Goal: Task Accomplishment & Management: Use online tool/utility

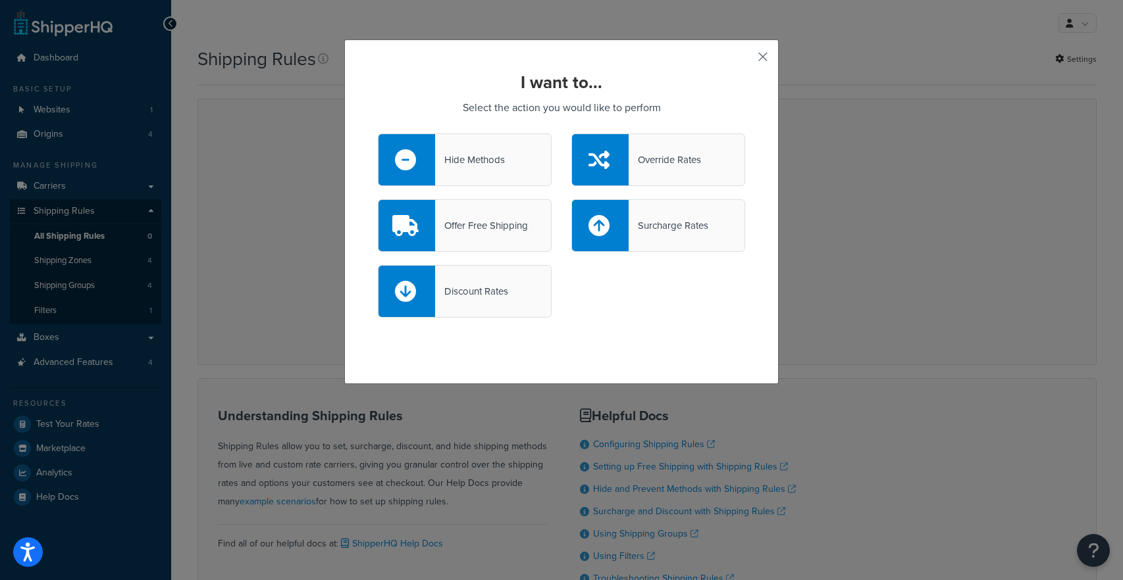
click at [745, 60] on button "button" at bounding box center [743, 61] width 3 height 3
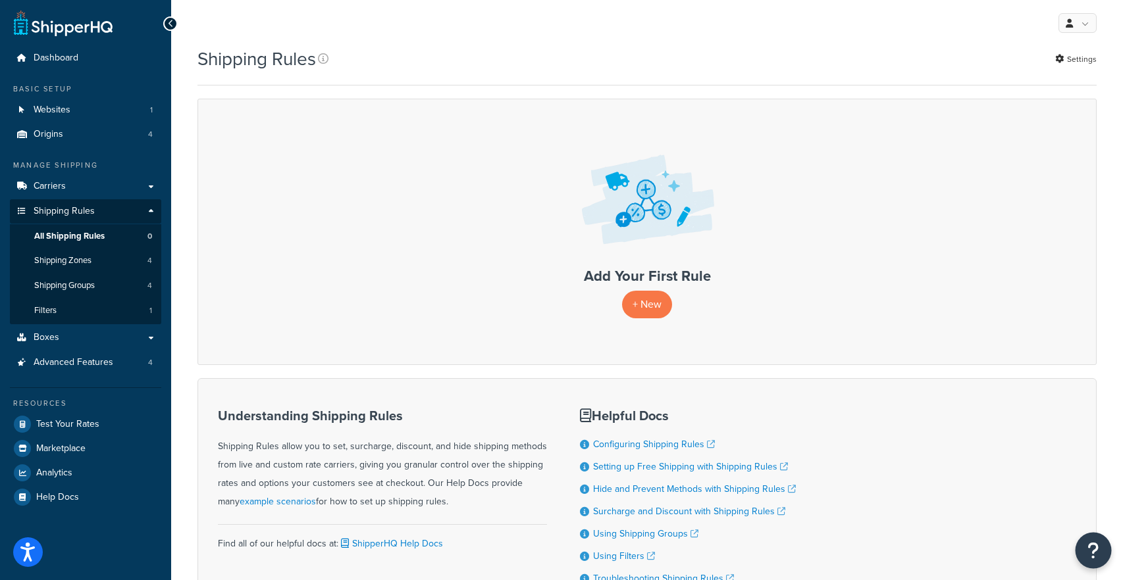
click at [1092, 555] on icon "Open Resource Center" at bounding box center [1093, 551] width 13 height 18
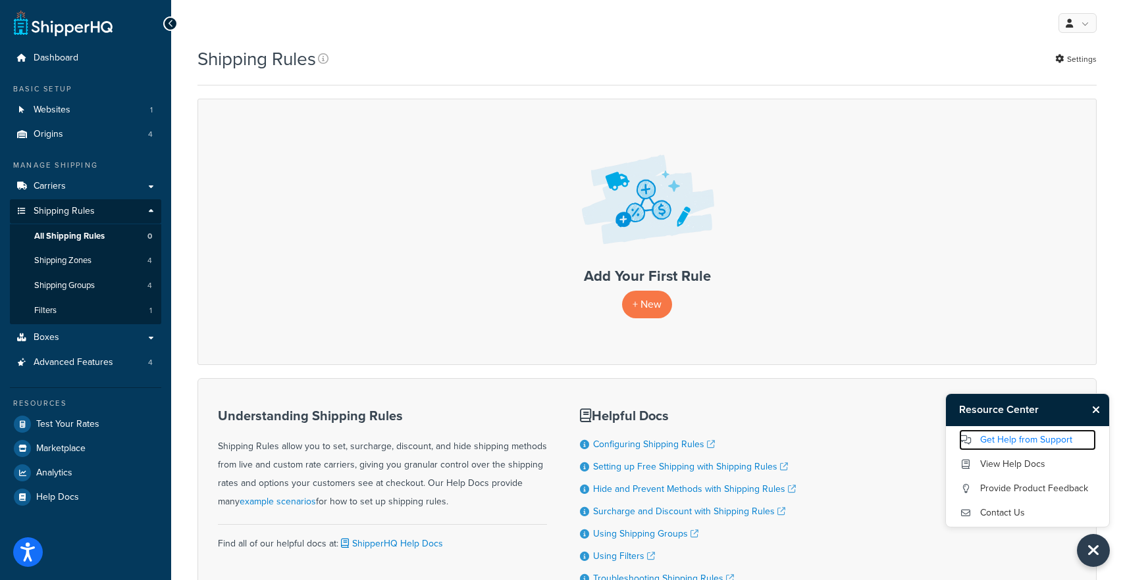
click at [1014, 442] on link "Get Help from Support" at bounding box center [1027, 440] width 137 height 21
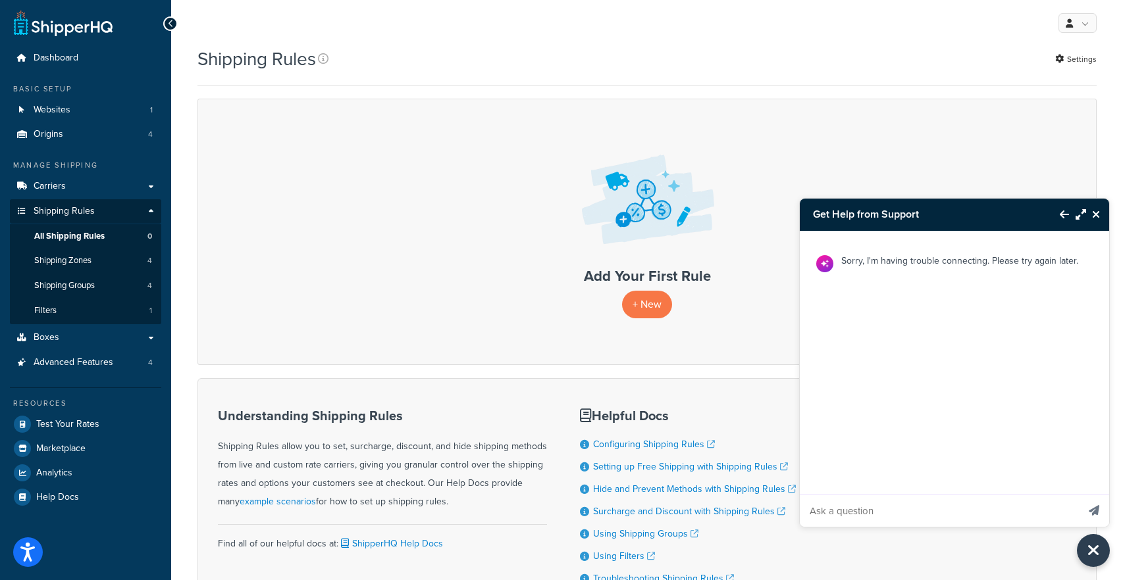
click at [848, 477] on div "Sorry, I'm having trouble connecting. Please try again later." at bounding box center [954, 379] width 309 height 296
click at [1102, 554] on button "Close Resource Center" at bounding box center [1093, 551] width 36 height 36
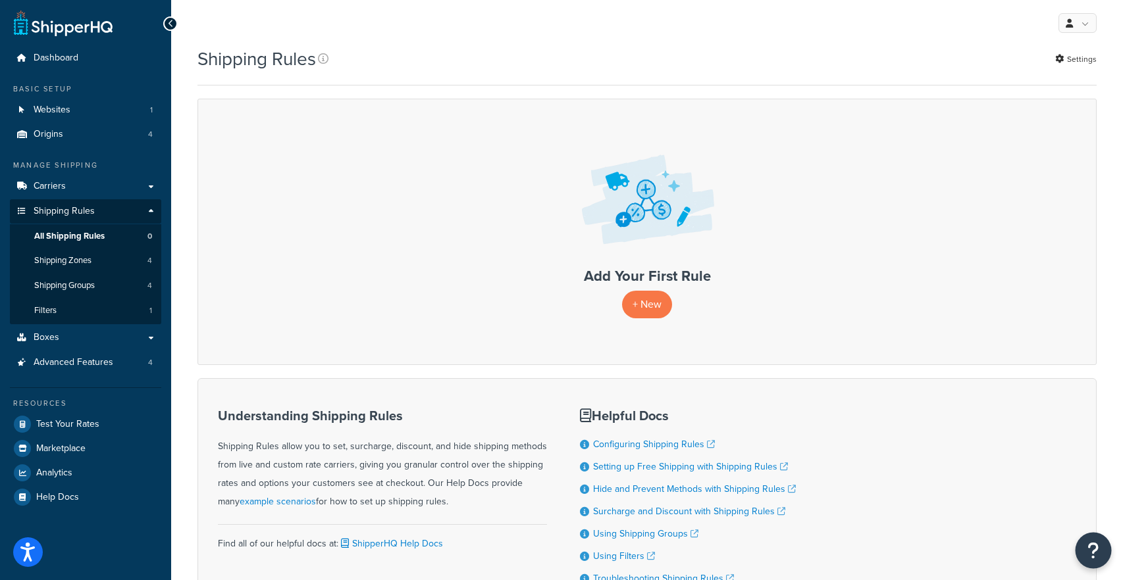
click at [1096, 548] on icon "Open Resource Center" at bounding box center [1093, 551] width 13 height 18
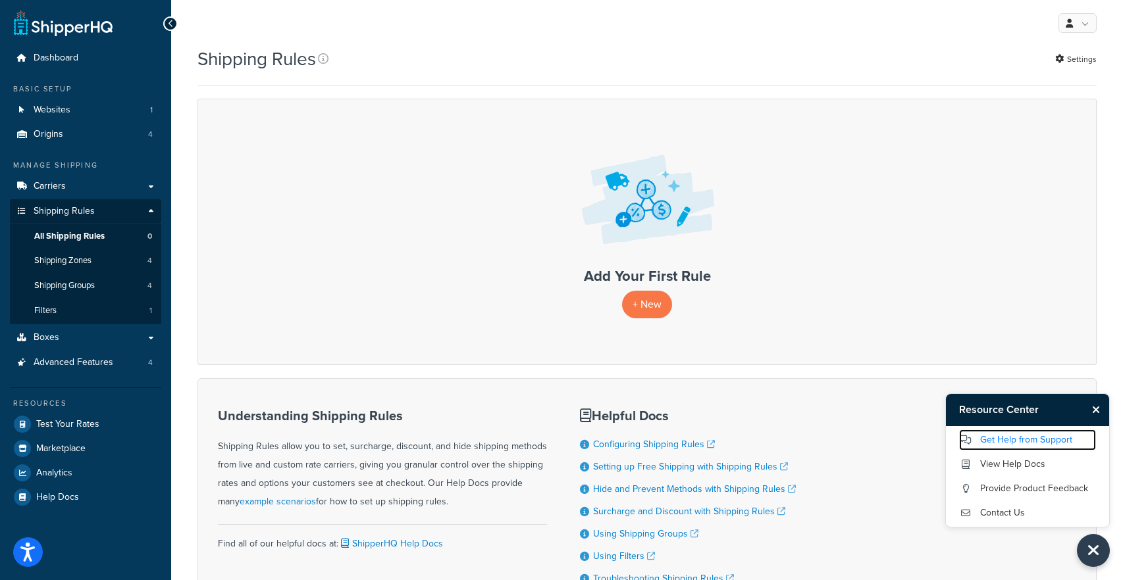
click at [1033, 430] on link "Get Help from Support" at bounding box center [1027, 440] width 137 height 21
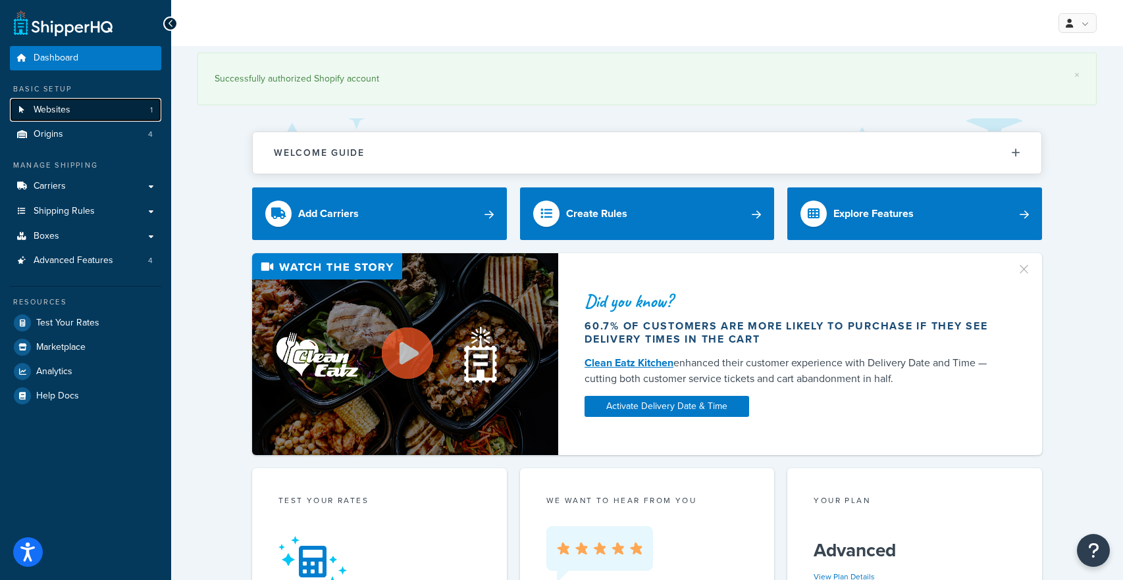
click at [109, 103] on link "Websites 1" at bounding box center [85, 110] width 151 height 24
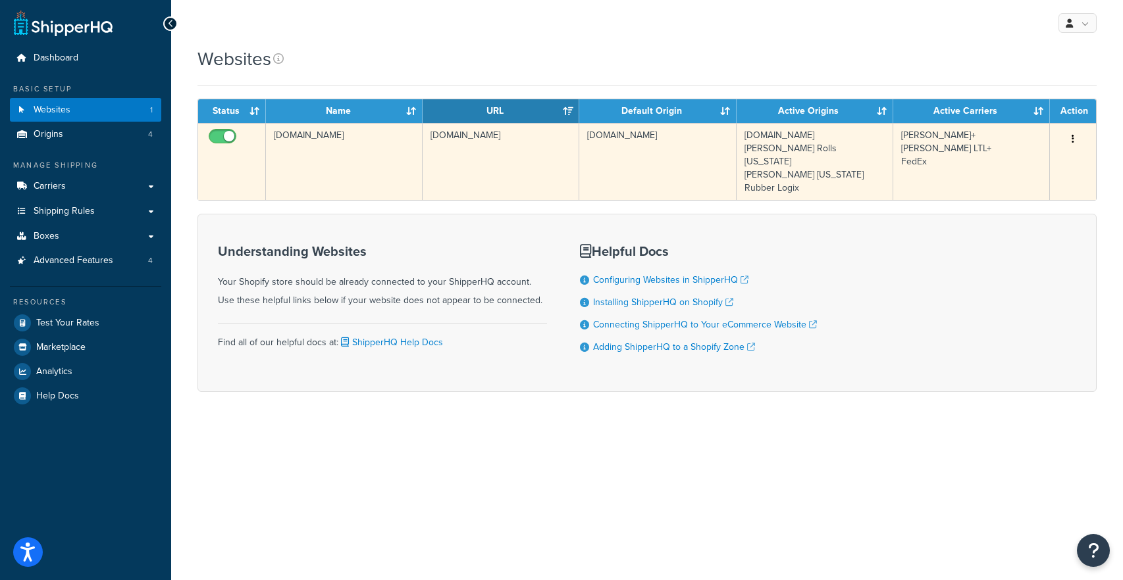
click at [1069, 140] on button "button" at bounding box center [1073, 139] width 18 height 21
click at [1025, 163] on link "Edit" at bounding box center [1019, 165] width 104 height 27
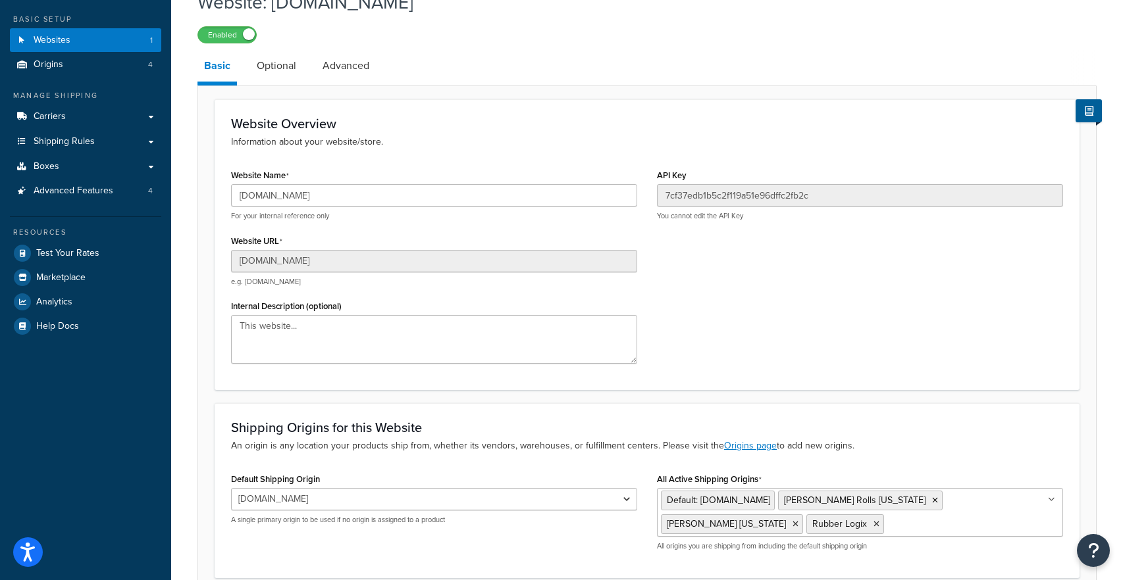
scroll to position [47, 0]
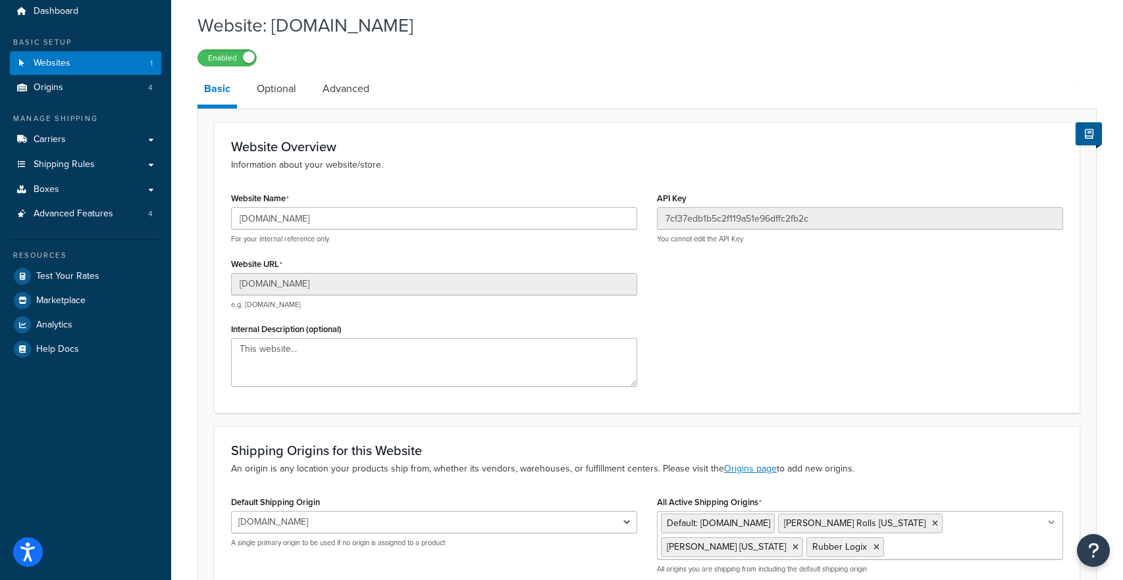
click at [270, 84] on link "Optional" at bounding box center [276, 89] width 53 height 32
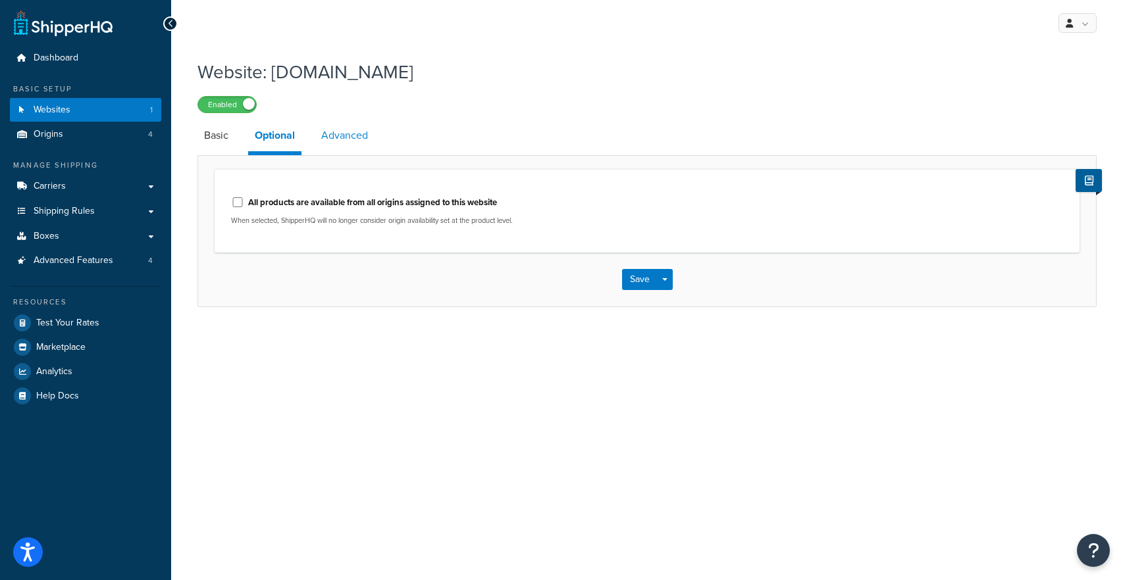
click at [361, 130] on link "Advanced" at bounding box center [345, 136] width 60 height 32
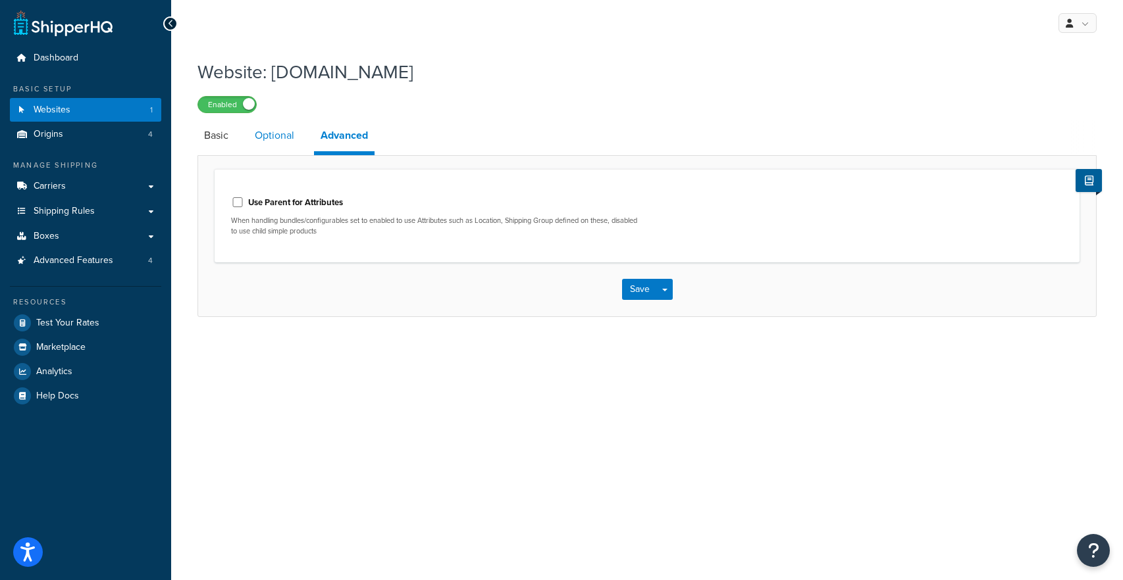
click at [270, 134] on link "Optional" at bounding box center [274, 136] width 53 height 32
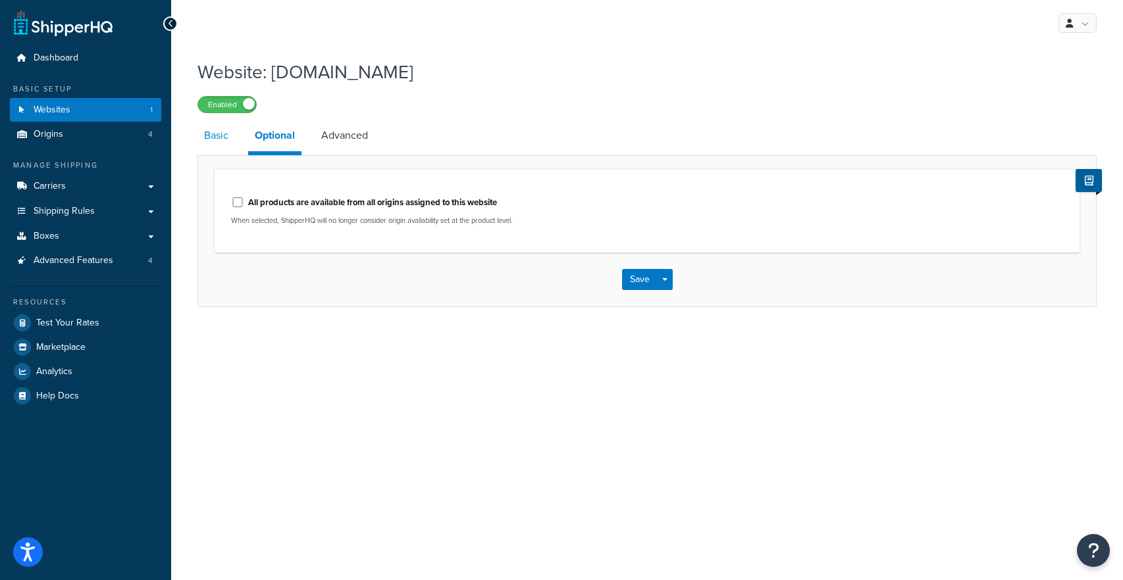
click at [216, 141] on link "Basic" at bounding box center [216, 136] width 38 height 32
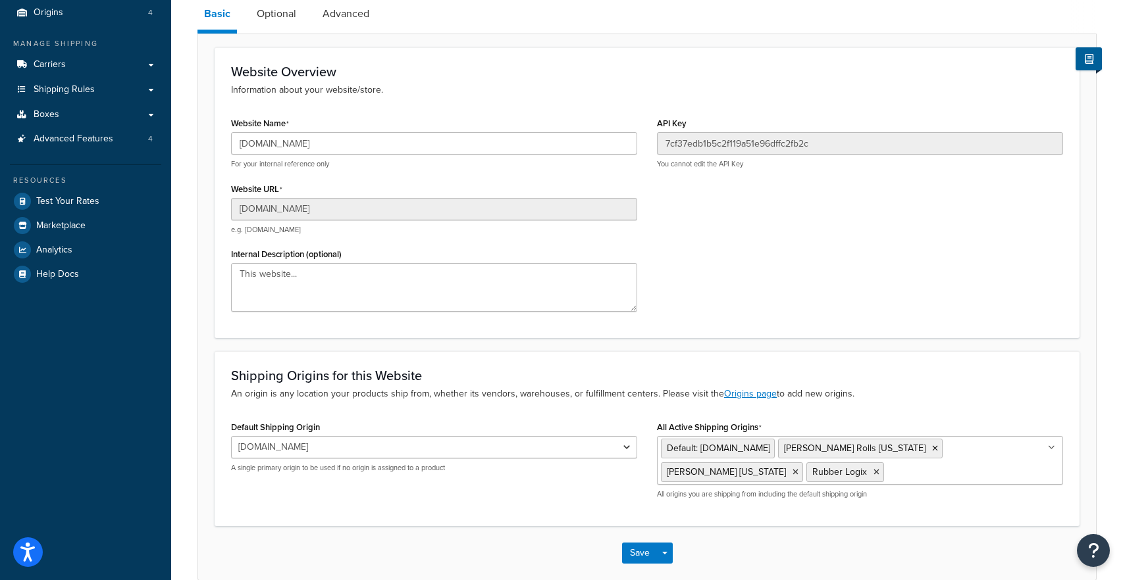
scroll to position [165, 0]
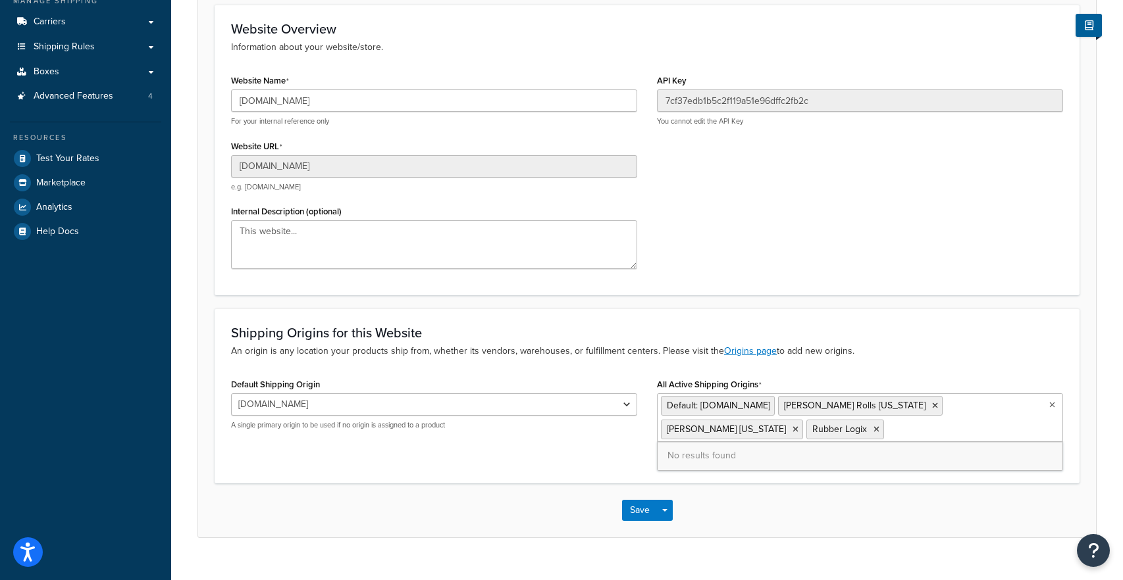
click at [1039, 409] on ul "Default: Living.Fit Fleck Rolls Ohio Fleck California Rubber Logix" at bounding box center [860, 418] width 406 height 49
click at [982, 307] on form "Website Overview Information about your website/store. Website Name livingfitst…" at bounding box center [647, 271] width 898 height 532
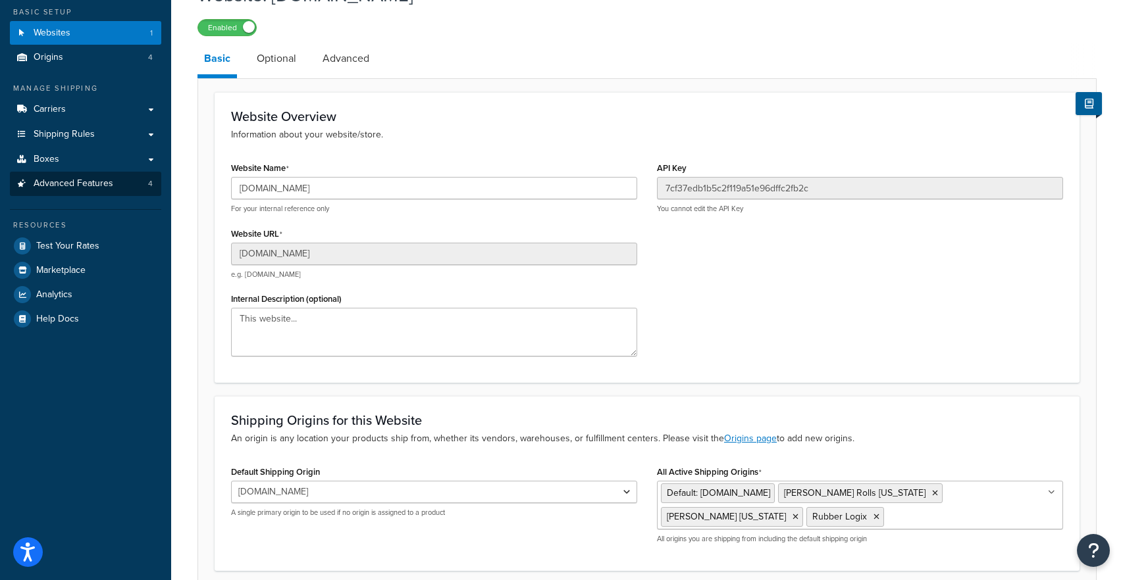
scroll to position [15, 0]
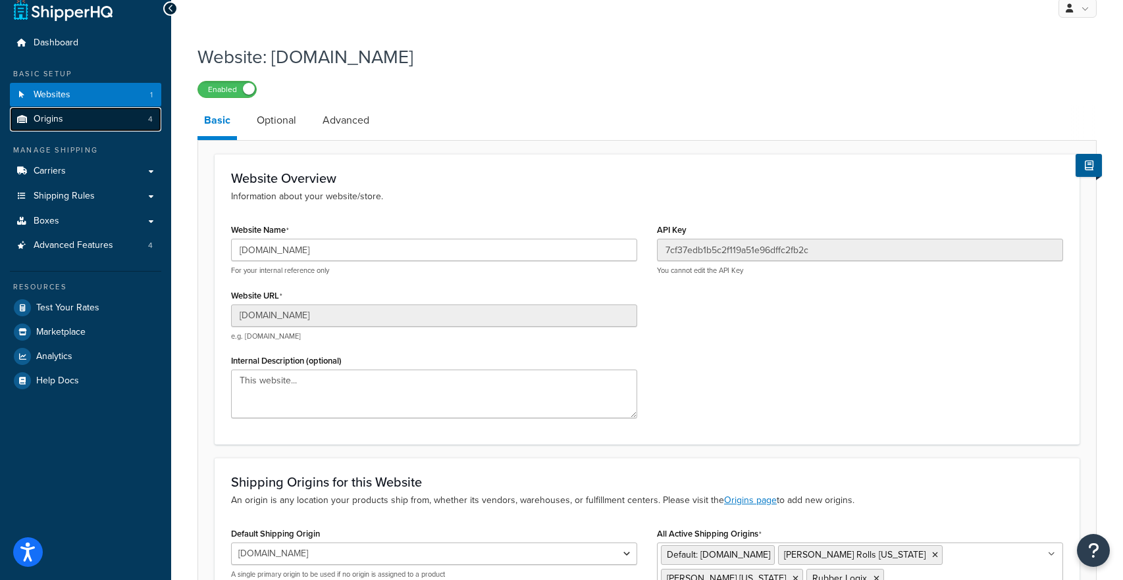
click at [128, 122] on link "Origins 4" at bounding box center [85, 119] width 151 height 24
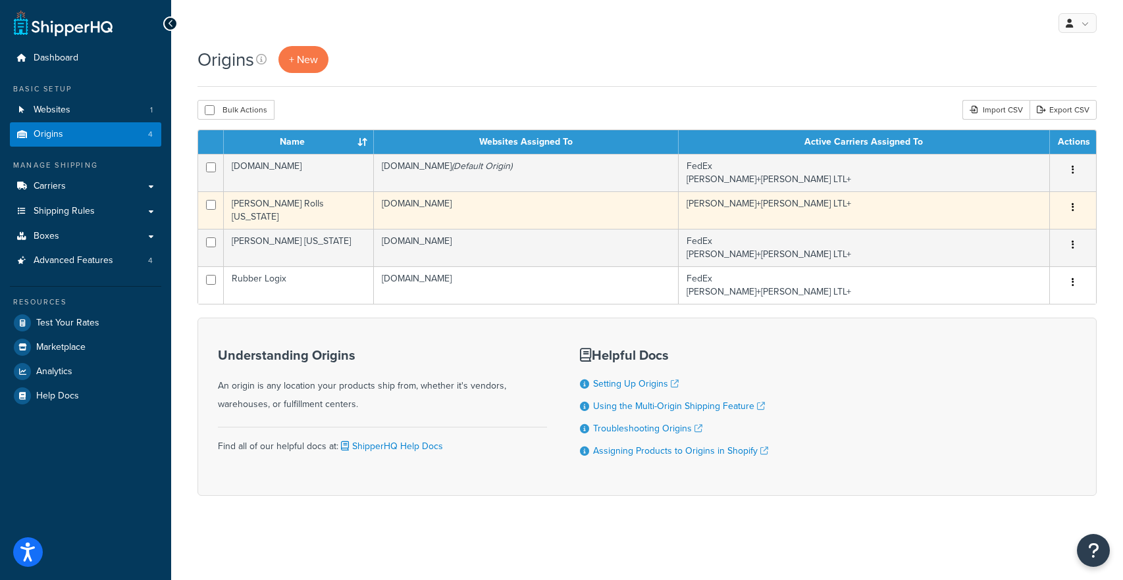
click at [310, 212] on td "[PERSON_NAME] Rolls [US_STATE]" at bounding box center [299, 211] width 150 height 38
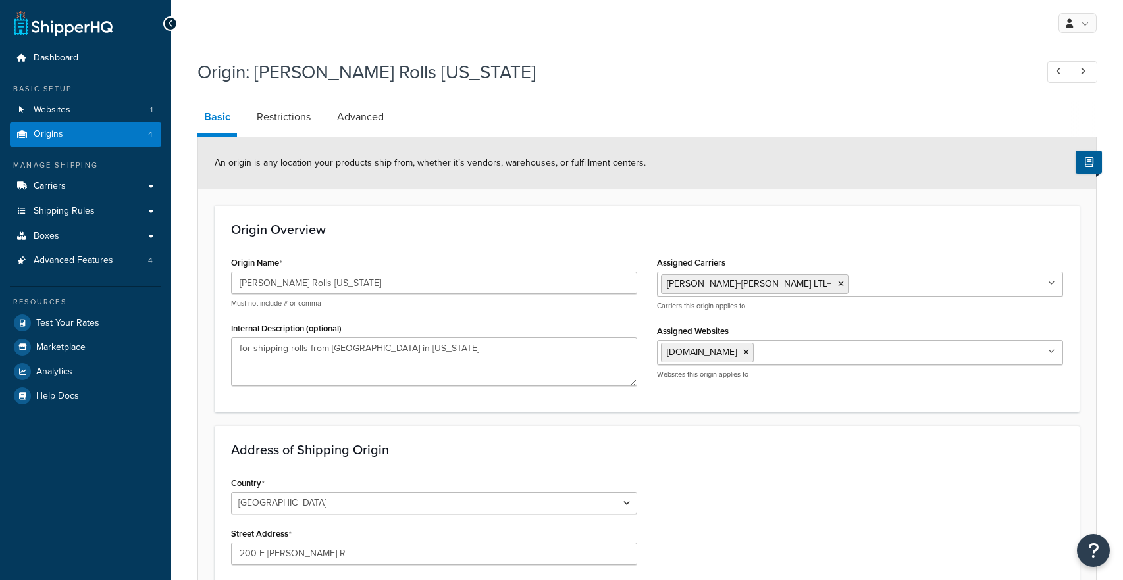
select select "35"
click at [917, 299] on div "[PERSON_NAME]+[PERSON_NAME] LTL+ FedEx Carriers this origin applies to" at bounding box center [860, 291] width 406 height 39
click at [919, 291] on ul "[PERSON_NAME]+[PERSON_NAME] LTL+" at bounding box center [860, 284] width 406 height 25
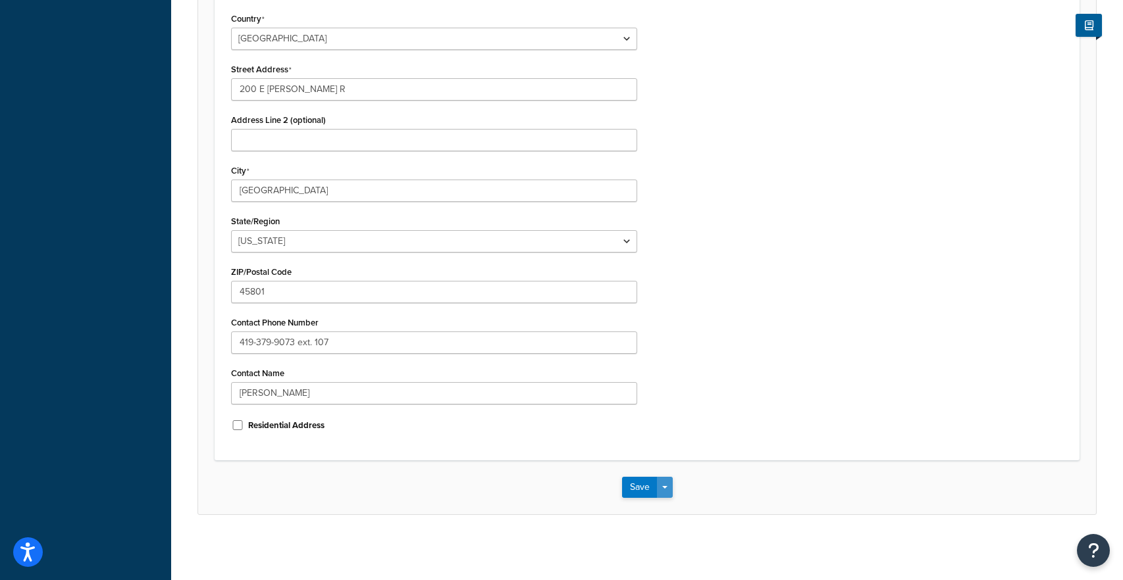
click at [659, 489] on button "Save Dropdown" at bounding box center [665, 487] width 16 height 21
click at [644, 490] on button "Save" at bounding box center [640, 487] width 36 height 21
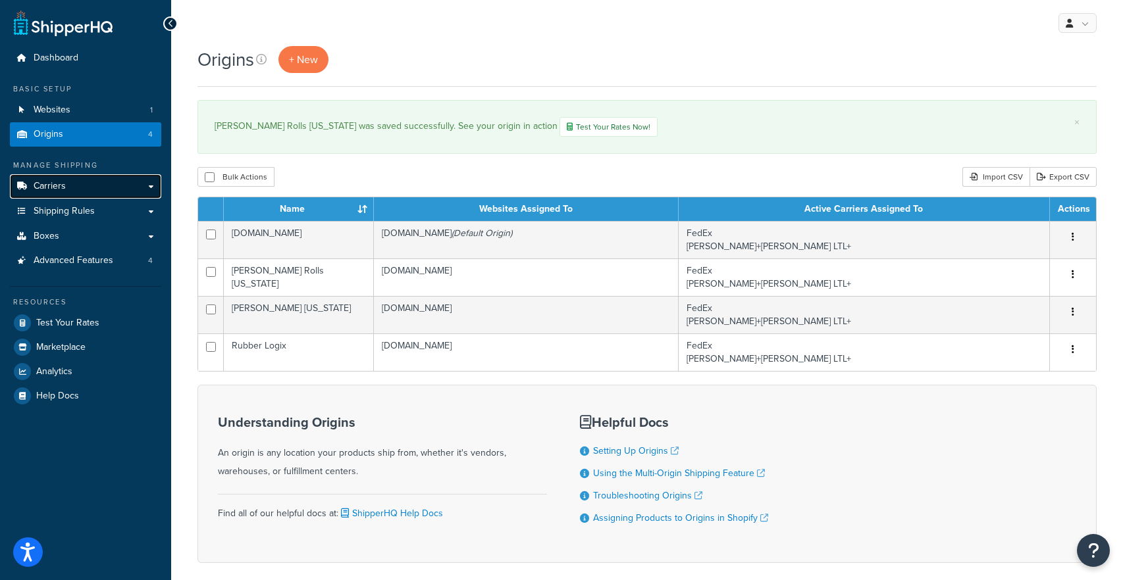
click at [119, 185] on link "Carriers" at bounding box center [85, 186] width 151 height 24
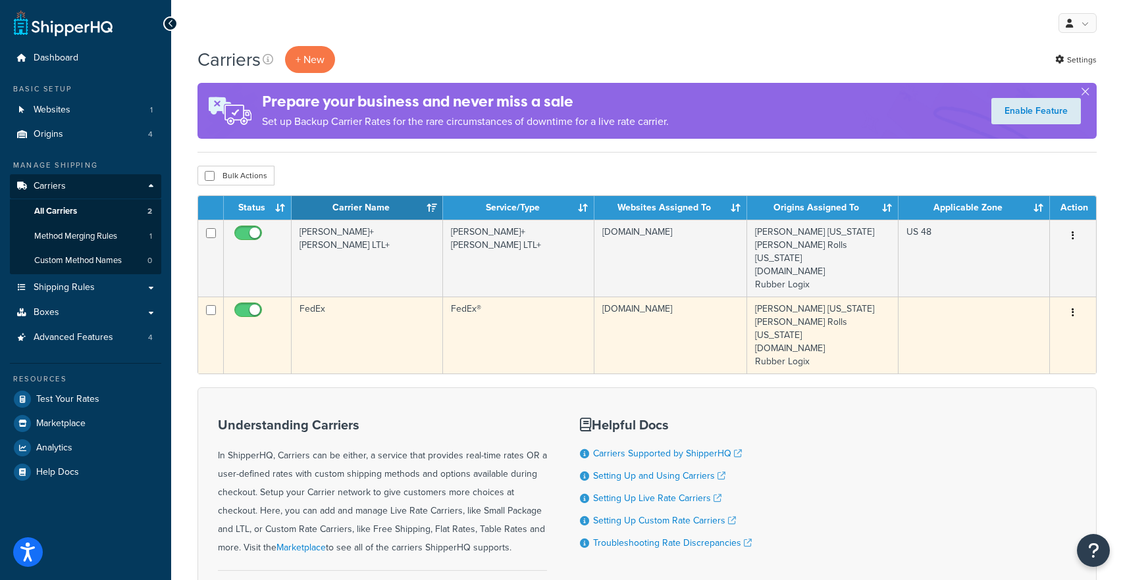
click at [318, 303] on td "FedEx" at bounding box center [367, 335] width 151 height 77
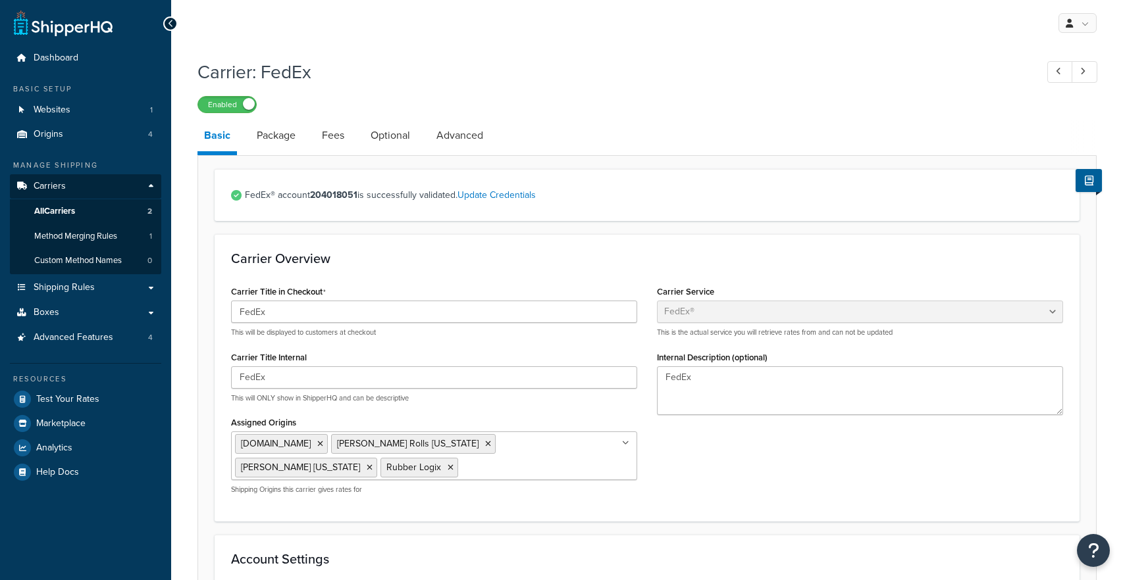
select select "fedEx"
select select "REGULAR_PICKUP"
select select "YOUR_PACKAGING"
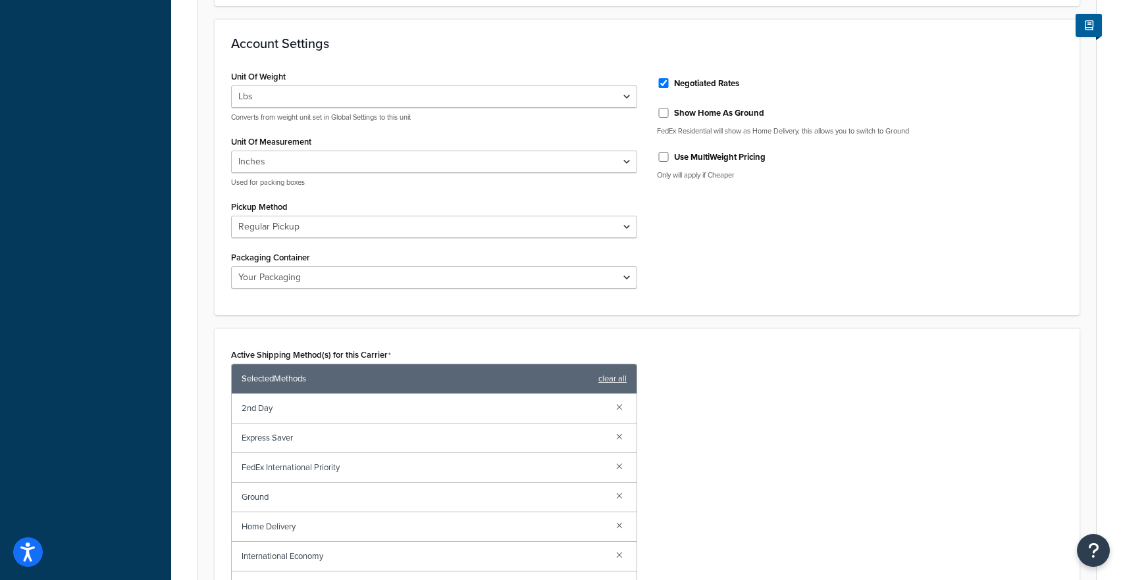
scroll to position [616, 0]
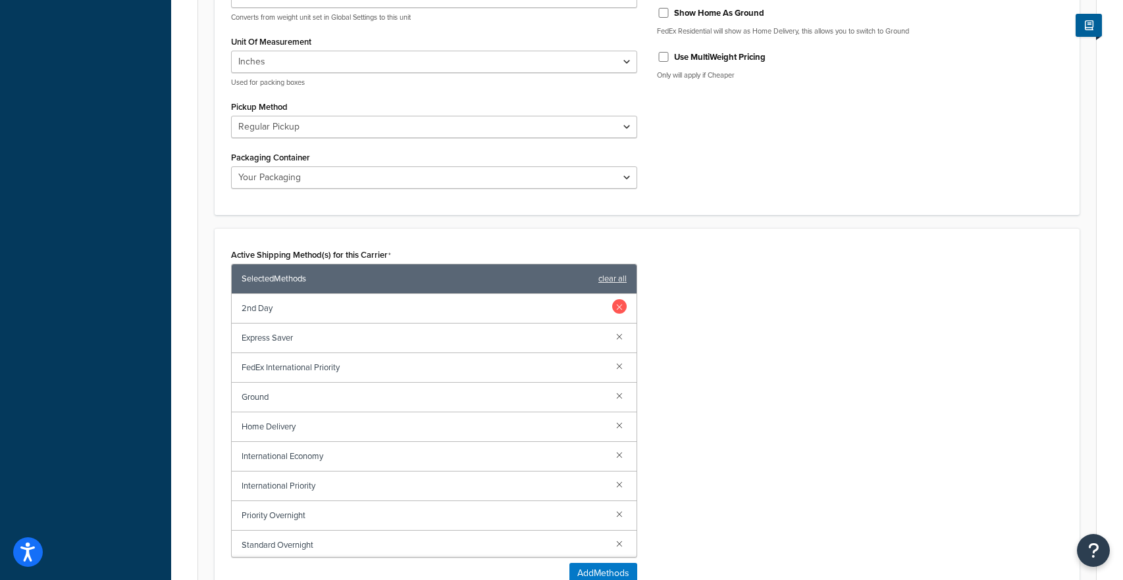
click at [625, 303] on link at bounding box center [619, 306] width 14 height 14
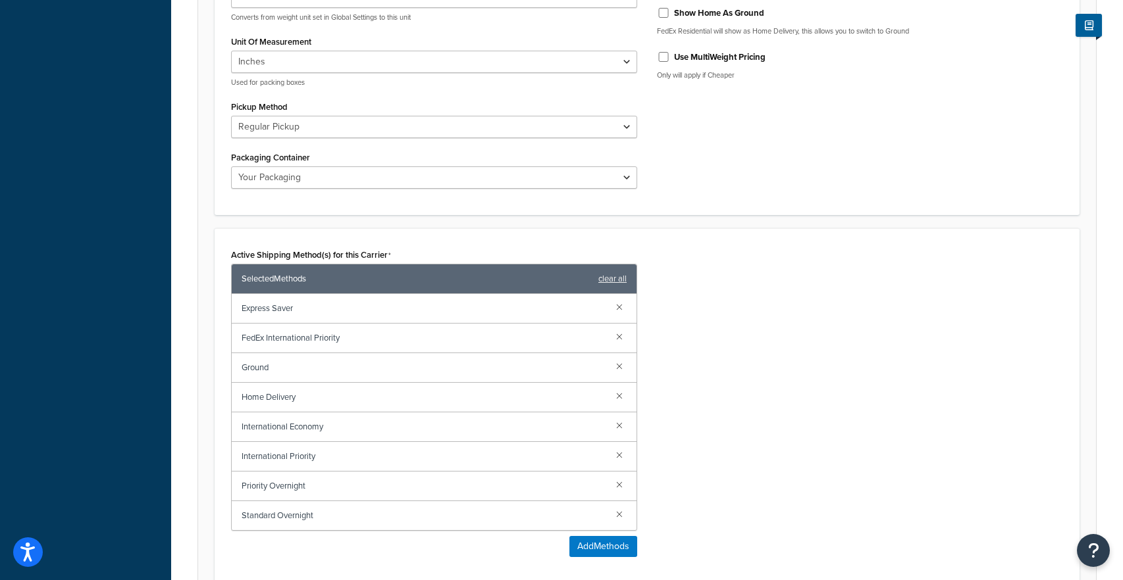
click at [625, 303] on link at bounding box center [619, 306] width 14 height 14
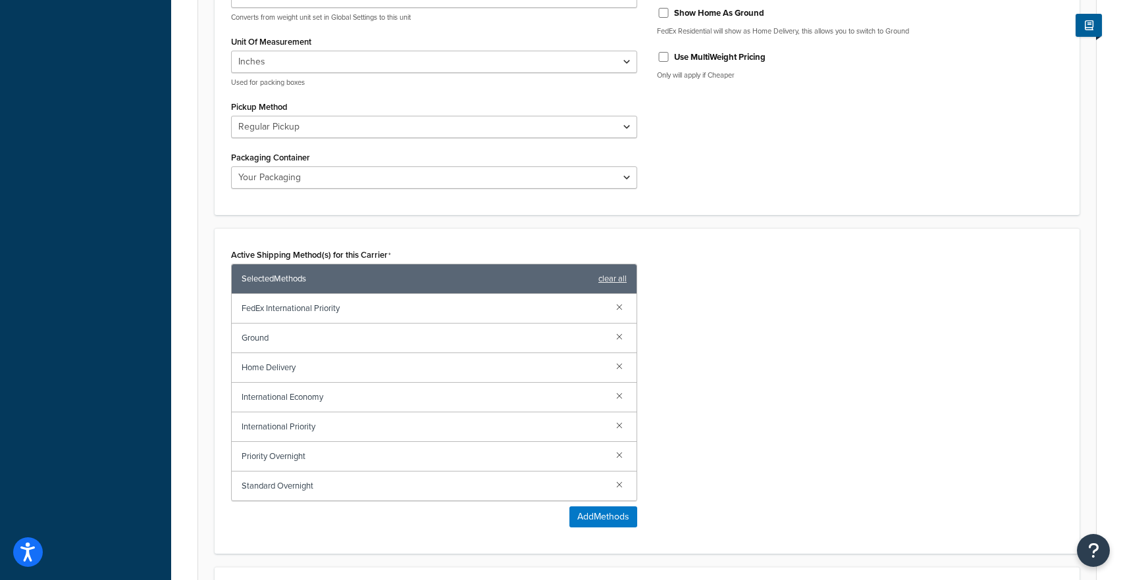
click at [625, 303] on link at bounding box center [619, 306] width 14 height 14
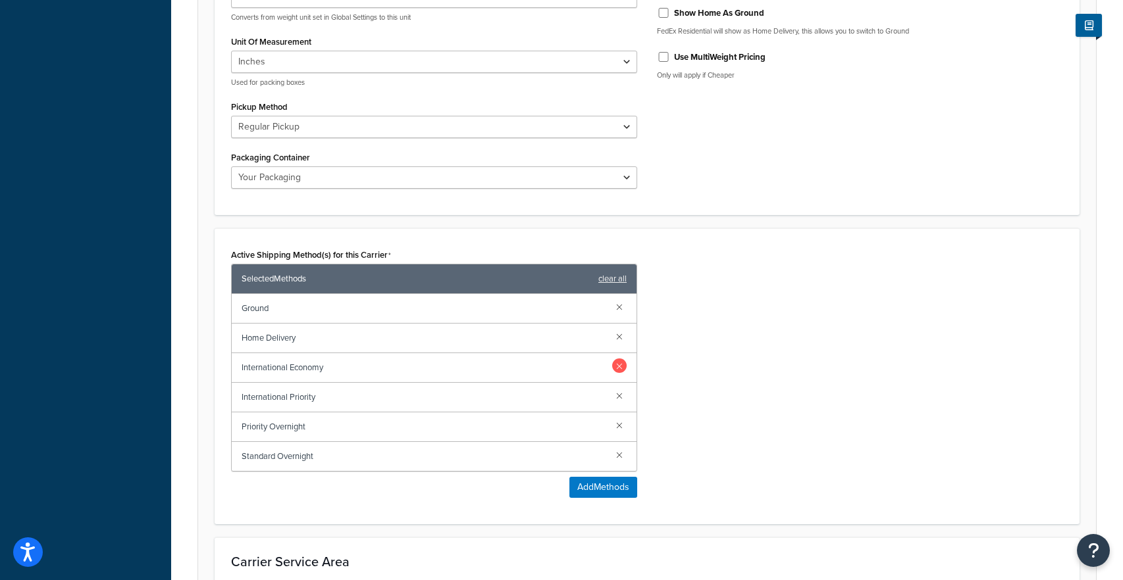
click at [615, 365] on link at bounding box center [619, 366] width 14 height 14
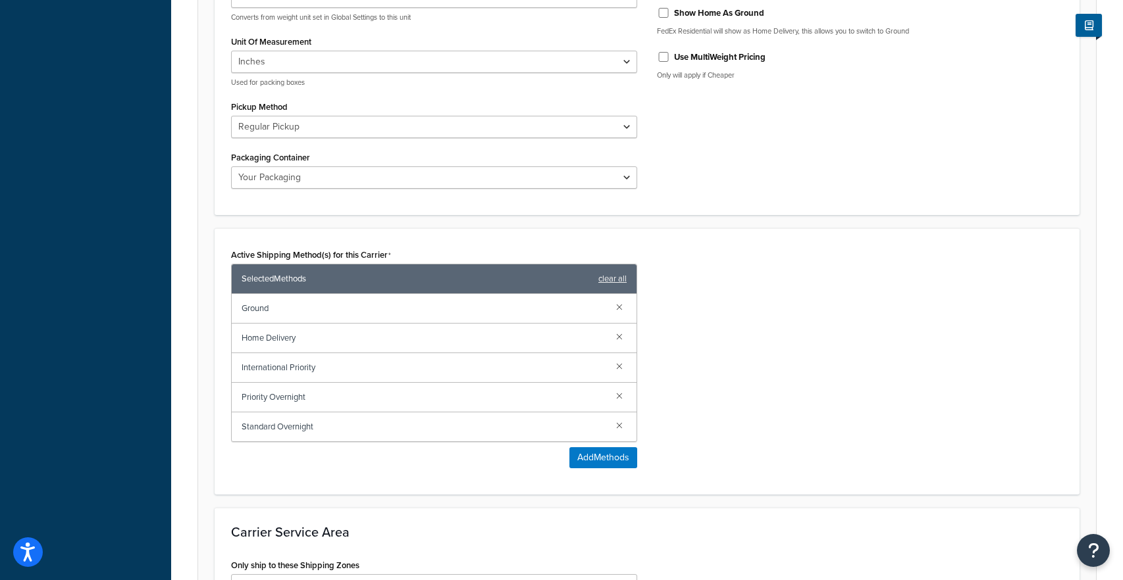
click at [615, 365] on link at bounding box center [619, 366] width 14 height 14
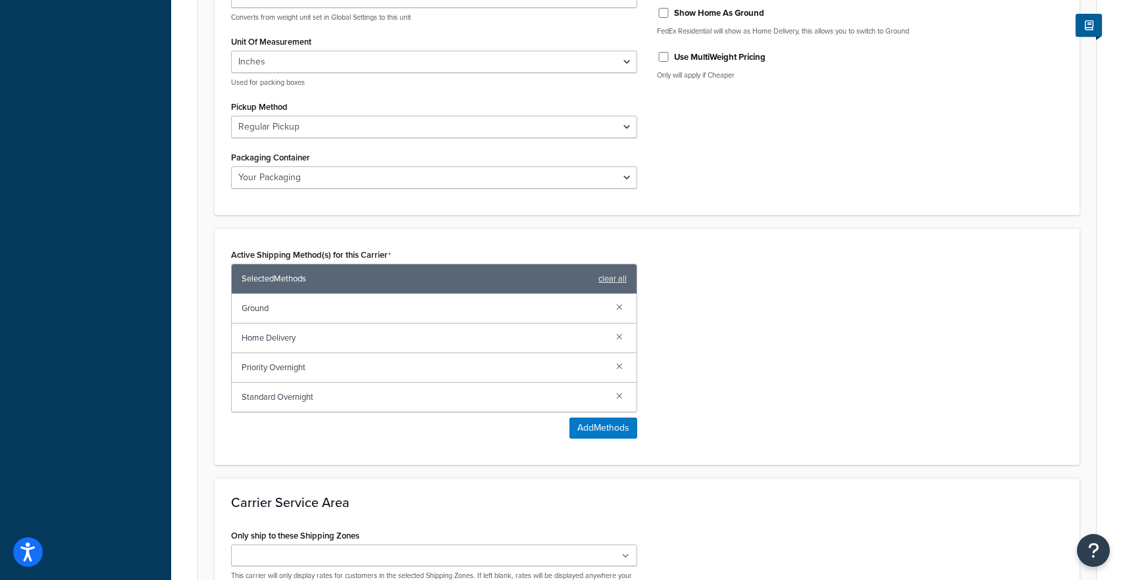
click at [615, 365] on link at bounding box center [619, 366] width 14 height 14
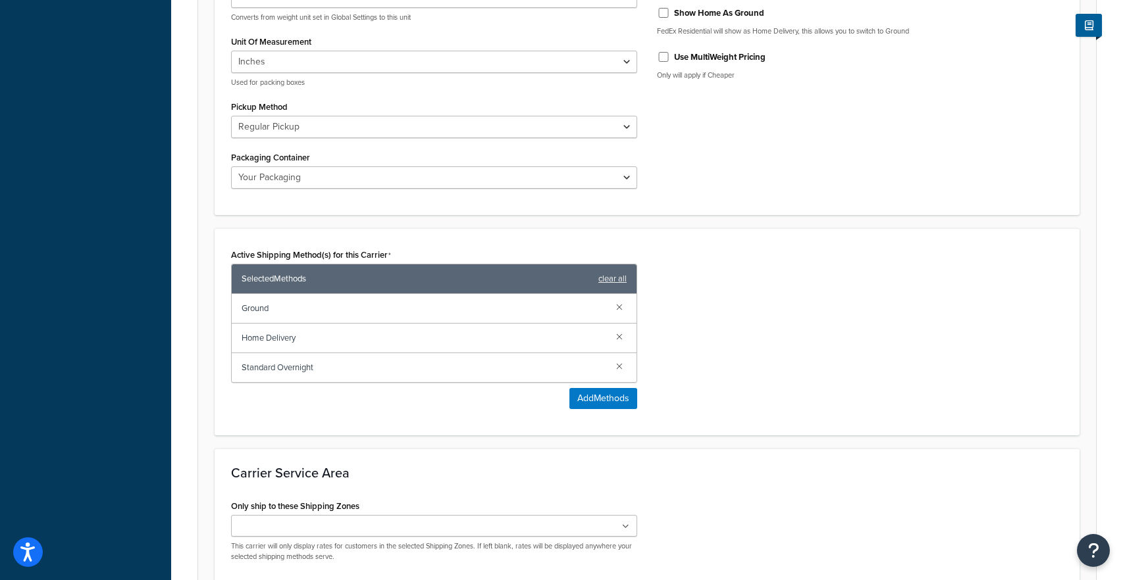
click at [615, 365] on link at bounding box center [619, 366] width 14 height 14
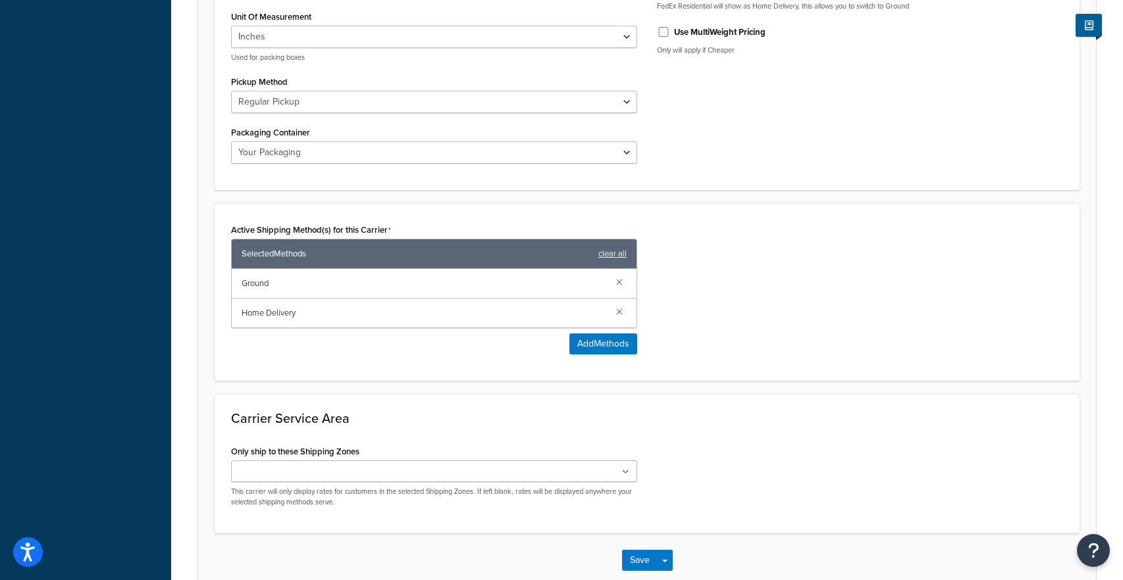
scroll to position [644, 0]
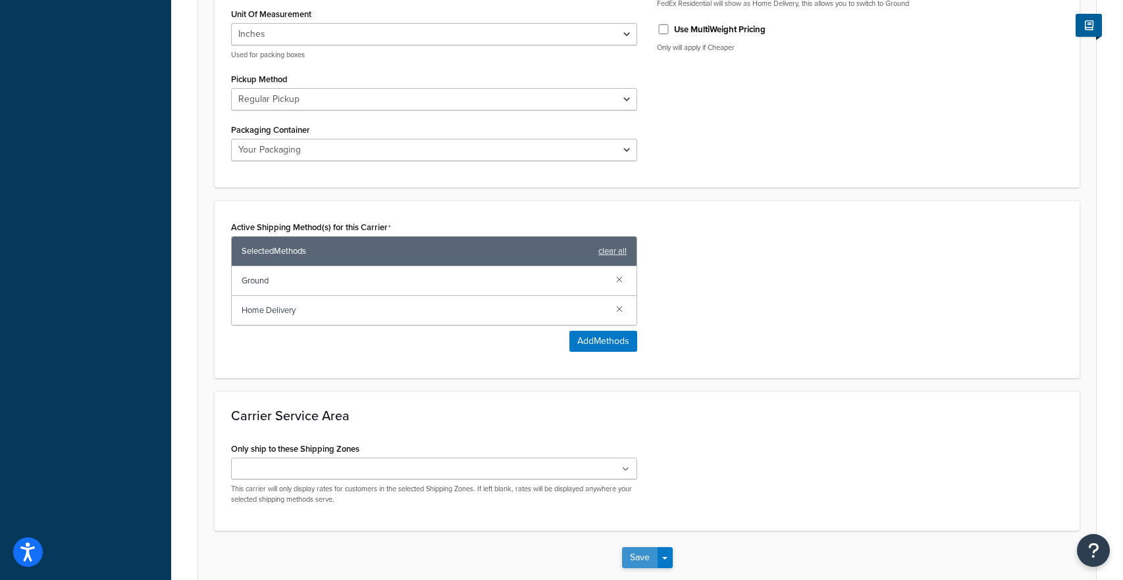
click at [632, 555] on button "Save" at bounding box center [640, 558] width 36 height 21
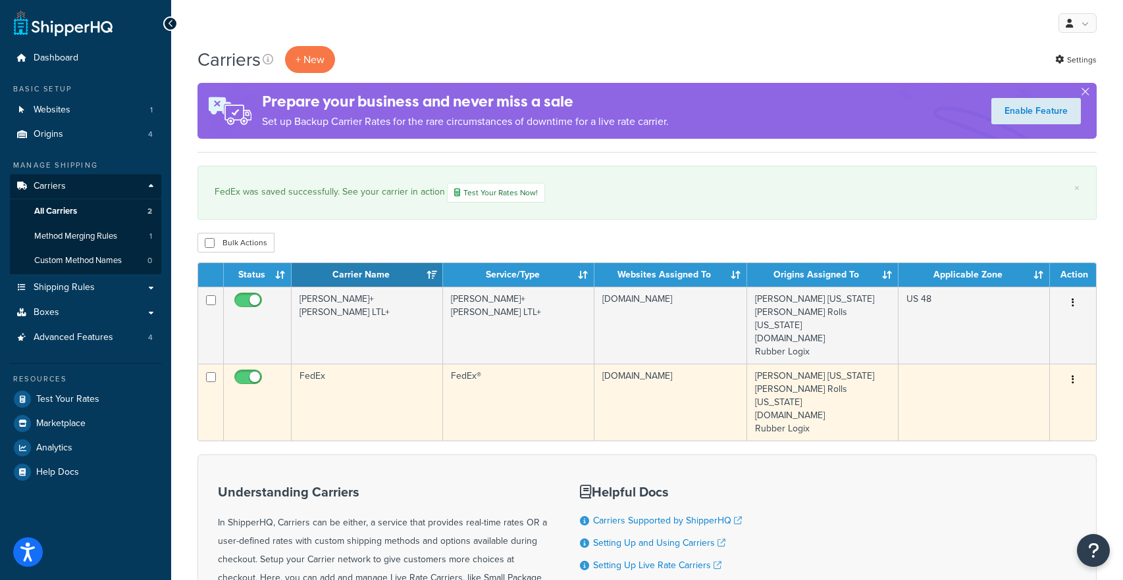
click at [1072, 375] on icon "button" at bounding box center [1072, 379] width 3 height 9
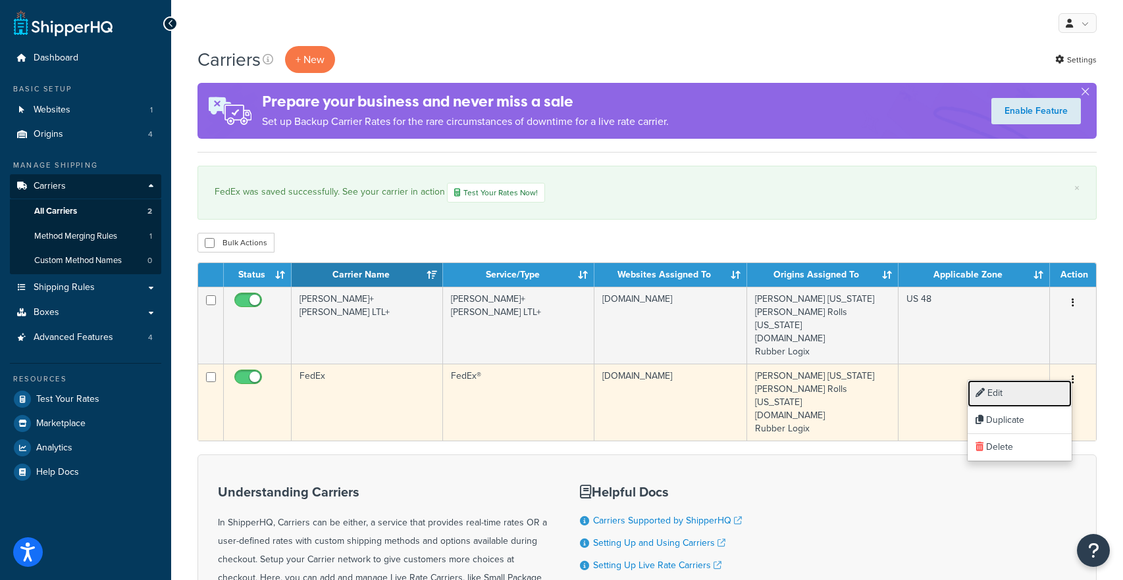
click at [1029, 394] on link "Edit" at bounding box center [1019, 393] width 104 height 27
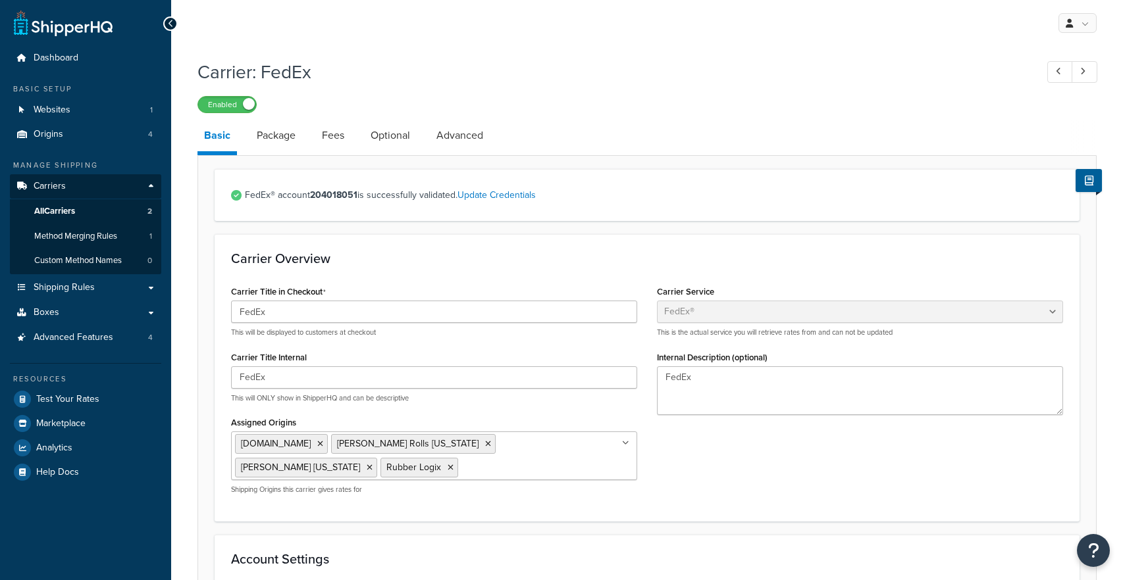
select select "fedEx"
select select "REGULAR_PICKUP"
select select "YOUR_PACKAGING"
click at [409, 139] on link "Optional" at bounding box center [390, 136] width 53 height 32
select select "business"
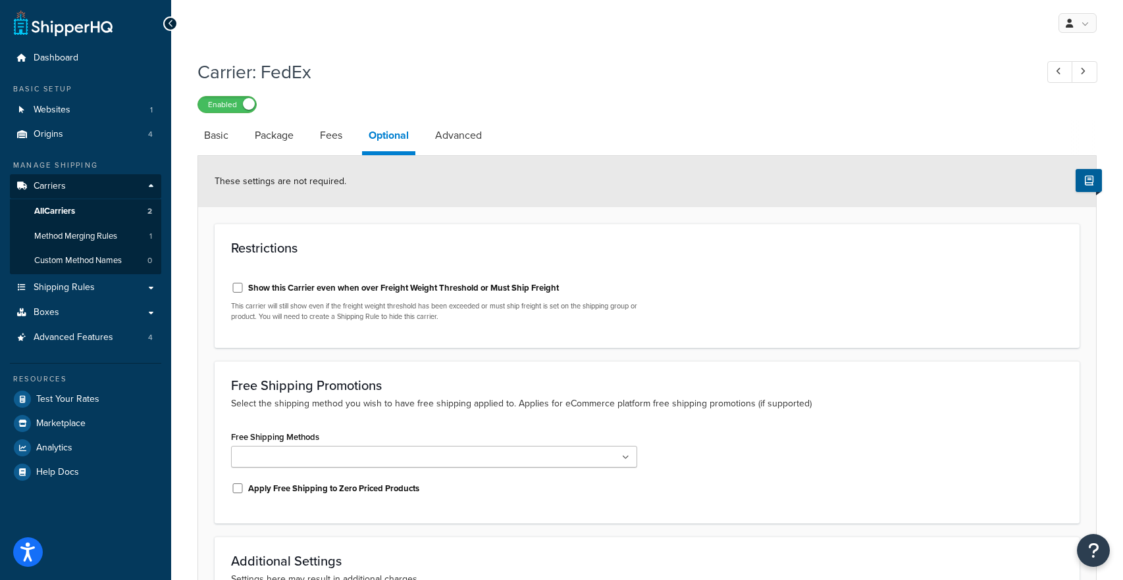
click at [382, 286] on label "Show this Carrier even when over Freight Weight Threshold or Must Ship Freight" at bounding box center [403, 288] width 311 height 12
click at [244, 286] on input "Show this Carrier even when over Freight Weight Threshold or Must Ship Freight" at bounding box center [237, 288] width 13 height 10
checkbox input "true"
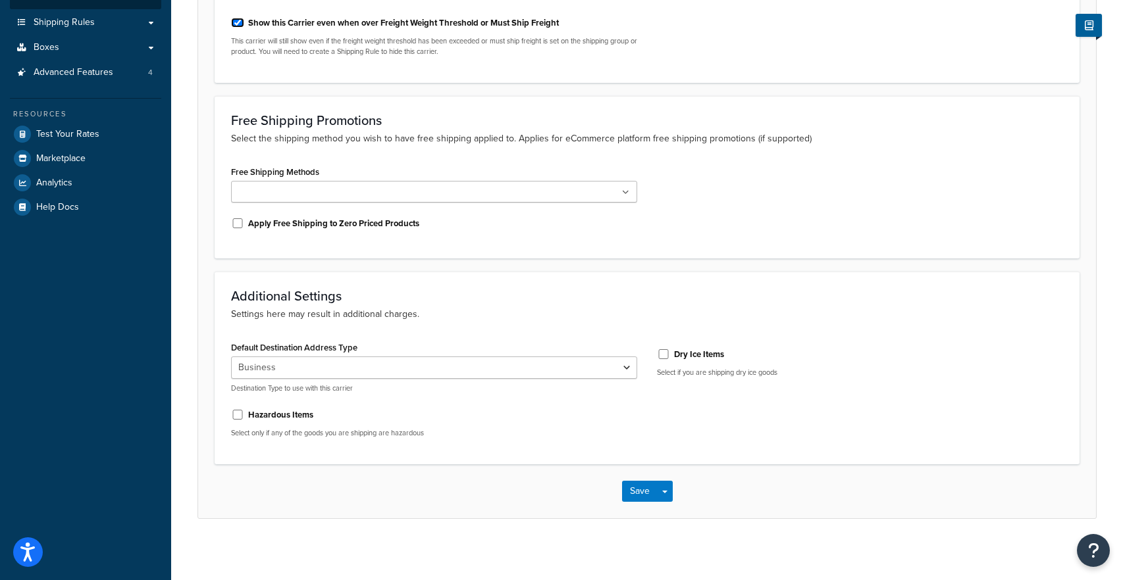
scroll to position [270, 0]
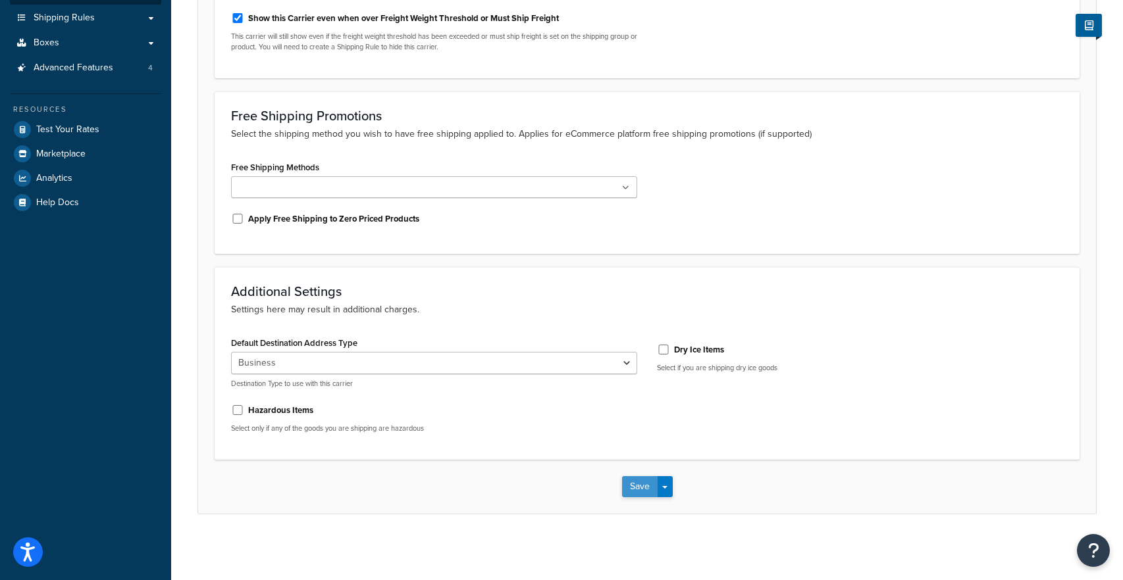
click at [632, 484] on button "Save" at bounding box center [640, 487] width 36 height 21
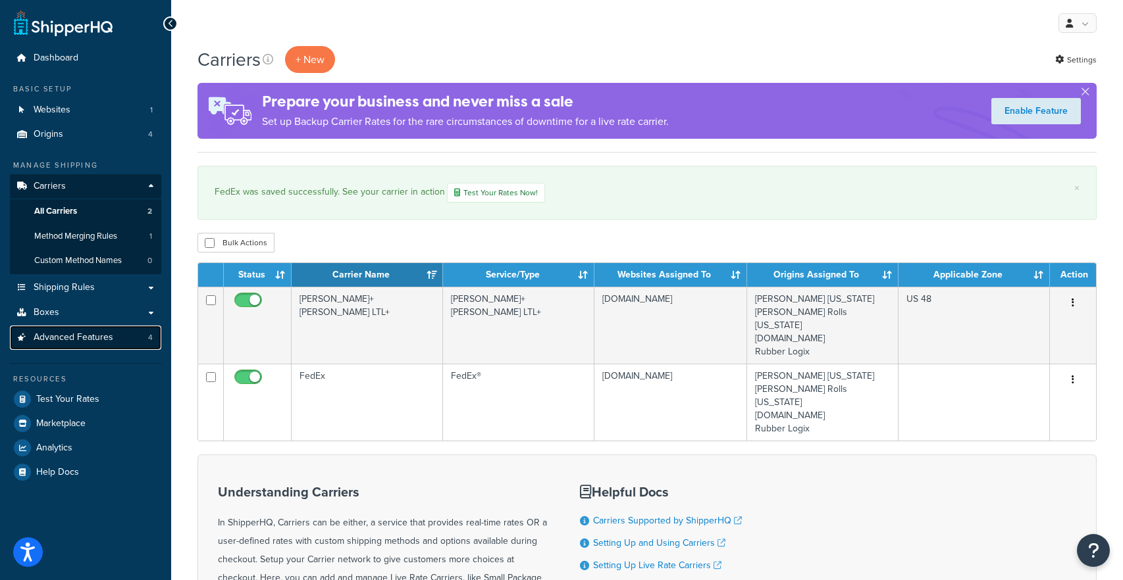
click at [95, 340] on span "Advanced Features" at bounding box center [74, 337] width 80 height 11
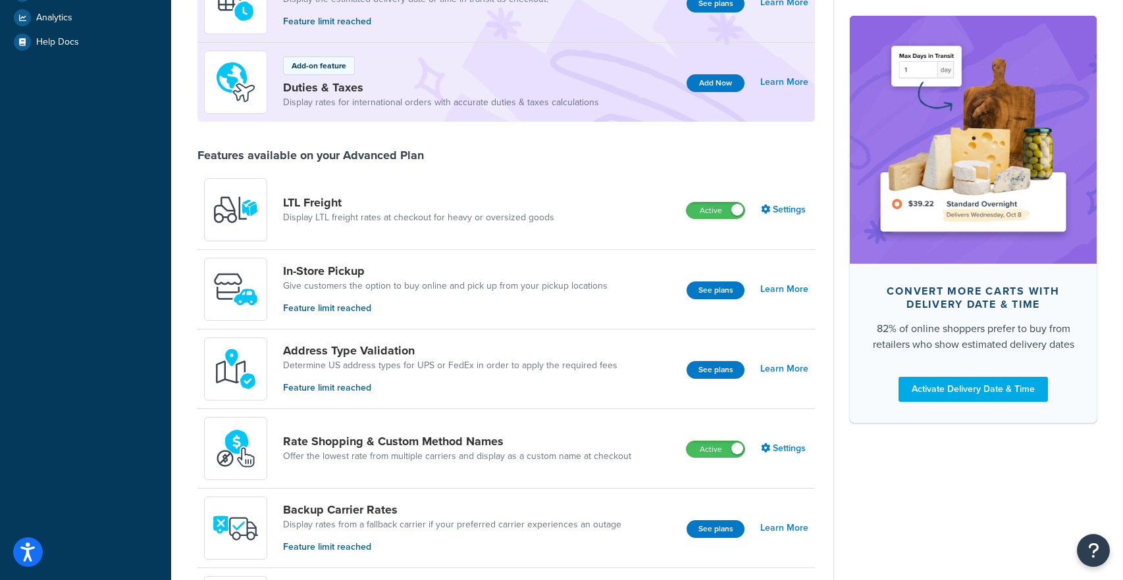
scroll to position [371, 0]
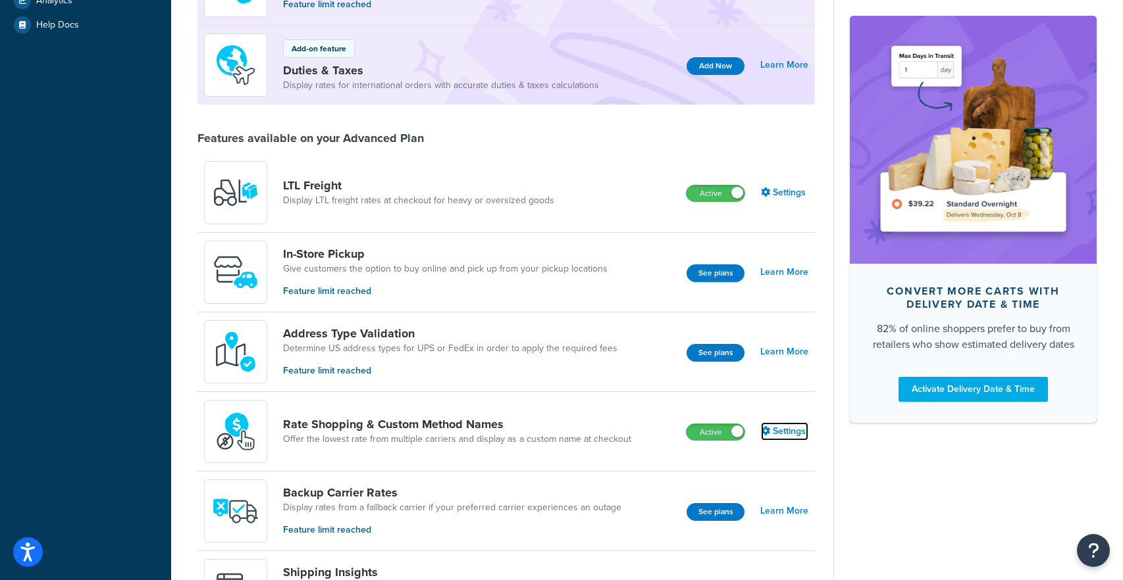
click at [769, 428] on icon at bounding box center [765, 430] width 9 height 9
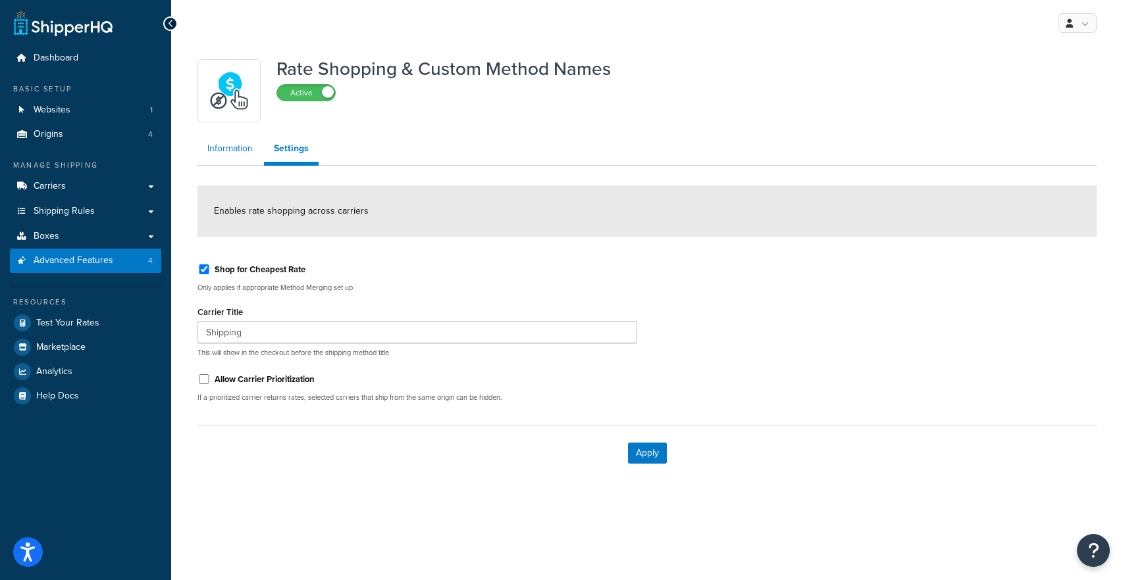
click at [242, 148] on link "Information" at bounding box center [229, 149] width 65 height 26
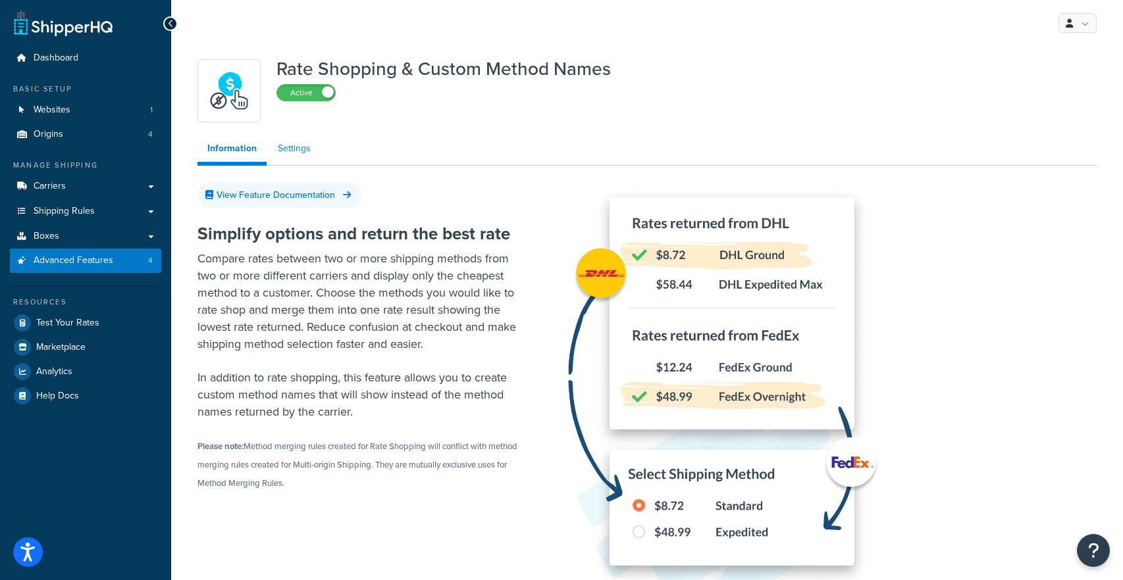
click at [306, 151] on link "Settings" at bounding box center [294, 149] width 53 height 26
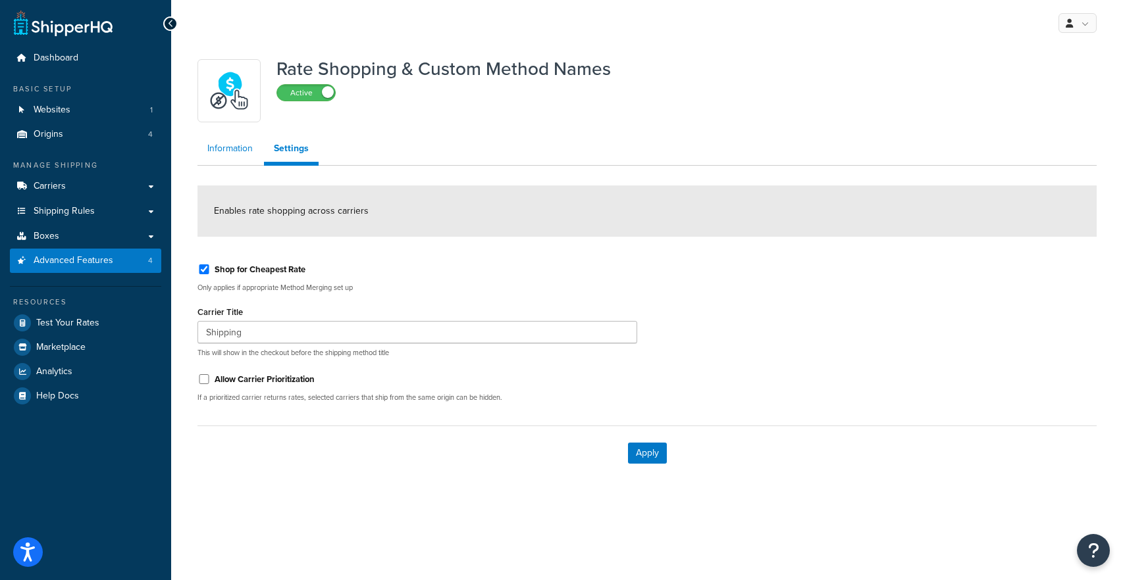
click at [230, 143] on link "Information" at bounding box center [229, 149] width 65 height 26
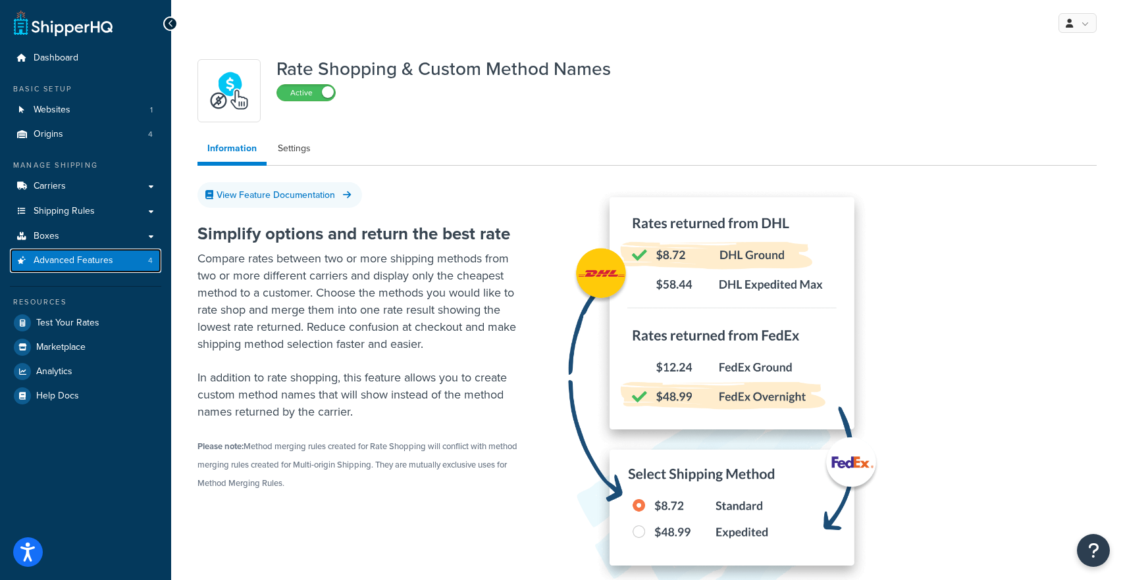
click at [136, 261] on link "Advanced Features 4" at bounding box center [85, 261] width 151 height 24
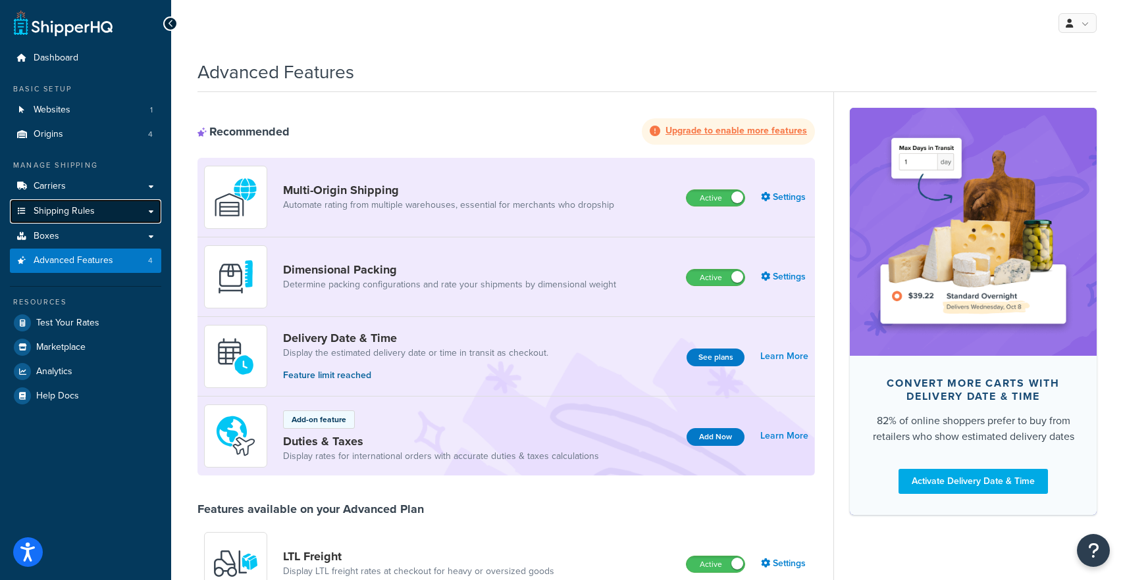
click at [141, 208] on link "Shipping Rules" at bounding box center [85, 211] width 151 height 24
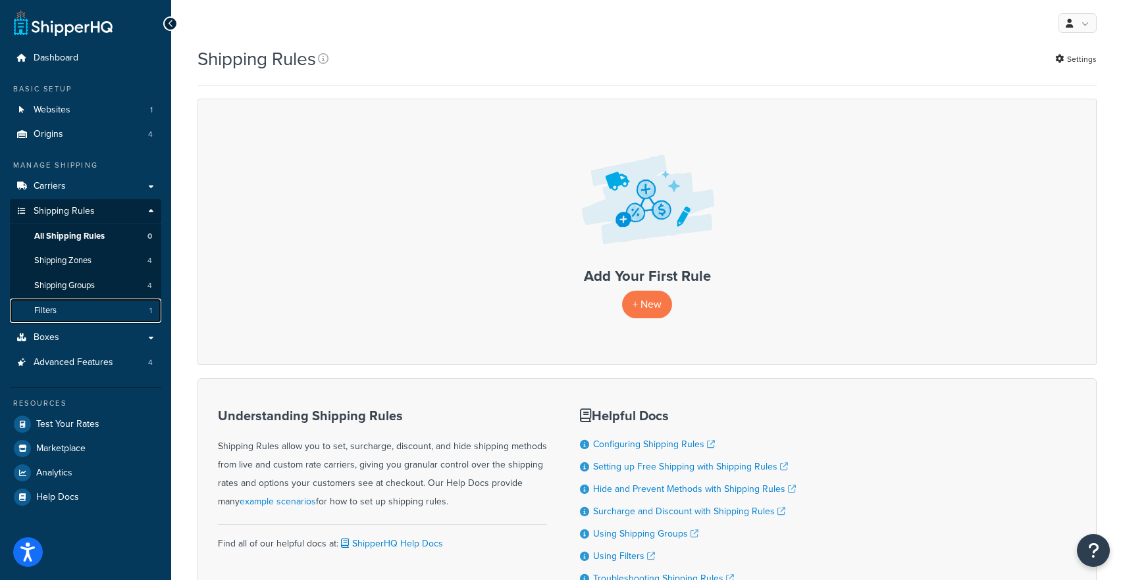
click at [117, 306] on link "Filters 1" at bounding box center [85, 311] width 151 height 24
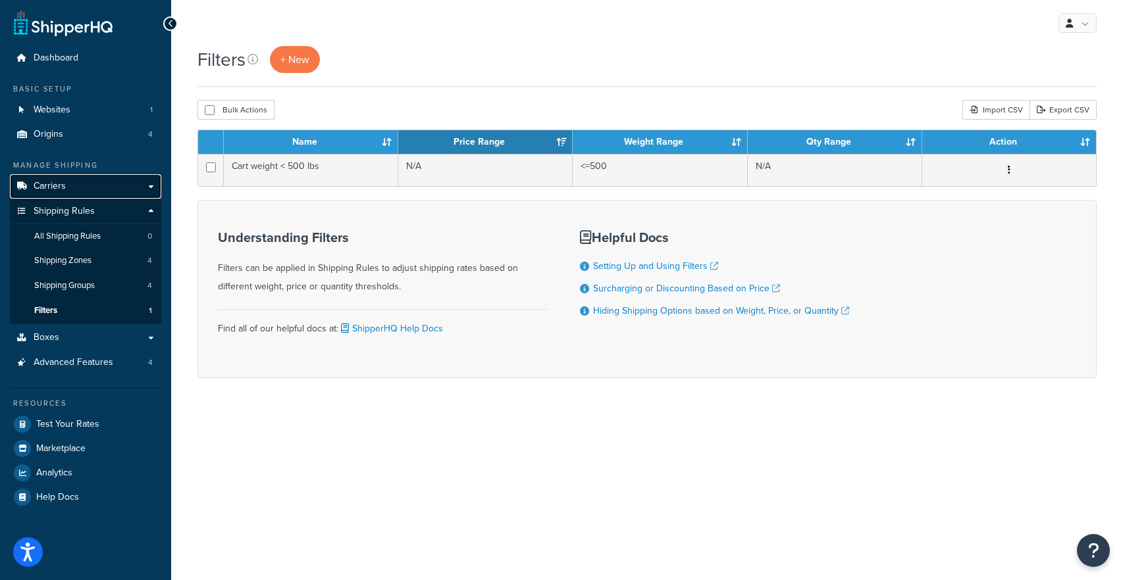
click at [140, 182] on link "Carriers" at bounding box center [85, 186] width 151 height 24
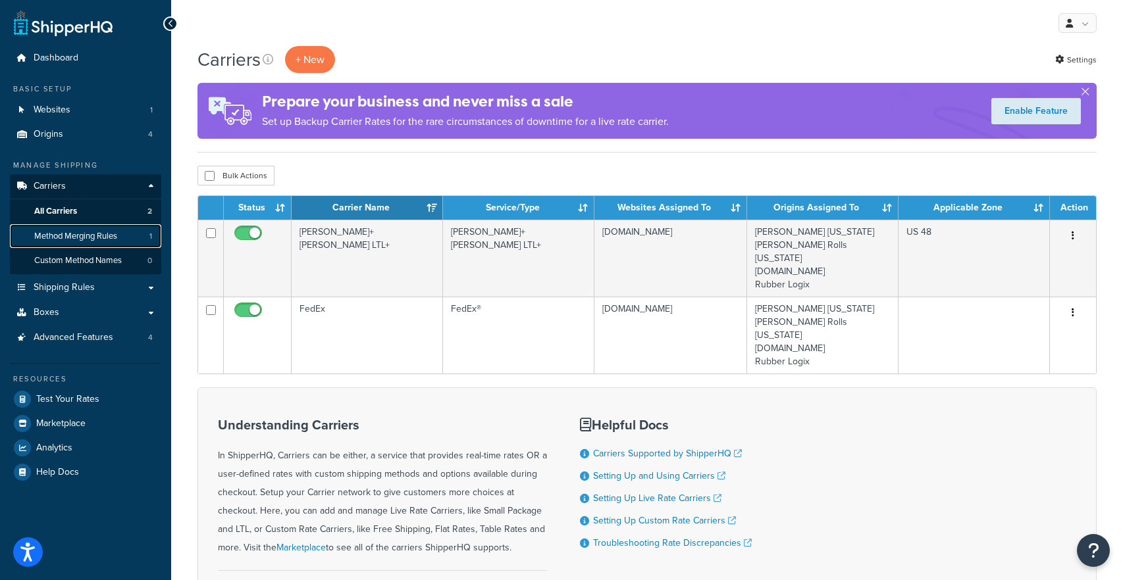
click at [128, 234] on link "Method Merging Rules 1" at bounding box center [85, 236] width 151 height 24
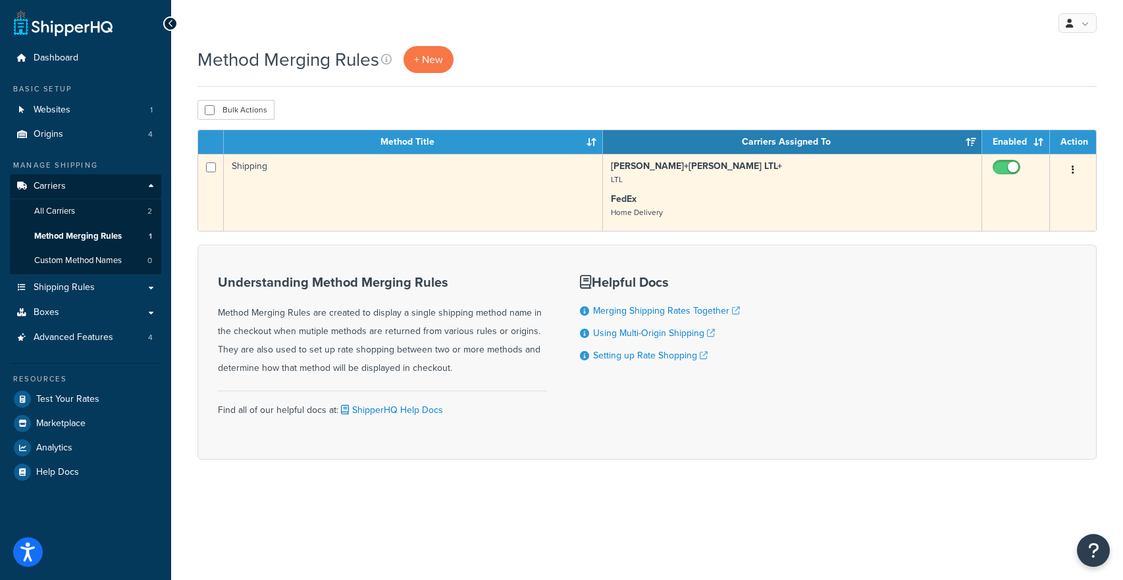
click at [668, 220] on td "[PERSON_NAME]+[PERSON_NAME] LTL+ LTL FedEx Home Delivery" at bounding box center [792, 192] width 379 height 77
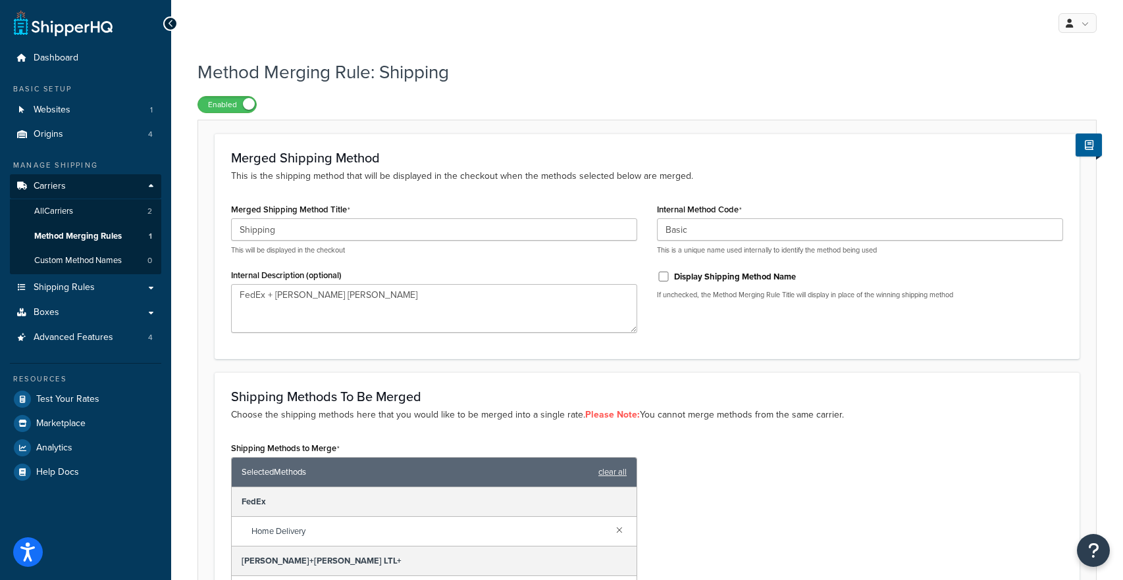
scroll to position [157, 0]
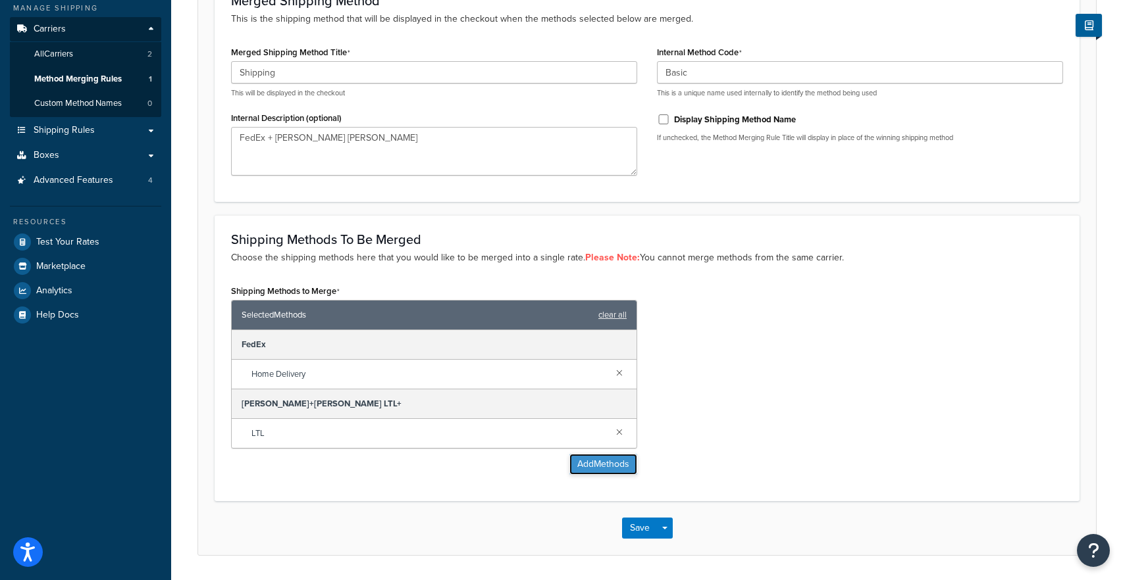
click at [600, 472] on button "Add Methods" at bounding box center [603, 464] width 68 height 21
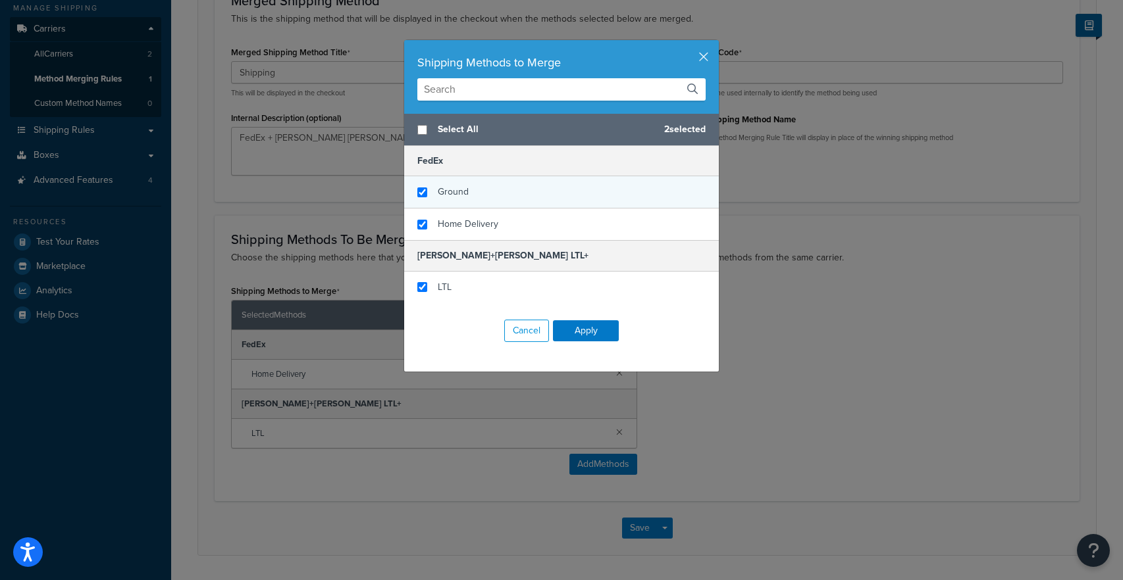
checkbox input "false"
checkbox input "true"
click at [475, 191] on div "Ground" at bounding box center [561, 192] width 315 height 32
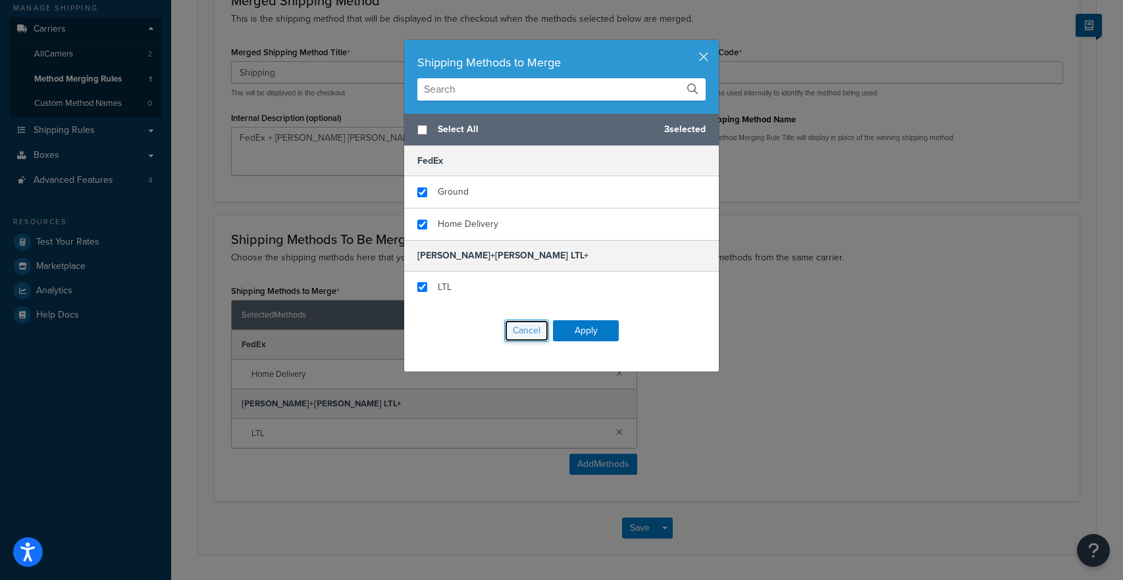
click at [530, 335] on button "Cancel" at bounding box center [526, 331] width 45 height 22
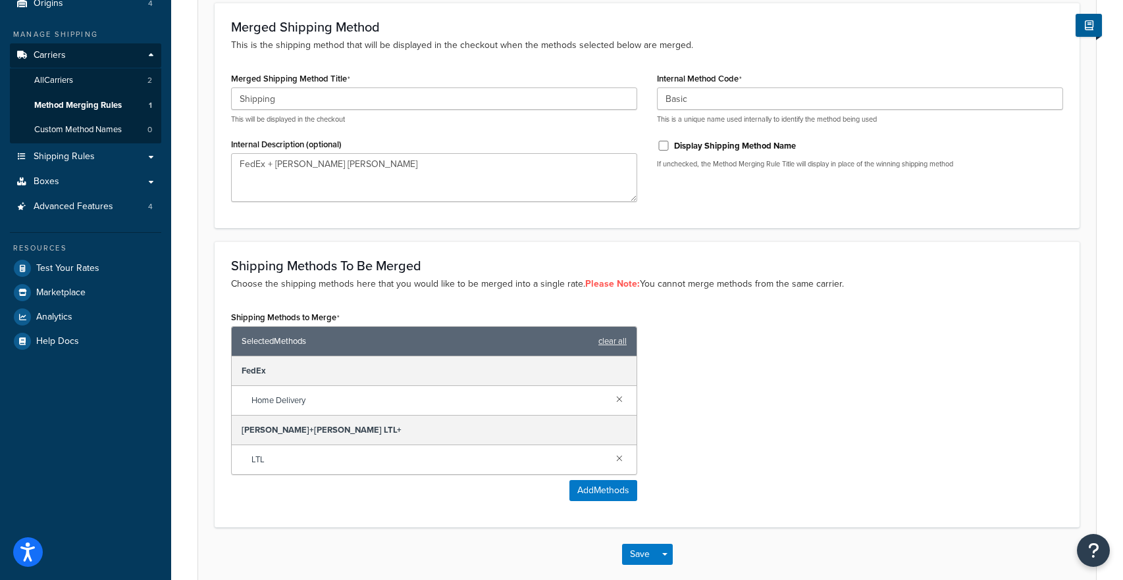
scroll to position [146, 0]
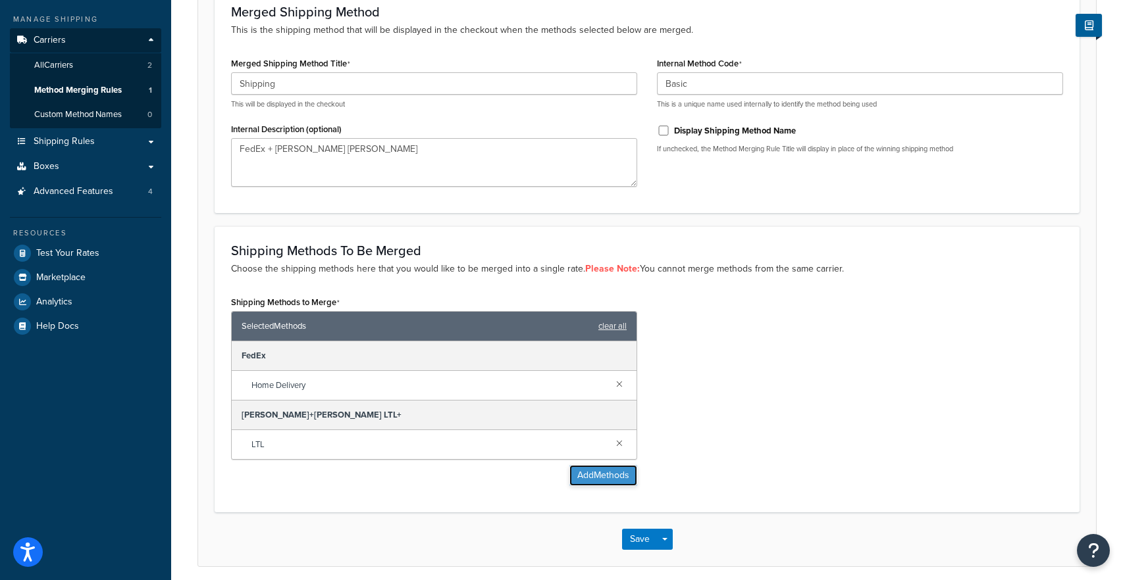
click at [598, 467] on button "Add Methods" at bounding box center [603, 475] width 68 height 21
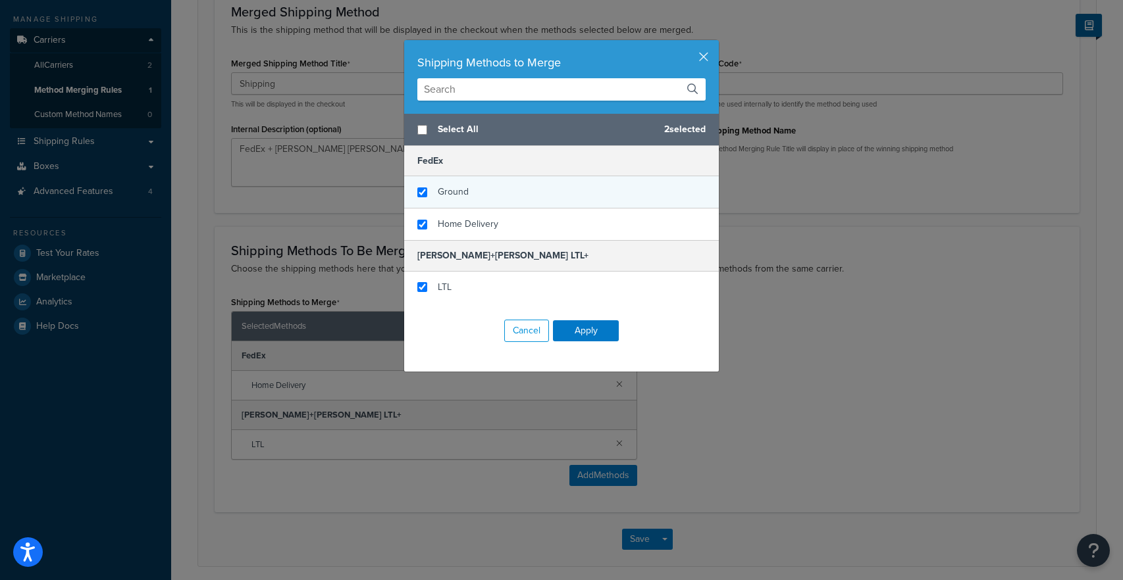
checkbox input "false"
checkbox input "true"
click at [461, 195] on span "Ground" at bounding box center [453, 192] width 31 height 14
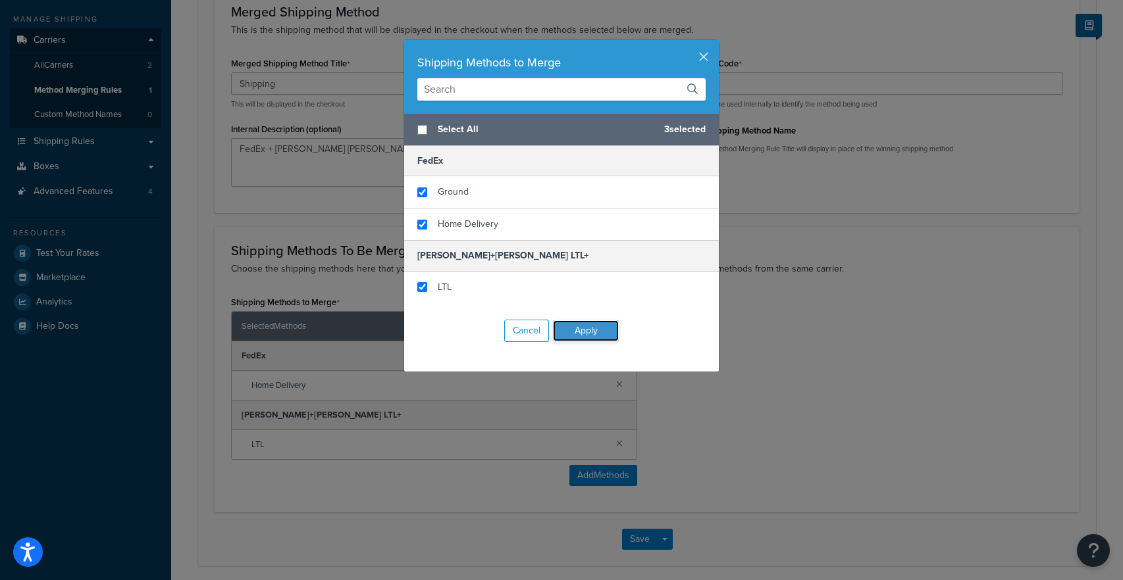
click at [588, 336] on button "Apply" at bounding box center [586, 331] width 66 height 21
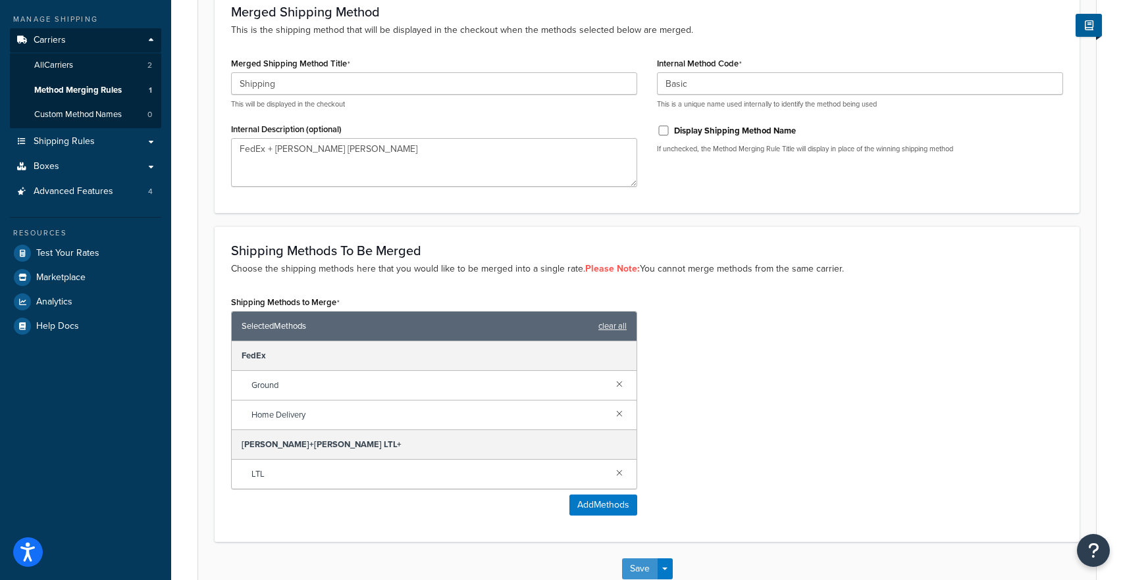
click at [631, 567] on button "Save" at bounding box center [640, 569] width 36 height 21
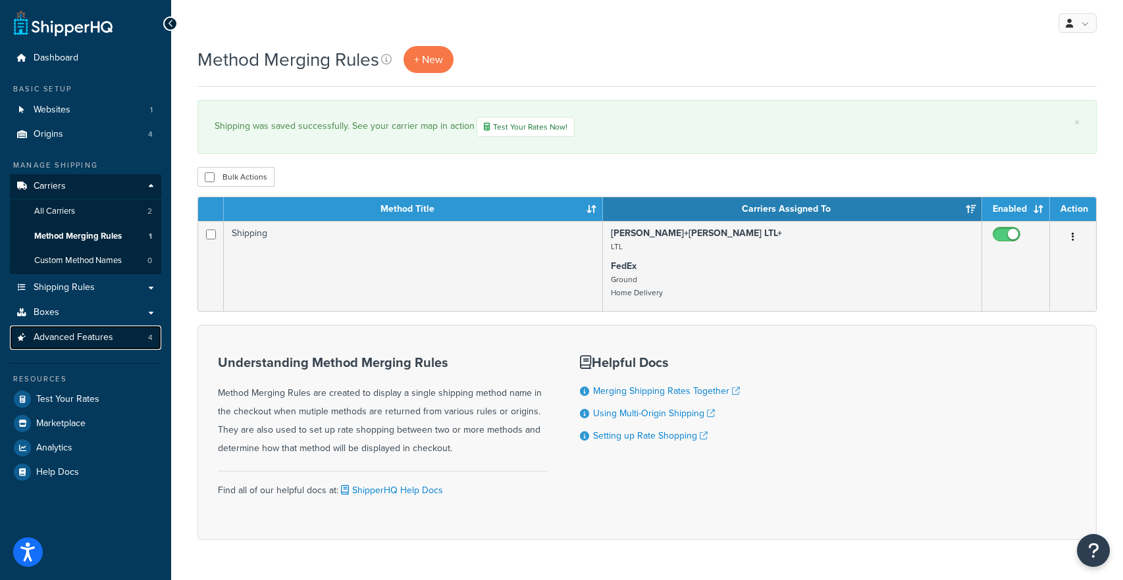
click at [123, 330] on link "Advanced Features 4" at bounding box center [85, 338] width 151 height 24
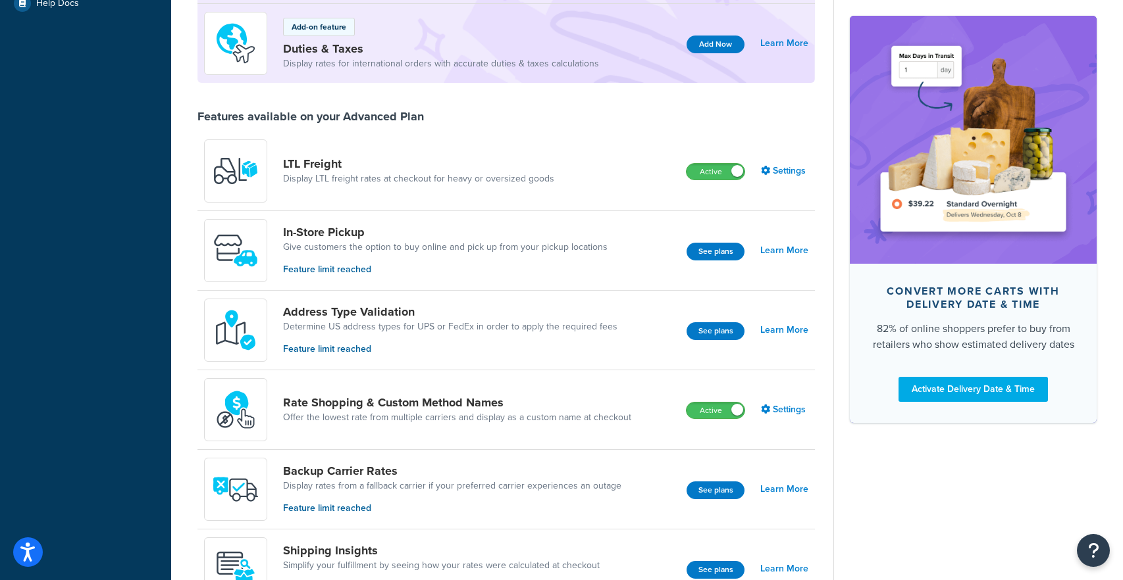
scroll to position [394, 0]
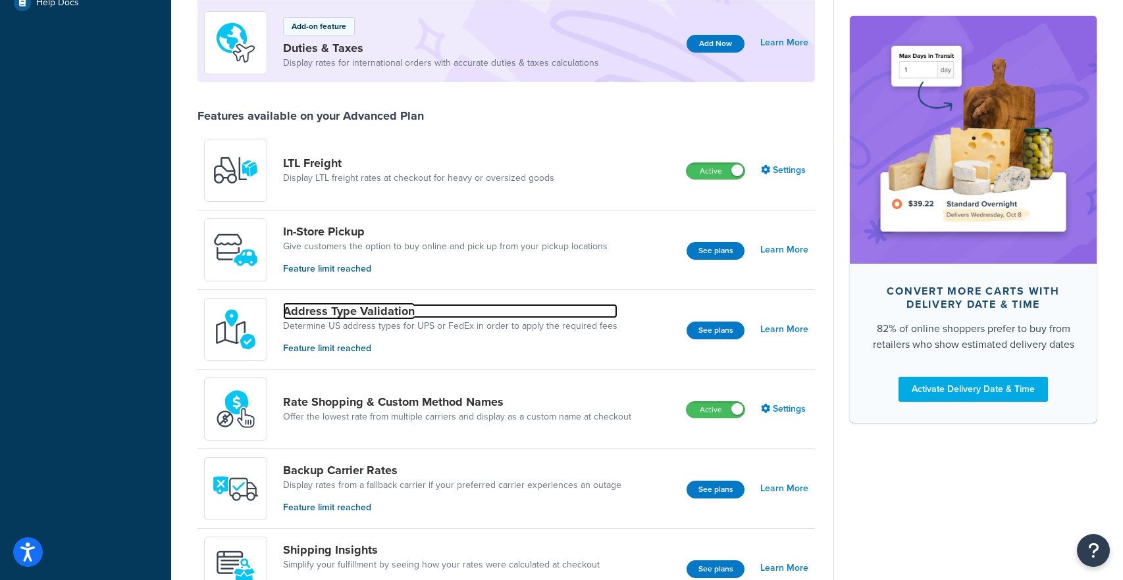
click at [387, 308] on link "Address Type Validation" at bounding box center [450, 311] width 334 height 14
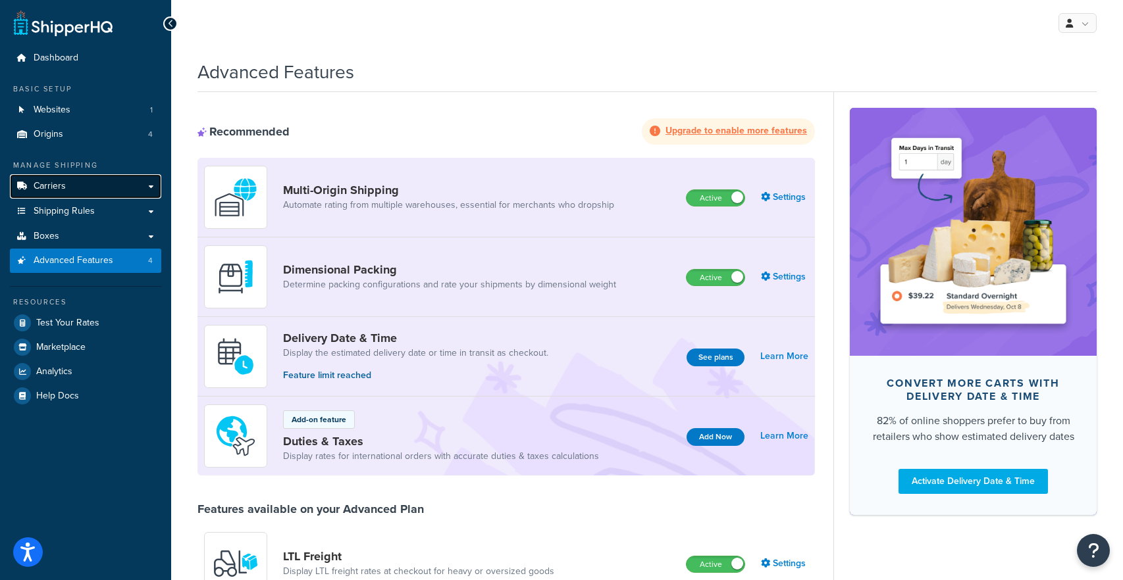
click at [149, 190] on link "Carriers" at bounding box center [85, 186] width 151 height 24
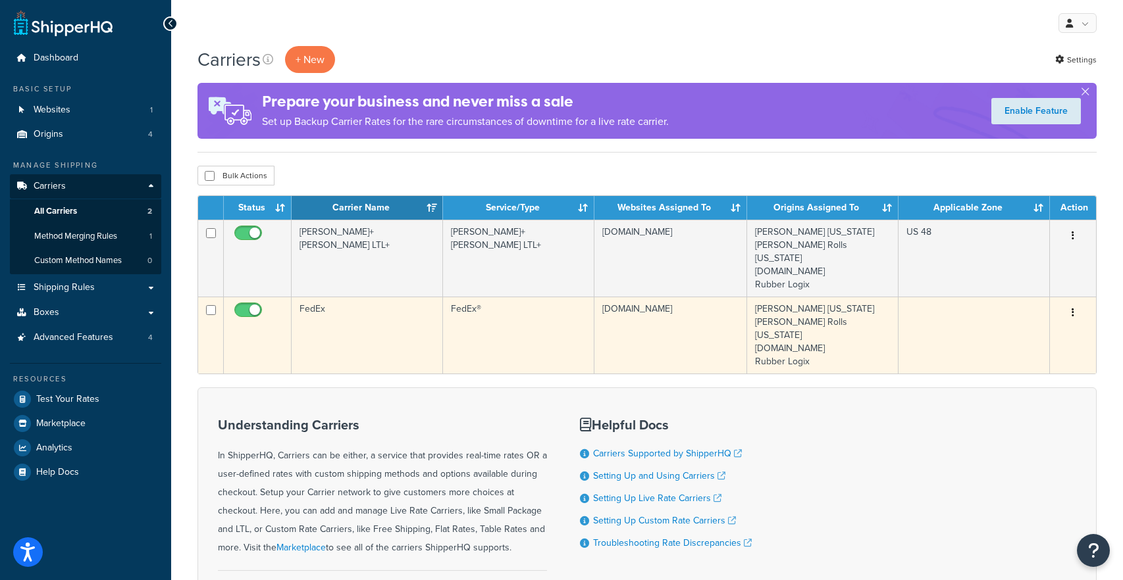
click at [1069, 303] on button "button" at bounding box center [1073, 313] width 18 height 21
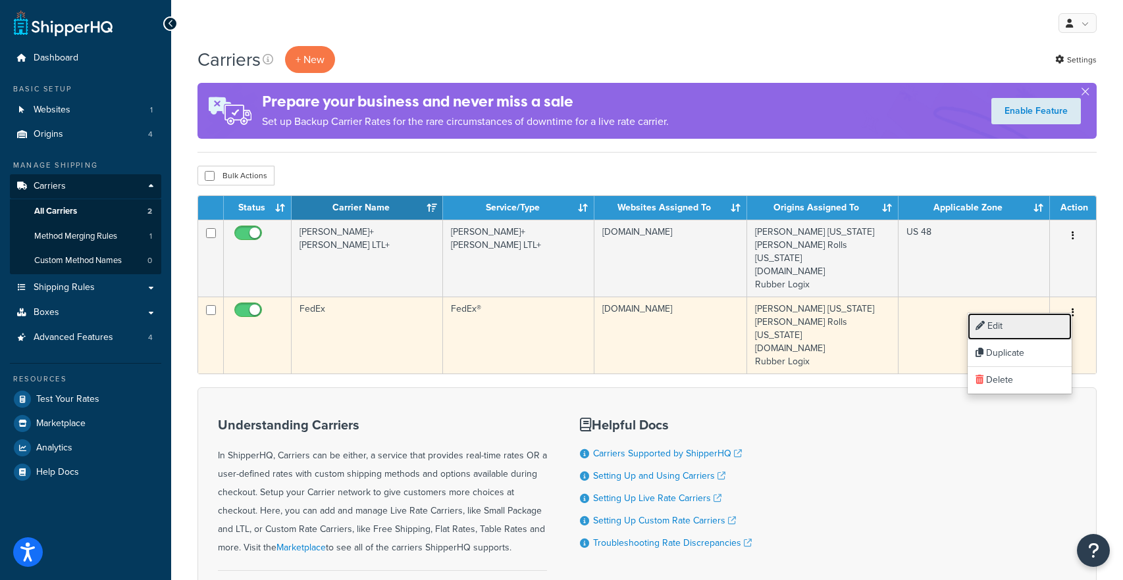
click at [1046, 324] on link "Edit" at bounding box center [1019, 326] width 104 height 27
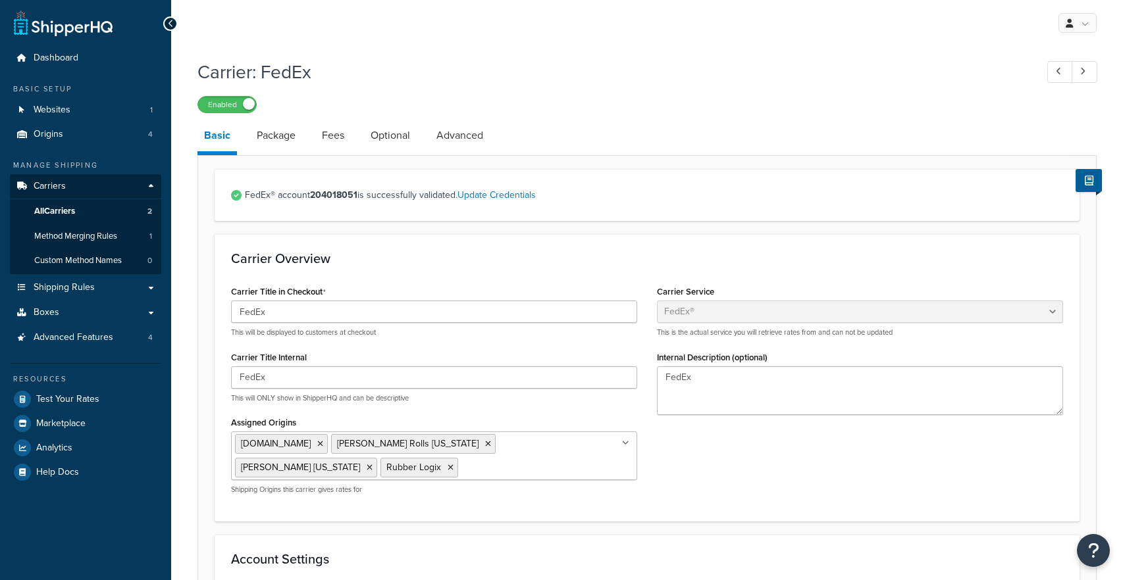
select select "fedEx"
select select "REGULAR_PICKUP"
select select "YOUR_PACKAGING"
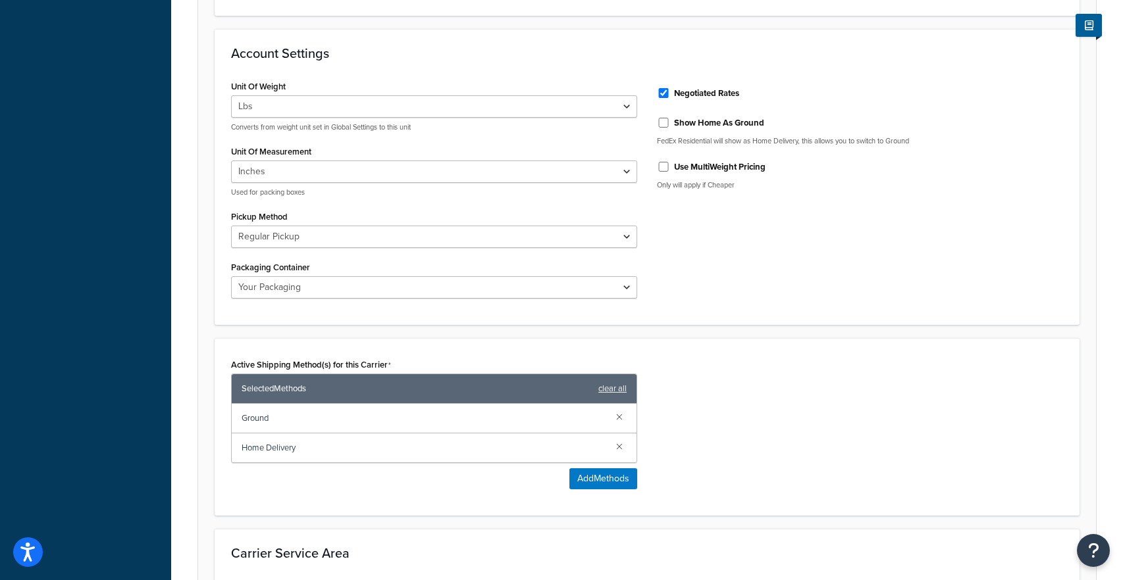
scroll to position [507, 0]
click at [618, 416] on link at bounding box center [619, 416] width 14 height 14
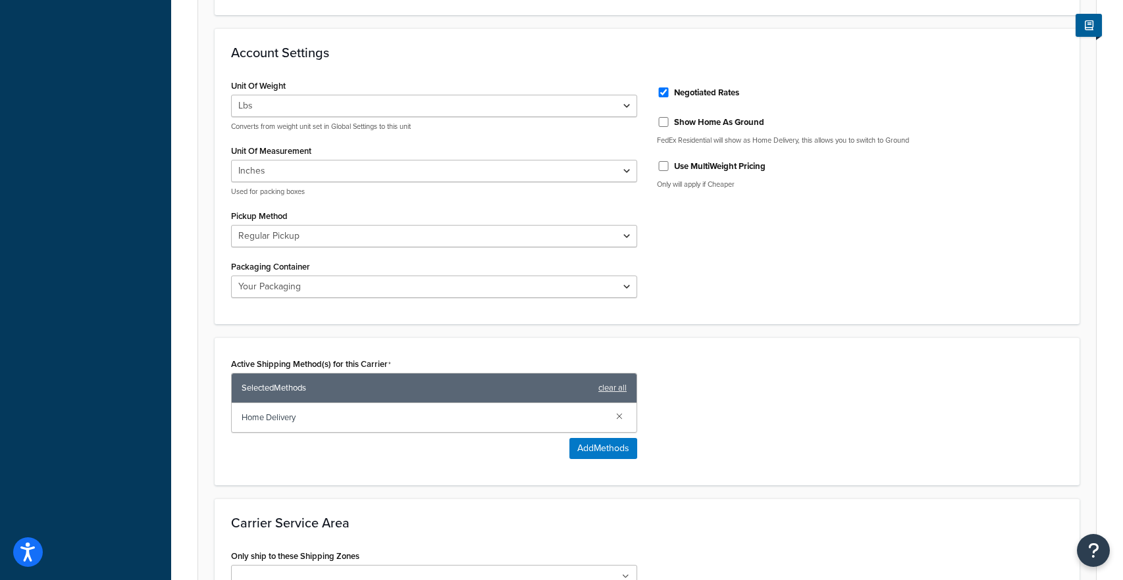
scroll to position [682, 0]
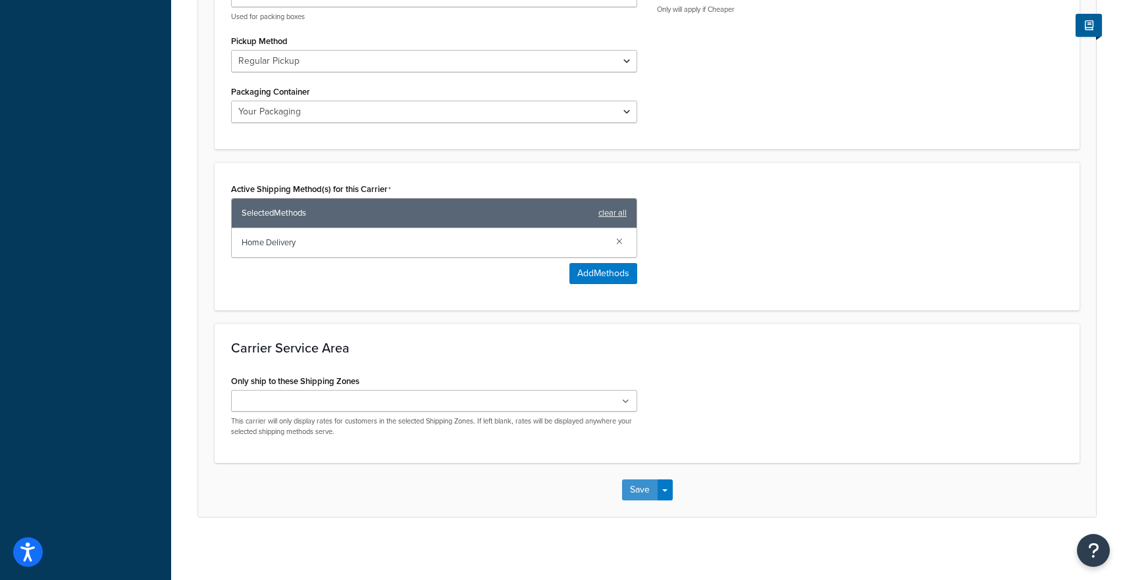
click at [642, 482] on button "Save" at bounding box center [640, 490] width 36 height 21
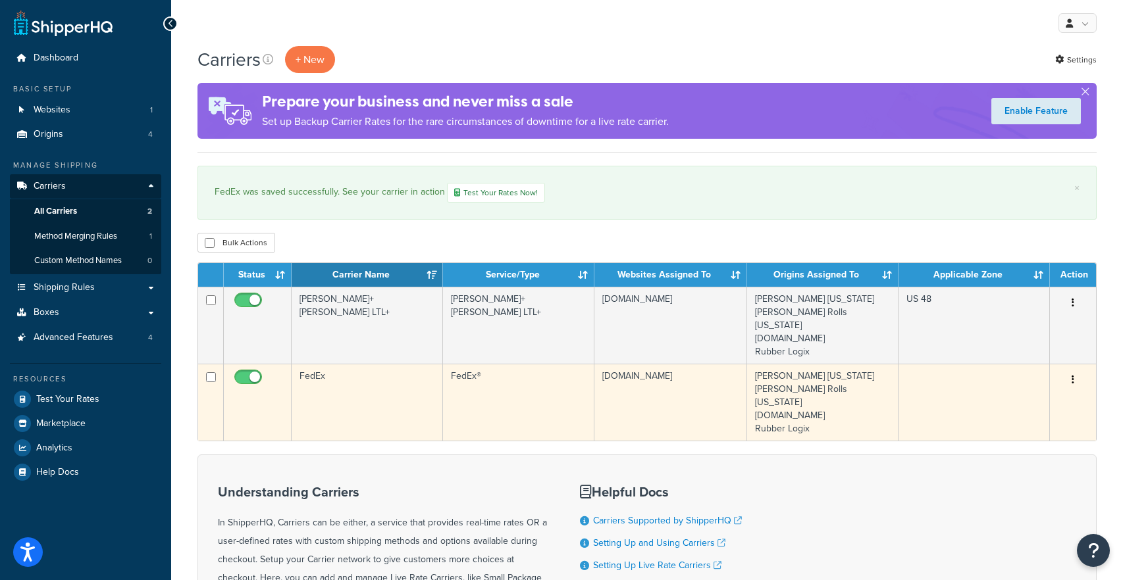
click at [1054, 376] on td "Edit Duplicate [GEOGRAPHIC_DATA]" at bounding box center [1073, 402] width 46 height 77
click at [1071, 373] on button "button" at bounding box center [1073, 380] width 18 height 21
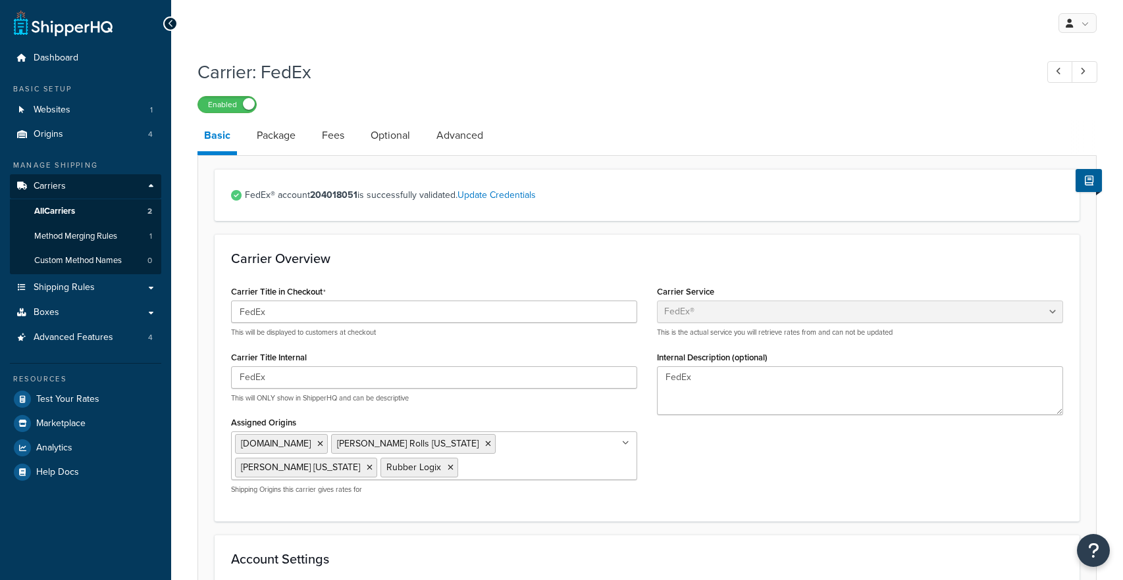
select select "fedEx"
select select "REGULAR_PICKUP"
select select "YOUR_PACKAGING"
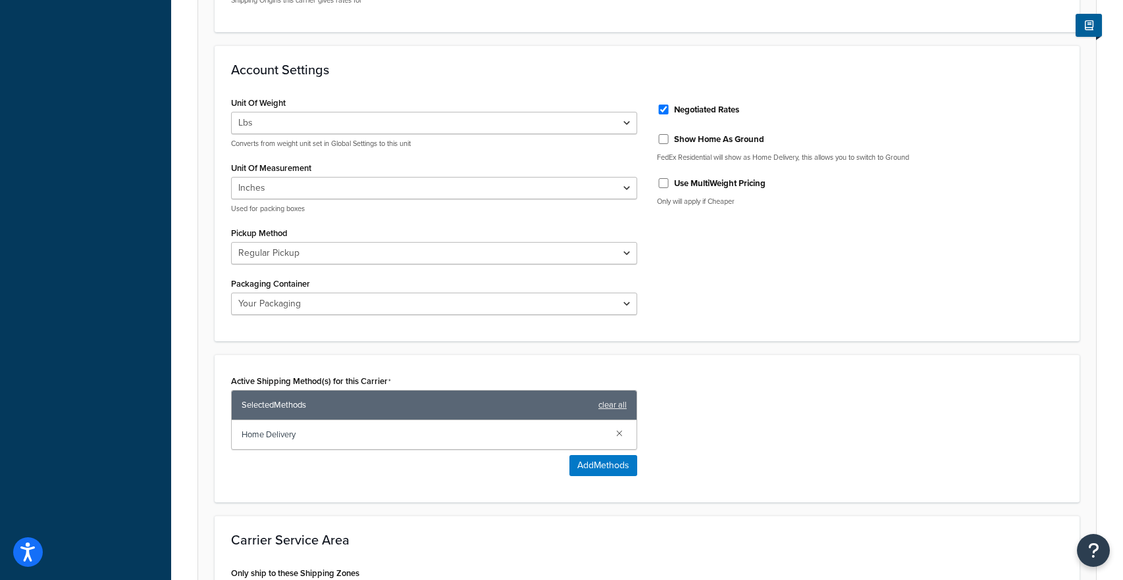
scroll to position [505, 0]
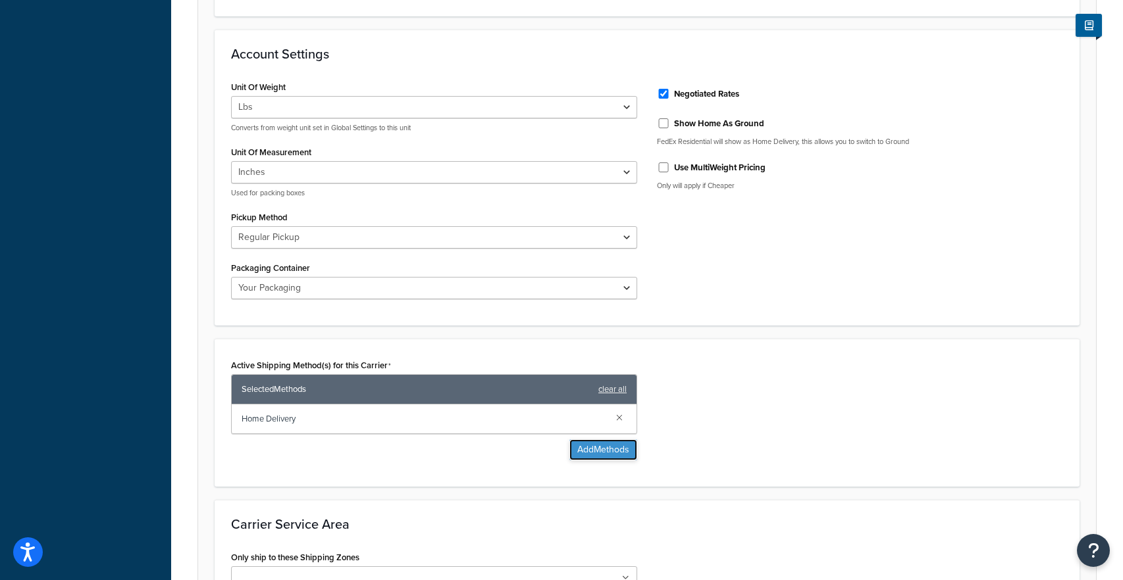
click at [594, 451] on button "Add Methods" at bounding box center [603, 450] width 68 height 21
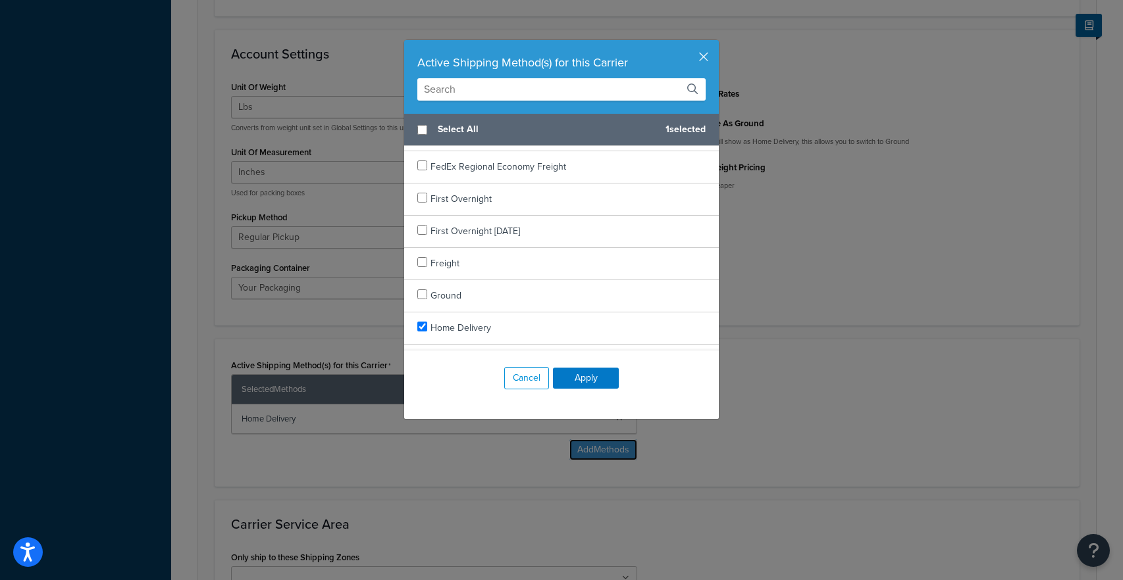
scroll to position [688, 0]
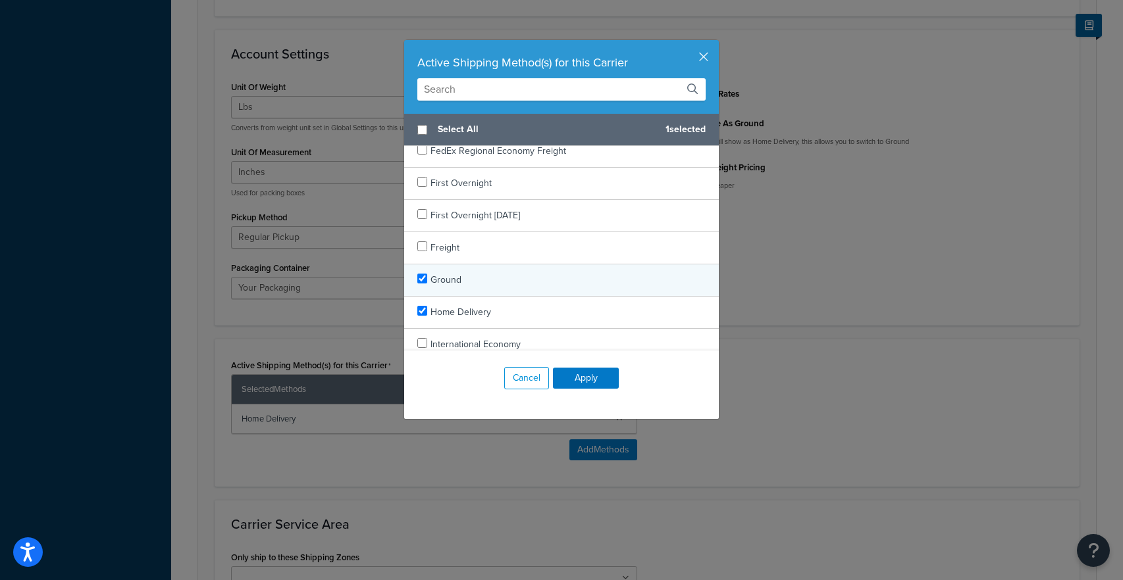
checkbox input "true"
click at [480, 286] on div "Ground" at bounding box center [561, 281] width 315 height 32
click at [586, 378] on button "Apply" at bounding box center [586, 378] width 66 height 21
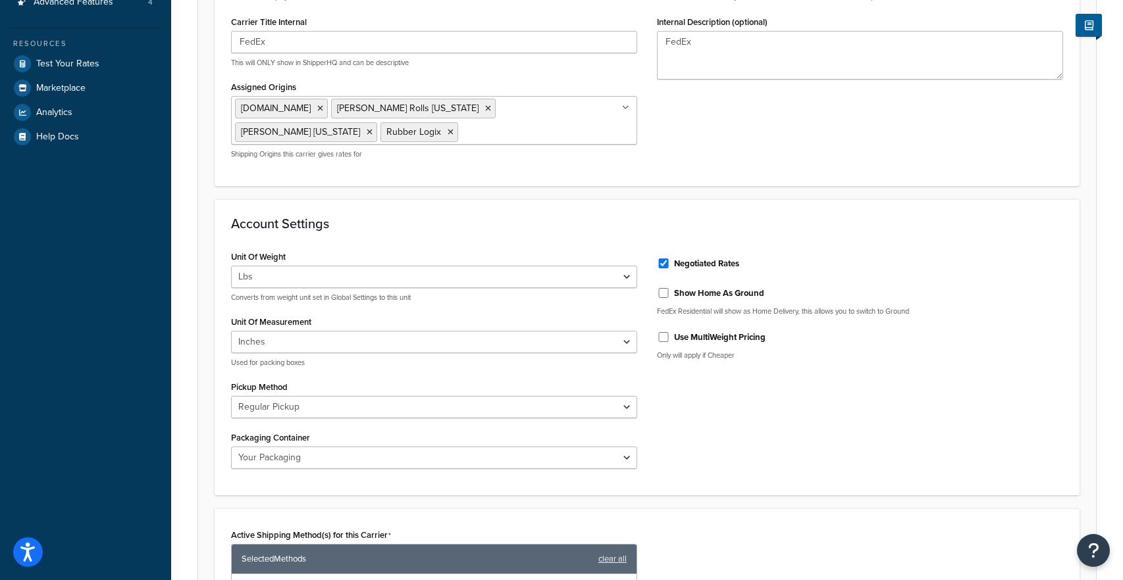
scroll to position [0, 0]
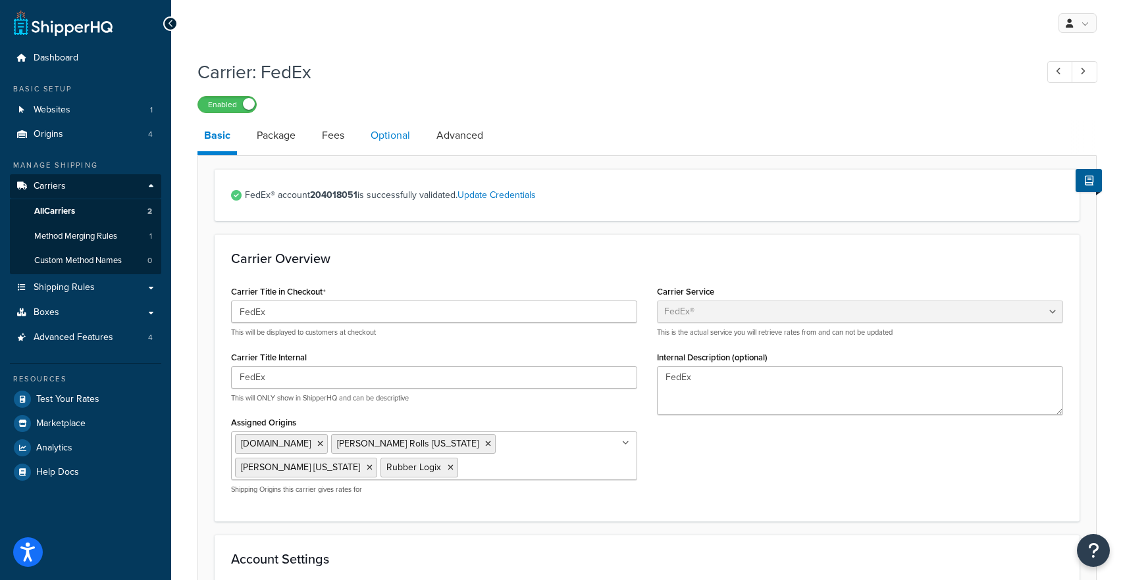
click at [378, 136] on link "Optional" at bounding box center [390, 136] width 53 height 32
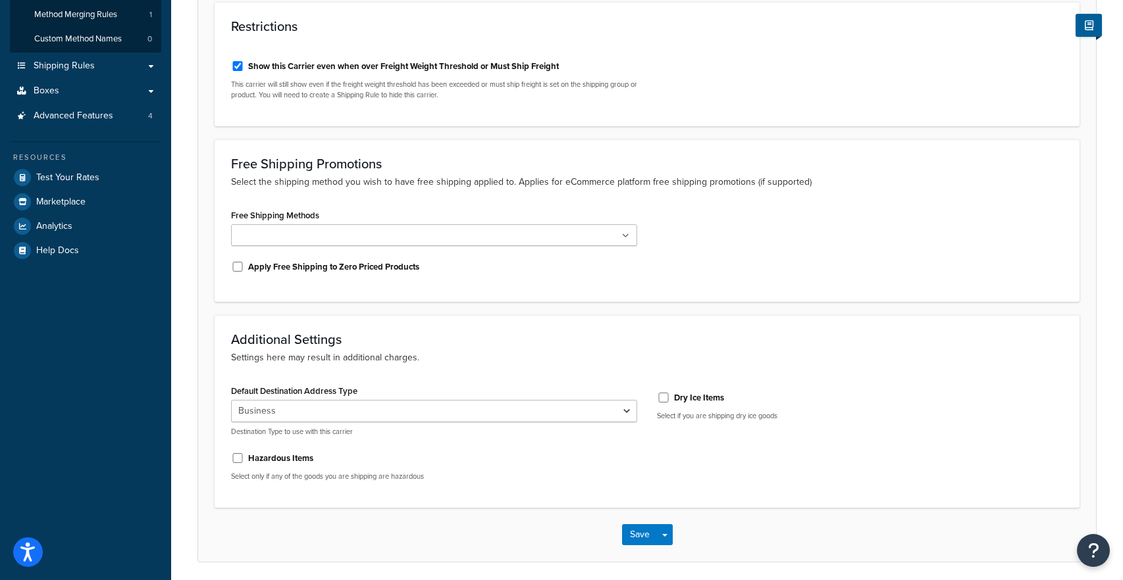
scroll to position [224, 0]
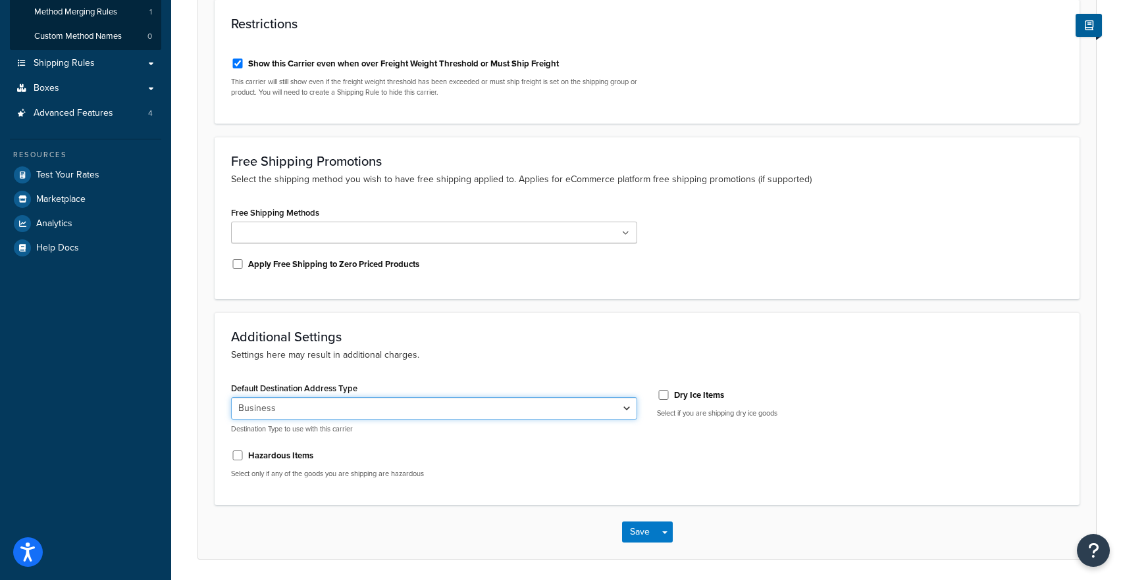
click at [323, 419] on select "Residential Business" at bounding box center [434, 409] width 406 height 22
select select "residential"
click at [231, 398] on select "Residential Business" at bounding box center [434, 409] width 406 height 22
click at [633, 527] on button "Save" at bounding box center [640, 532] width 36 height 21
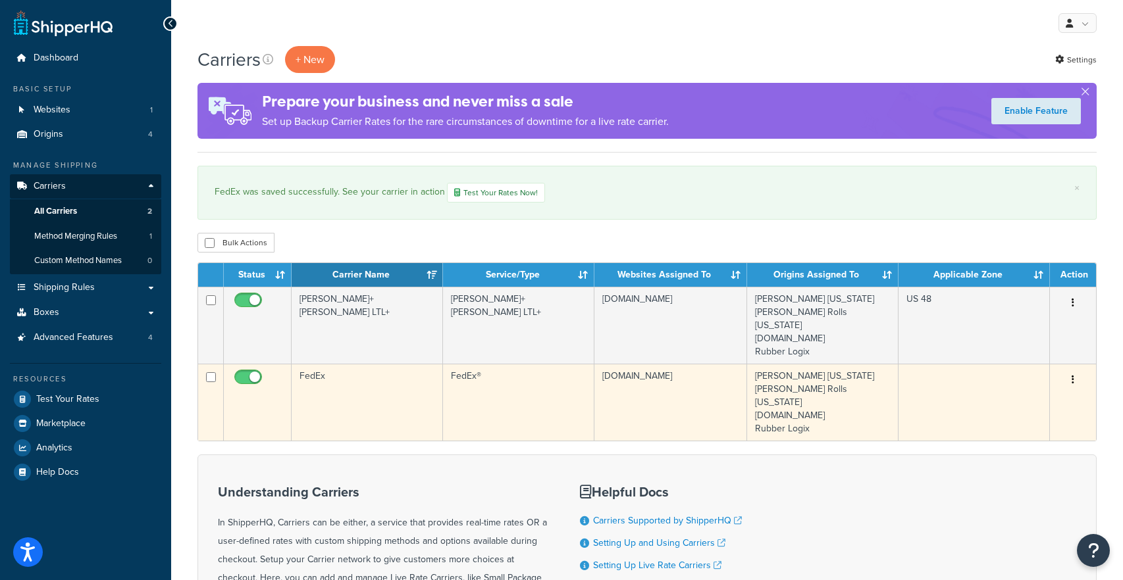
click at [1067, 370] on button "button" at bounding box center [1073, 380] width 18 height 21
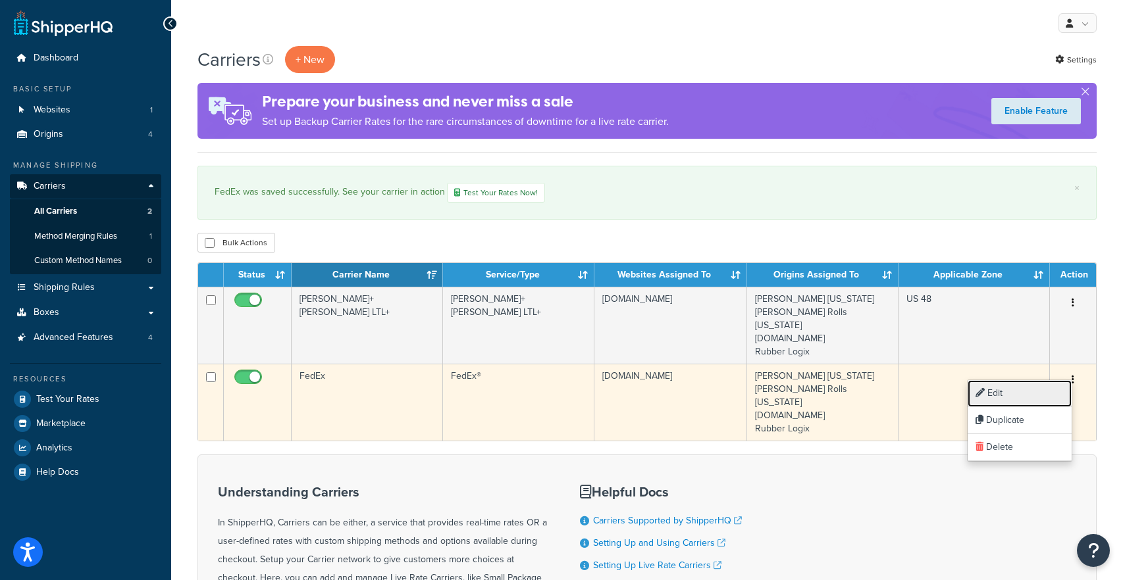
click at [1033, 393] on link "Edit" at bounding box center [1019, 393] width 104 height 27
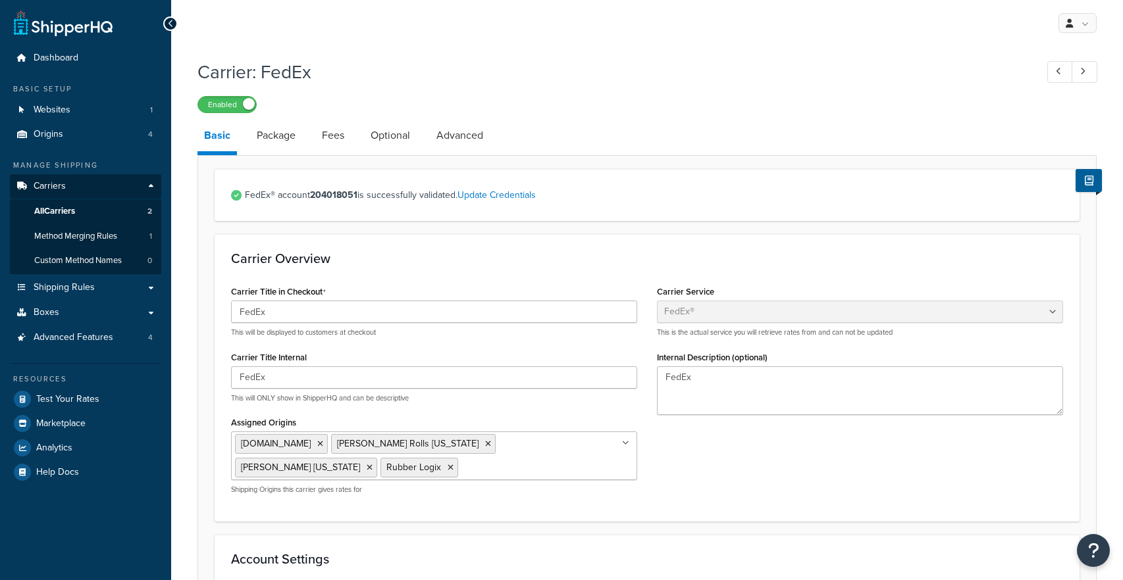
select select "fedEx"
select select "REGULAR_PICKUP"
select select "YOUR_PACKAGING"
click at [127, 234] on link "Method Merging Rules 1" at bounding box center [85, 236] width 151 height 24
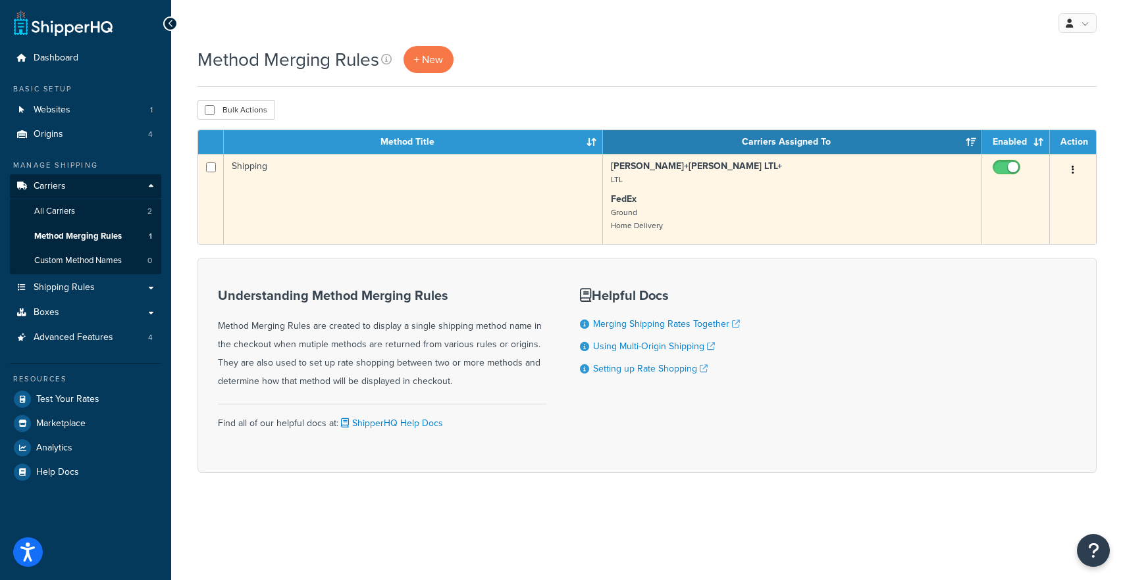
click at [1070, 170] on button "button" at bounding box center [1073, 170] width 18 height 21
click at [1035, 202] on link "Edit" at bounding box center [1019, 197] width 104 height 27
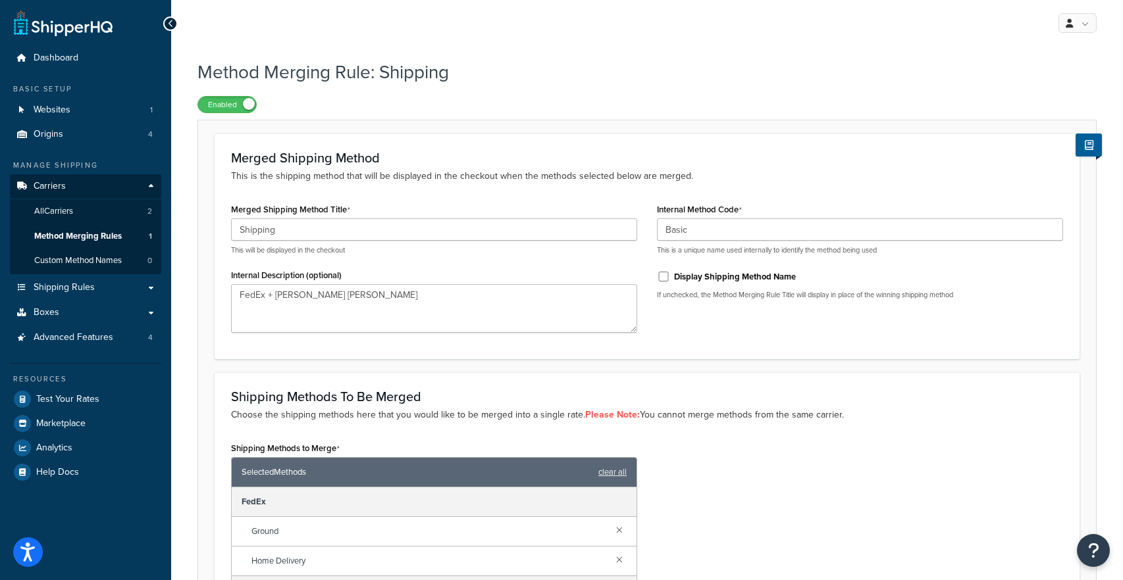
click at [684, 285] on div "Display Shipping Method Name" at bounding box center [860, 276] width 406 height 20
click at [677, 276] on label "Display Shipping Method Name" at bounding box center [735, 277] width 122 height 12
click at [670, 276] on input "Display Shipping Method Name" at bounding box center [663, 277] width 13 height 10
checkbox input "true"
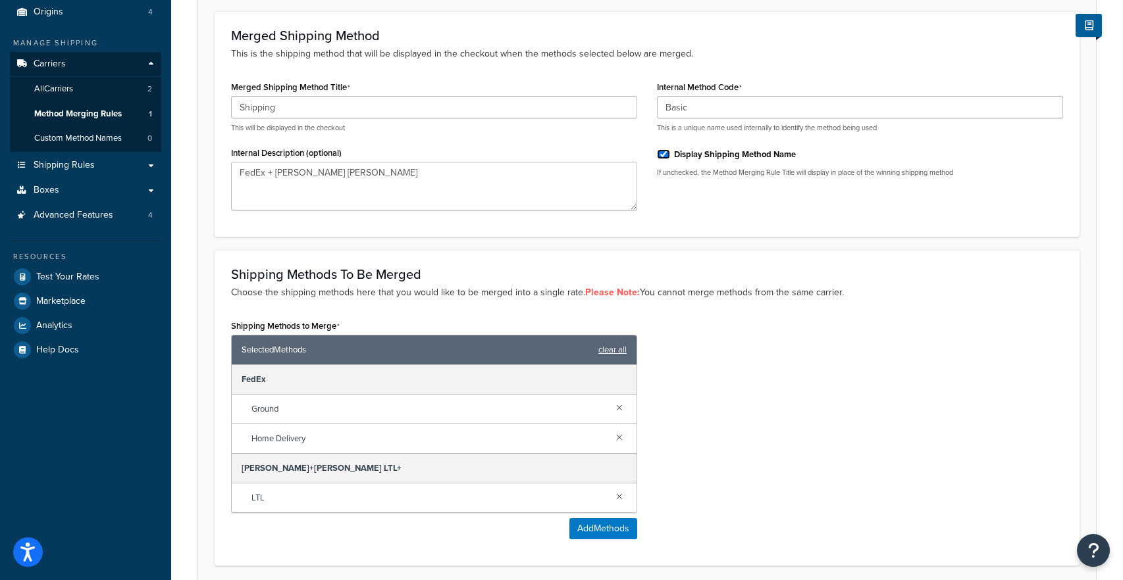
scroll to position [228, 0]
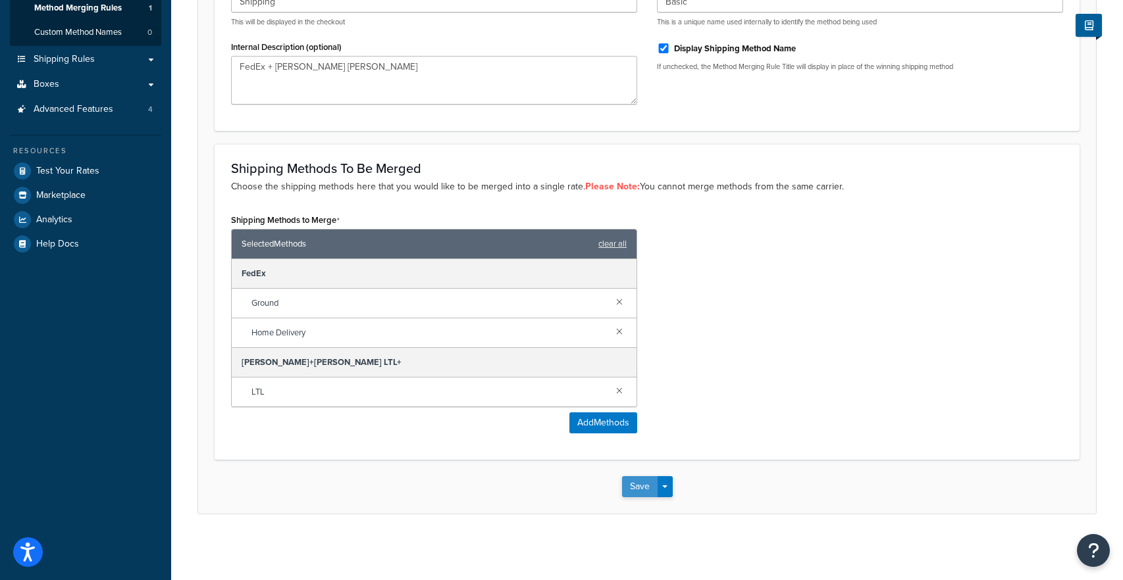
click at [634, 482] on button "Save" at bounding box center [640, 487] width 36 height 21
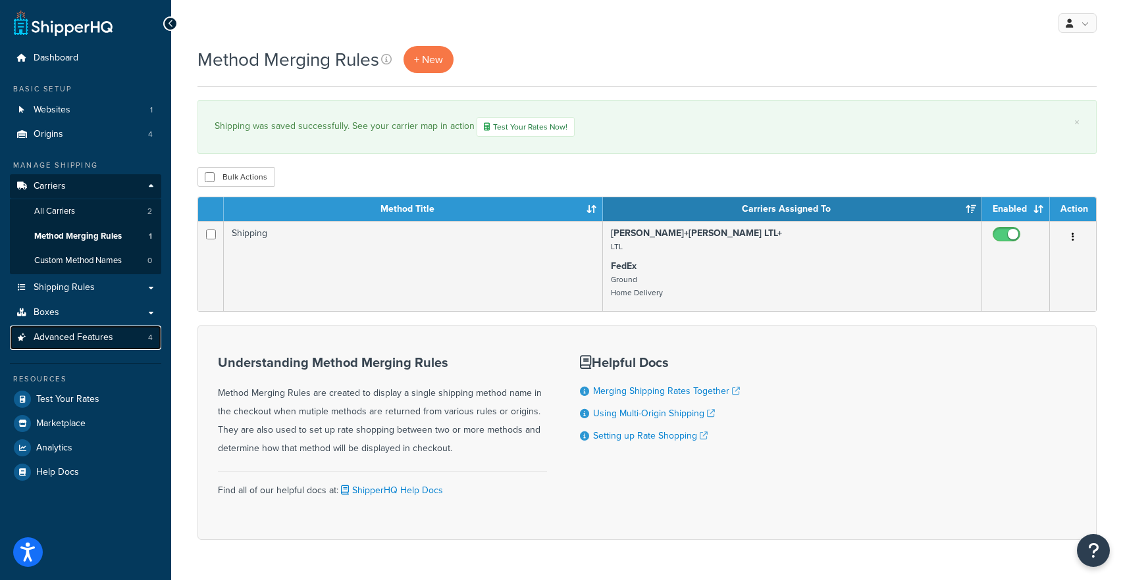
click at [120, 338] on link "Advanced Features 4" at bounding box center [85, 338] width 151 height 24
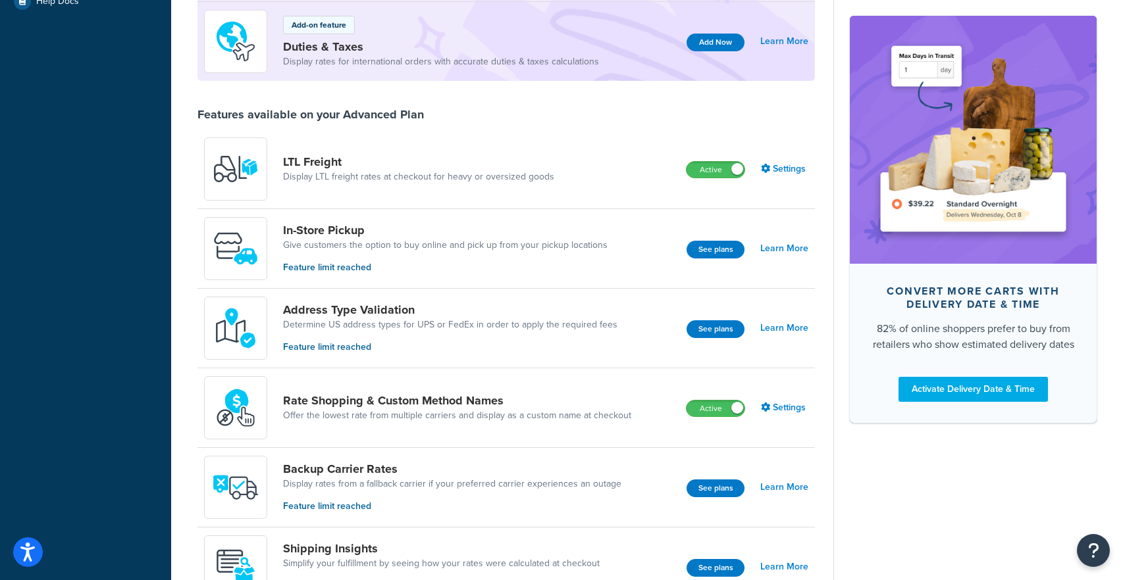
scroll to position [396, 0]
click at [797, 410] on link "Settings" at bounding box center [784, 407] width 47 height 18
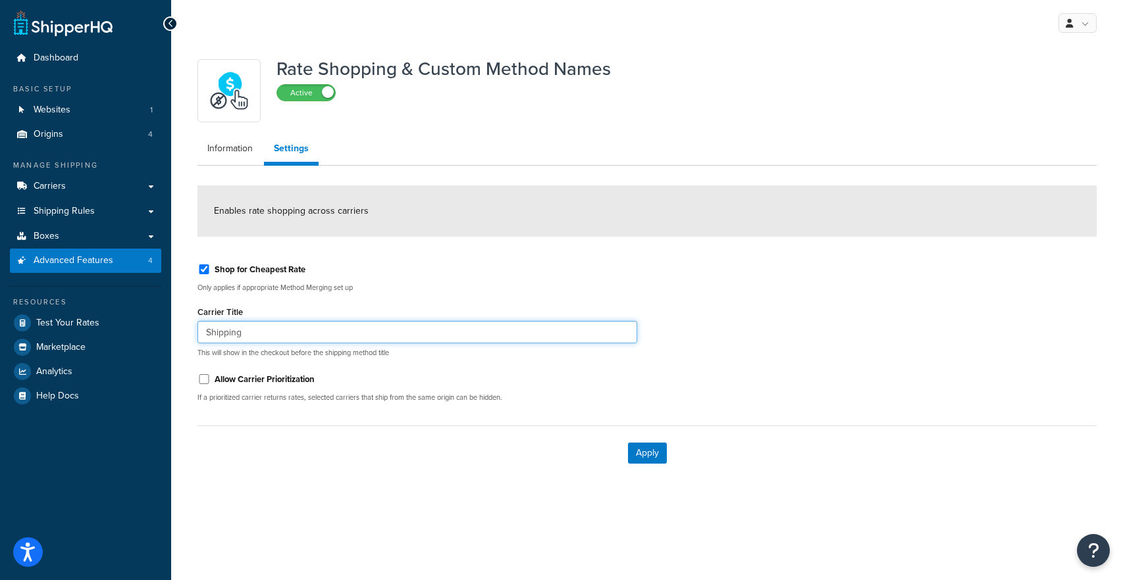
click at [316, 338] on input "Shipping" at bounding box center [417, 332] width 440 height 22
click at [317, 338] on input "Shipping" at bounding box center [417, 332] width 440 height 22
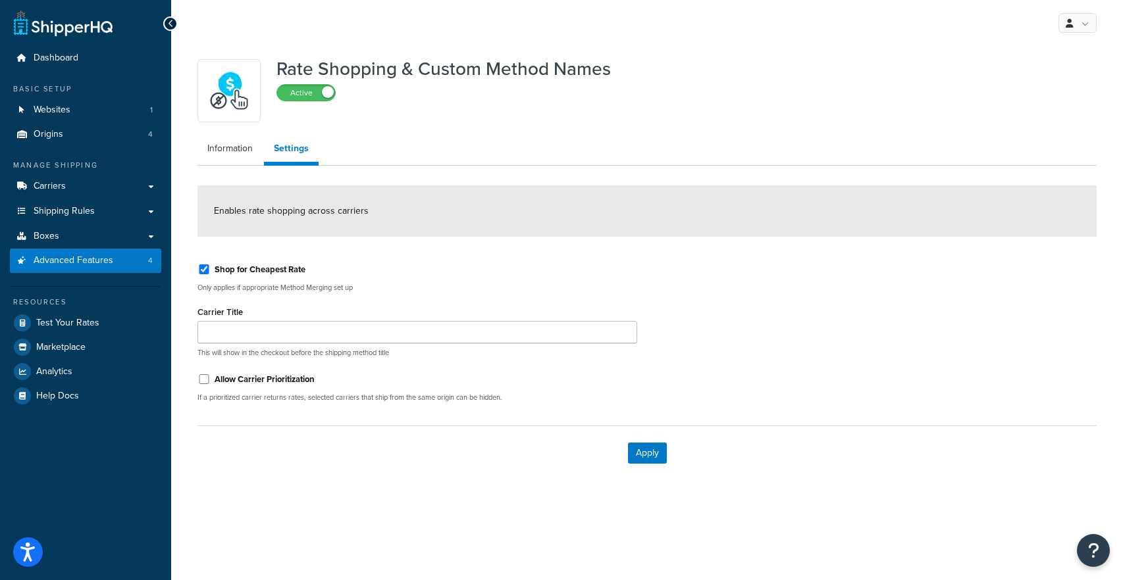
click at [490, 471] on div "Apply" at bounding box center [646, 453] width 899 height 55
click at [152, 187] on link "Carriers" at bounding box center [85, 186] width 151 height 24
click at [640, 458] on button "Apply" at bounding box center [647, 453] width 39 height 21
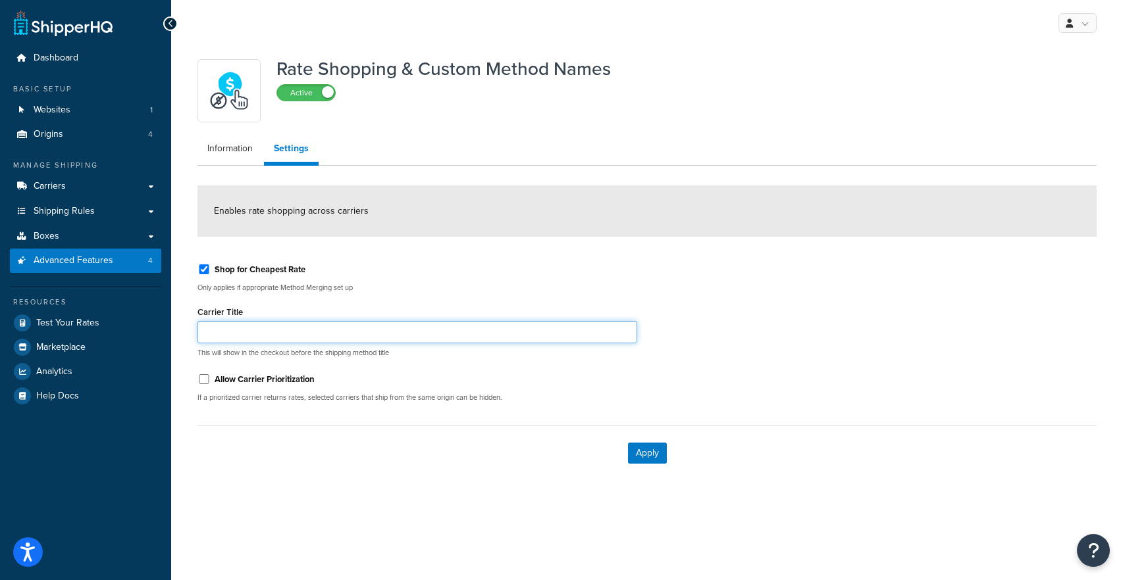
click at [263, 340] on input "Carrier Title" at bounding box center [417, 332] width 440 height 22
type input "Shipping"
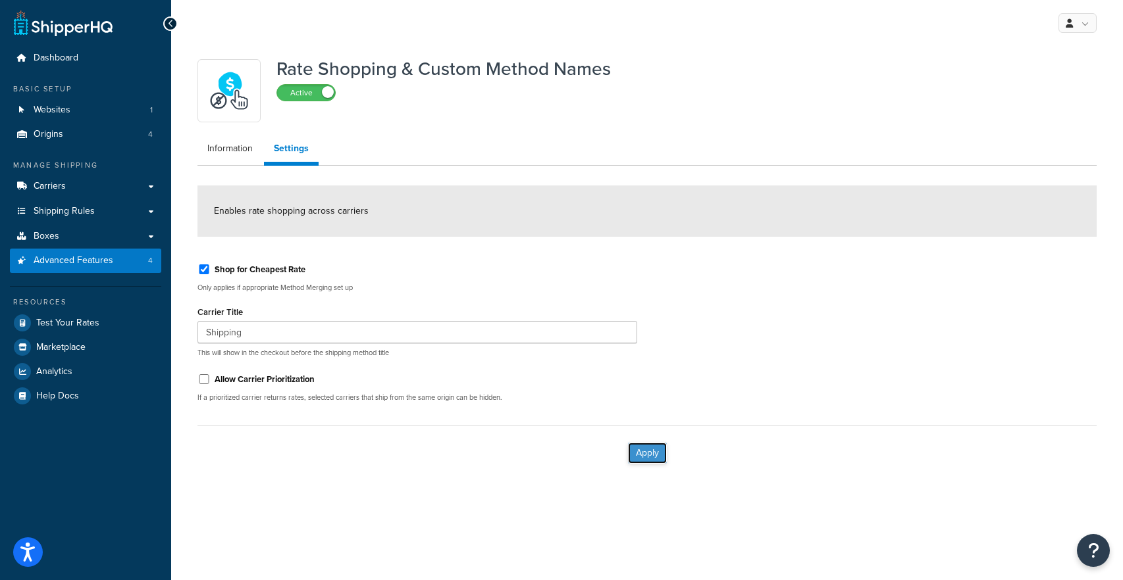
click at [651, 446] on button "Apply" at bounding box center [647, 453] width 39 height 21
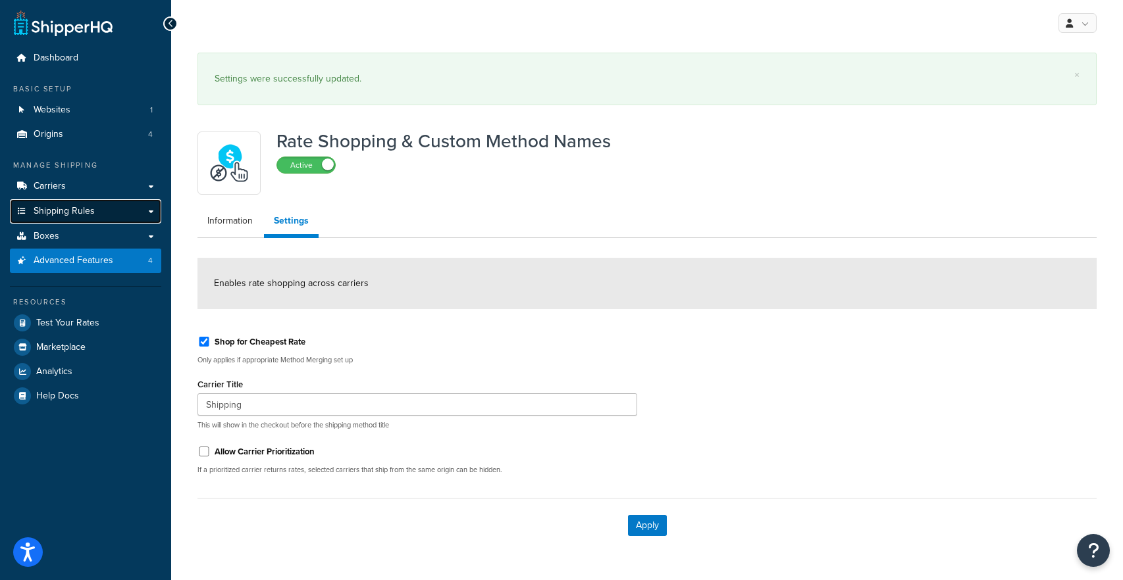
click at [156, 218] on link "Shipping Rules" at bounding box center [85, 211] width 151 height 24
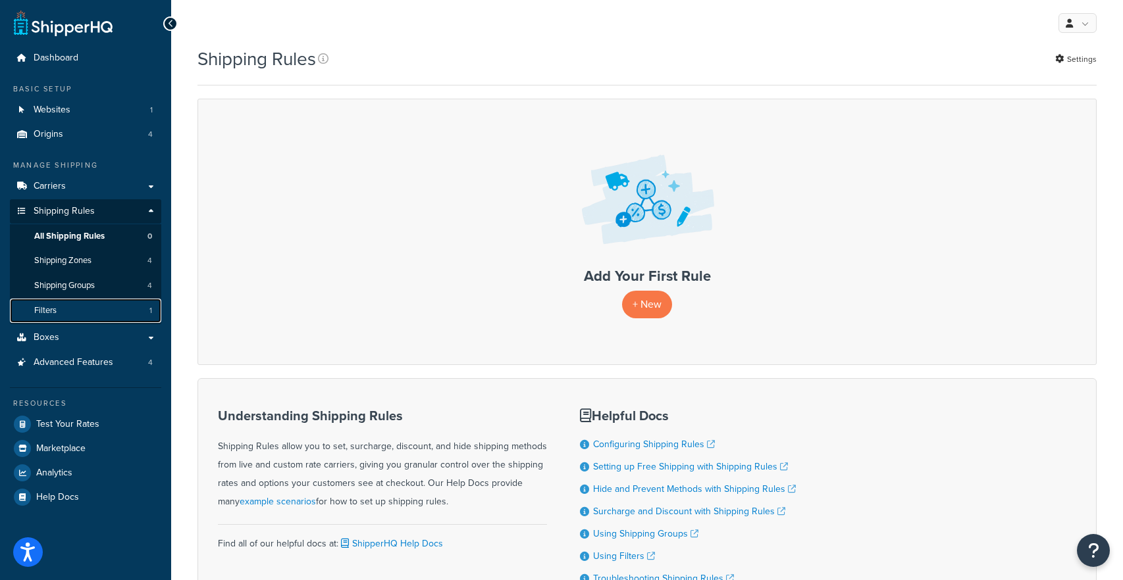
click at [145, 313] on link "Filters 1" at bounding box center [85, 311] width 151 height 24
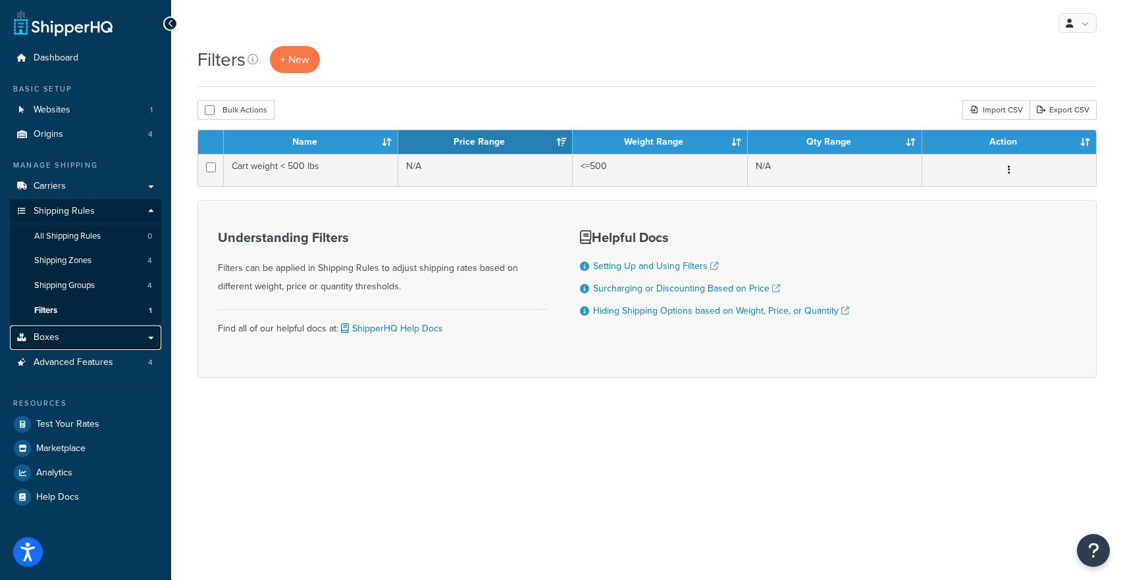
click at [147, 343] on link "Boxes" at bounding box center [85, 338] width 151 height 24
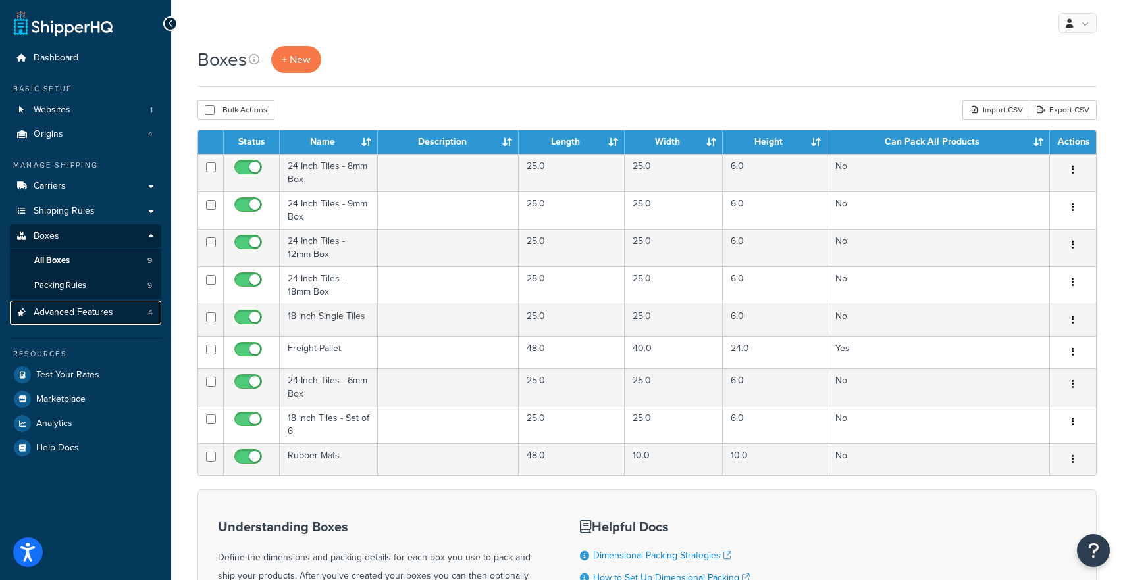
click at [149, 316] on span "4" at bounding box center [150, 312] width 5 height 11
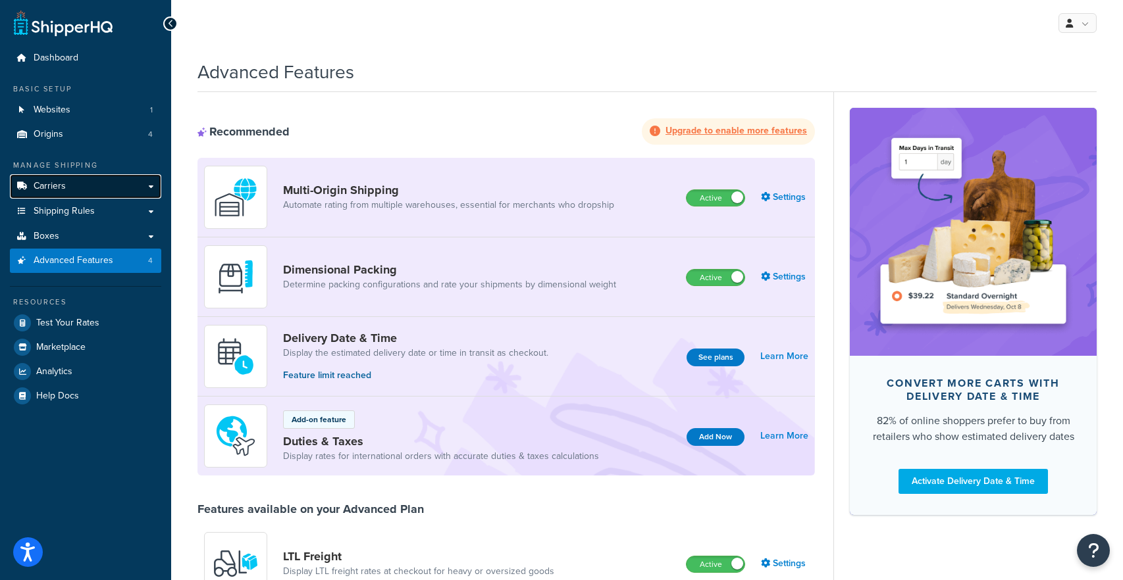
click at [142, 182] on link "Carriers" at bounding box center [85, 186] width 151 height 24
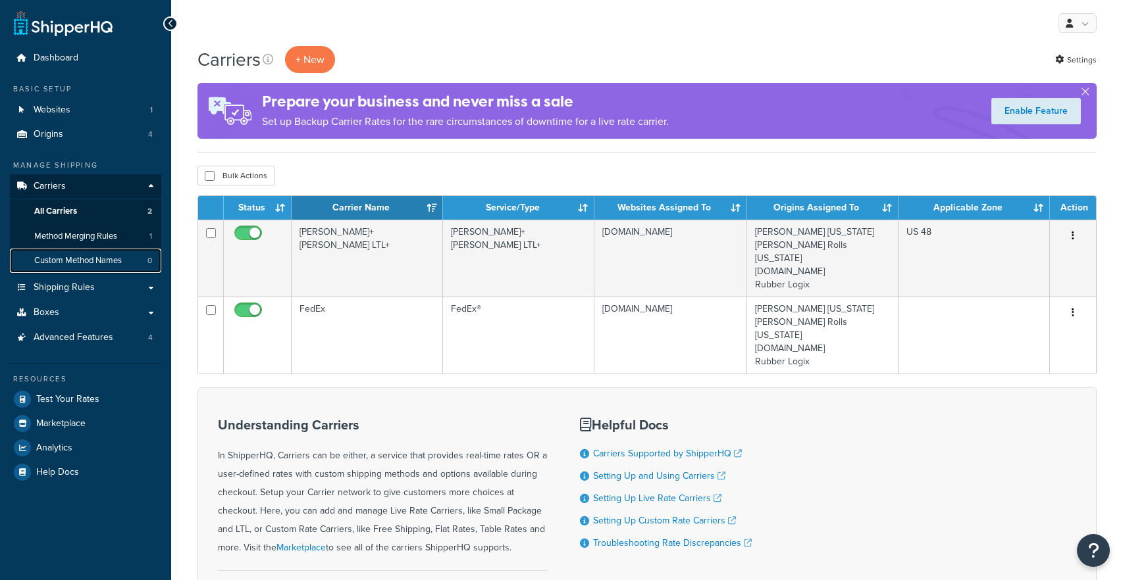
click at [90, 258] on span "Custom Method Names" at bounding box center [78, 260] width 88 height 11
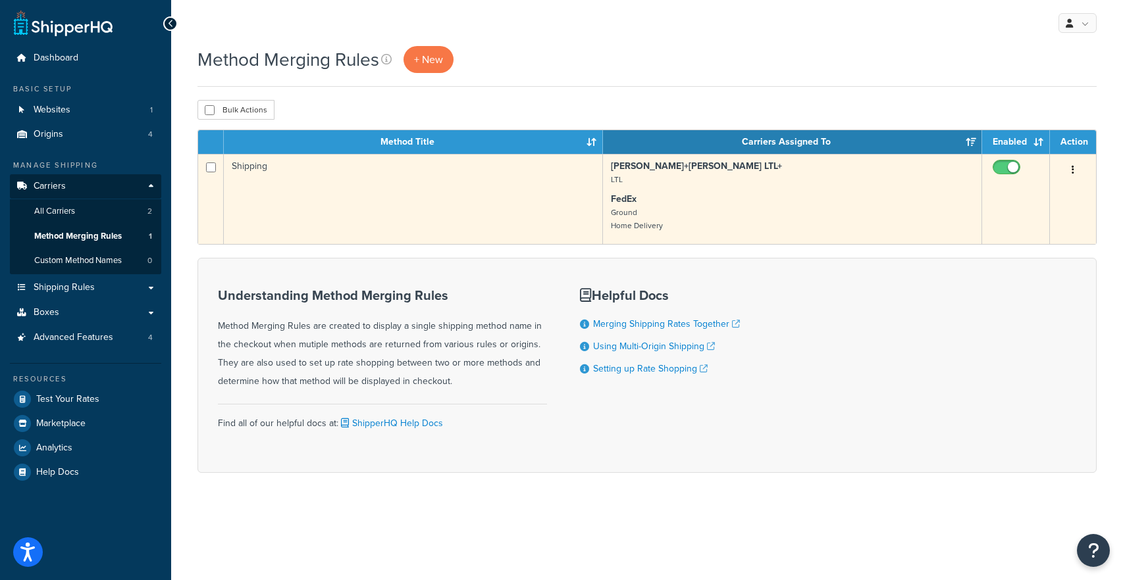
click at [1068, 173] on button "button" at bounding box center [1073, 170] width 18 height 21
click at [1039, 201] on link "Edit" at bounding box center [1019, 197] width 104 height 27
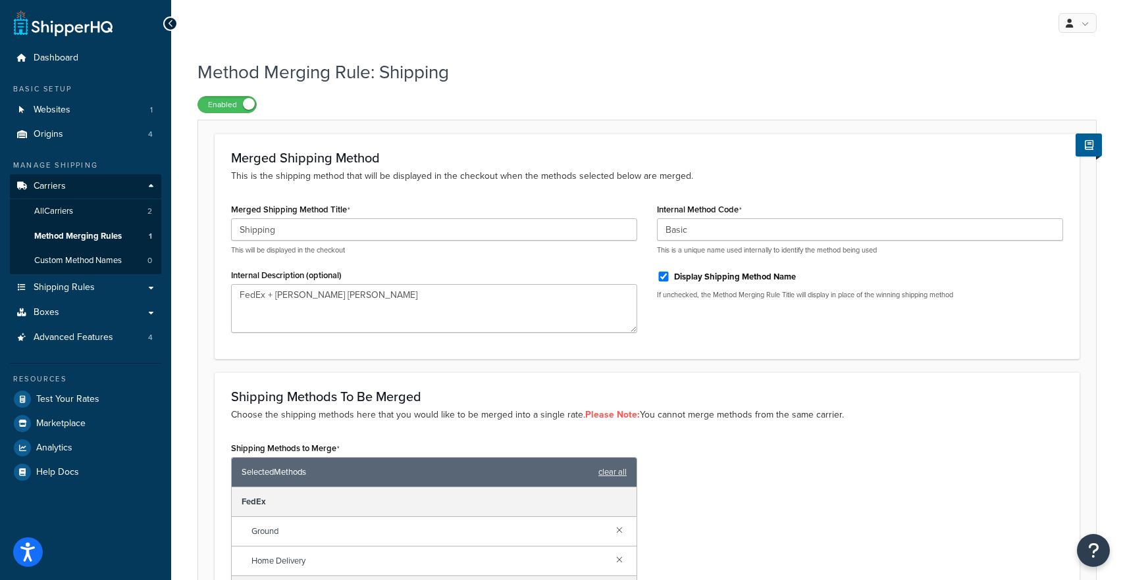
click at [674, 279] on label "Display Shipping Method Name" at bounding box center [735, 277] width 122 height 12
click at [670, 279] on input "Display Shipping Method Name" at bounding box center [663, 277] width 13 height 10
checkbox input "false"
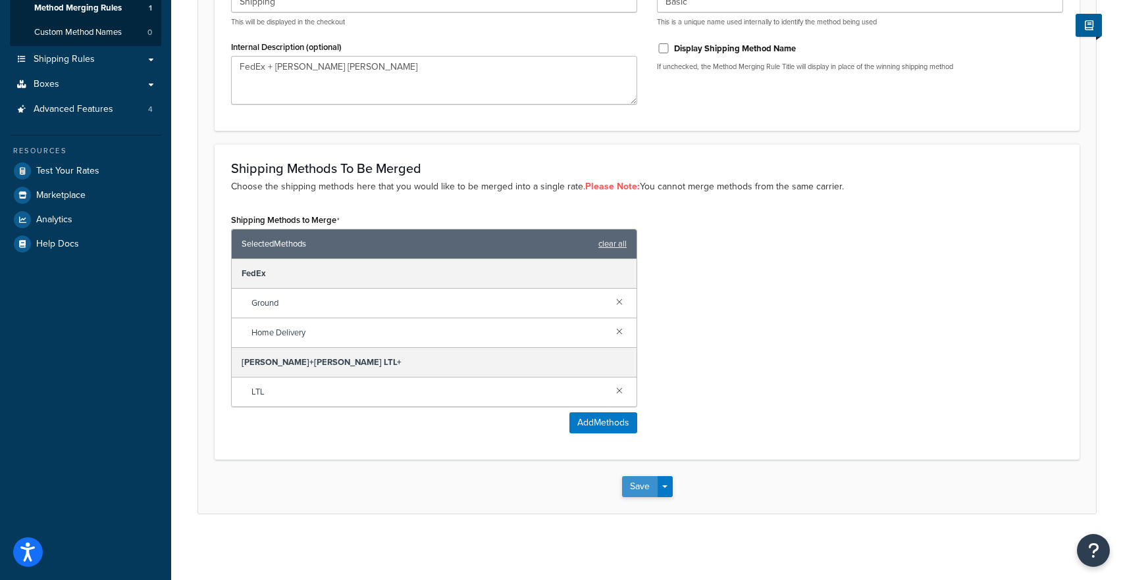
click at [624, 481] on button "Save" at bounding box center [640, 487] width 36 height 21
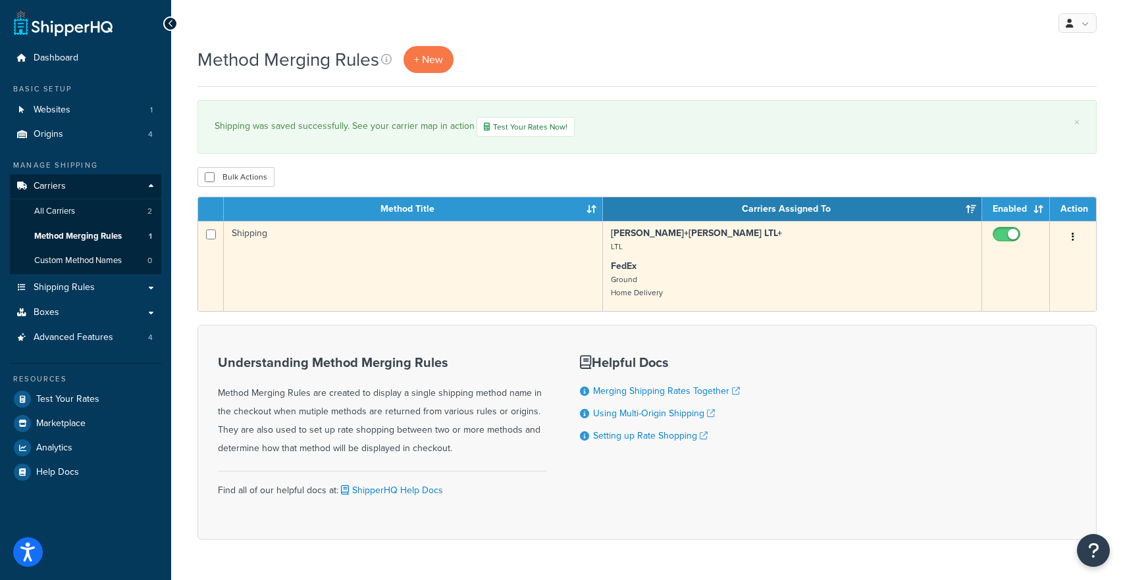
click at [1071, 240] on icon "button" at bounding box center [1072, 236] width 3 height 9
click at [1052, 261] on link "Edit" at bounding box center [1019, 264] width 104 height 27
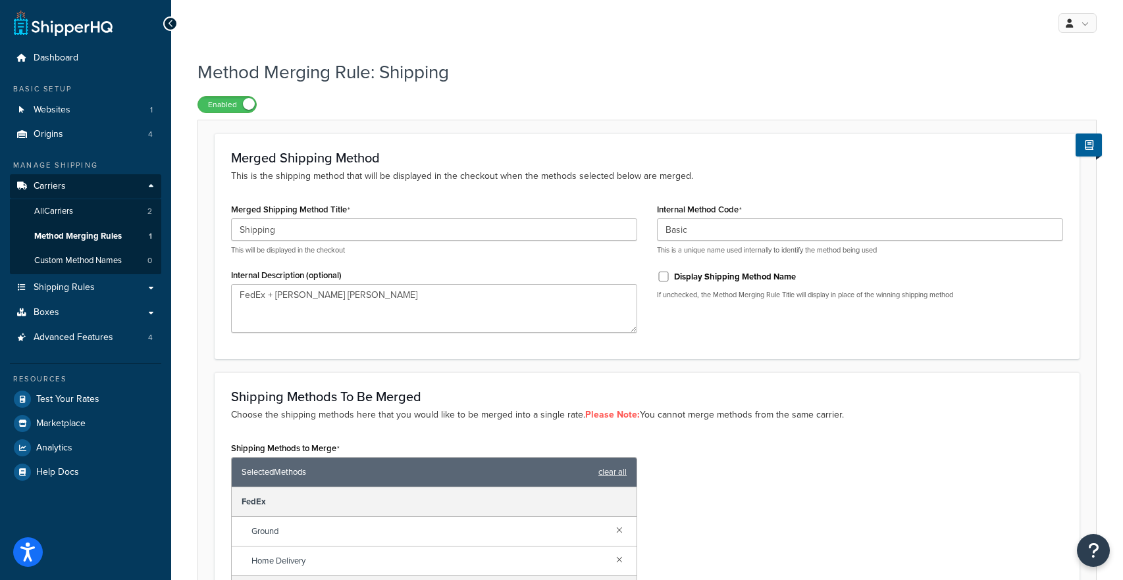
click at [673, 276] on div "Display Shipping Method Name" at bounding box center [860, 276] width 406 height 20
click at [661, 277] on input "Display Shipping Method Name" at bounding box center [663, 277] width 13 height 10
checkbox input "true"
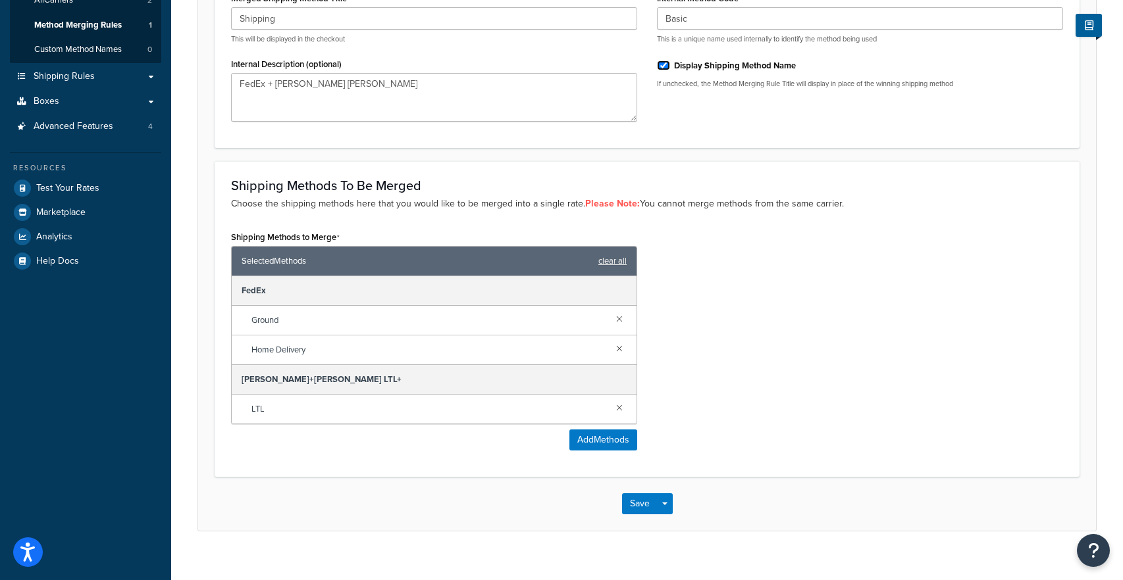
scroll to position [228, 0]
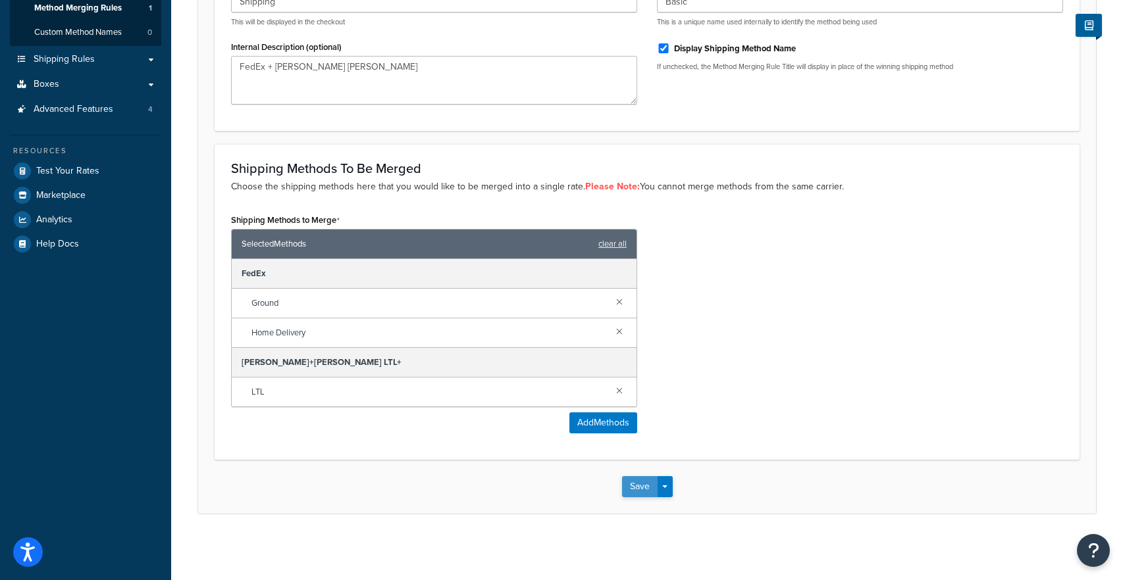
click at [637, 491] on button "Save" at bounding box center [640, 487] width 36 height 21
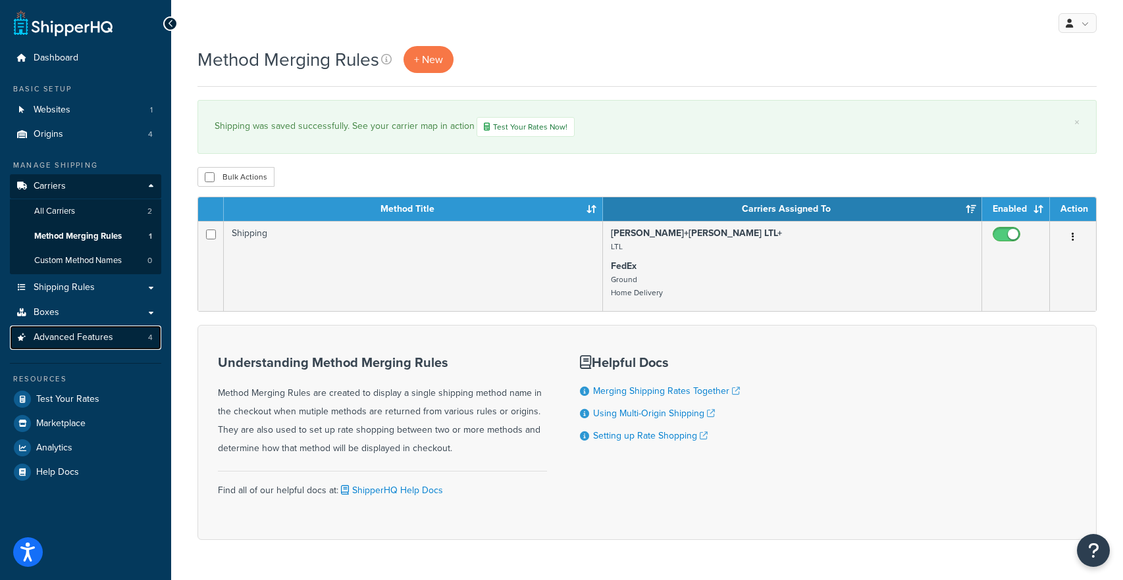
click at [152, 340] on span "4" at bounding box center [150, 337] width 5 height 11
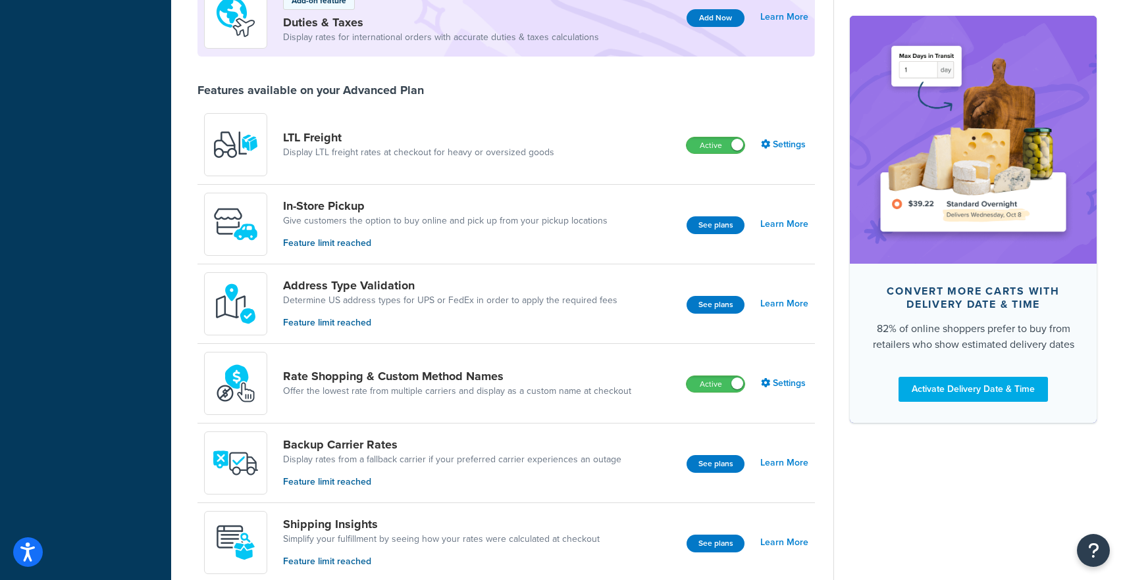
scroll to position [421, 0]
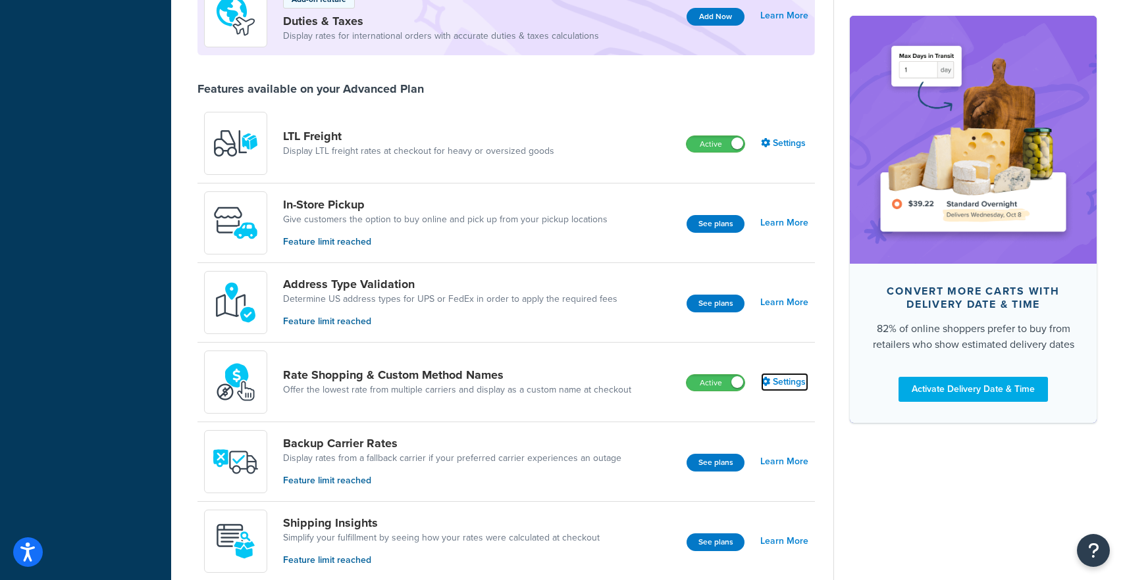
click at [791, 379] on link "Settings" at bounding box center [784, 382] width 47 height 18
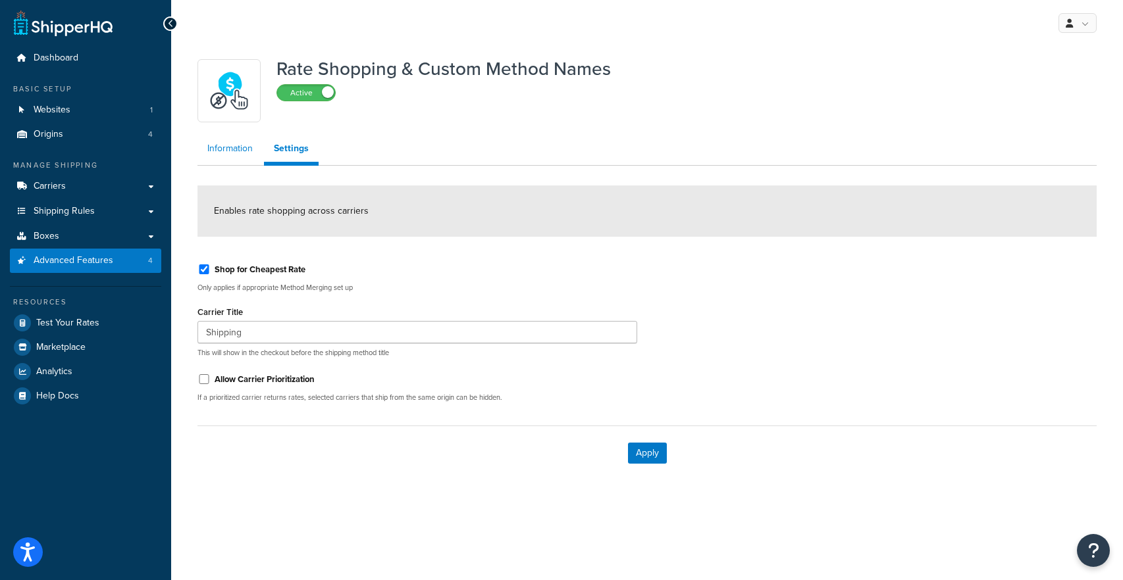
click at [232, 153] on link "Information" at bounding box center [229, 149] width 65 height 26
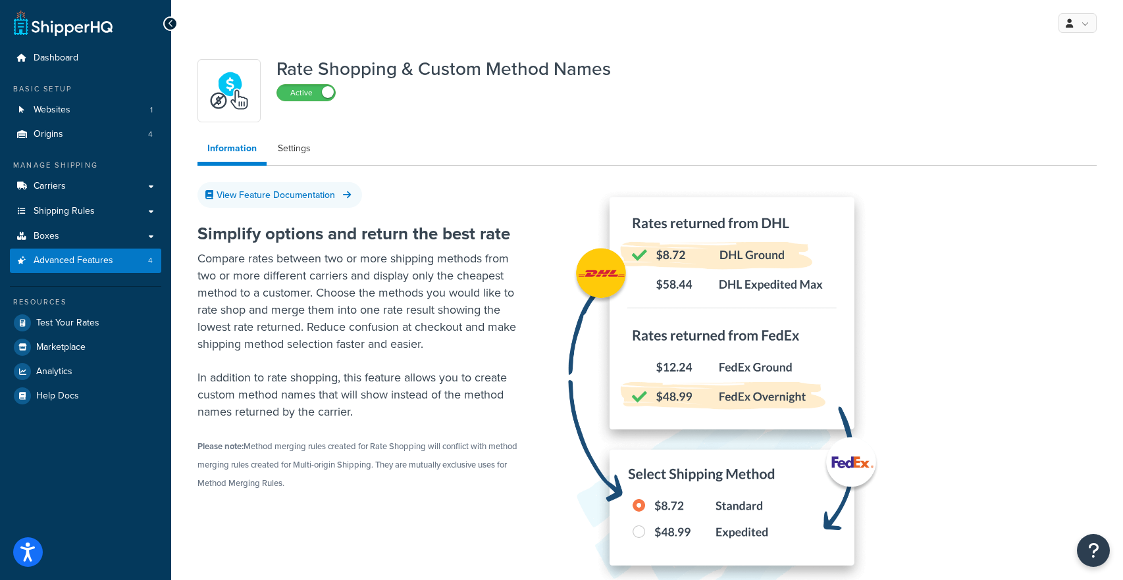
click at [321, 156] on ul "Information Settings" at bounding box center [646, 151] width 899 height 30
click at [311, 156] on link "Settings" at bounding box center [294, 149] width 53 height 26
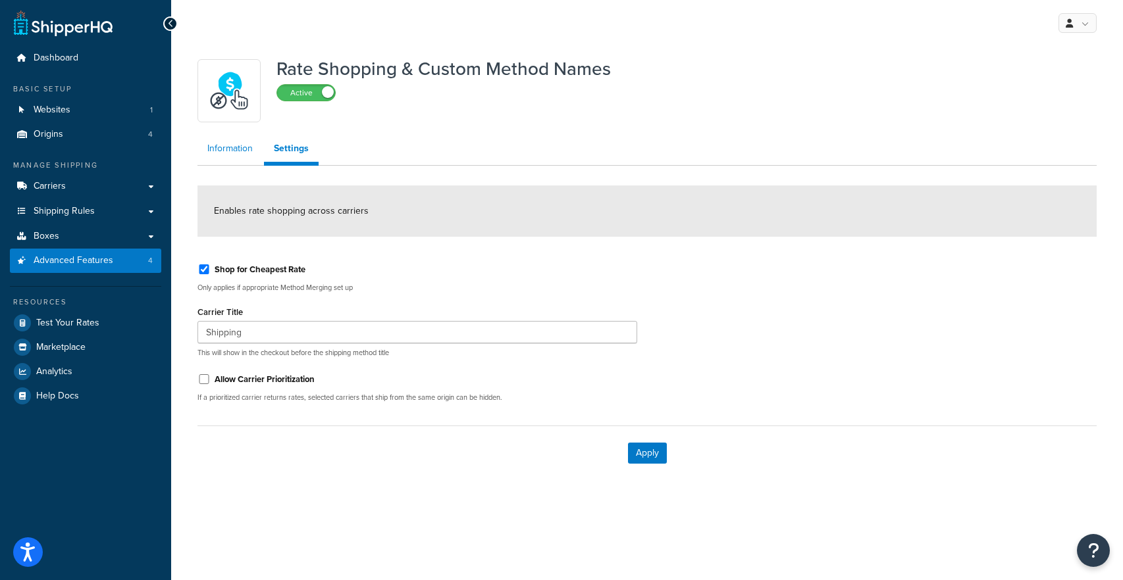
click at [230, 151] on link "Information" at bounding box center [229, 149] width 65 height 26
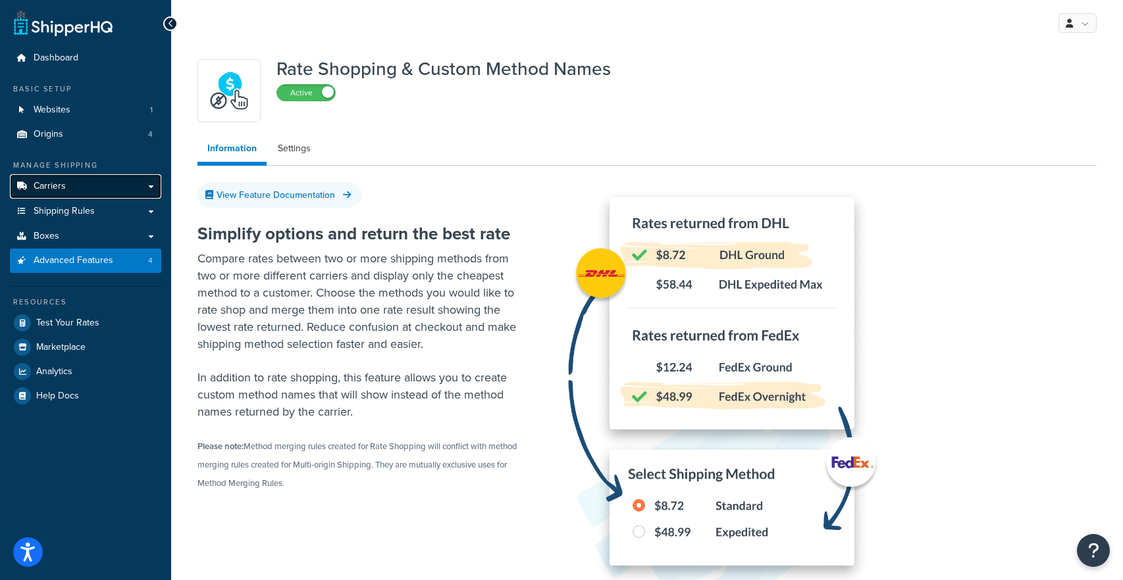
click at [148, 183] on link "Carriers" at bounding box center [85, 186] width 151 height 24
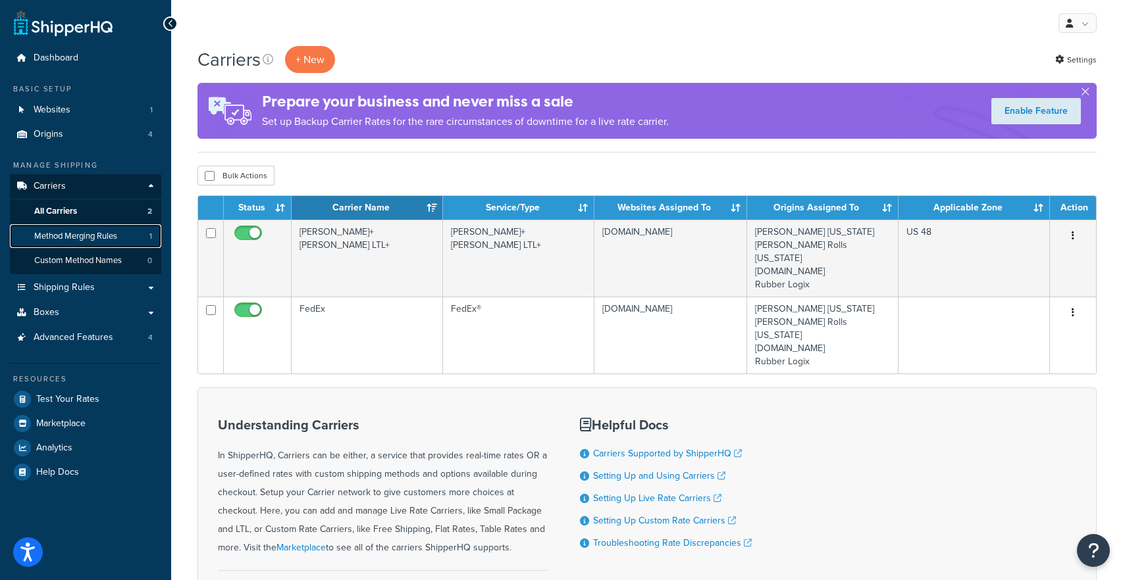
click at [108, 237] on span "Method Merging Rules" at bounding box center [75, 236] width 83 height 11
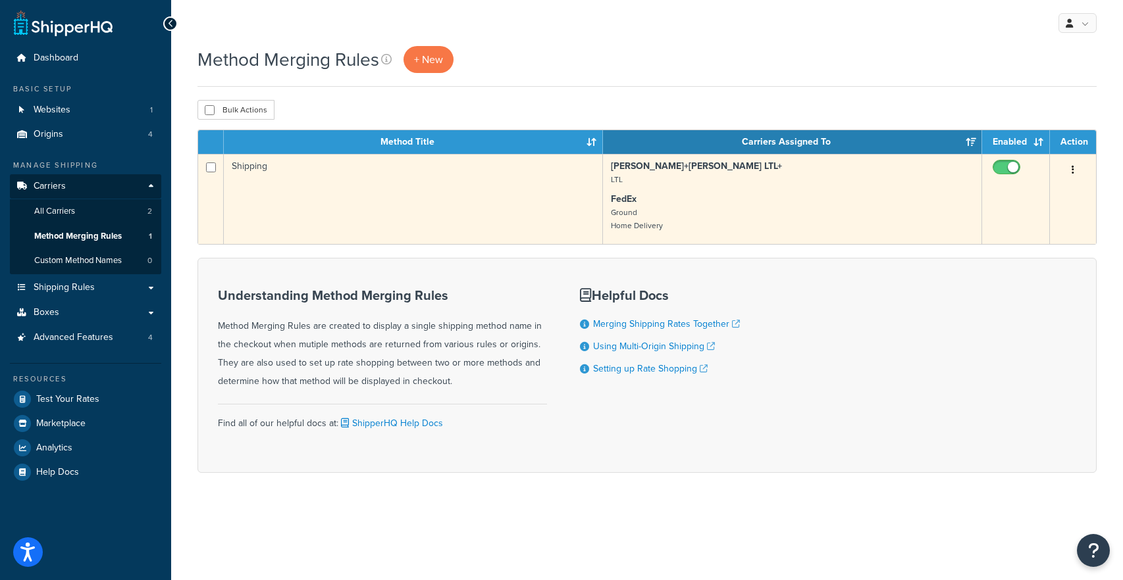
click at [1079, 165] on button "button" at bounding box center [1073, 170] width 18 height 21
click at [1039, 199] on link "Edit" at bounding box center [1019, 197] width 104 height 27
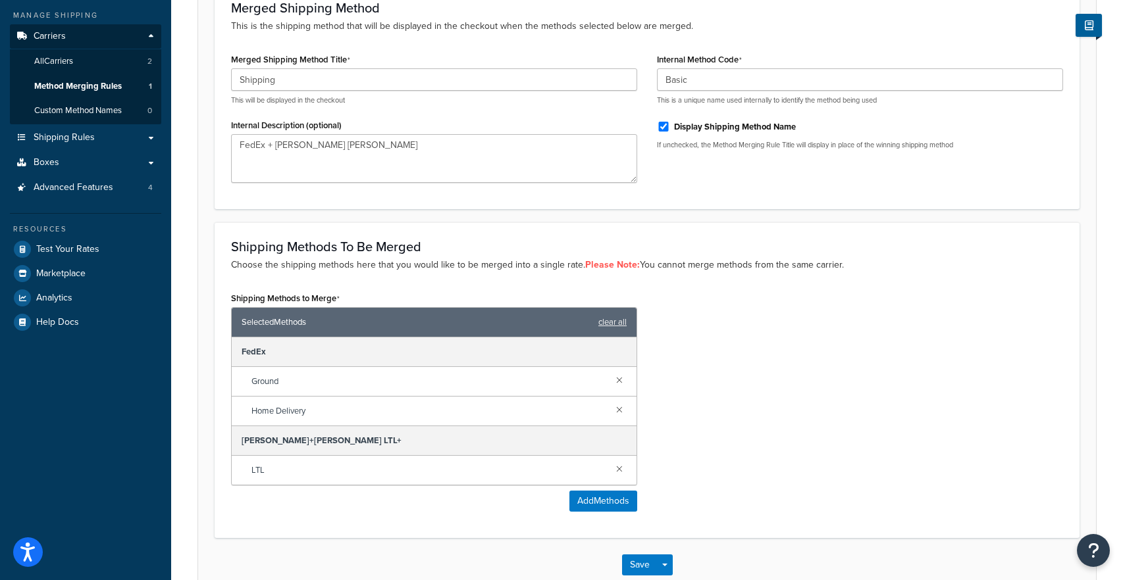
scroll to position [151, 0]
click at [684, 128] on label "Display Shipping Method Name" at bounding box center [735, 126] width 122 height 12
click at [670, 128] on input "Display Shipping Method Name" at bounding box center [663, 126] width 13 height 10
click at [684, 128] on label "Display Shipping Method Name" at bounding box center [735, 126] width 122 height 12
click at [670, 128] on input "Display Shipping Method Name" at bounding box center [663, 126] width 13 height 10
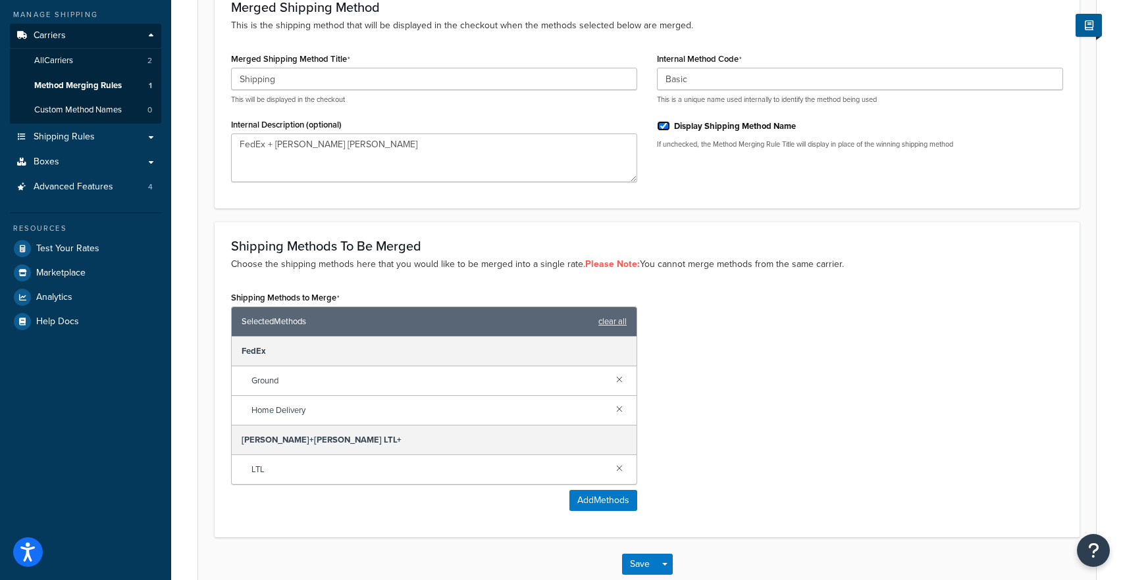
checkbox input "true"
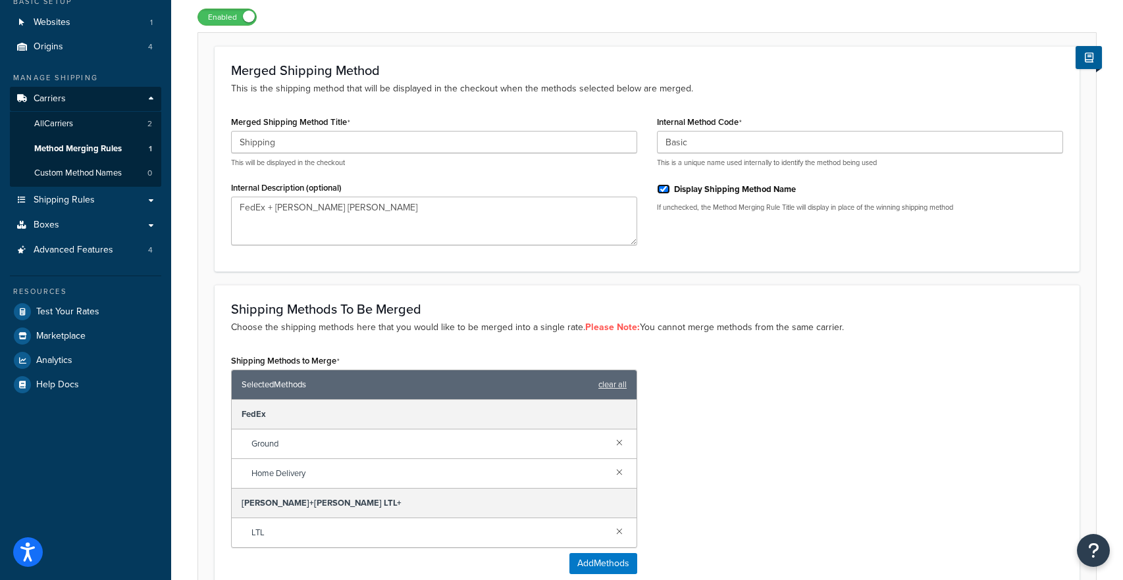
scroll to position [0, 0]
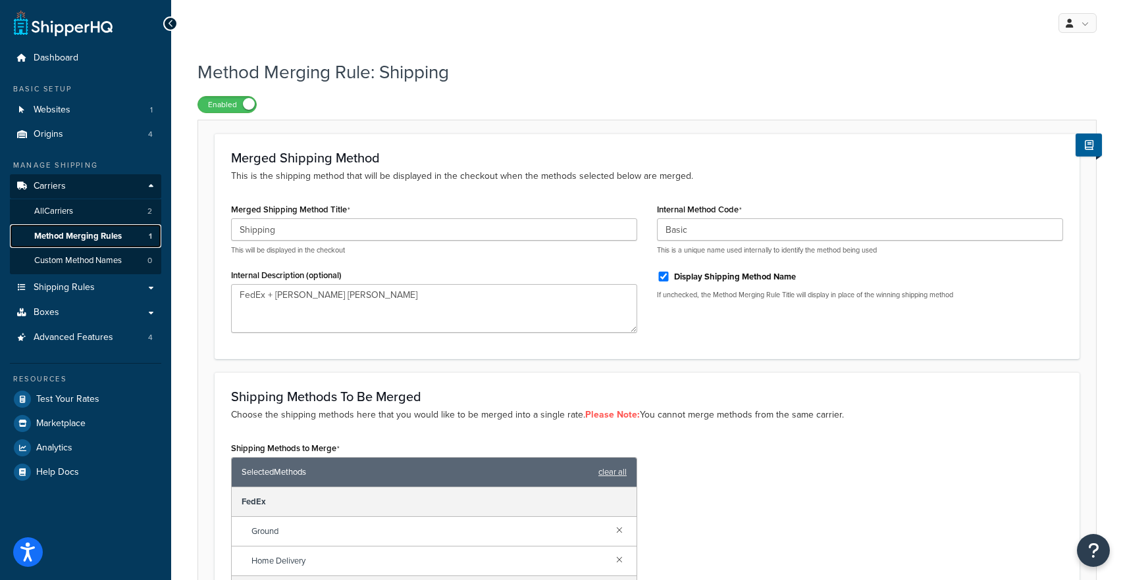
click at [149, 240] on span "1" at bounding box center [150, 236] width 3 height 11
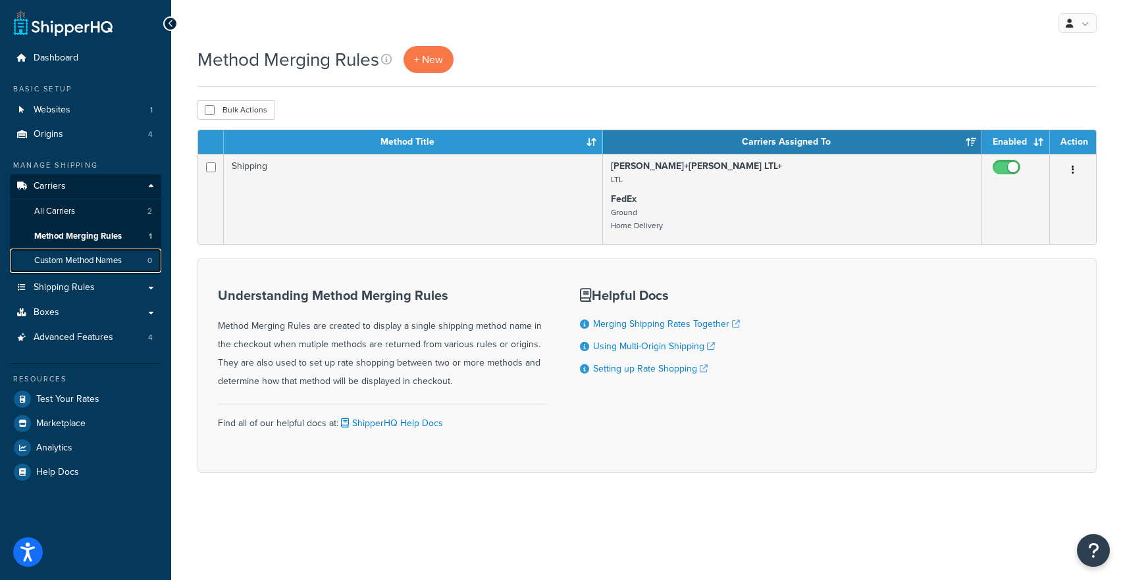
click at [113, 266] on span "Custom Method Names" at bounding box center [78, 260] width 88 height 11
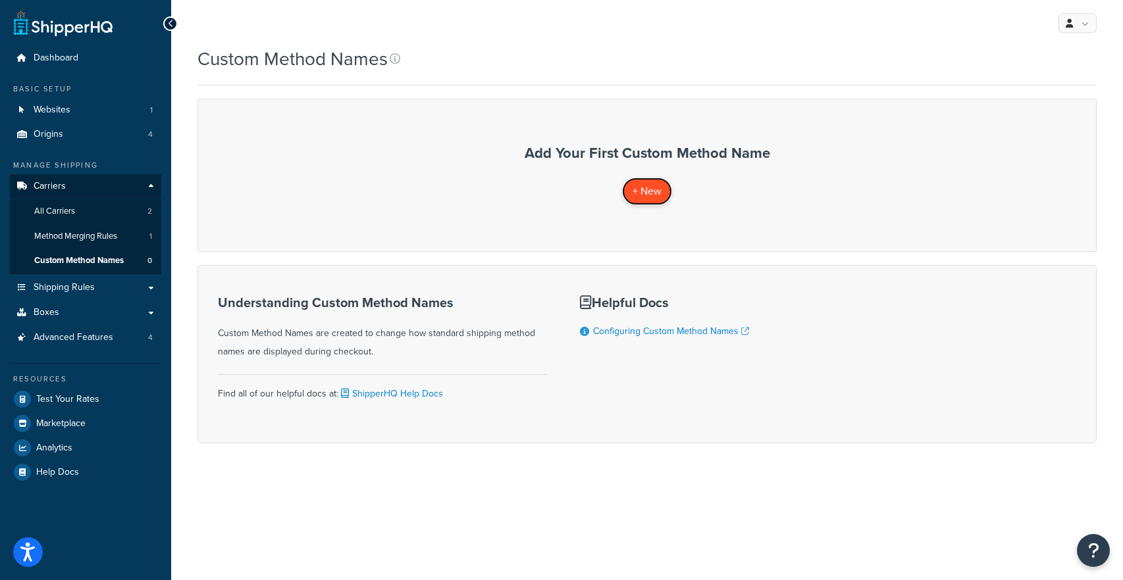
click at [645, 196] on span "+ New" at bounding box center [646, 191] width 29 height 15
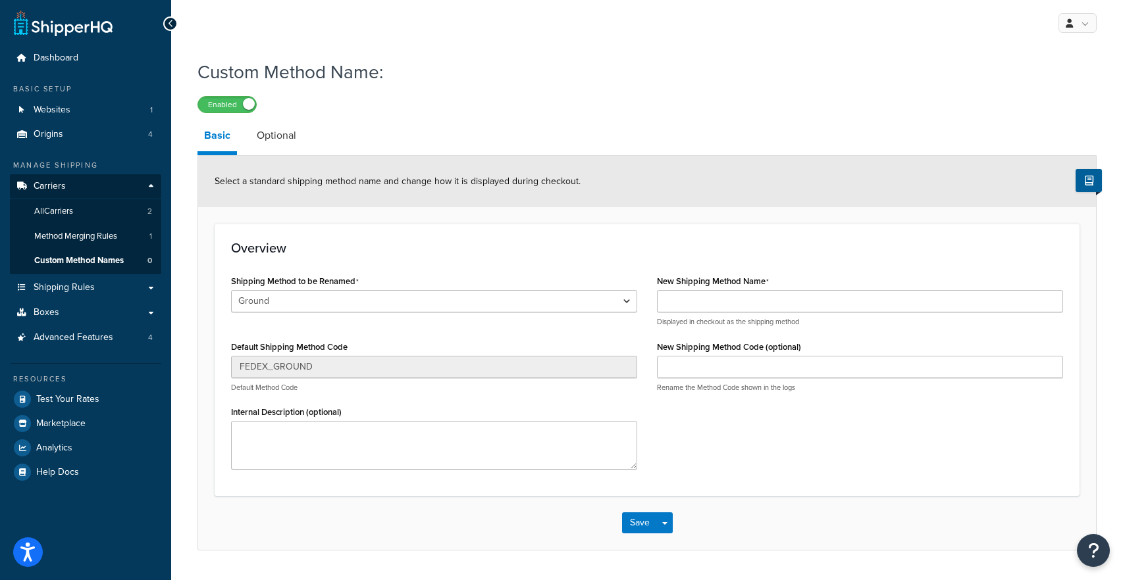
scroll to position [36, 0]
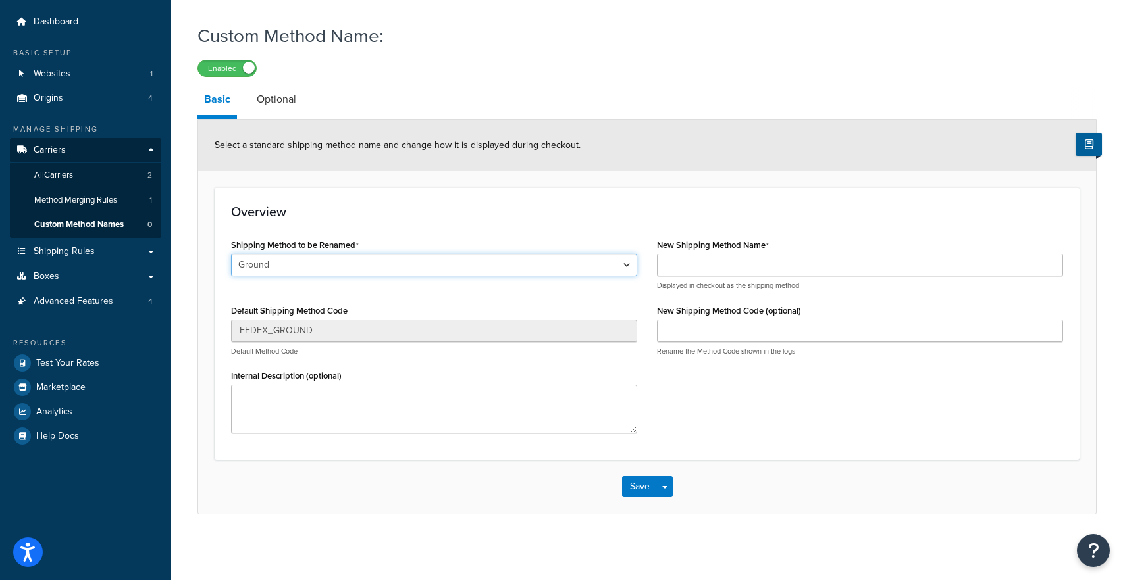
click at [540, 272] on select "Ground Home Delivery LTL" at bounding box center [434, 265] width 406 height 22
click at [544, 256] on select "Ground Home Delivery LTL" at bounding box center [434, 265] width 406 height 22
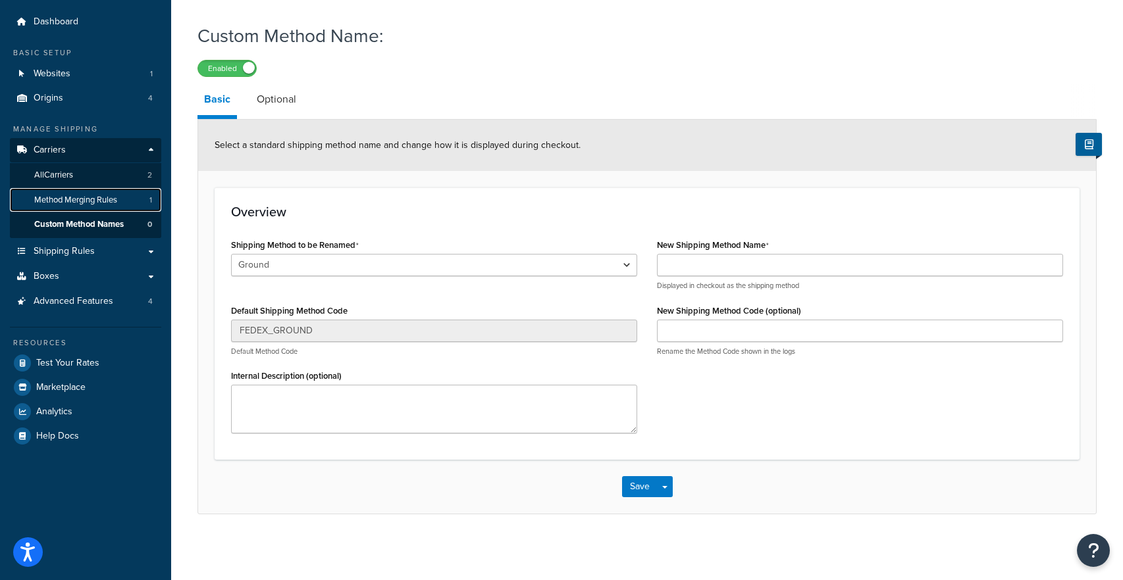
click at [115, 205] on span "Method Merging Rules" at bounding box center [75, 200] width 83 height 11
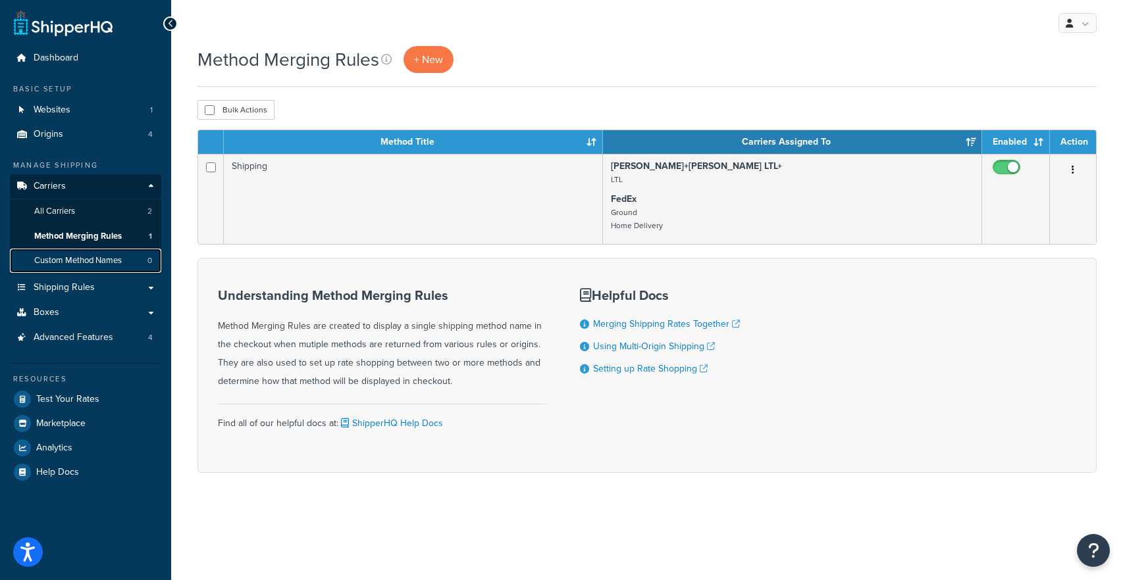
click at [120, 257] on span "Custom Method Names" at bounding box center [78, 260] width 88 height 11
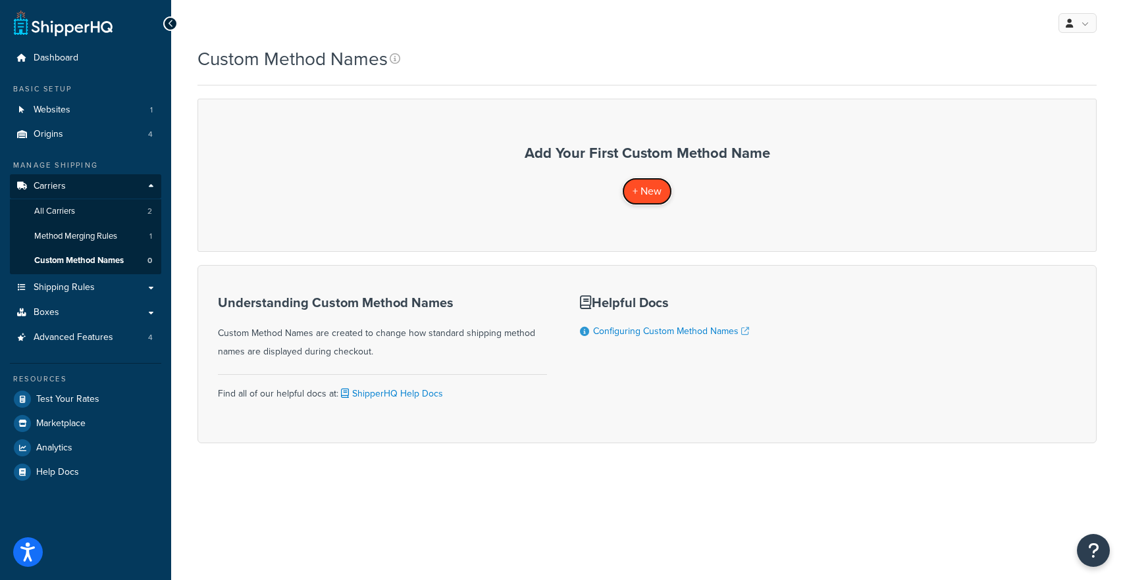
click at [643, 188] on span "+ New" at bounding box center [646, 191] width 29 height 15
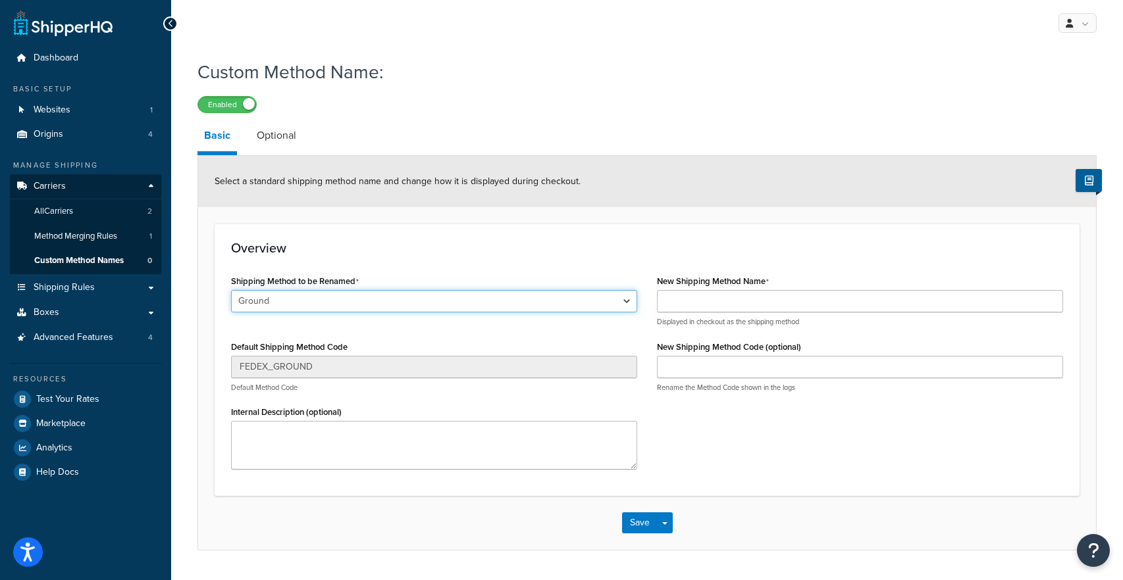
click at [498, 308] on select "Ground Home Delivery LTL" at bounding box center [434, 301] width 406 height 22
click at [125, 235] on link "Method Merging Rules 1" at bounding box center [85, 236] width 151 height 24
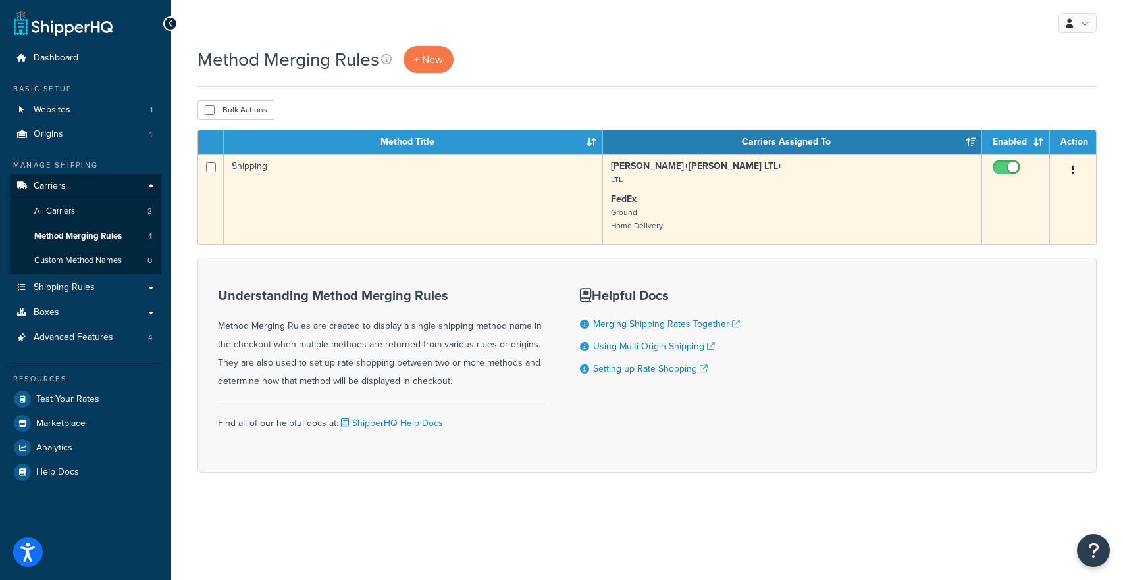
click at [1071, 170] on button "button" at bounding box center [1073, 170] width 18 height 21
click at [1023, 195] on link "Edit" at bounding box center [1019, 197] width 104 height 27
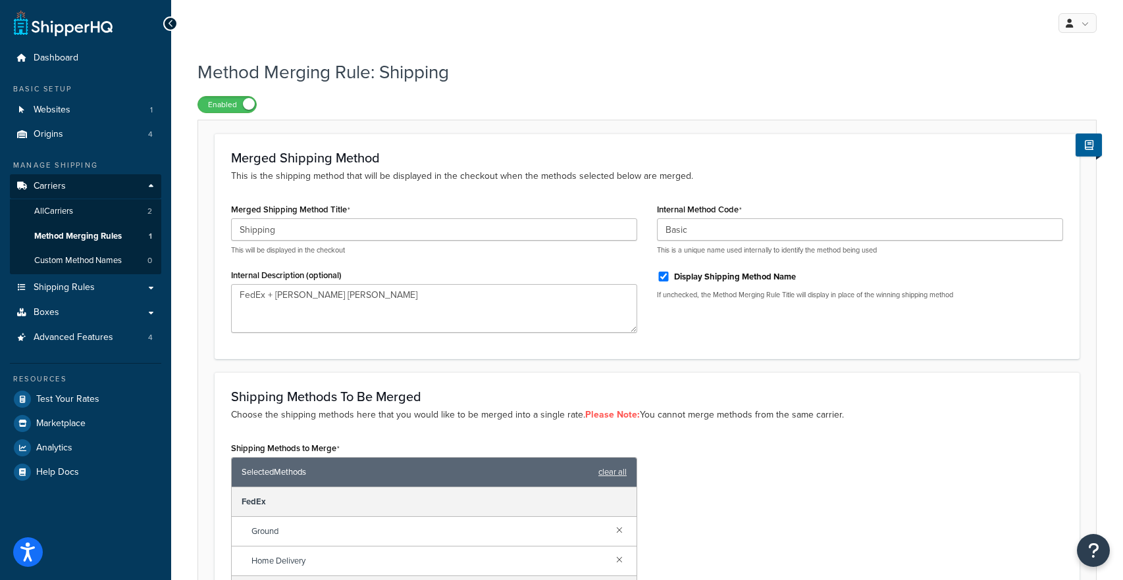
click at [711, 277] on label "Display Shipping Method Name" at bounding box center [735, 277] width 122 height 12
click at [670, 277] on input "Display Shipping Method Name" at bounding box center [663, 277] width 13 height 10
checkbox input "false"
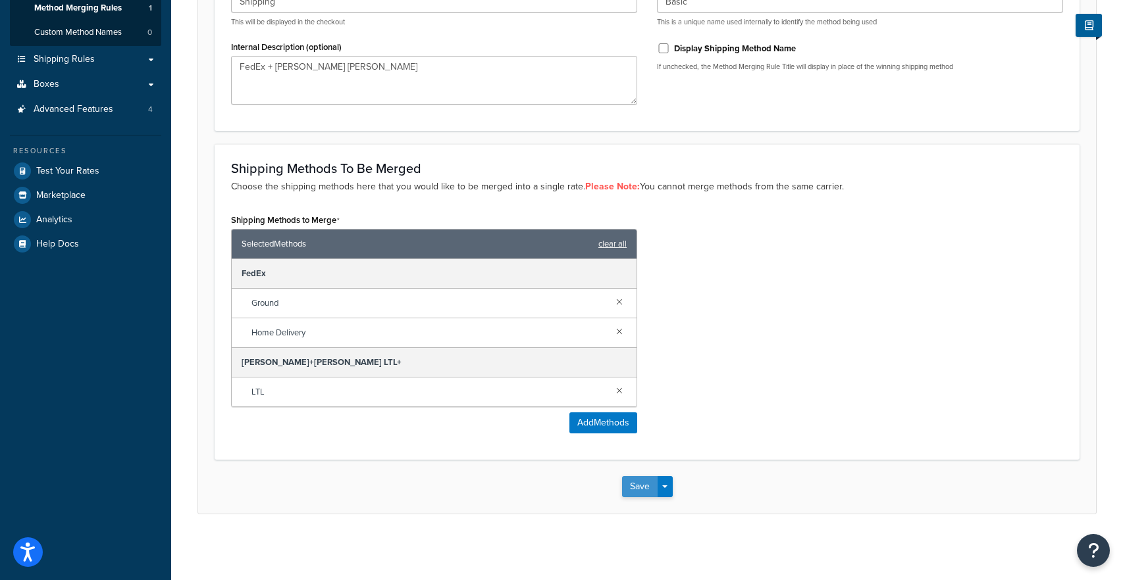
click at [638, 492] on button "Save" at bounding box center [640, 487] width 36 height 21
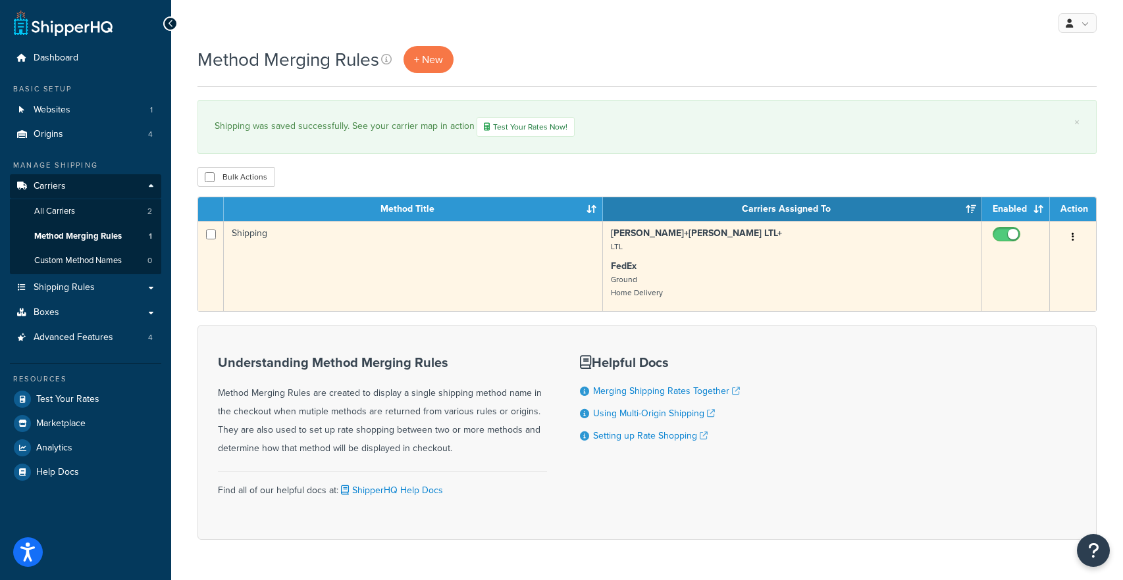
click at [1066, 233] on button "button" at bounding box center [1073, 237] width 18 height 21
click at [1037, 259] on link "Edit" at bounding box center [1019, 264] width 104 height 27
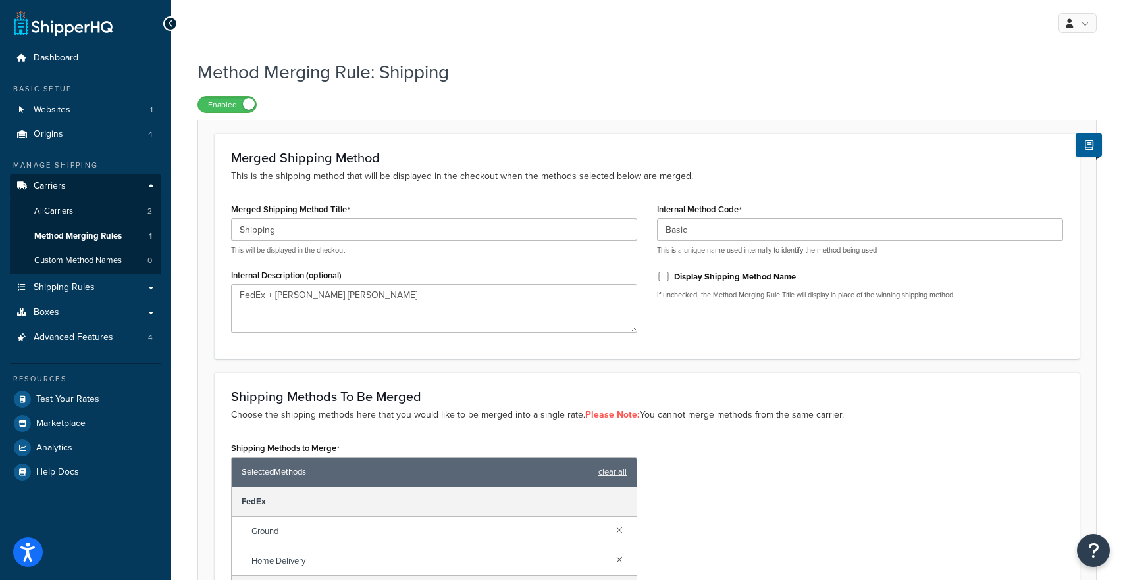
click at [714, 274] on label "Display Shipping Method Name" at bounding box center [735, 277] width 122 height 12
click at [670, 274] on input "Display Shipping Method Name" at bounding box center [663, 277] width 13 height 10
checkbox input "true"
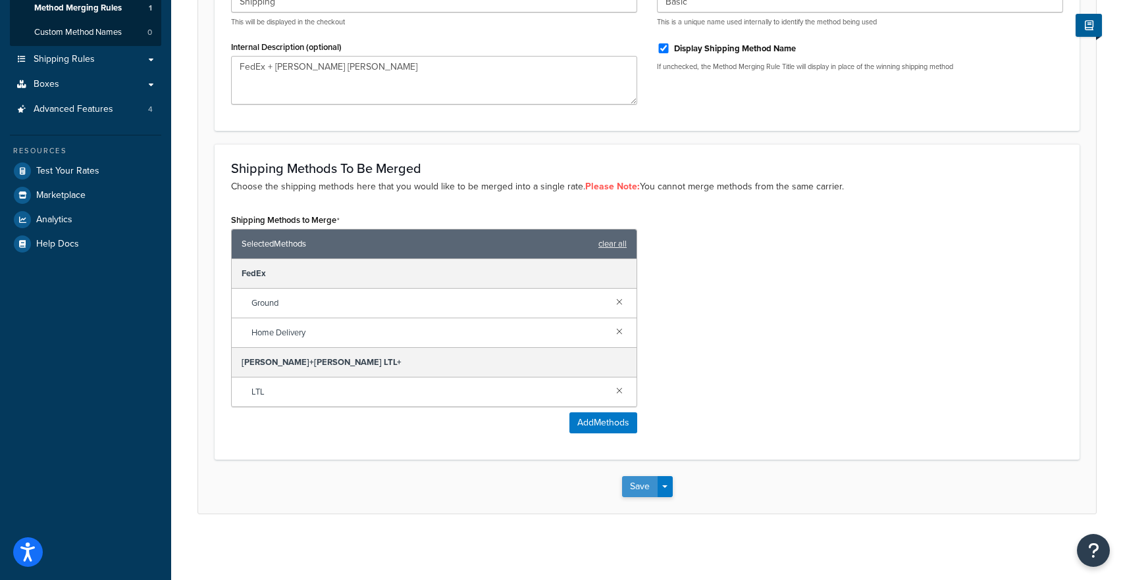
click at [629, 486] on button "Save" at bounding box center [640, 487] width 36 height 21
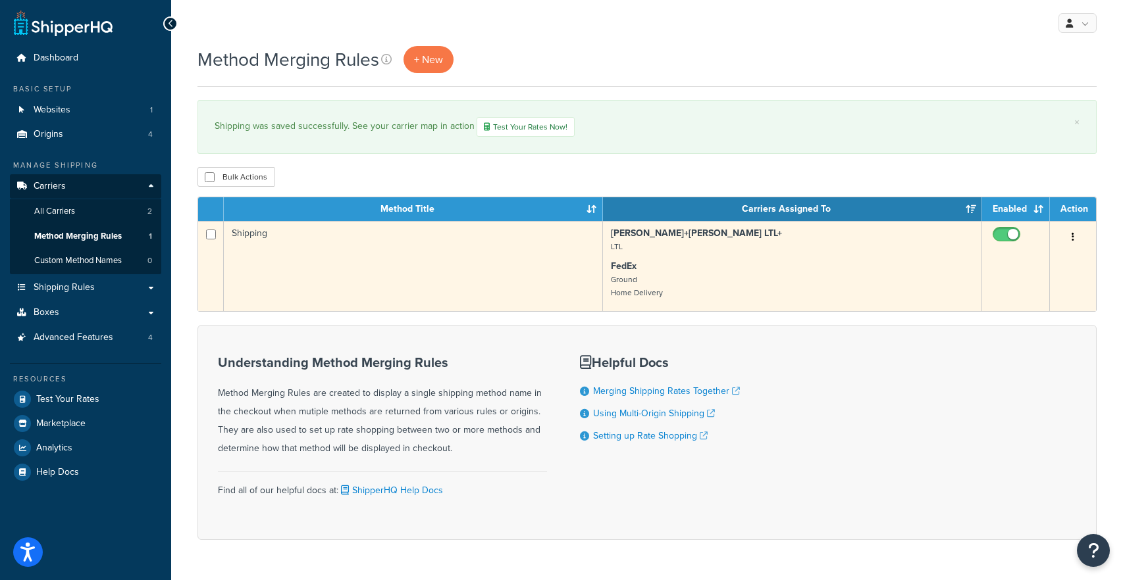
click at [1071, 245] on button "button" at bounding box center [1073, 237] width 18 height 21
click at [1046, 261] on link "Edit" at bounding box center [1019, 264] width 104 height 27
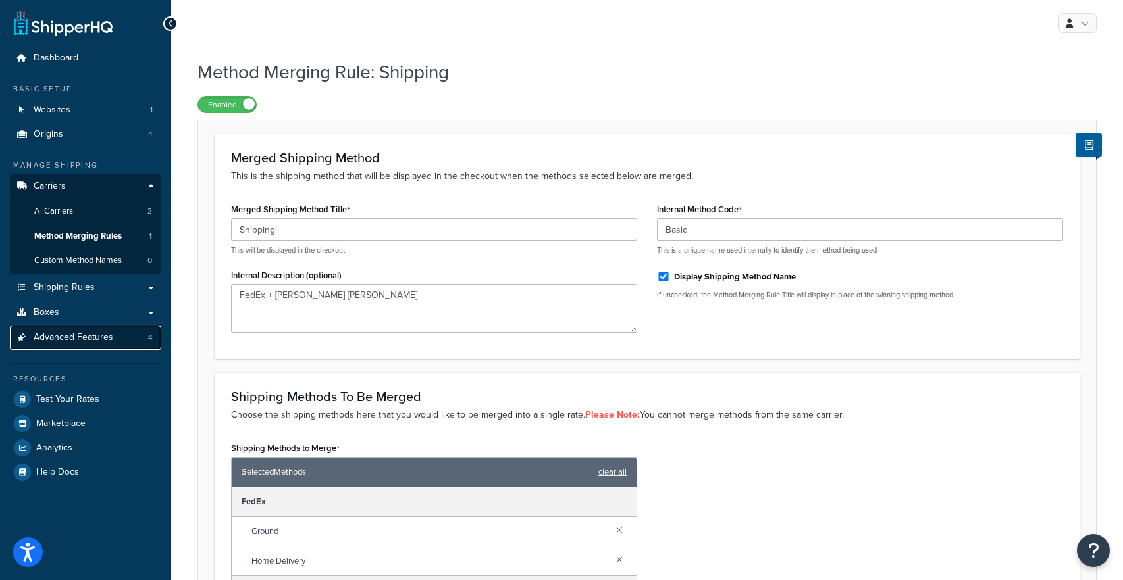
click at [141, 344] on link "Advanced Features 4" at bounding box center [85, 338] width 151 height 24
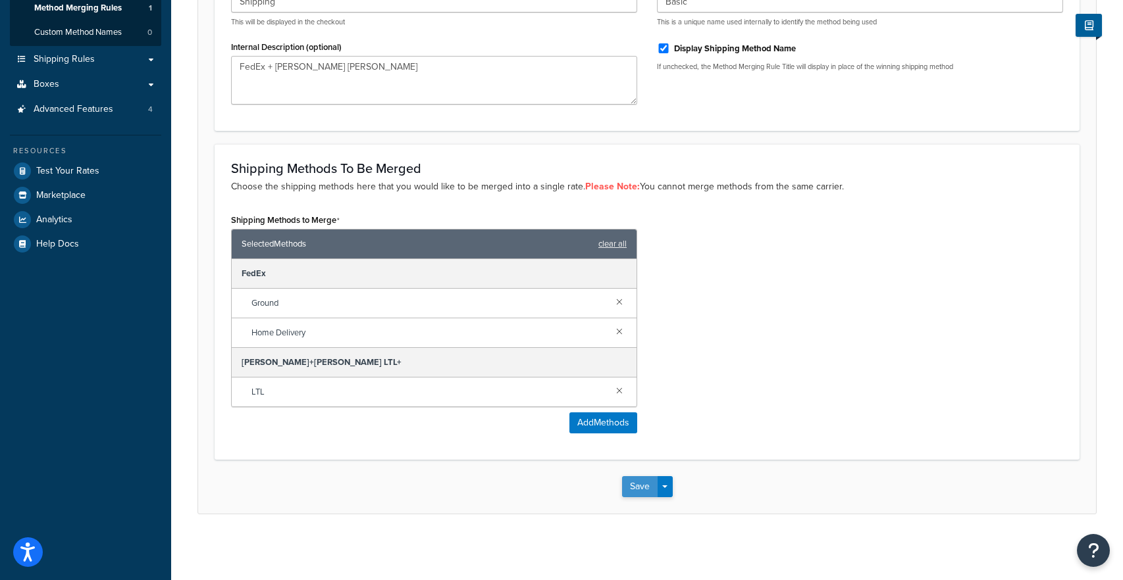
click at [634, 494] on button "Save" at bounding box center [640, 487] width 36 height 21
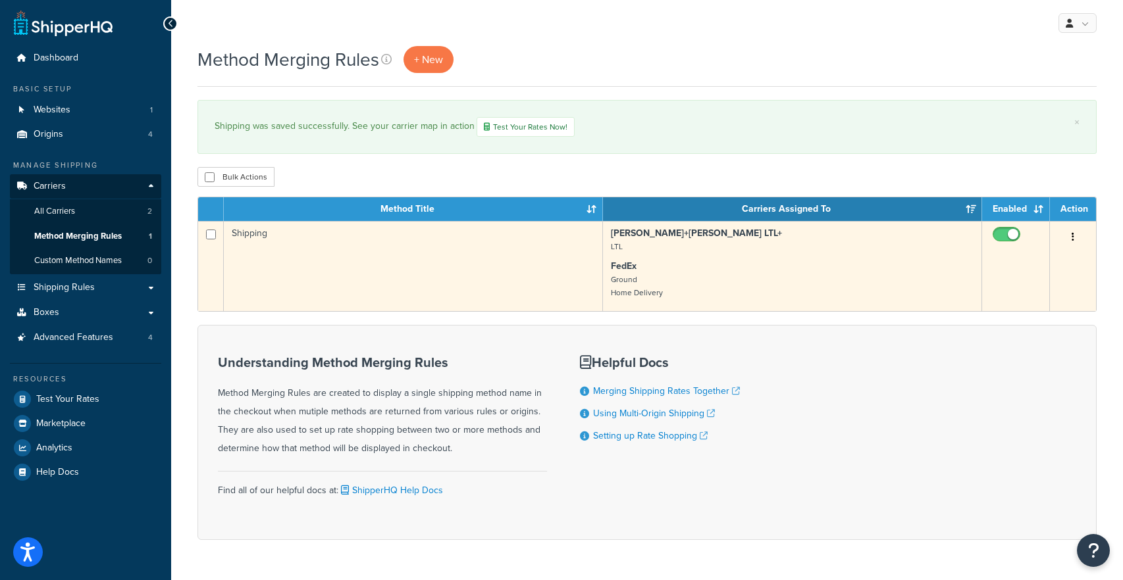
click at [1074, 240] on button "button" at bounding box center [1073, 237] width 18 height 21
click at [1054, 262] on link "Edit" at bounding box center [1019, 264] width 104 height 27
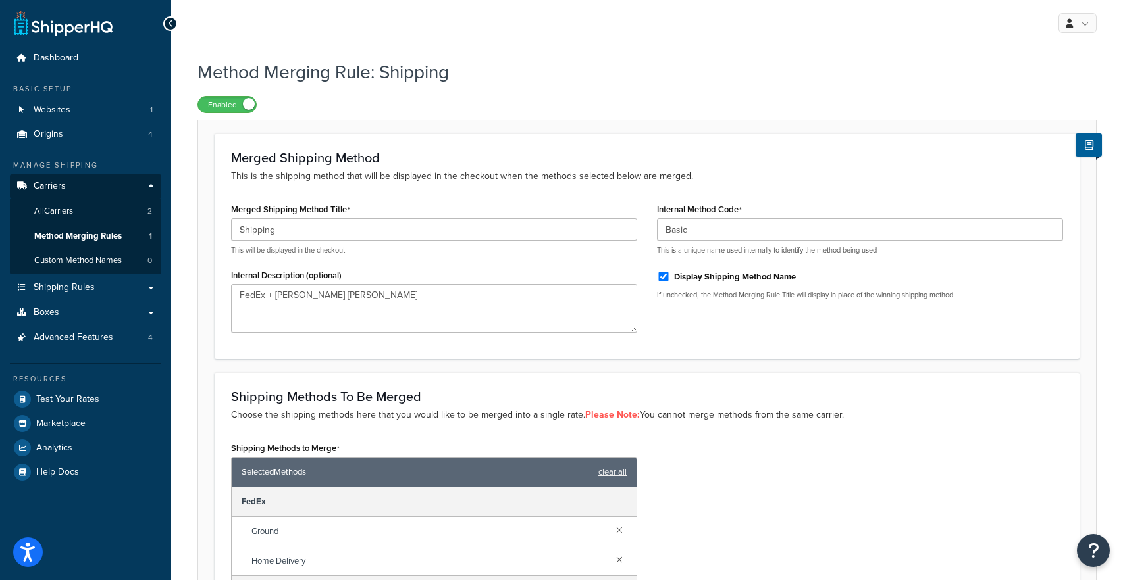
click at [746, 279] on label "Display Shipping Method Name" at bounding box center [735, 277] width 122 height 12
click at [670, 279] on input "Display Shipping Method Name" at bounding box center [663, 277] width 13 height 10
checkbox input "false"
click at [68, 334] on span "Advanced Features" at bounding box center [74, 337] width 80 height 11
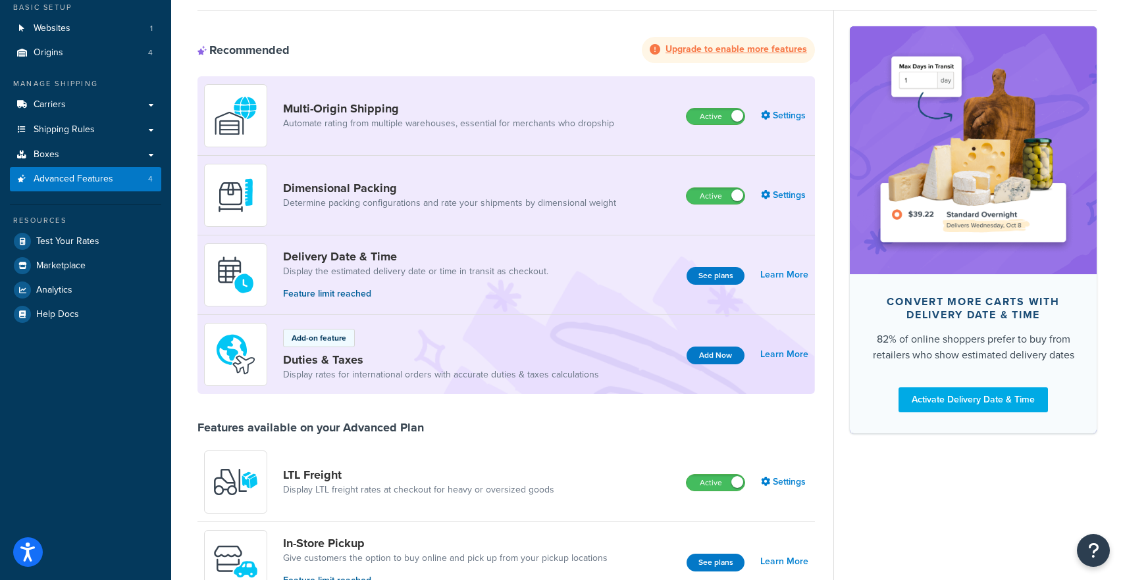
scroll to position [36, 0]
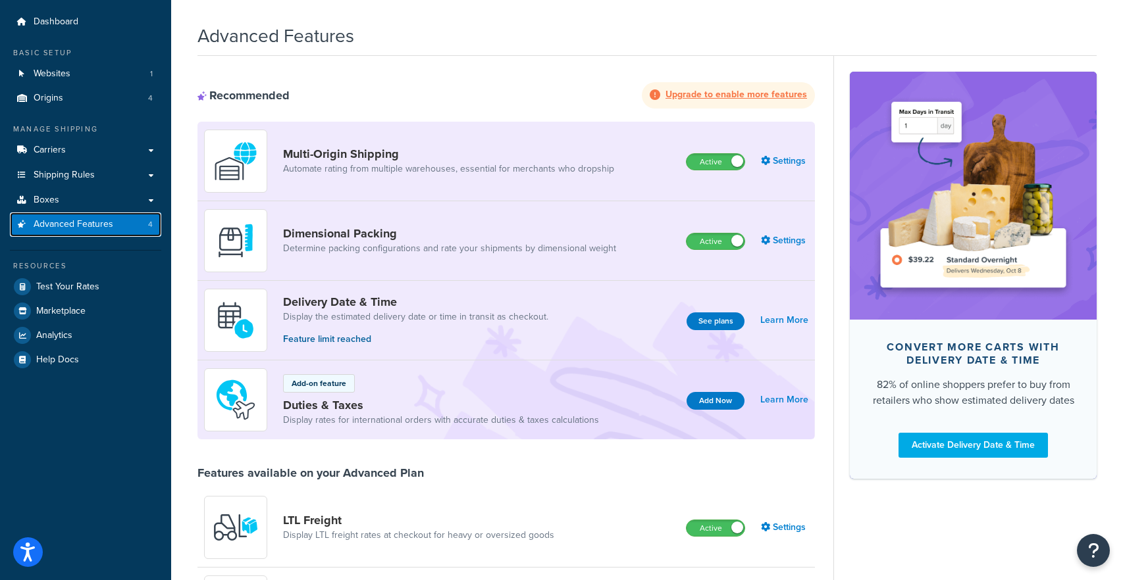
click at [153, 225] on link "Advanced Features 4" at bounding box center [85, 225] width 151 height 24
click at [150, 178] on link "Shipping Rules" at bounding box center [85, 175] width 151 height 24
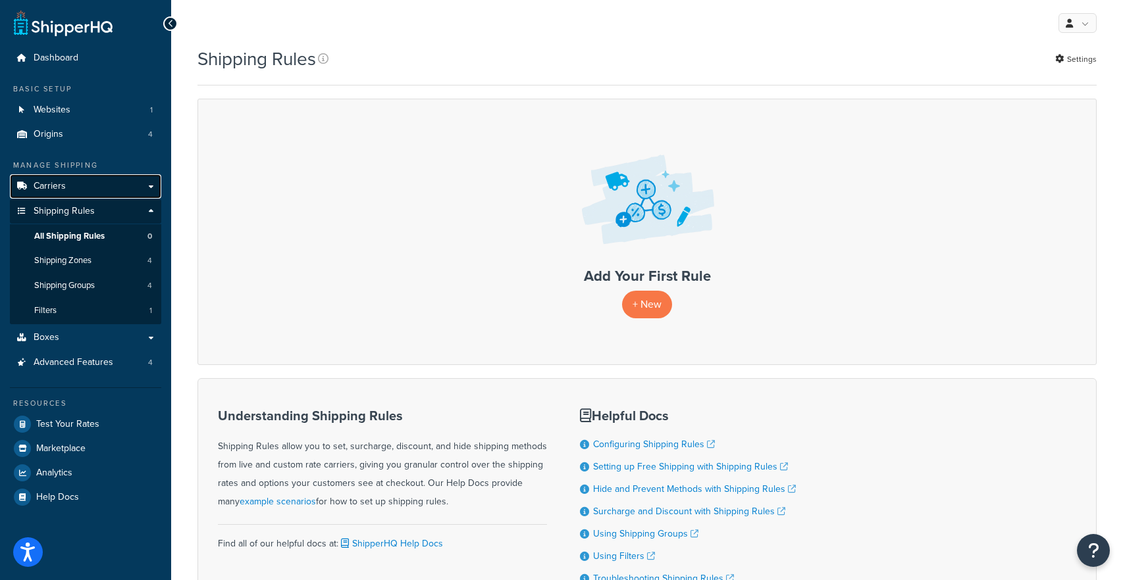
click at [151, 184] on link "Carriers" at bounding box center [85, 186] width 151 height 24
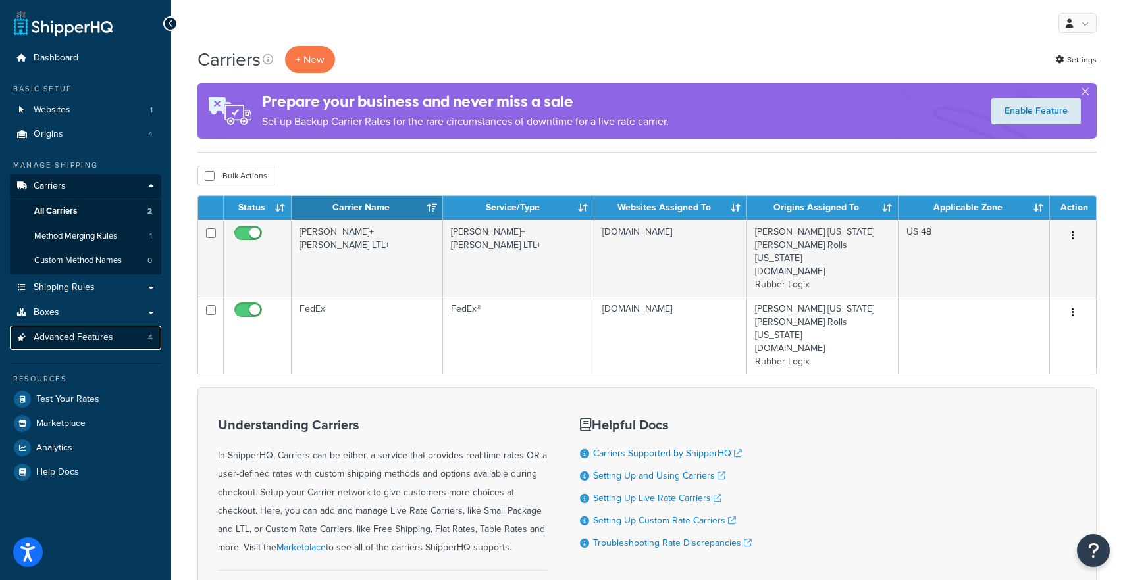
click at [138, 334] on link "Advanced Features 4" at bounding box center [85, 338] width 151 height 24
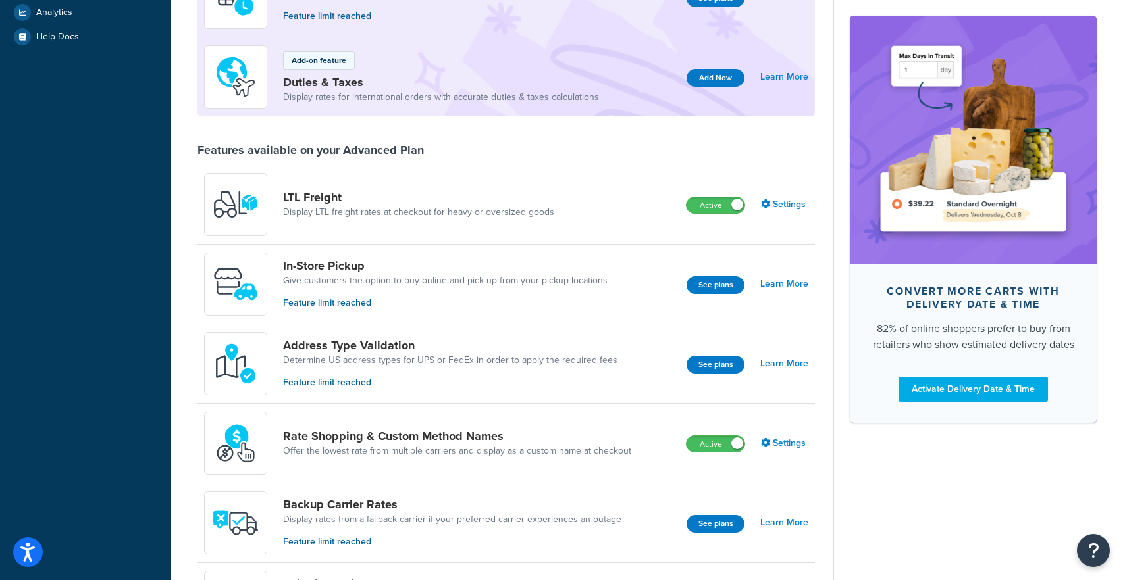
scroll to position [360, 0]
click at [783, 442] on link "Settings" at bounding box center [784, 443] width 47 height 18
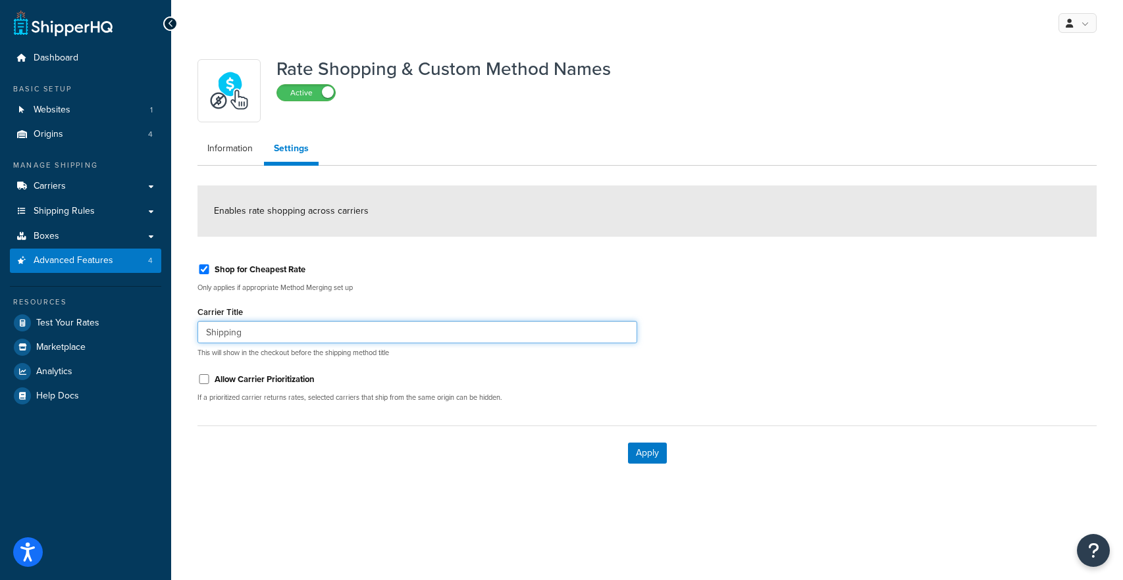
click at [349, 335] on input "Shipping" at bounding box center [417, 332] width 440 height 22
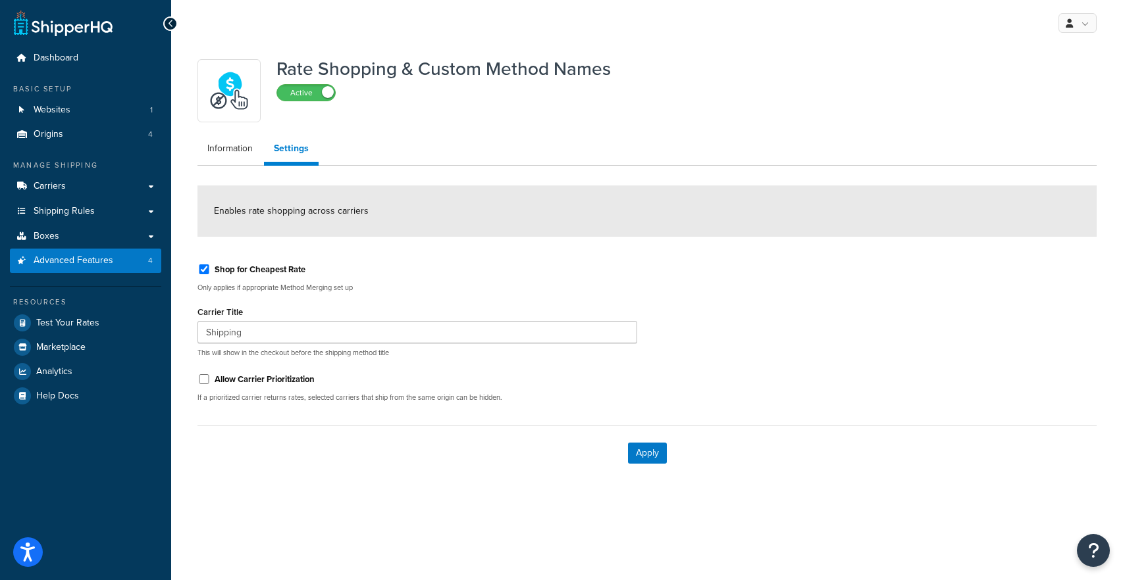
click at [376, 292] on p "Only applies if appropriate Method Merging set up" at bounding box center [417, 288] width 440 height 10
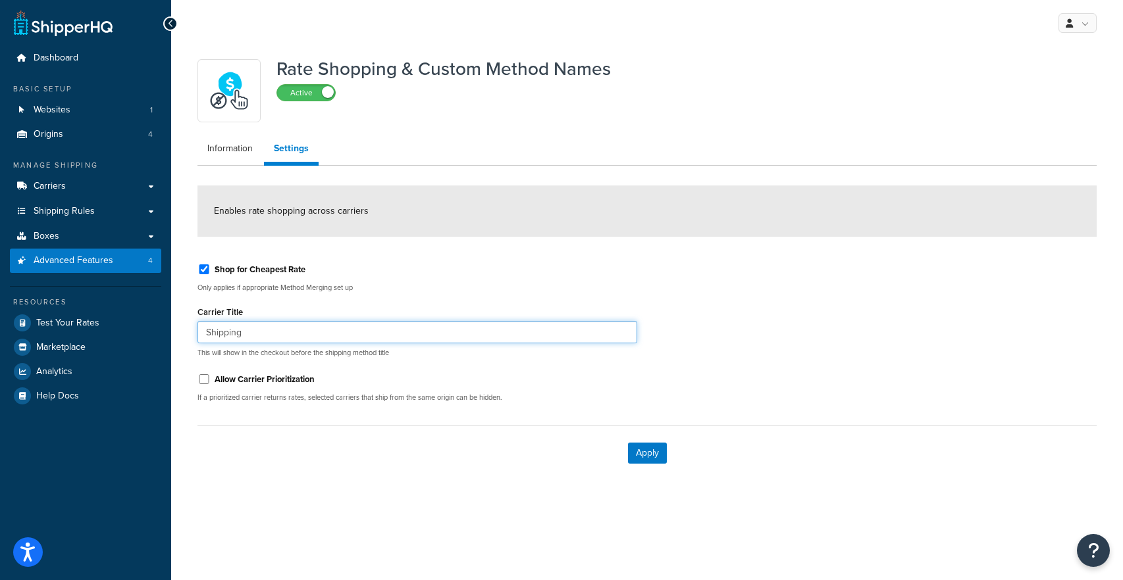
click at [353, 332] on input "Shipping" at bounding box center [417, 332] width 440 height 22
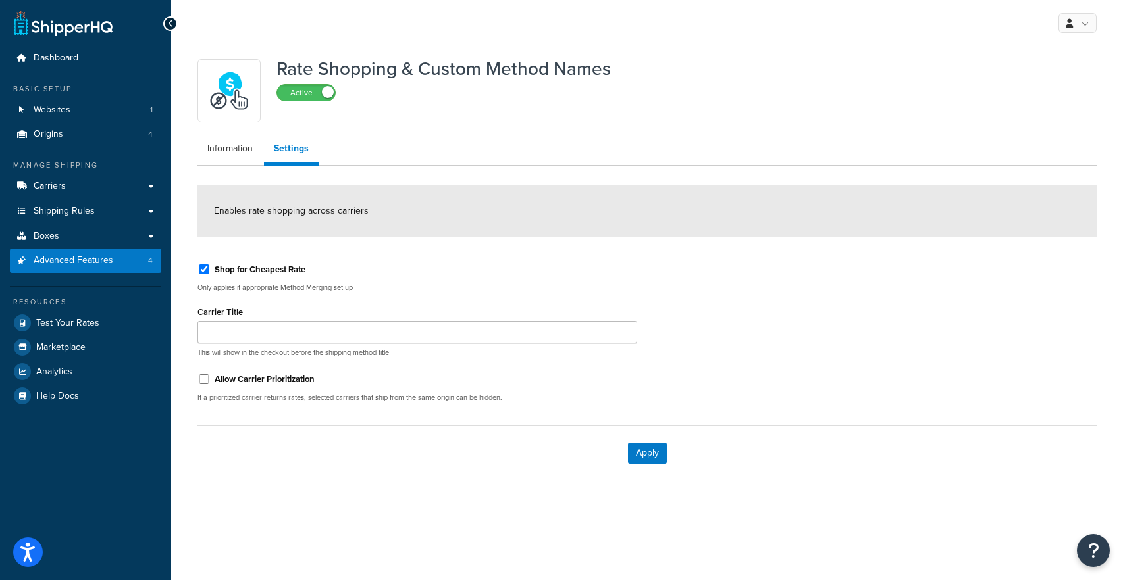
click at [628, 441] on div "Apply" at bounding box center [646, 453] width 899 height 55
click at [638, 448] on button "Apply" at bounding box center [647, 453] width 39 height 21
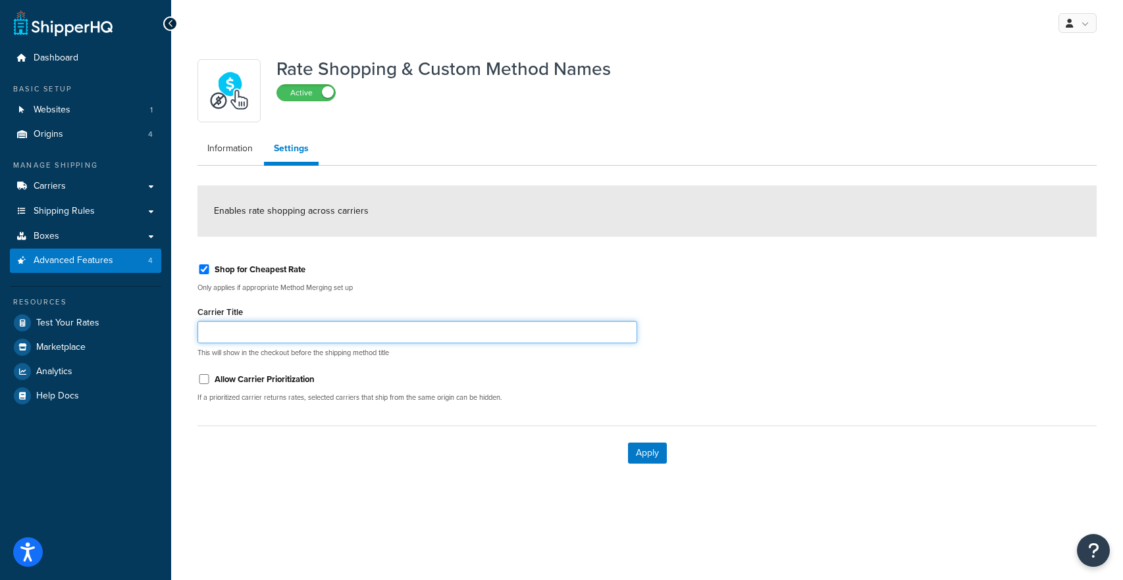
click at [243, 332] on input "Carrier Title" at bounding box center [417, 332] width 440 height 22
type input "h"
type input "Shipping"
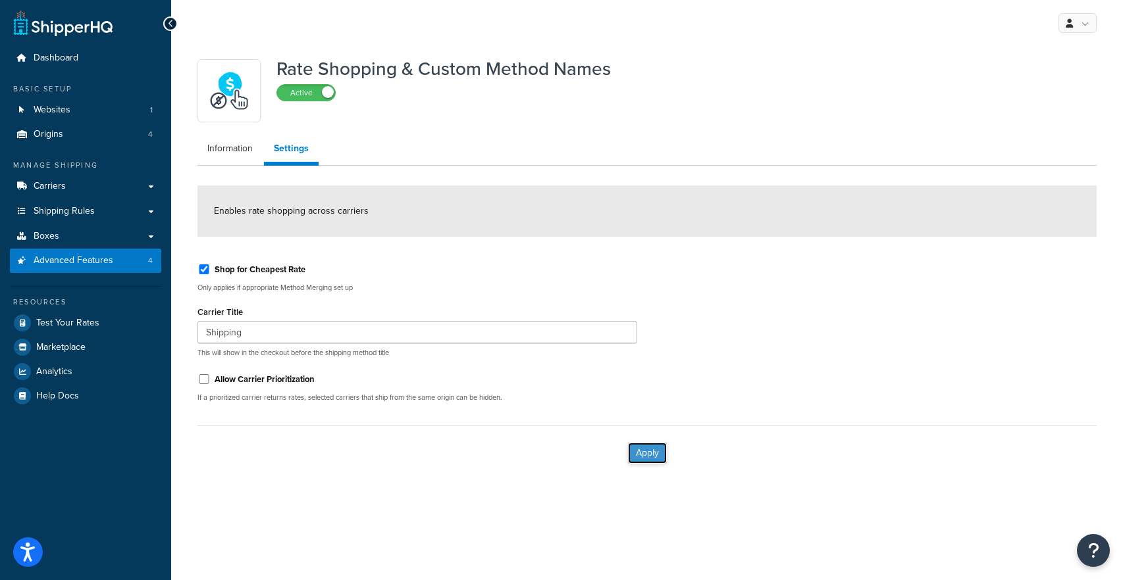
click at [642, 449] on button "Apply" at bounding box center [647, 453] width 39 height 21
click at [141, 211] on link "Shipping Rules" at bounding box center [85, 211] width 151 height 24
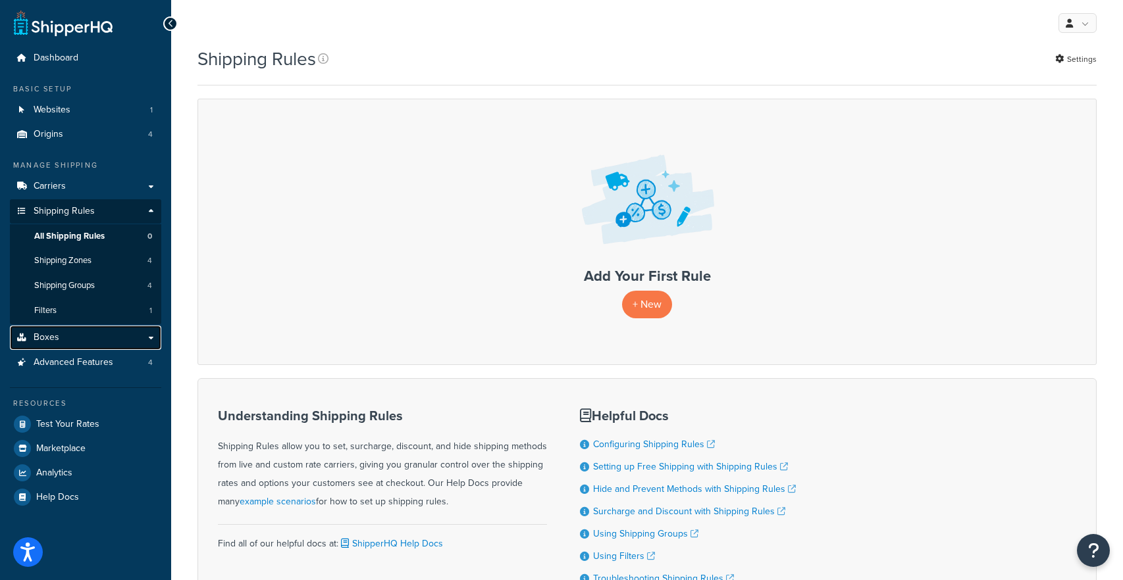
click at [141, 342] on link "Boxes" at bounding box center [85, 338] width 151 height 24
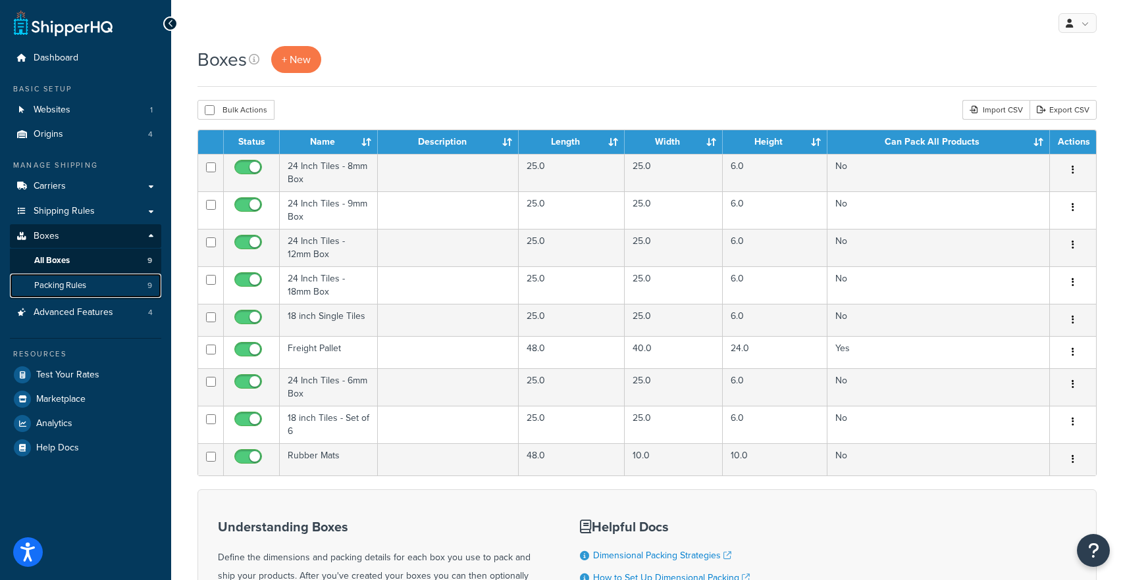
click at [139, 280] on link "Packing Rules 9" at bounding box center [85, 286] width 151 height 24
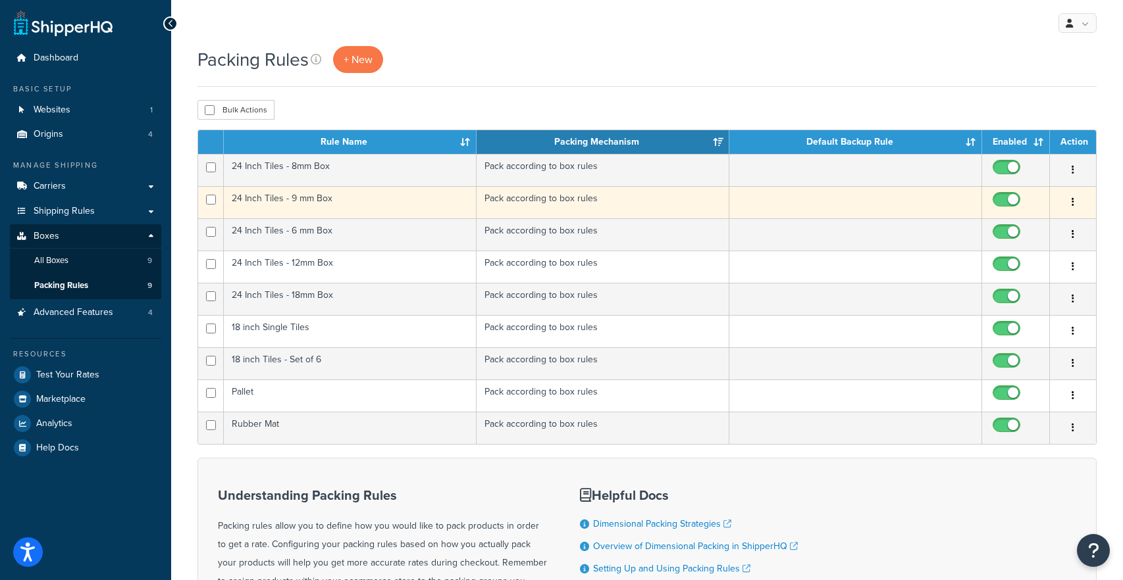
click at [277, 201] on td "24 Inch Tiles - 9 mm Box" at bounding box center [350, 202] width 253 height 32
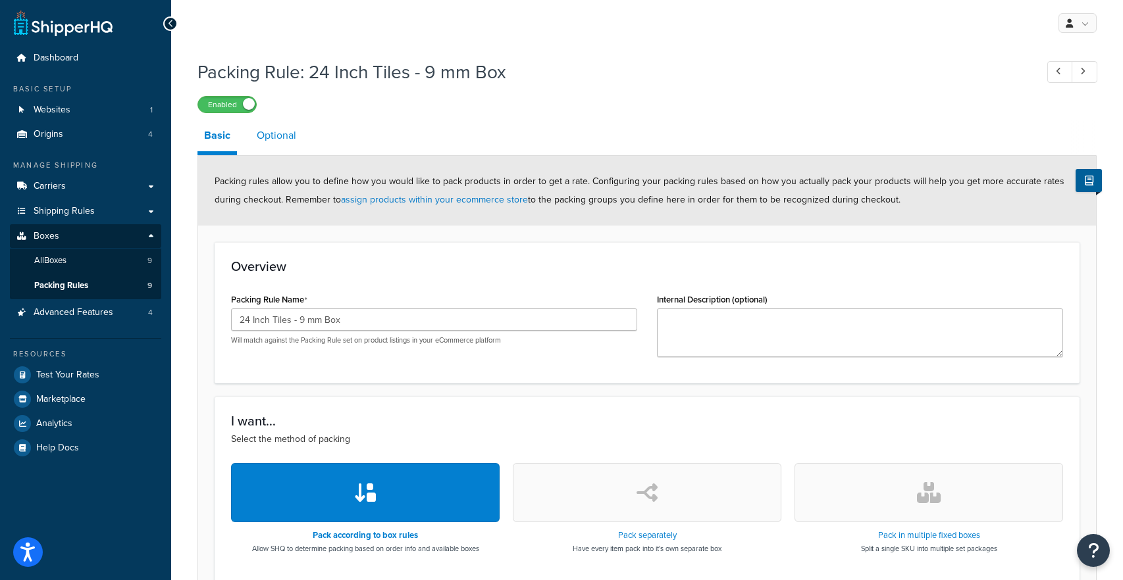
click at [287, 126] on link "Optional" at bounding box center [276, 136] width 53 height 32
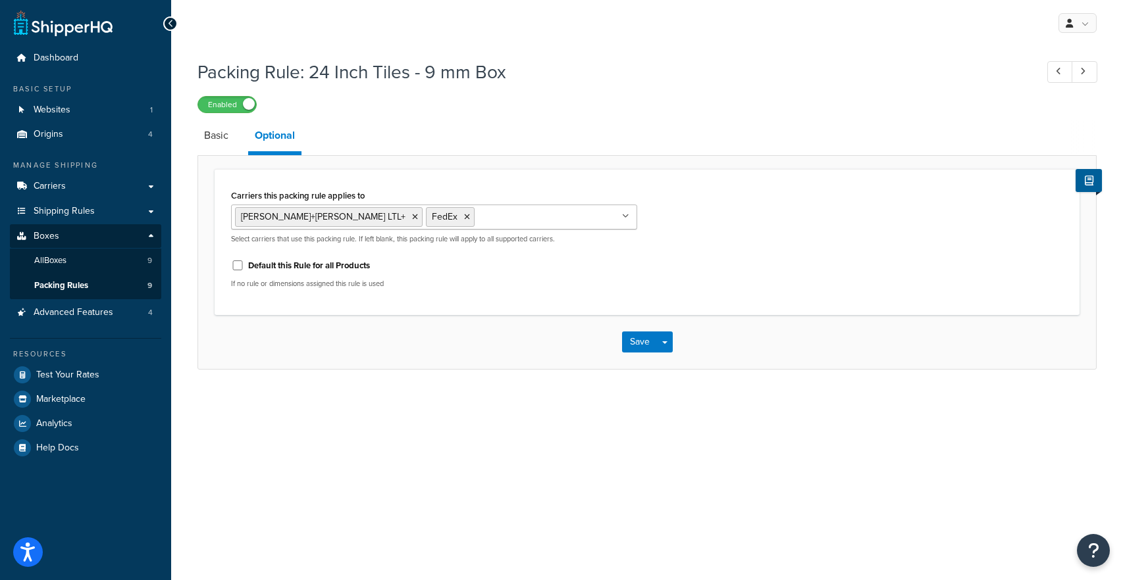
click at [244, 136] on li "Basic" at bounding box center [222, 136] width 51 height 32
click at [236, 147] on li "Basic" at bounding box center [222, 136] width 51 height 32
click at [222, 140] on link "Basic" at bounding box center [216, 136] width 38 height 32
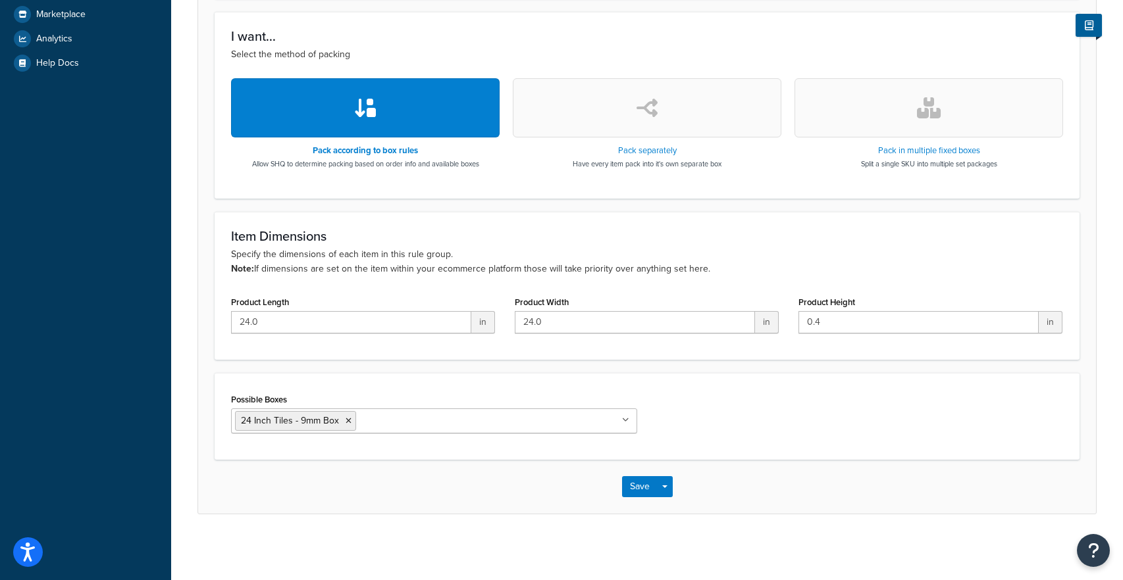
scroll to position [10, 0]
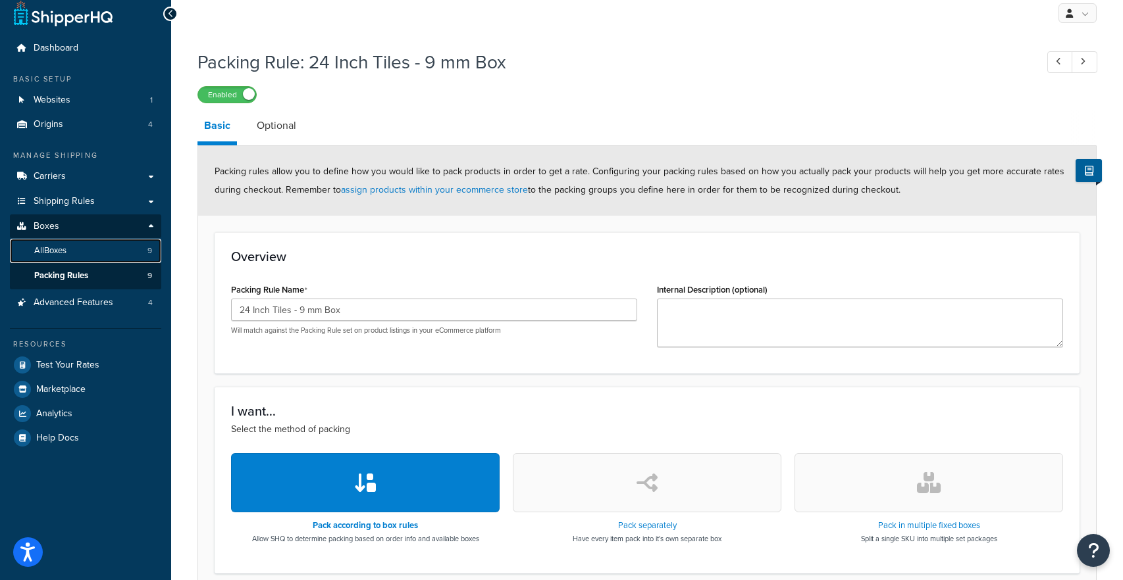
click at [82, 249] on link "All Boxes 9" at bounding box center [85, 251] width 151 height 24
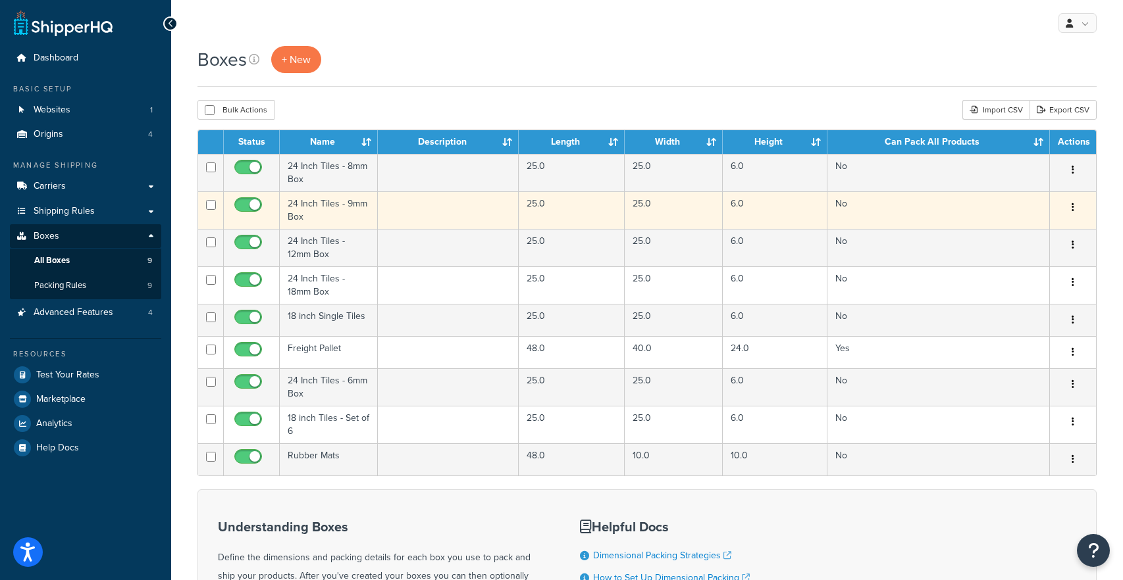
click at [331, 216] on td "24 Inch Tiles - 9mm Box" at bounding box center [329, 211] width 98 height 38
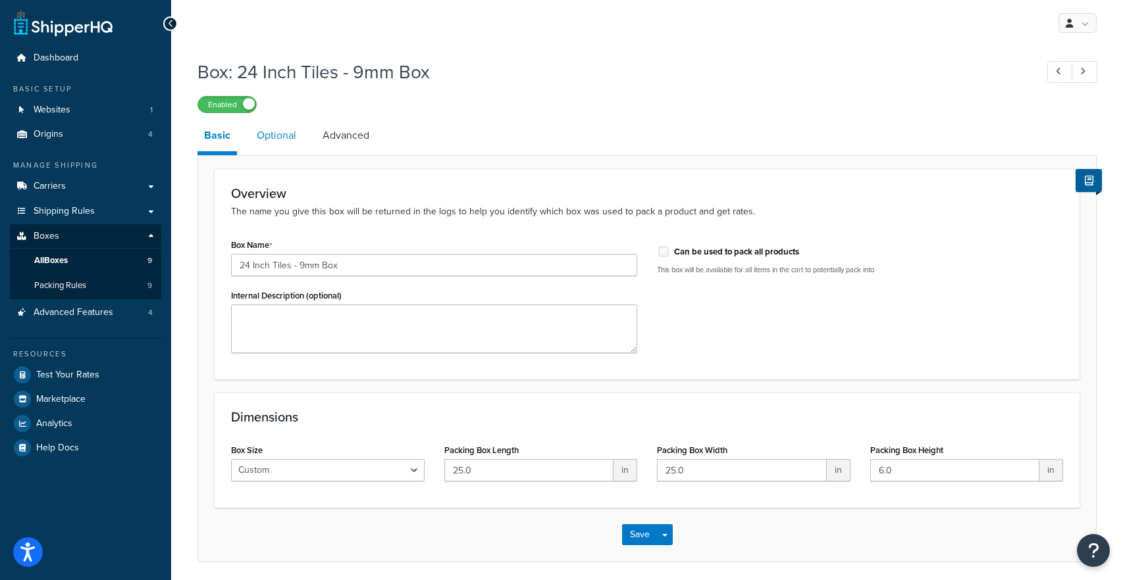
click at [281, 134] on link "Optional" at bounding box center [276, 136] width 53 height 32
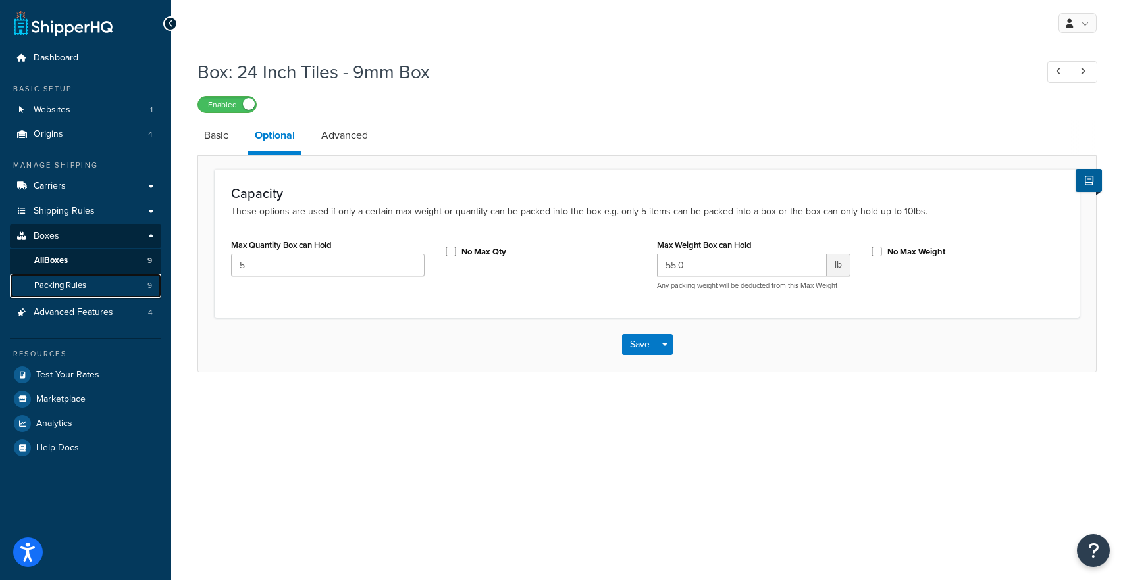
click at [66, 285] on span "Packing Rules" at bounding box center [60, 285] width 52 height 11
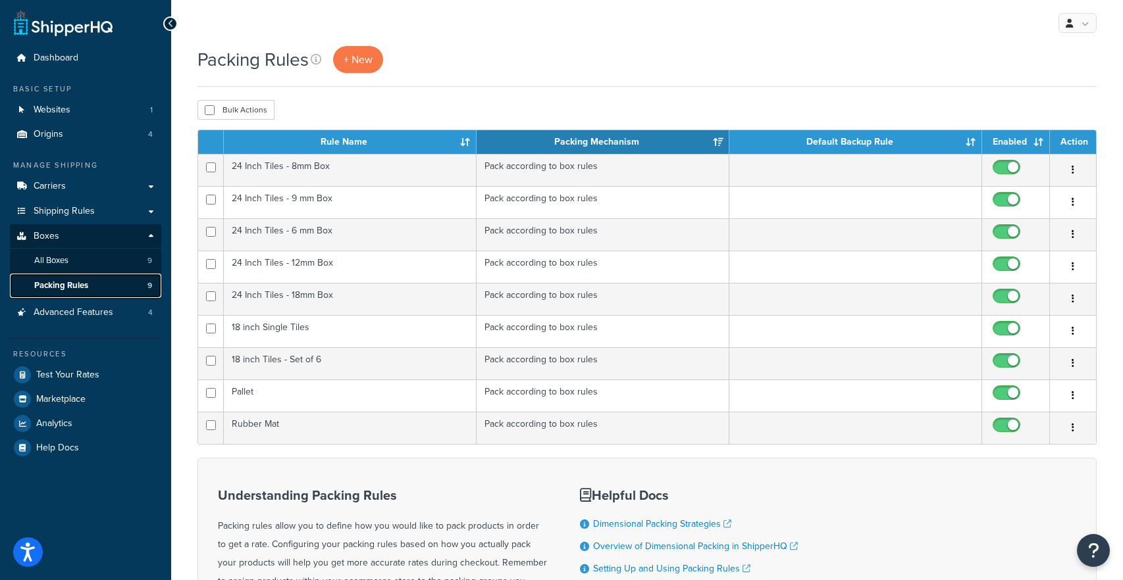
click at [103, 287] on link "Packing Rules 9" at bounding box center [85, 286] width 151 height 24
click at [325, 206] on td "24 Inch Tiles - 9 mm Box" at bounding box center [350, 202] width 253 height 32
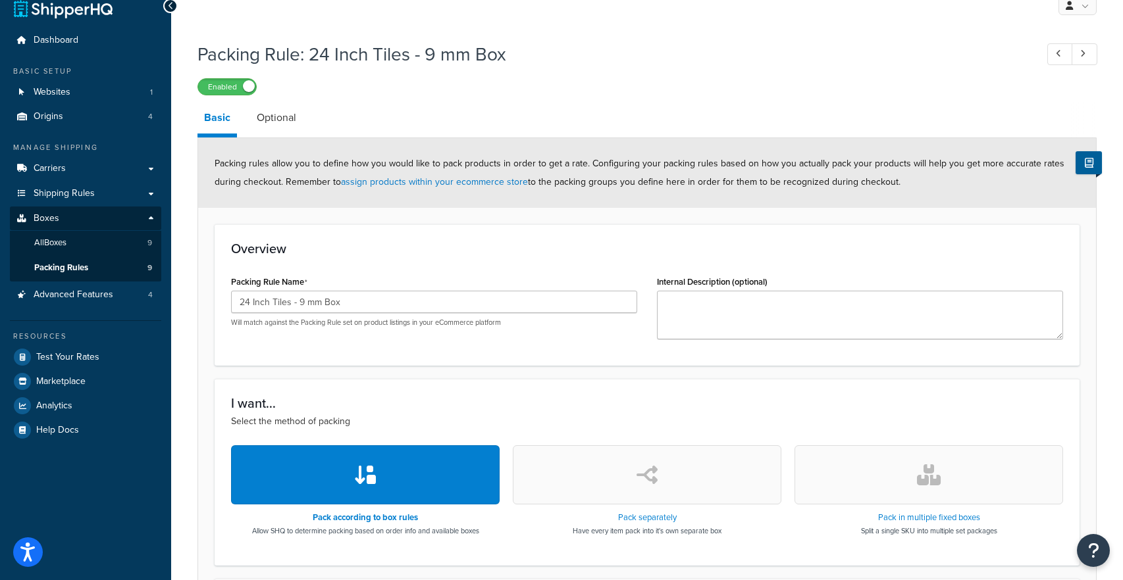
scroll to position [13, 0]
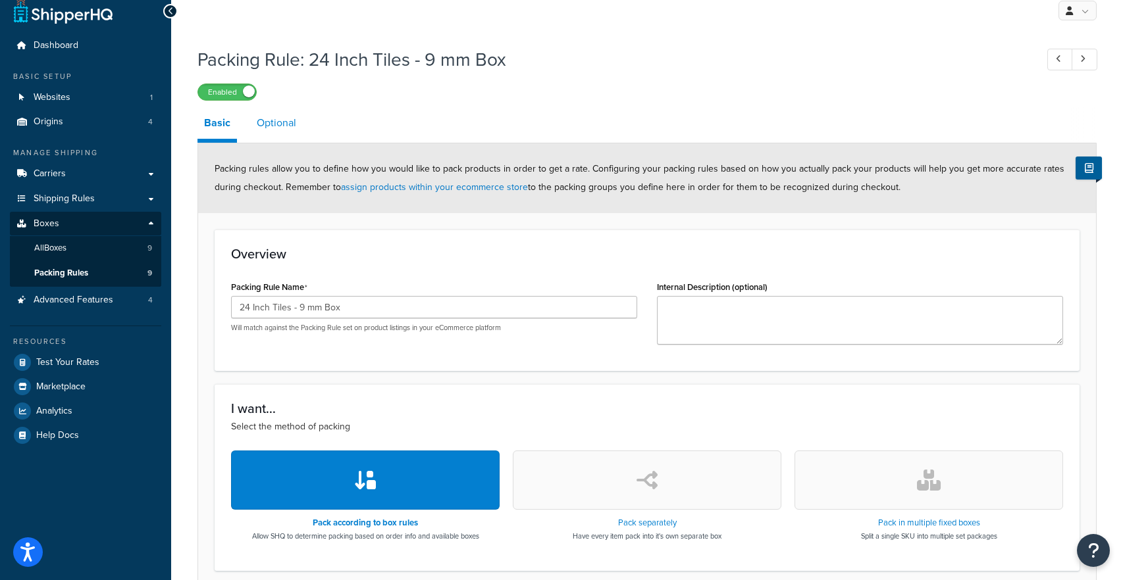
click at [283, 127] on link "Optional" at bounding box center [276, 123] width 53 height 32
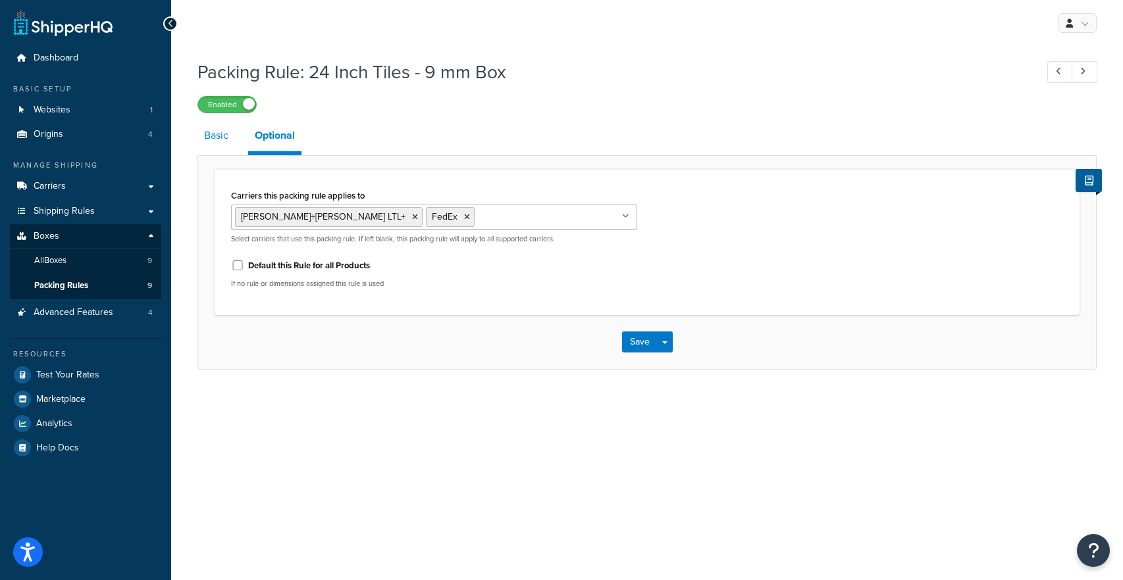
click at [231, 144] on link "Basic" at bounding box center [216, 136] width 38 height 32
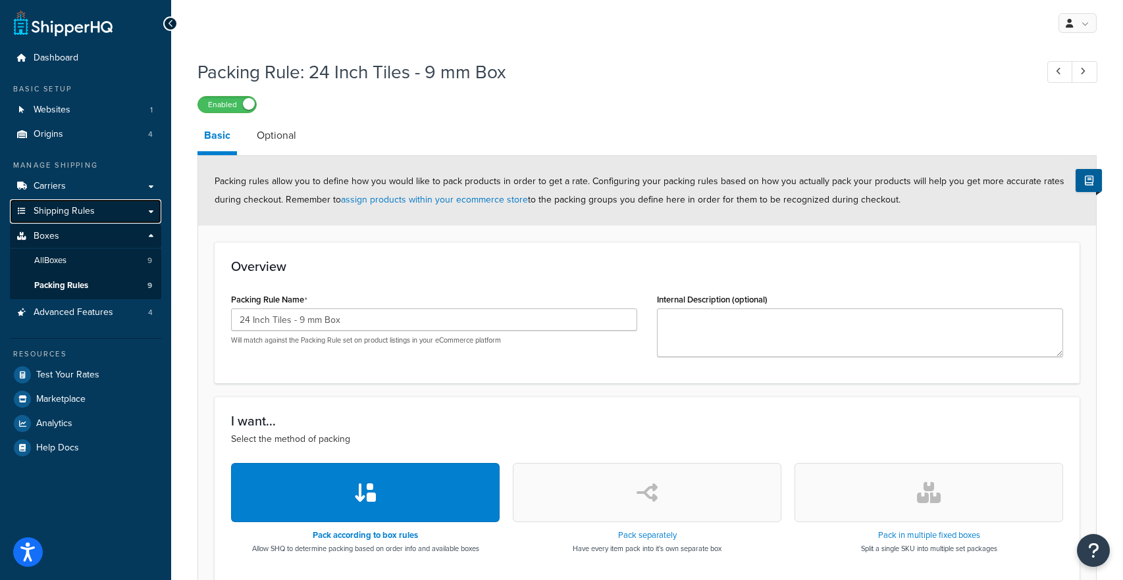
click at [114, 211] on link "Shipping Rules" at bounding box center [85, 211] width 151 height 24
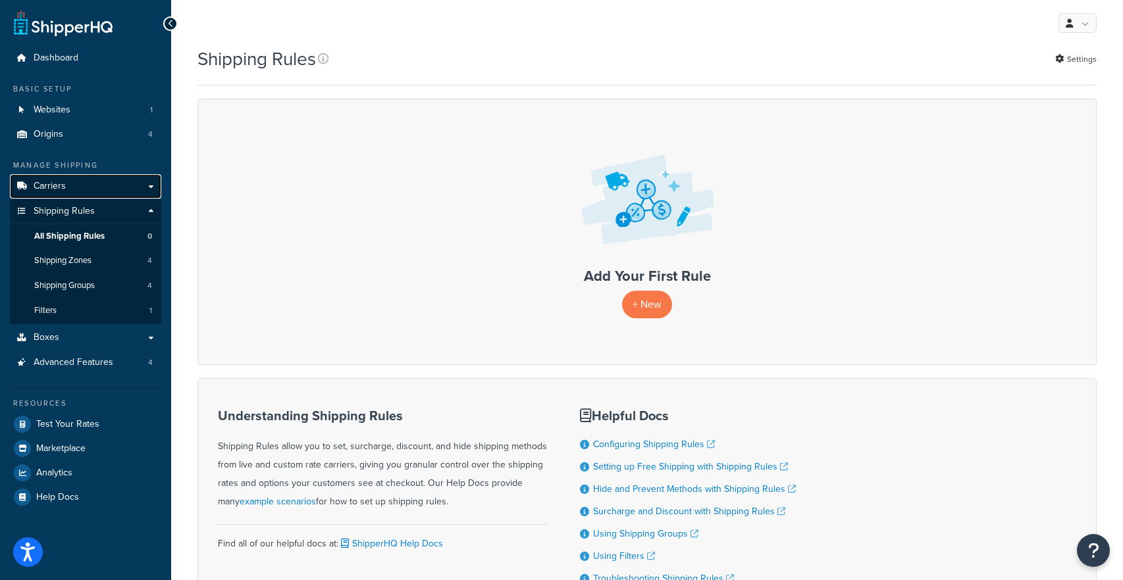
click at [153, 186] on link "Carriers" at bounding box center [85, 186] width 151 height 24
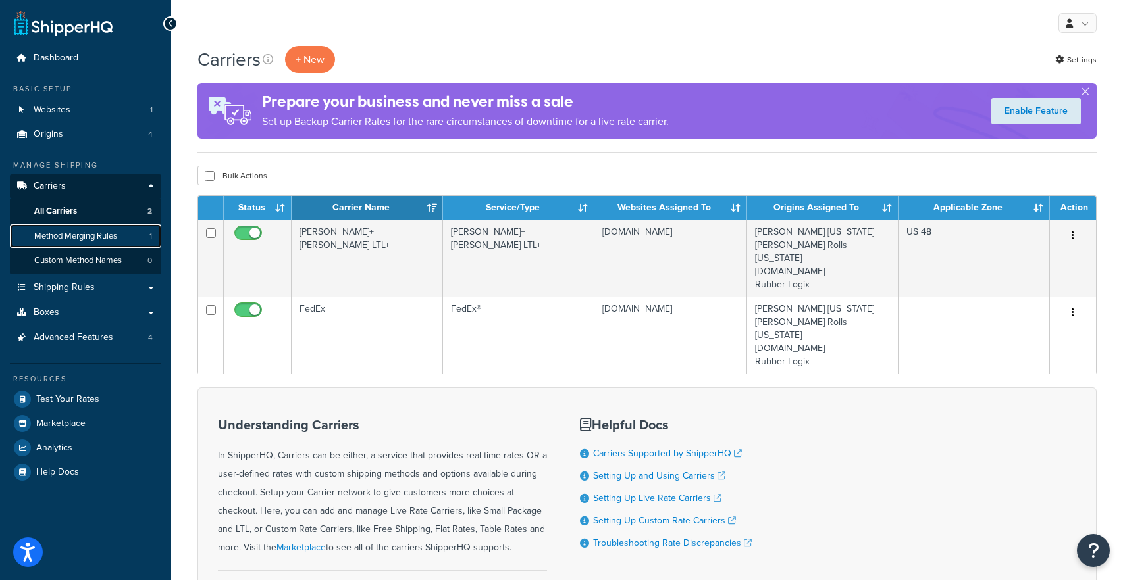
click at [114, 236] on span "Method Merging Rules" at bounding box center [75, 236] width 83 height 11
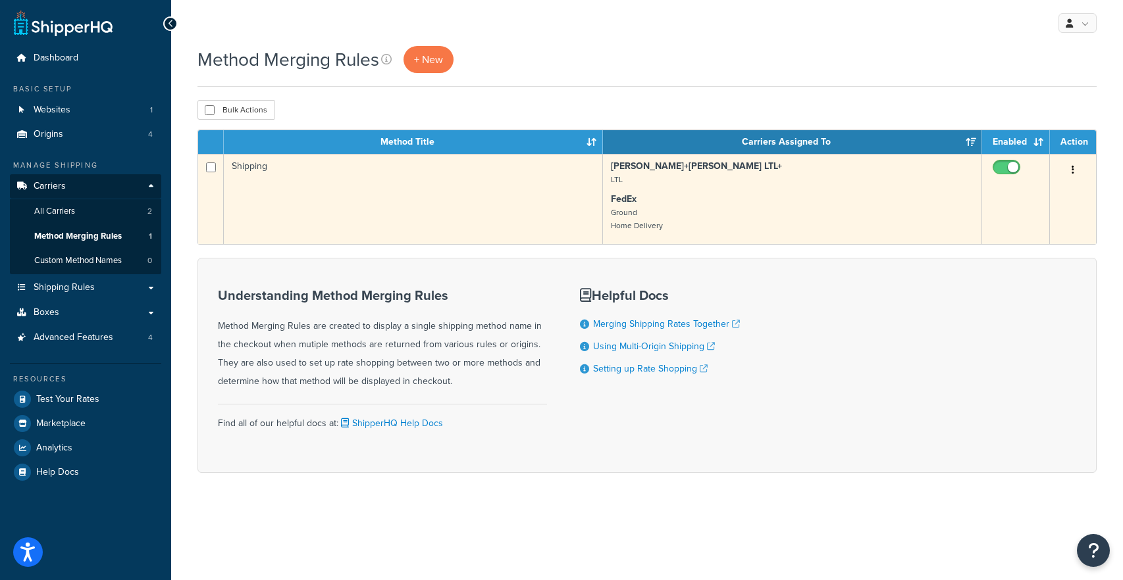
click at [1075, 170] on button "button" at bounding box center [1073, 170] width 18 height 21
click at [1050, 193] on link "Edit" at bounding box center [1019, 197] width 104 height 27
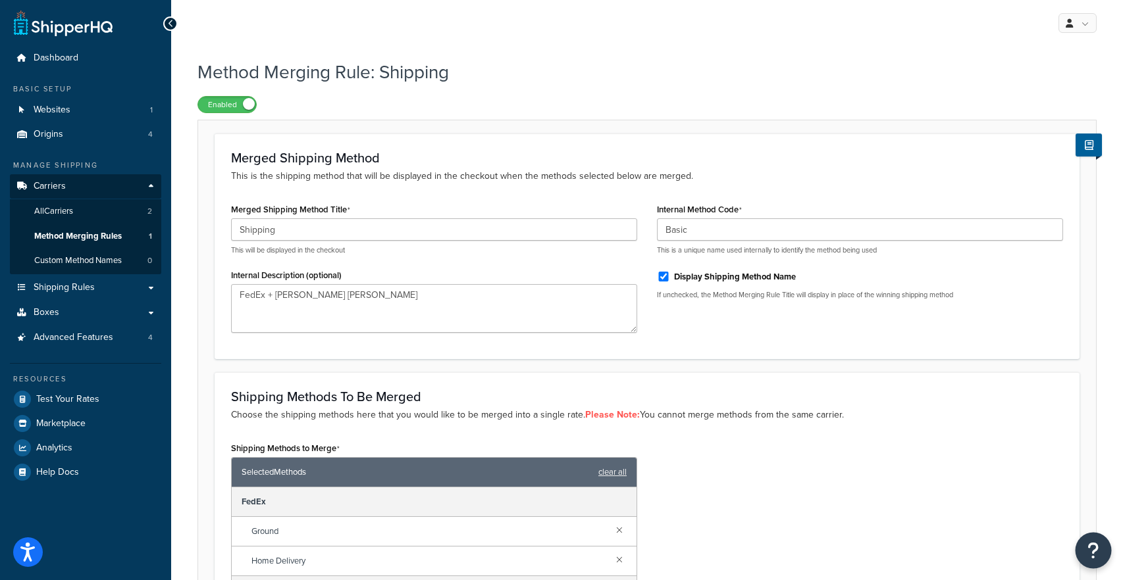
click at [1091, 550] on icon "Open Resource Center" at bounding box center [1093, 551] width 13 height 18
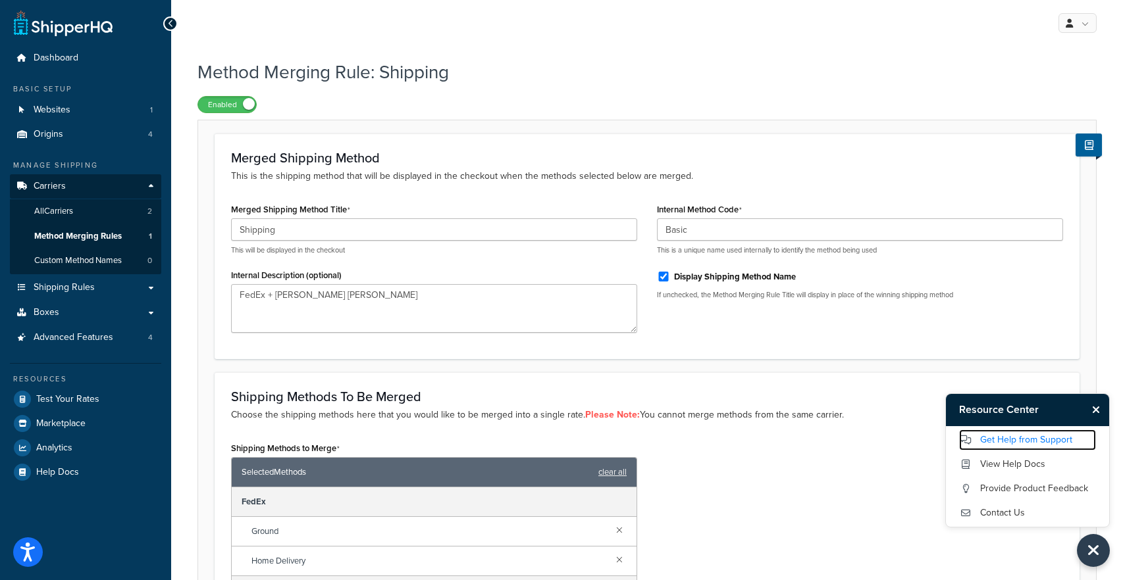
click at [1021, 434] on link "Get Help from Support" at bounding box center [1027, 440] width 137 height 21
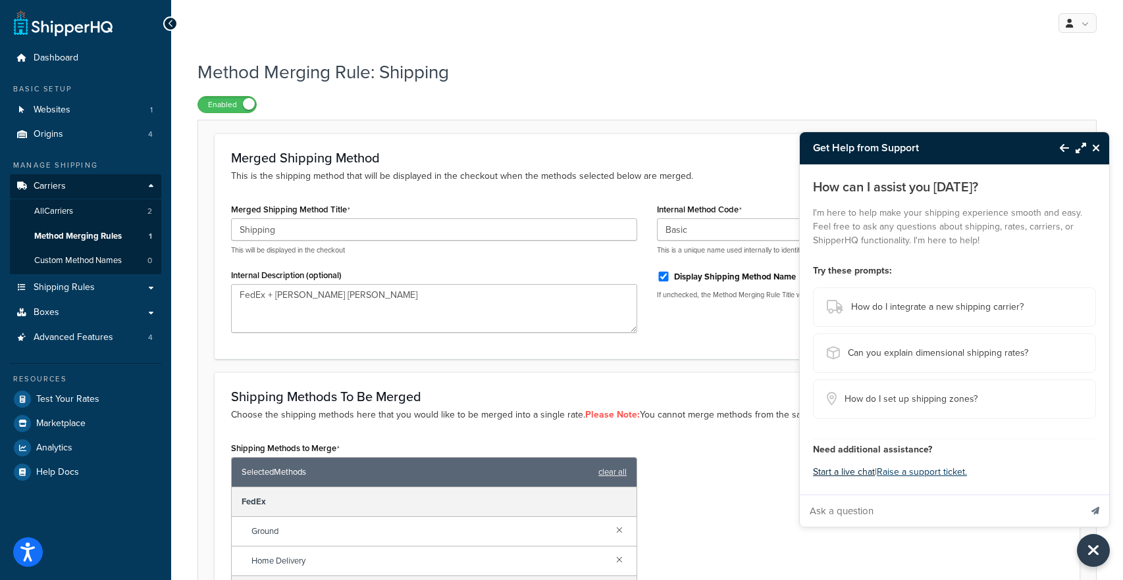
click at [848, 474] on button "Start a live chat" at bounding box center [844, 472] width 62 height 18
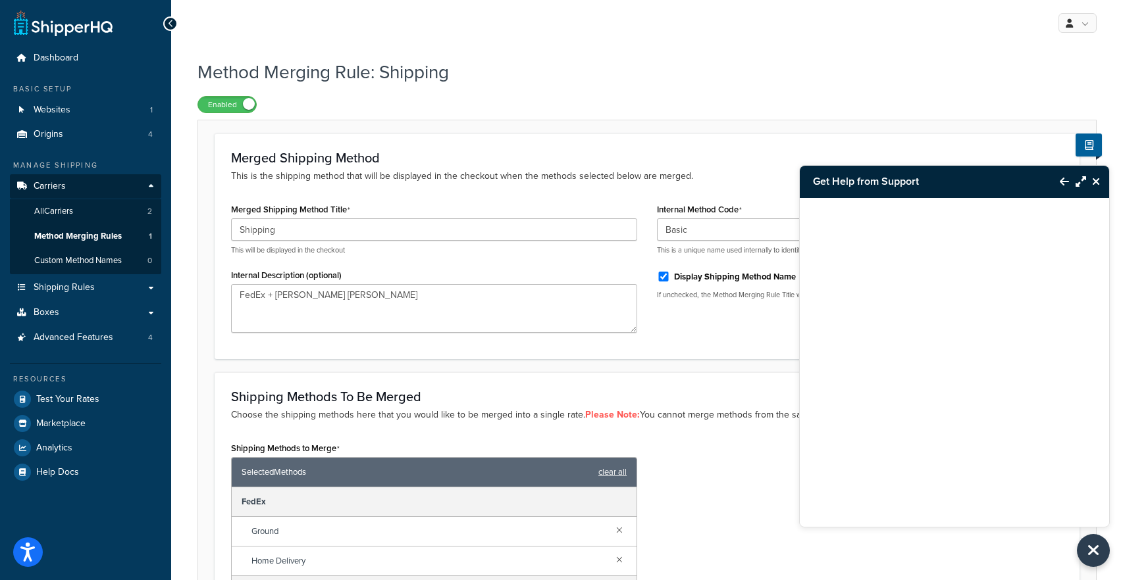
scroll to position [57, 0]
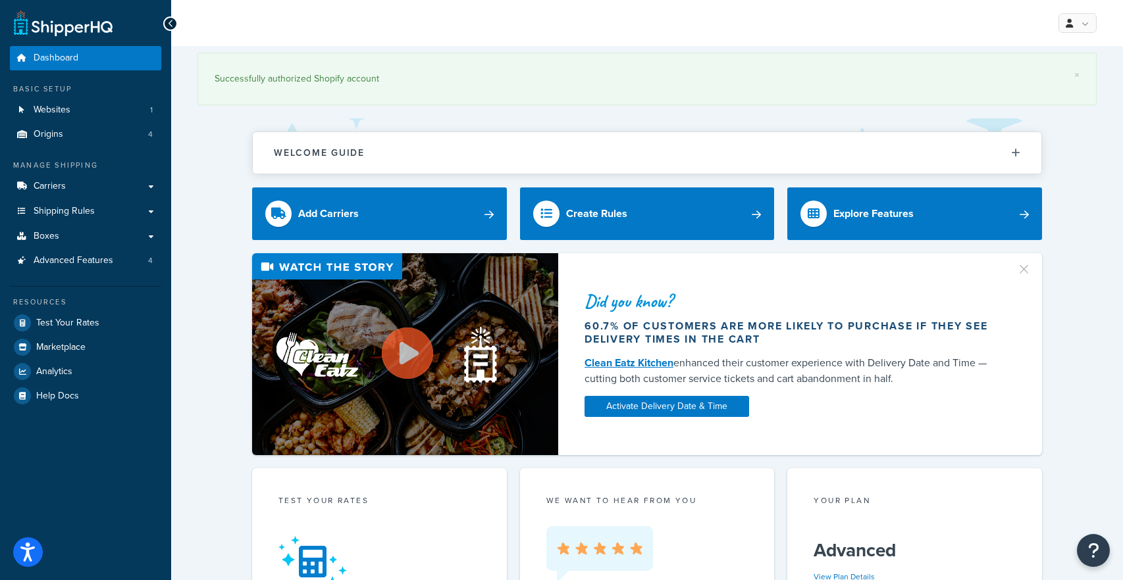
scroll to position [103, 0]
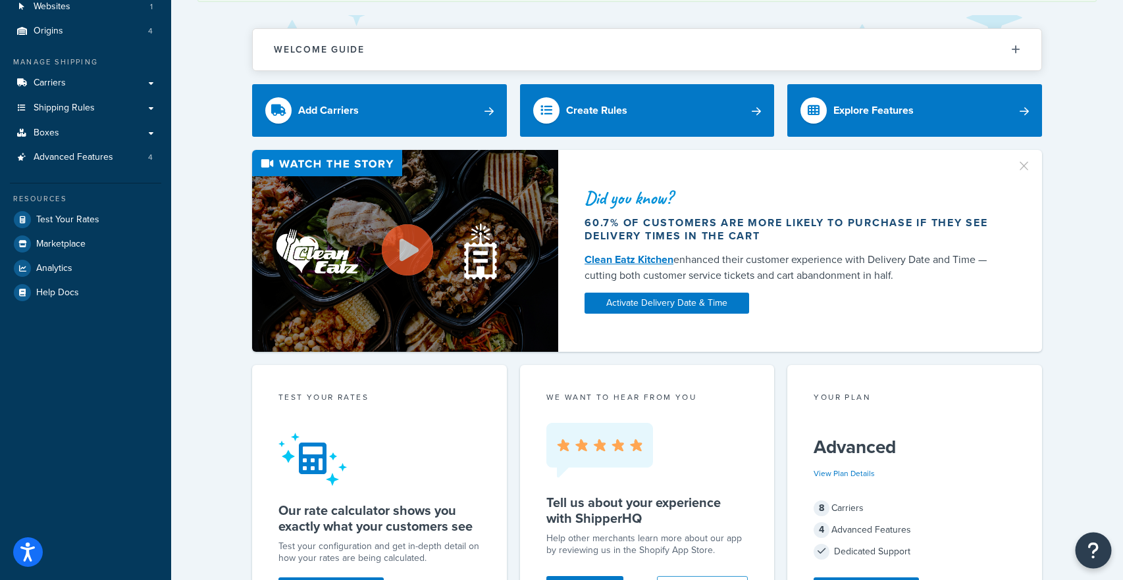
click at [1085, 553] on button "Open Resource Center" at bounding box center [1093, 551] width 36 height 36
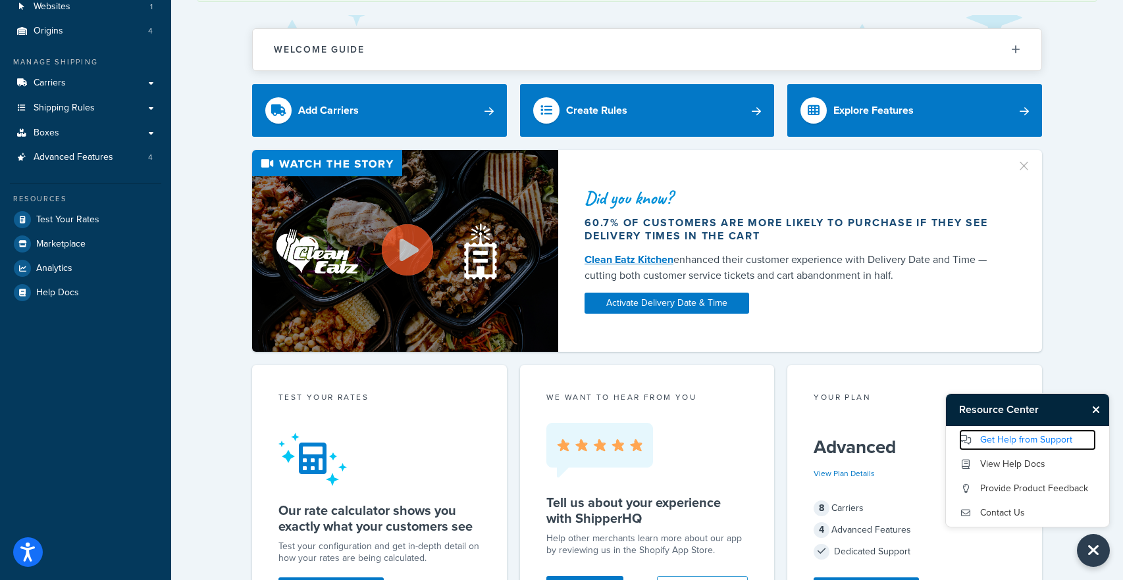
click at [1017, 436] on link "Get Help from Support" at bounding box center [1027, 440] width 137 height 21
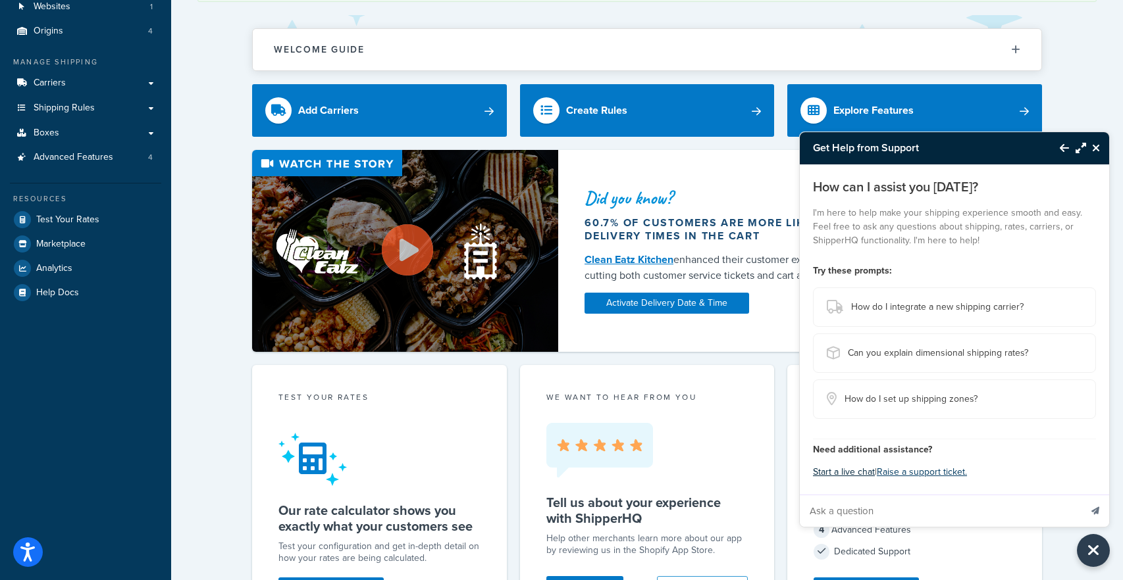
click at [845, 477] on button "Start a live chat" at bounding box center [844, 472] width 62 height 18
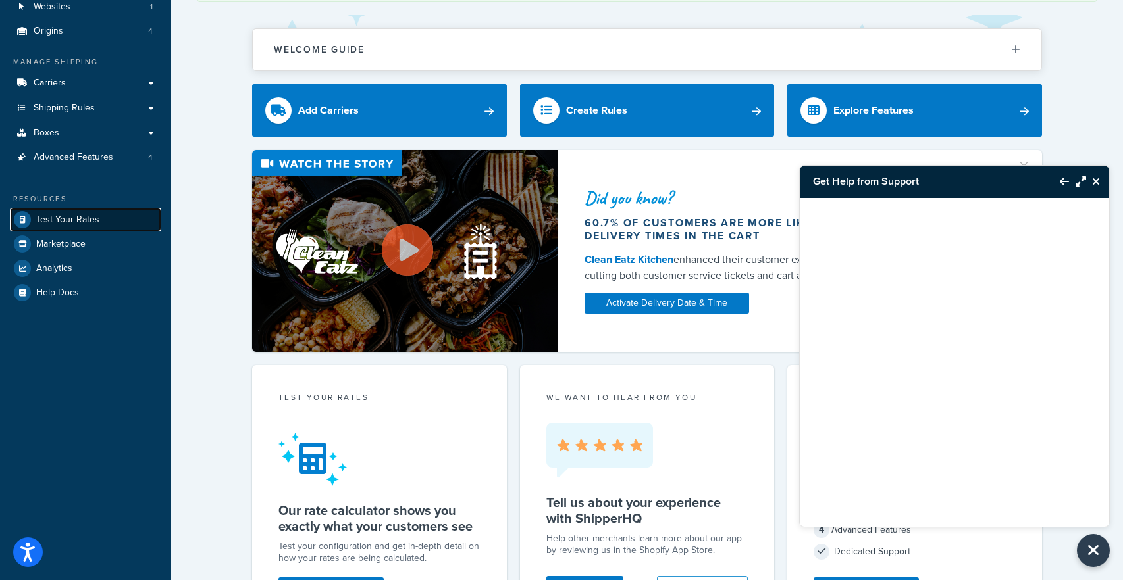
click at [96, 218] on span "Test Your Rates" at bounding box center [67, 220] width 63 height 11
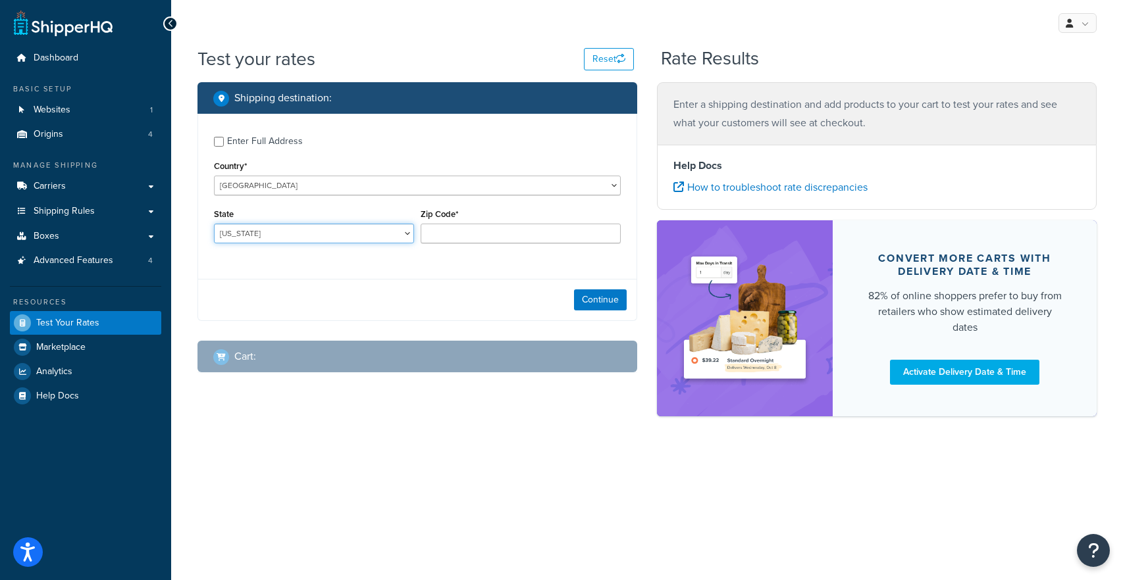
click at [331, 238] on select "[US_STATE] [US_STATE] [US_STATE] [US_STATE] [US_STATE] Armed Forces Americas Ar…" at bounding box center [314, 234] width 200 height 20
select select "CA"
click at [214, 224] on select "[US_STATE] [US_STATE] [US_STATE] [US_STATE] [US_STATE] Armed Forces Americas Ar…" at bounding box center [314, 234] width 200 height 20
click at [492, 236] on input "Zip Code*" at bounding box center [521, 234] width 200 height 20
type input "90230"
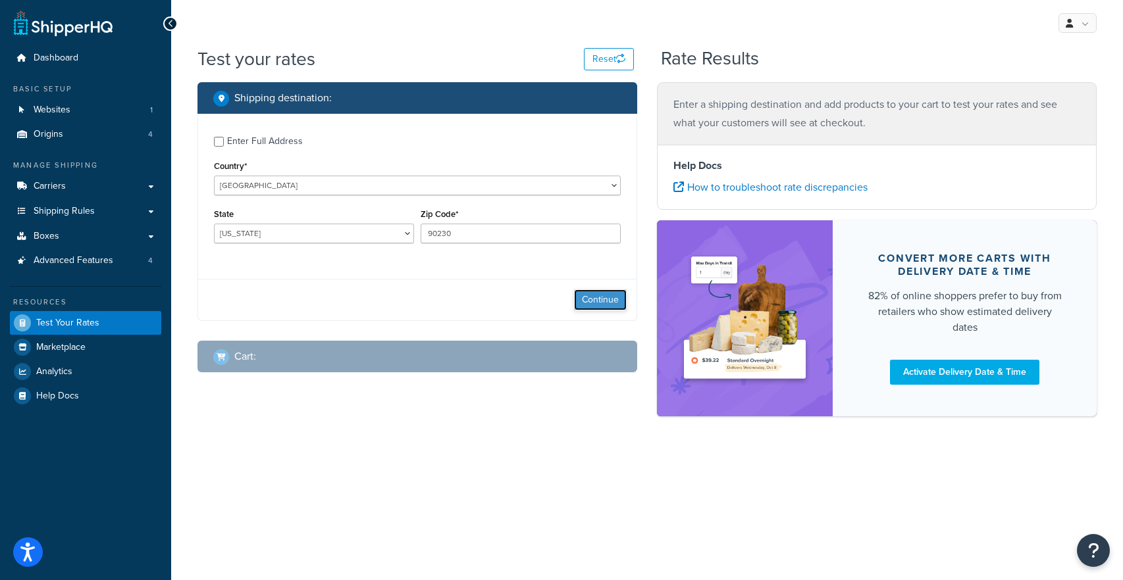
click at [592, 300] on button "Continue" at bounding box center [600, 300] width 53 height 21
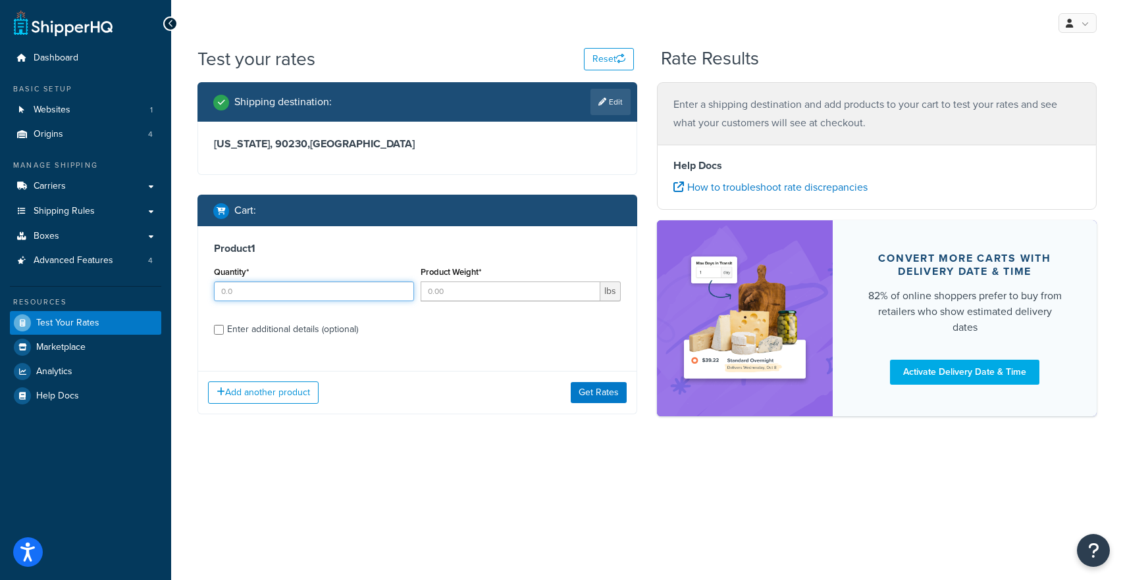
click at [297, 294] on input "Quantity*" at bounding box center [314, 292] width 200 height 20
type input "1"
click at [451, 290] on input "Product Weight*" at bounding box center [511, 292] width 180 height 20
type input "65"
click at [346, 327] on div "Enter additional details (optional)" at bounding box center [292, 330] width 131 height 18
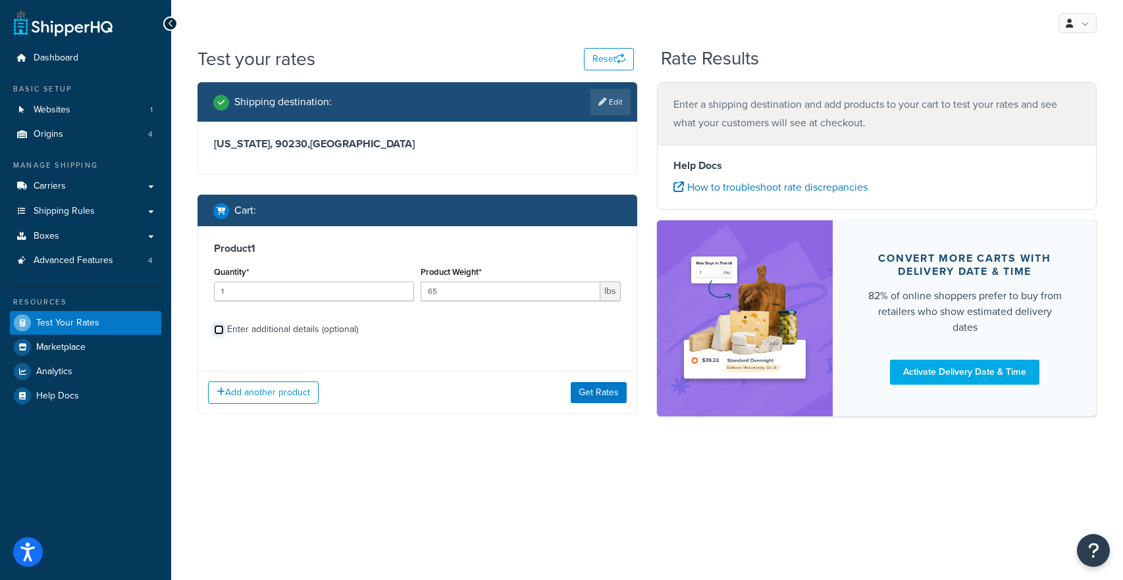
click at [224, 327] on input "Enter additional details (optional)" at bounding box center [219, 330] width 10 height 10
checkbox input "true"
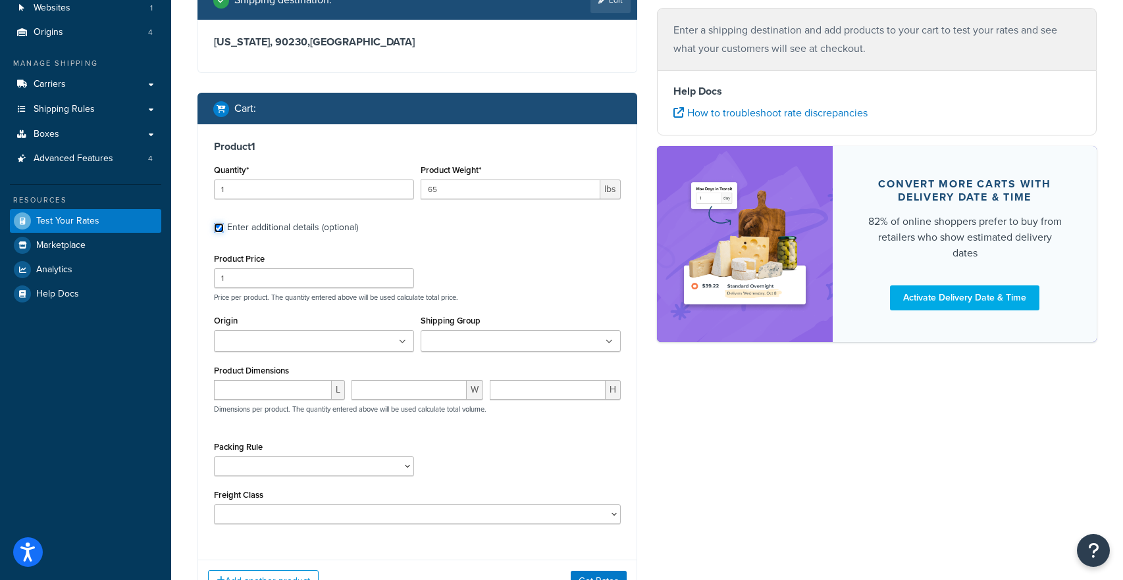
scroll to position [109, 0]
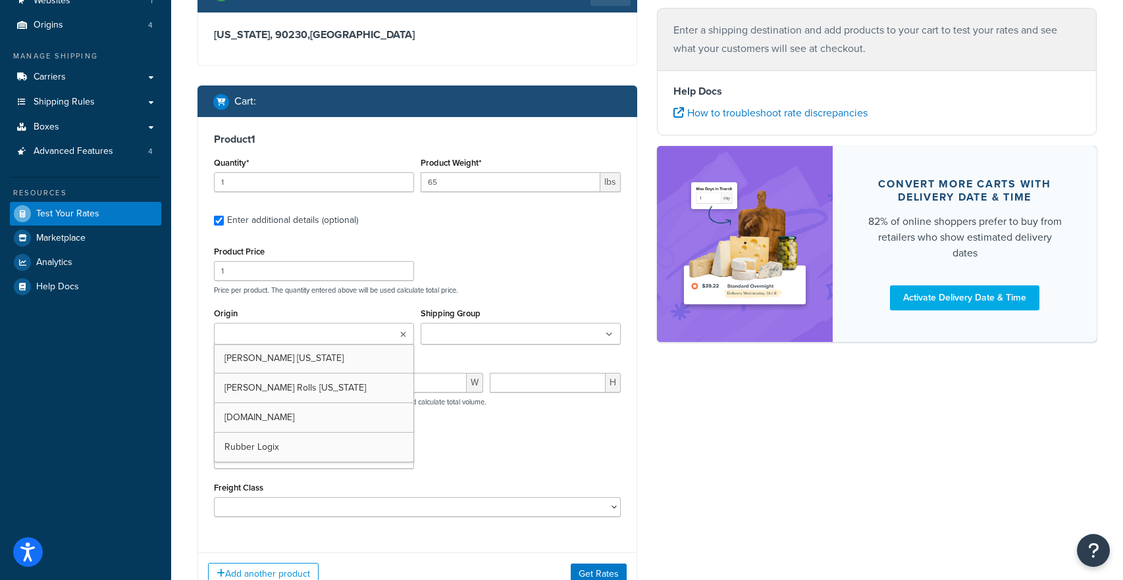
click at [376, 344] on ul at bounding box center [314, 334] width 200 height 22
click at [496, 315] on div "Shipping Group Large Medium Small" at bounding box center [521, 325] width 200 height 40
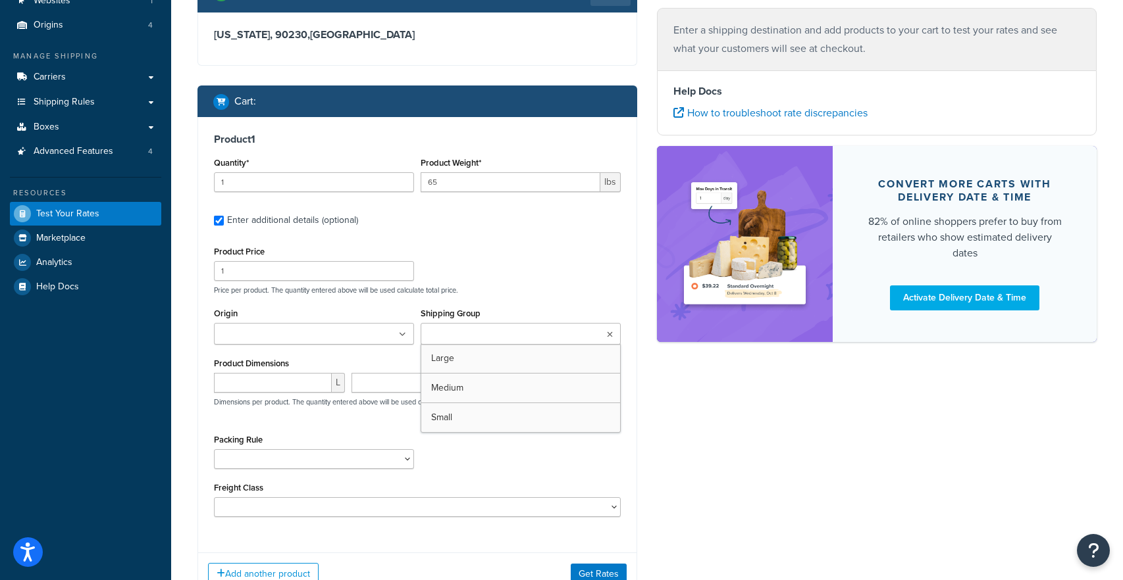
click at [490, 340] on input "Shipping Group" at bounding box center [483, 335] width 116 height 14
click at [514, 277] on div "Product Price 1 Price per product. The quantity entered above will be used calc…" at bounding box center [417, 269] width 413 height 52
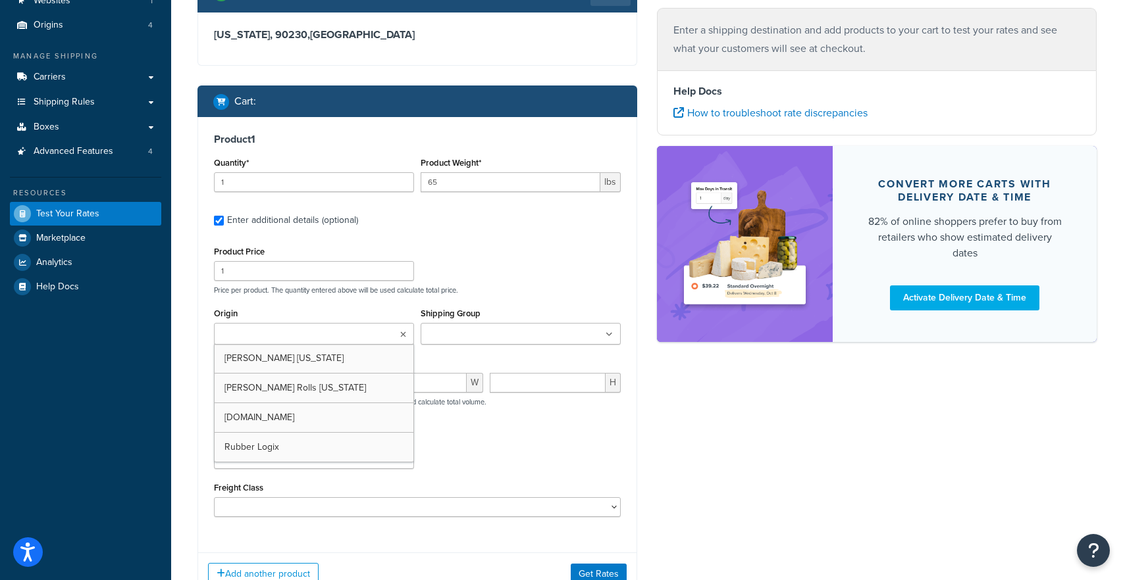
click at [385, 340] on ul at bounding box center [314, 334] width 200 height 22
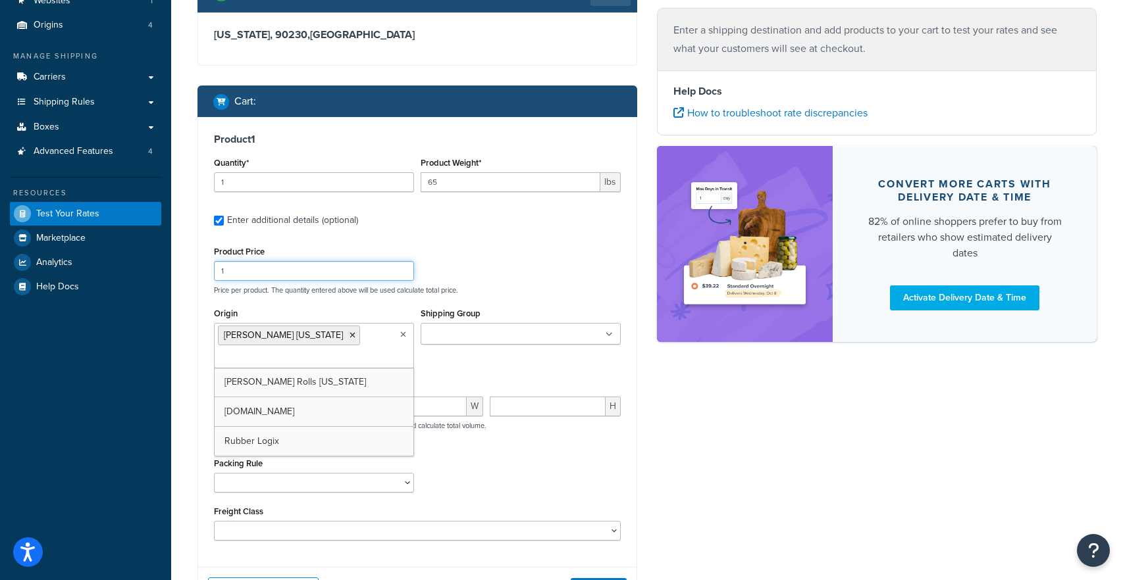
click at [512, 280] on div "Product Price 1 Price per product. The quantity entered above will be used calc…" at bounding box center [417, 269] width 413 height 52
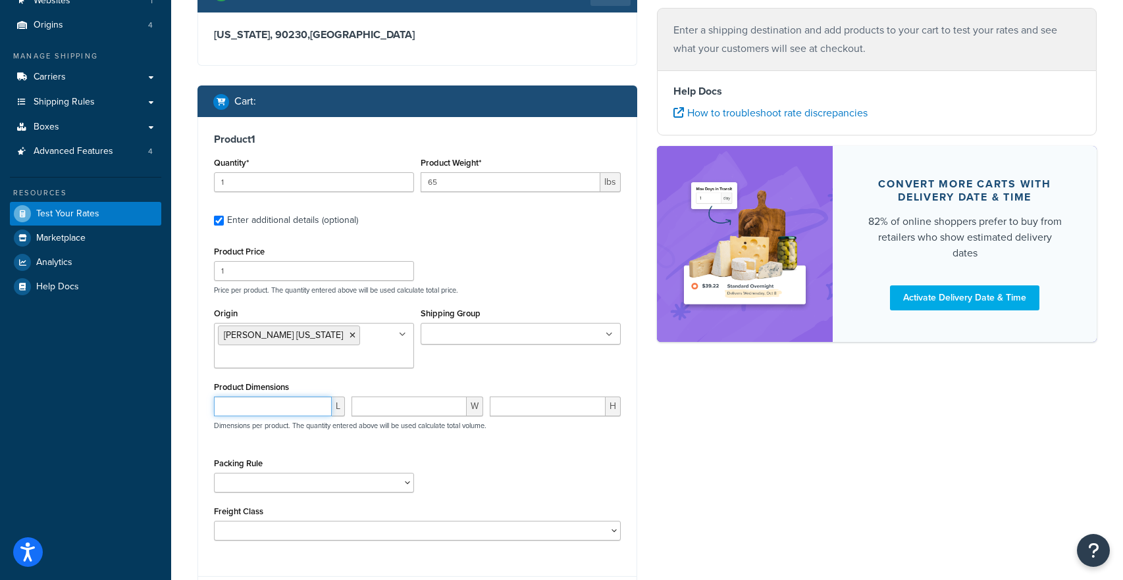
click at [286, 405] on input "number" at bounding box center [273, 407] width 118 height 20
type input "48"
click at [394, 416] on input "number" at bounding box center [408, 407] width 115 height 20
type input ".12"
click at [583, 390] on div "Product Dimensions 48 L .12 W H Dimensions per product. The quantity entered ab…" at bounding box center [417, 411] width 407 height 66
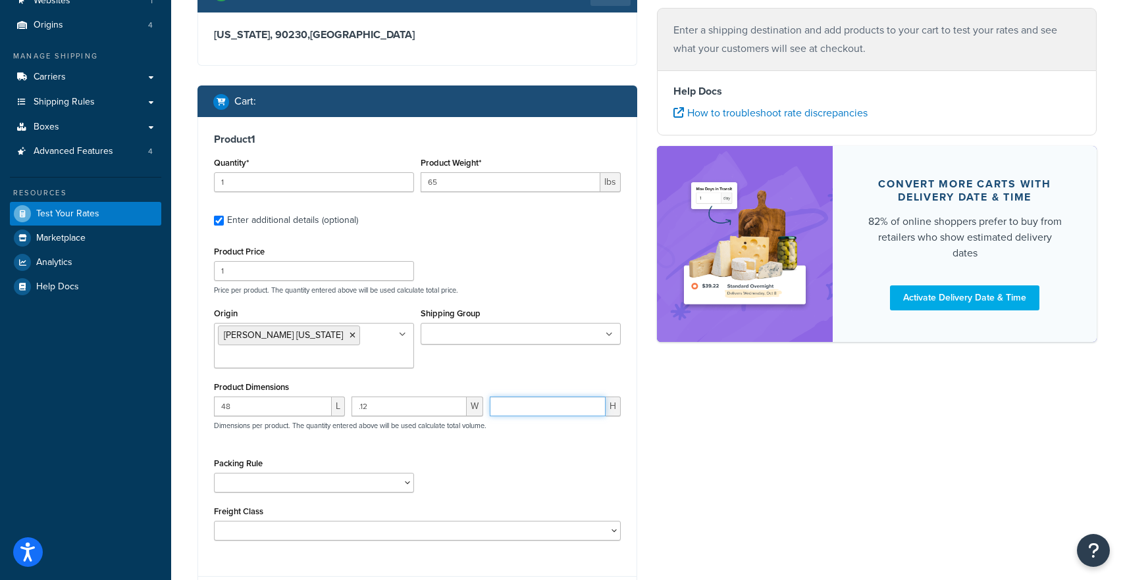
click at [554, 408] on input "number" at bounding box center [548, 407] width 116 height 20
type input ".12"
click at [516, 469] on div "Packing Rule 18 inch Single Tiles 18 inch Tiles - Set of 6 24 Inch Tiles - 12mm…" at bounding box center [417, 479] width 413 height 48
click at [406, 489] on select "18 inch Single Tiles 18 inch Tiles - Set of 6 24 Inch Tiles - 12mm Box 24 Inch …" at bounding box center [314, 483] width 200 height 20
click at [373, 473] on div "Packing Rule 18 inch Single Tiles 18 inch Tiles - Set of 6 24 Inch Tiles - 12mm…" at bounding box center [314, 474] width 200 height 38
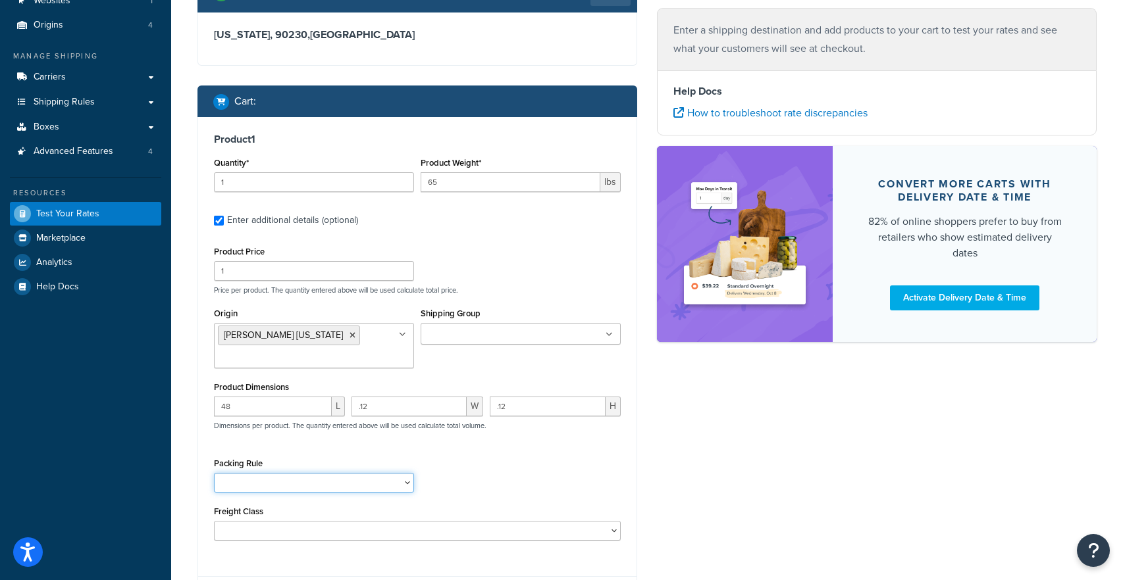
click at [366, 482] on select "18 inch Single Tiles 18 inch Tiles - Set of 6 24 Inch Tiles - 12mm Box 24 Inch …" at bounding box center [314, 483] width 200 height 20
select select "87651"
click at [214, 473] on select "18 inch Single Tiles 18 inch Tiles - Set of 6 24 Inch Tiles - 12mm Box 24 Inch …" at bounding box center [314, 483] width 200 height 20
click at [448, 469] on div "Packing Rule 18 inch Single Tiles 18 inch Tiles - Set of 6 24 Inch Tiles - 12mm…" at bounding box center [417, 479] width 413 height 48
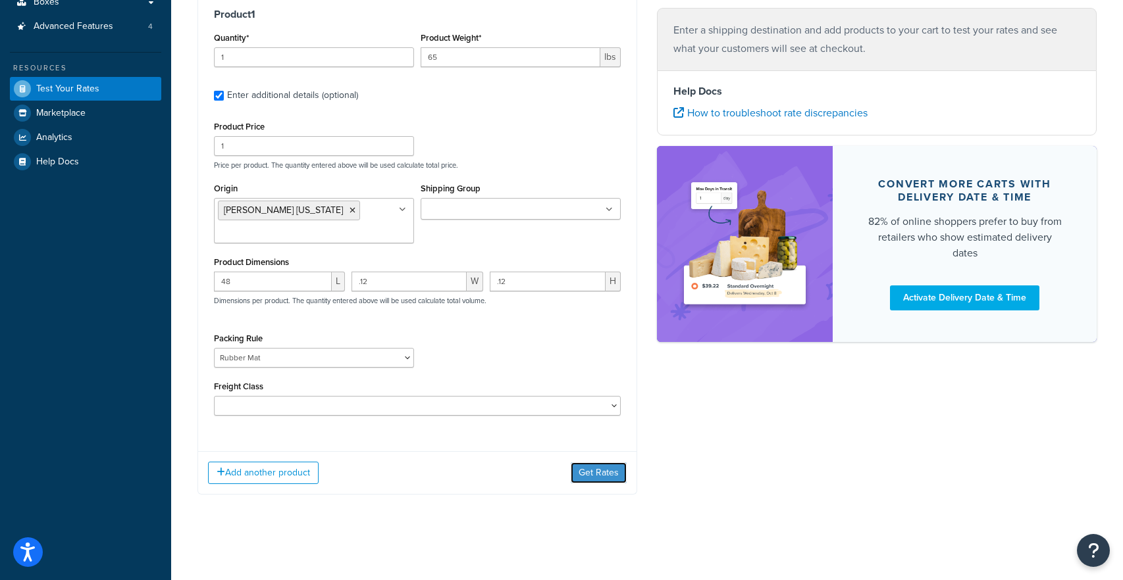
click at [581, 464] on button "Get Rates" at bounding box center [599, 473] width 56 height 21
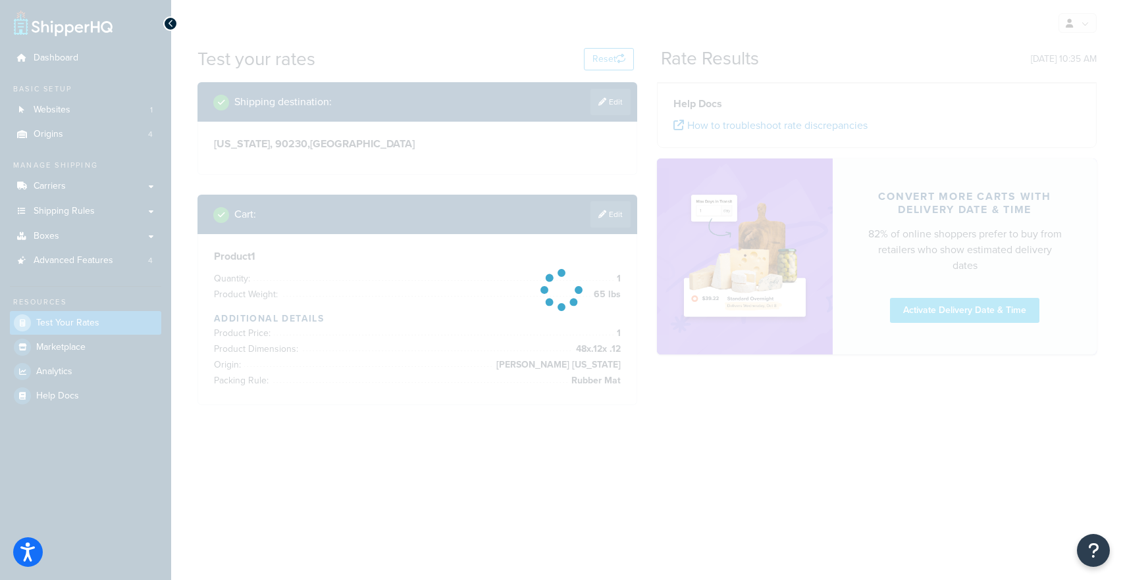
scroll to position [0, 0]
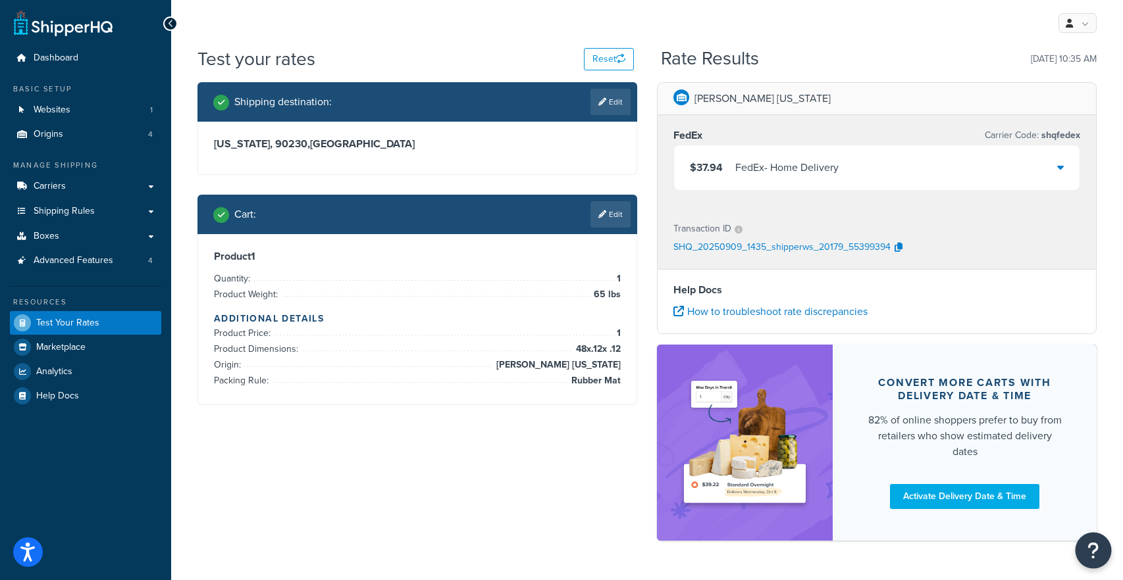
click at [1089, 562] on button "Open Resource Center" at bounding box center [1093, 551] width 36 height 36
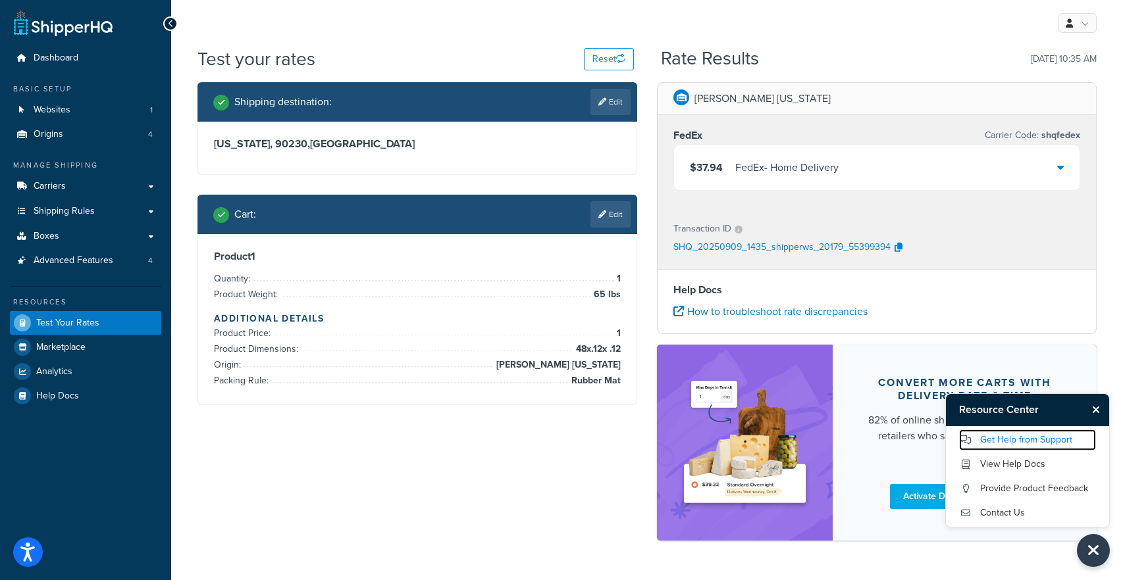
click at [1042, 434] on link "Get Help from Support" at bounding box center [1027, 440] width 137 height 21
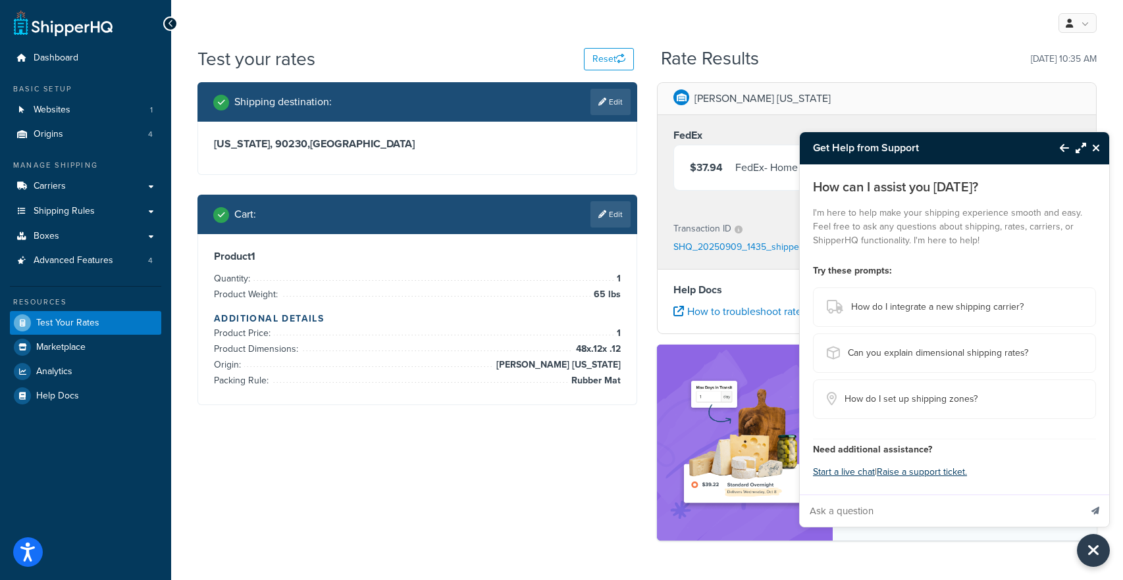
click at [863, 509] on input "Ask a question" at bounding box center [940, 512] width 280 height 32
click at [837, 472] on button "Start a live chat" at bounding box center [844, 472] width 62 height 18
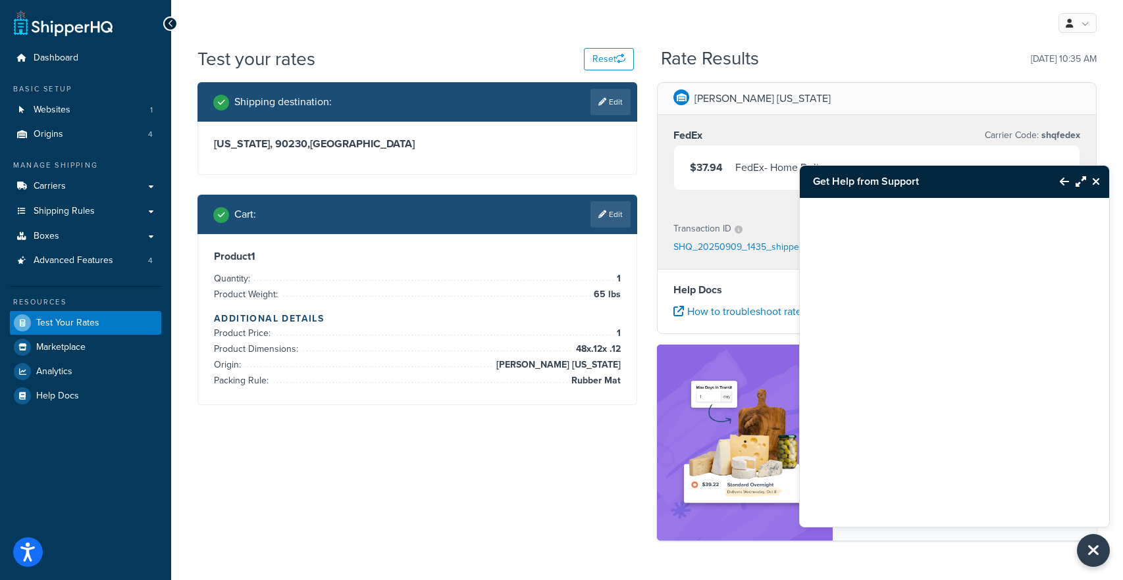
click at [1104, 184] on button "Close Resource Center" at bounding box center [1097, 182] width 23 height 16
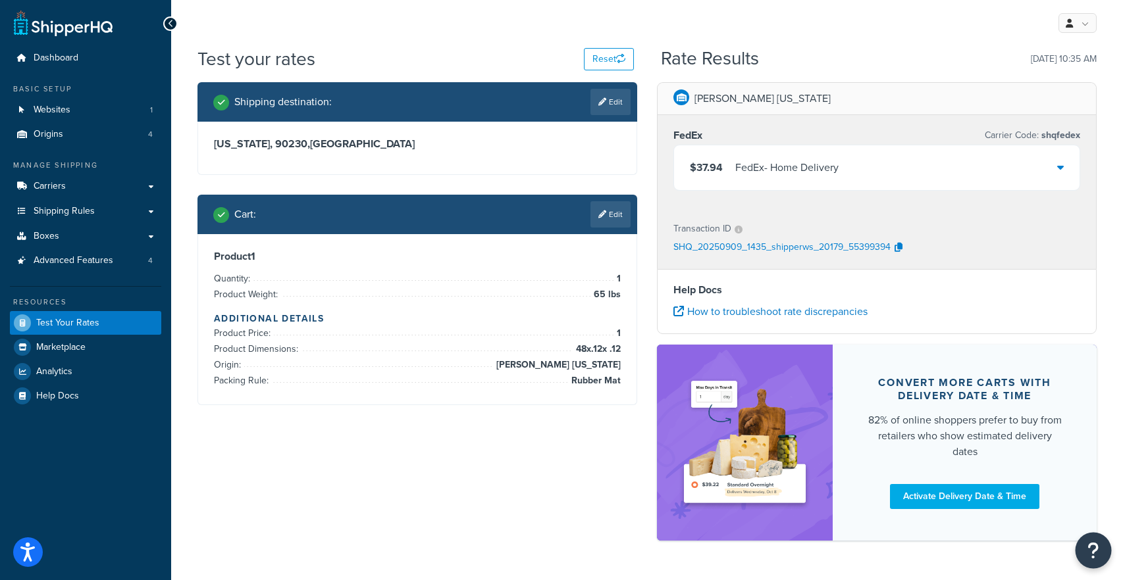
click at [1099, 549] on button "Open Resource Center" at bounding box center [1093, 551] width 36 height 36
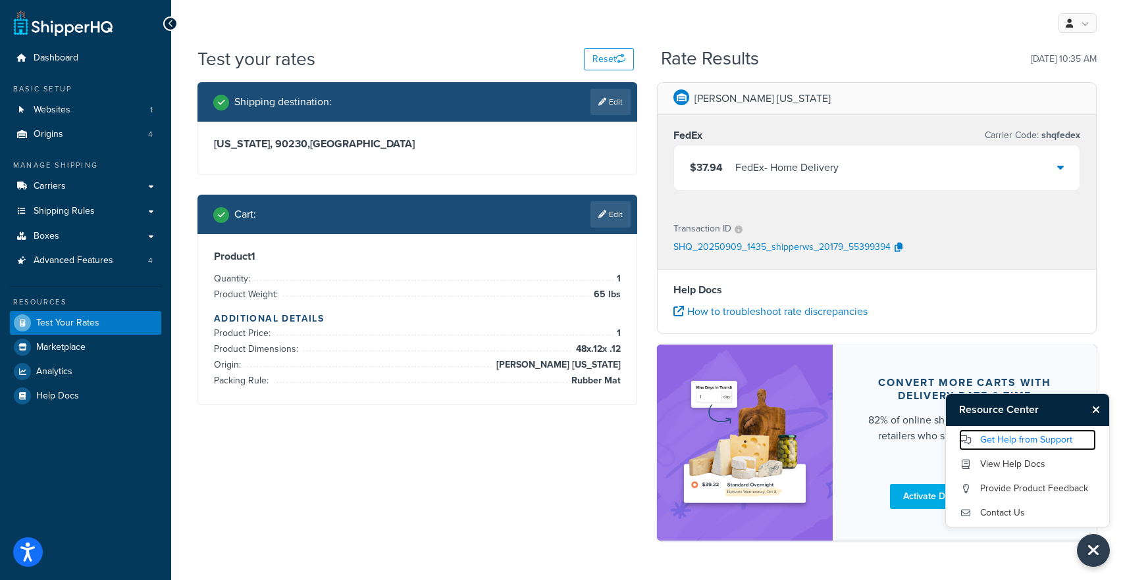
click at [1025, 438] on link "Get Help from Support" at bounding box center [1027, 440] width 137 height 21
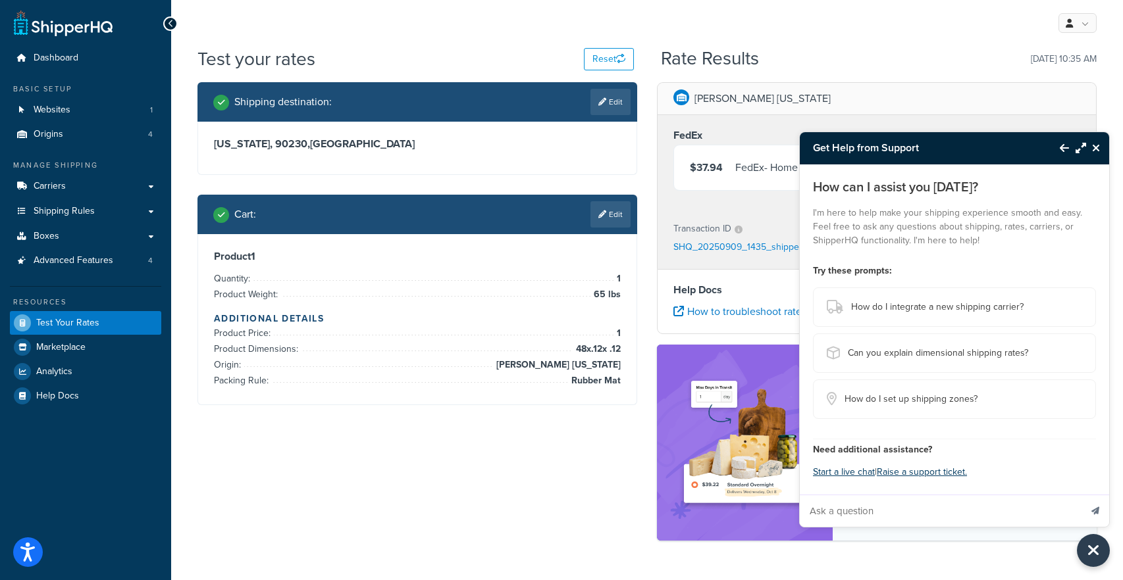
click at [860, 498] on input "Ask a question" at bounding box center [940, 512] width 280 height 32
type input "When I enter the dimensions of a product should it be in feet or inches?"
click at [1081, 495] on button "Send message" at bounding box center [1095, 511] width 28 height 32
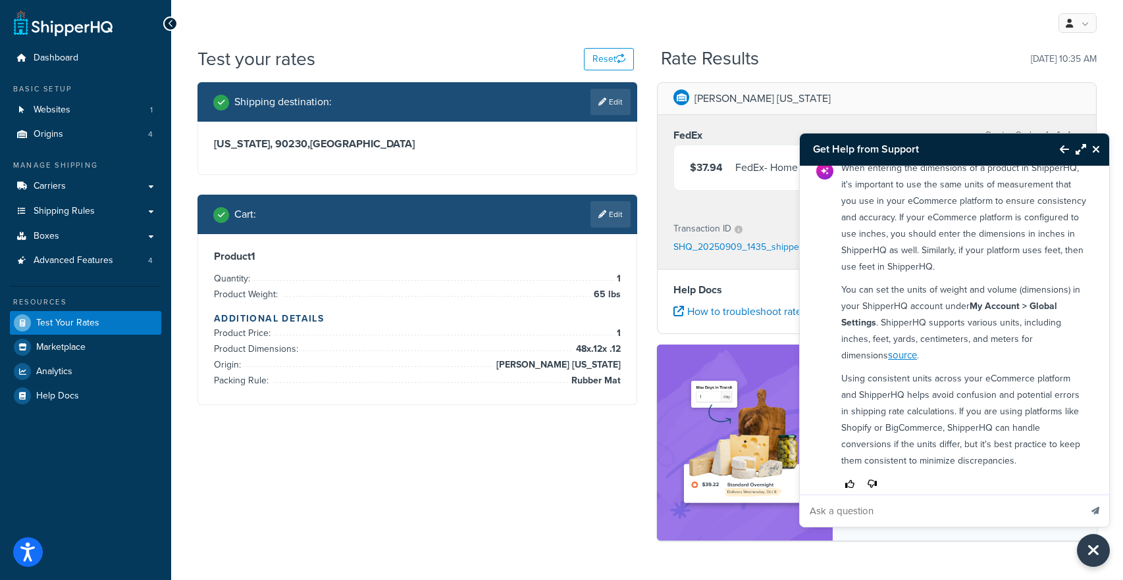
scroll to position [72, 0]
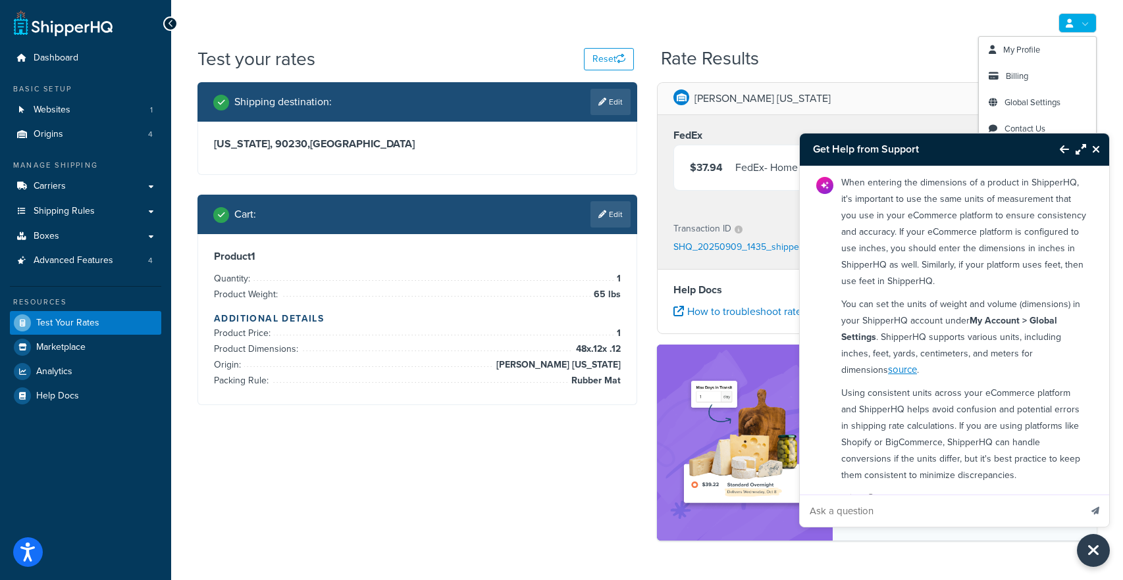
click at [1083, 26] on link at bounding box center [1077, 23] width 38 height 20
click at [1044, 105] on span "Global Settings" at bounding box center [1032, 102] width 56 height 13
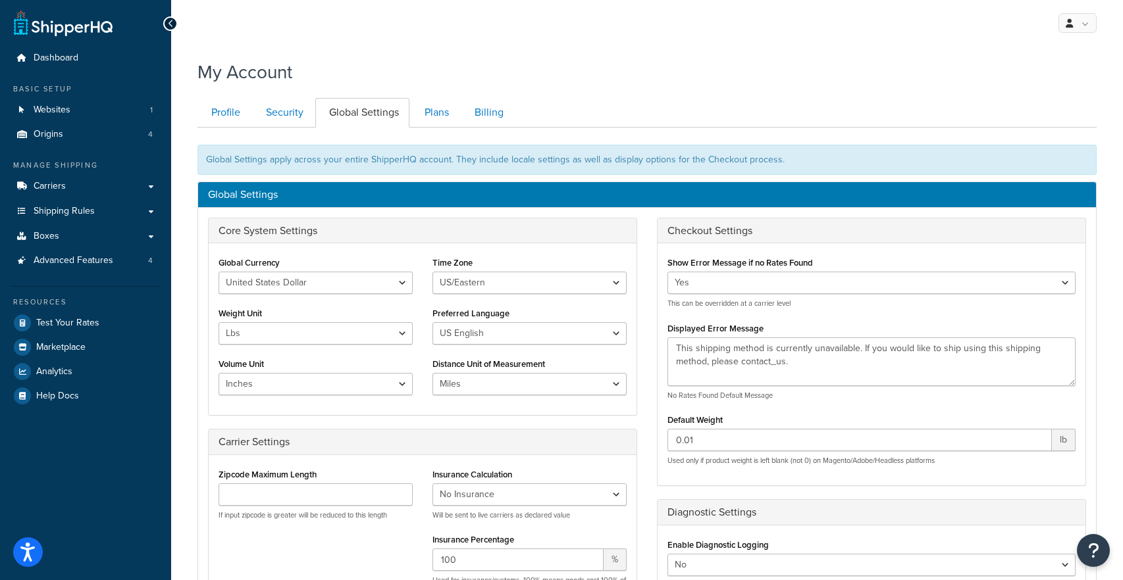
scroll to position [7, 0]
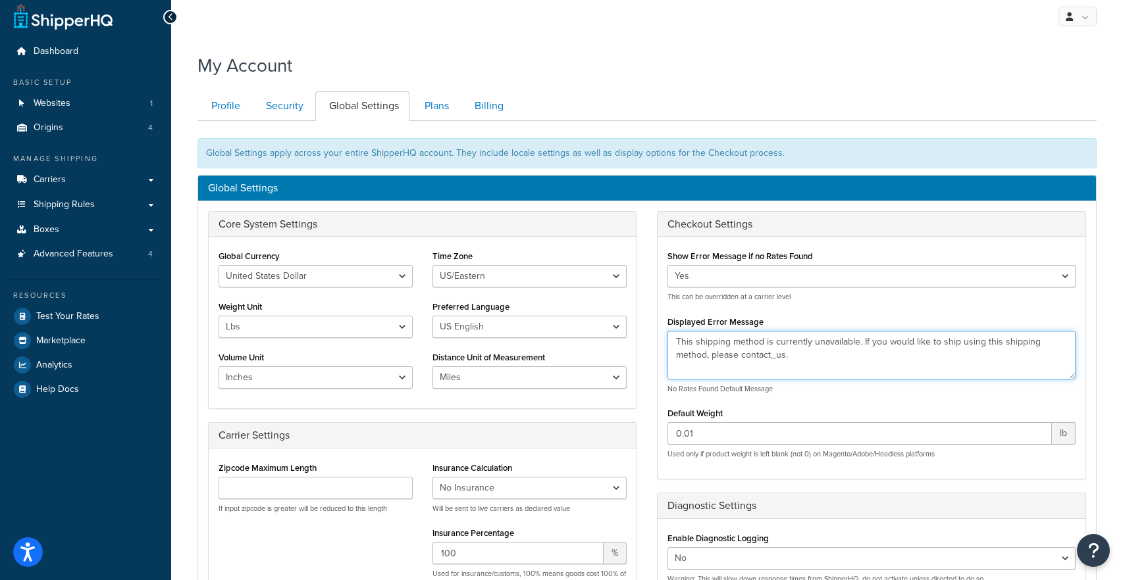
click at [810, 363] on textarea "This shipping method is currently unavailable. If you would like to ship using …" at bounding box center [871, 355] width 408 height 49
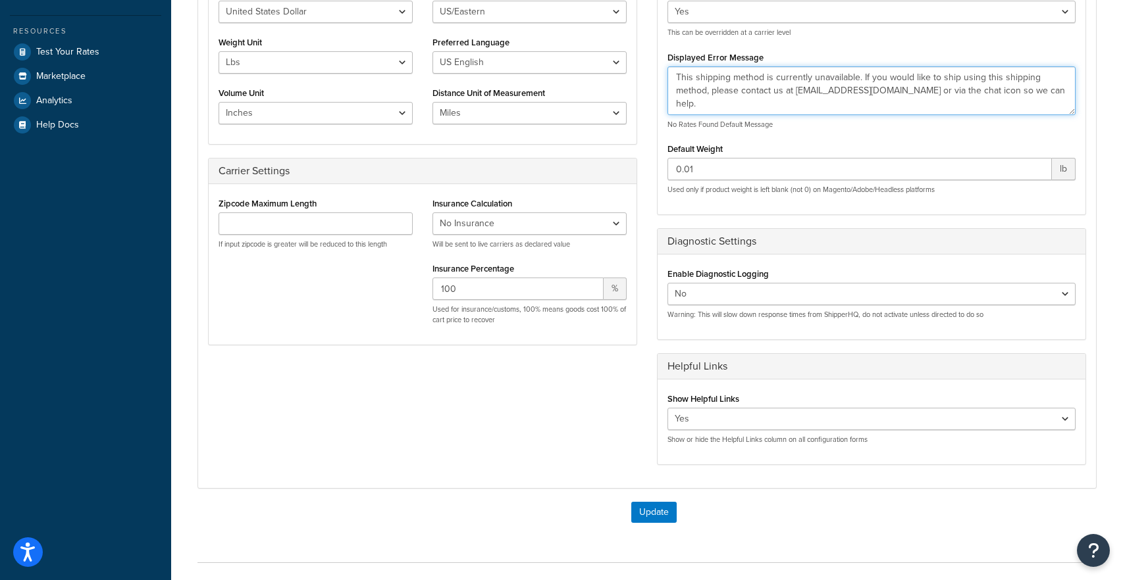
scroll to position [365, 0]
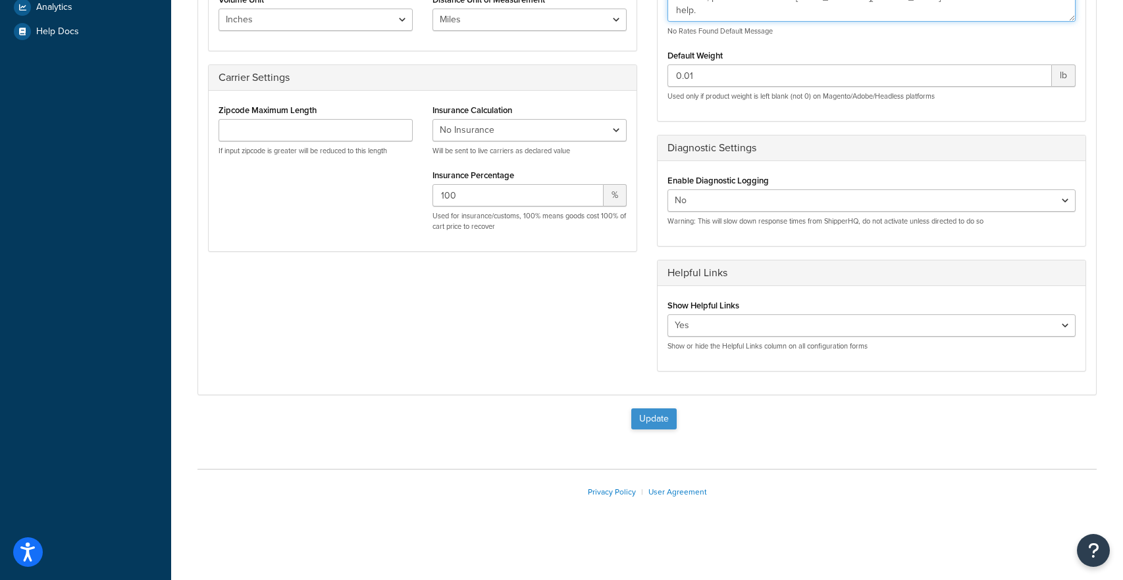
type textarea "This shipping method is currently unavailable. If you would like to ship using …"
click at [654, 411] on button "Update" at bounding box center [653, 419] width 45 height 21
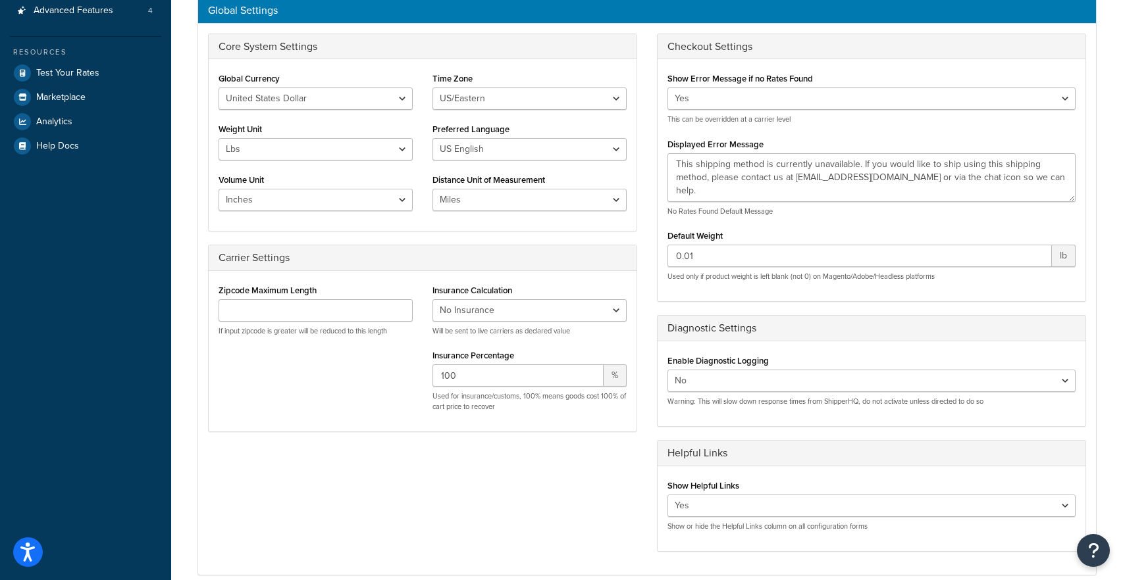
scroll to position [251, 0]
click at [1098, 560] on icon "Open Resource Center" at bounding box center [1093, 551] width 13 height 18
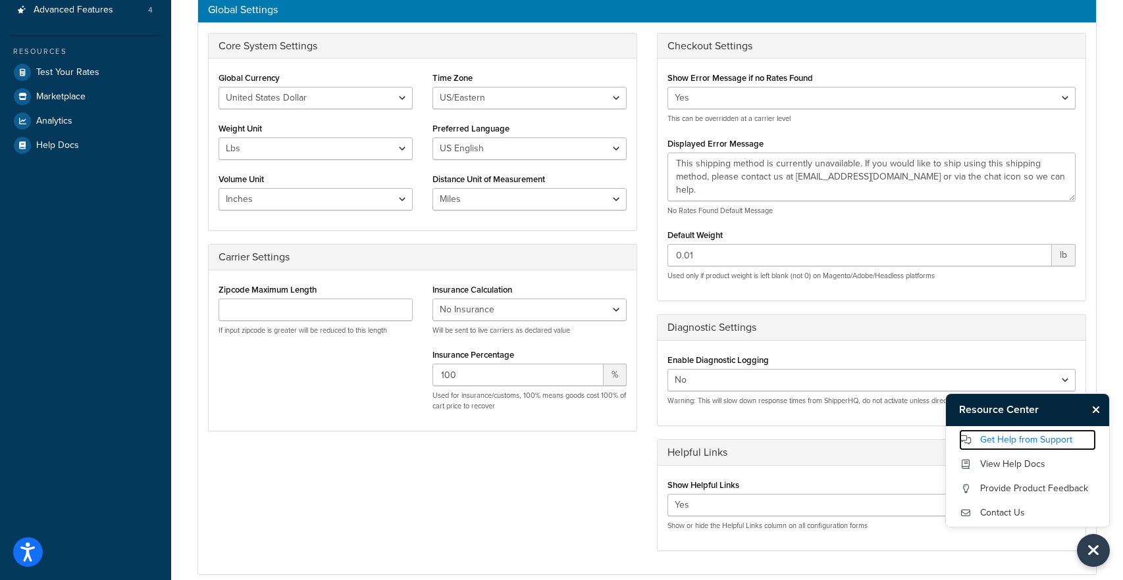
click at [1004, 432] on link "Get Help from Support" at bounding box center [1027, 440] width 137 height 21
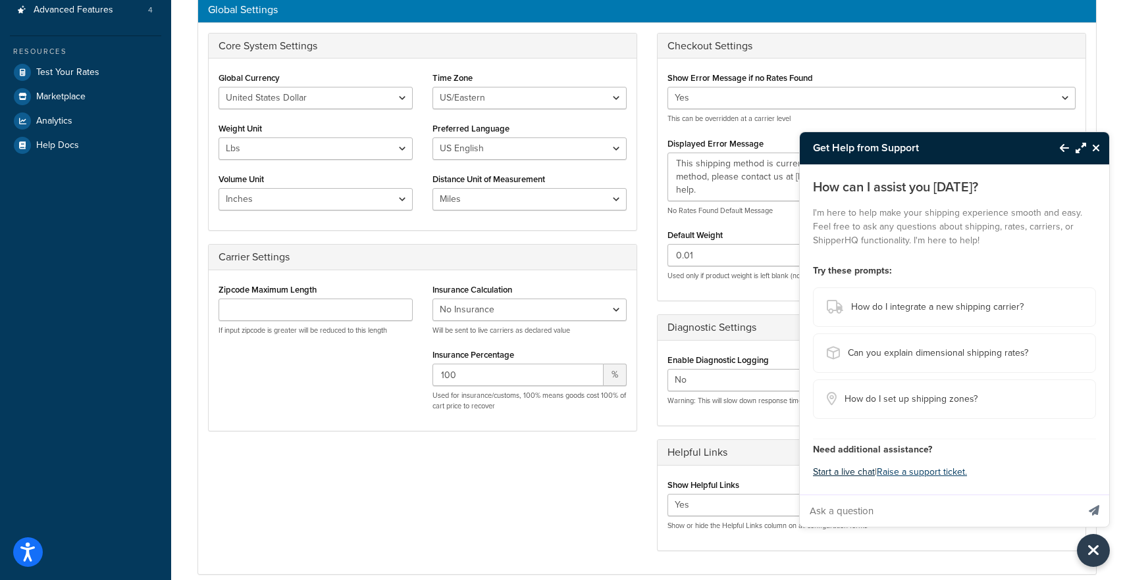
click at [841, 471] on button "Start a live chat" at bounding box center [844, 472] width 62 height 18
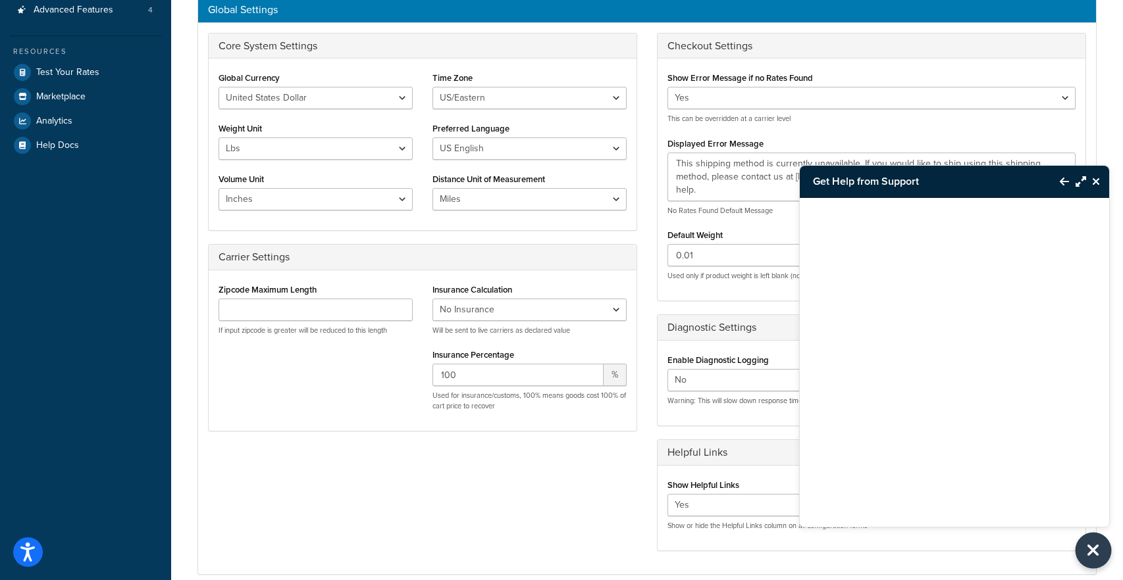
click at [1100, 554] on button "Close Resource Center" at bounding box center [1093, 551] width 36 height 36
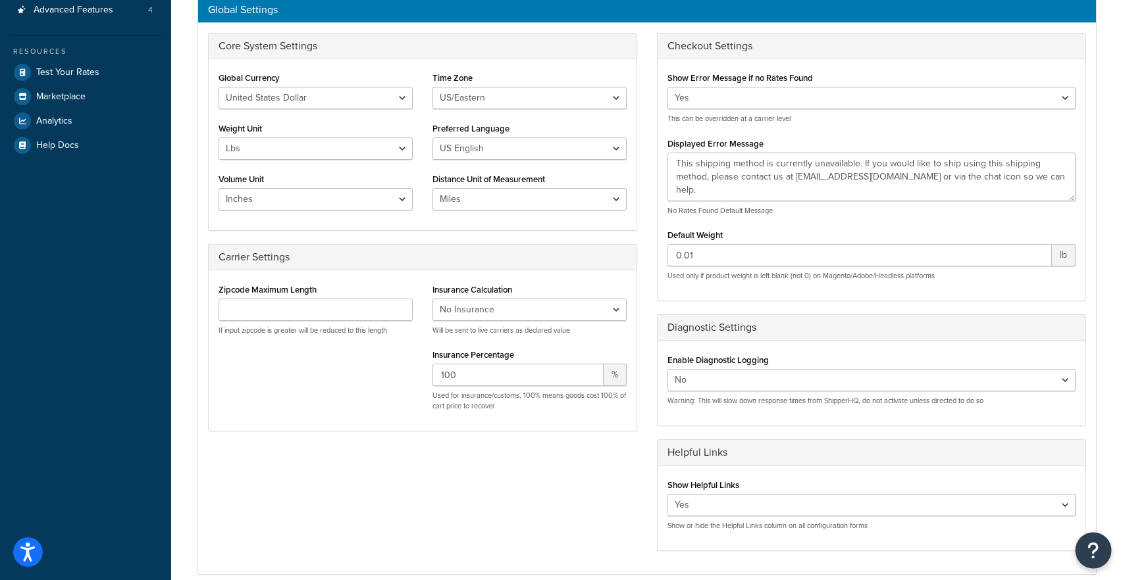
click at [1098, 550] on button "Open Resource Center" at bounding box center [1093, 551] width 36 height 36
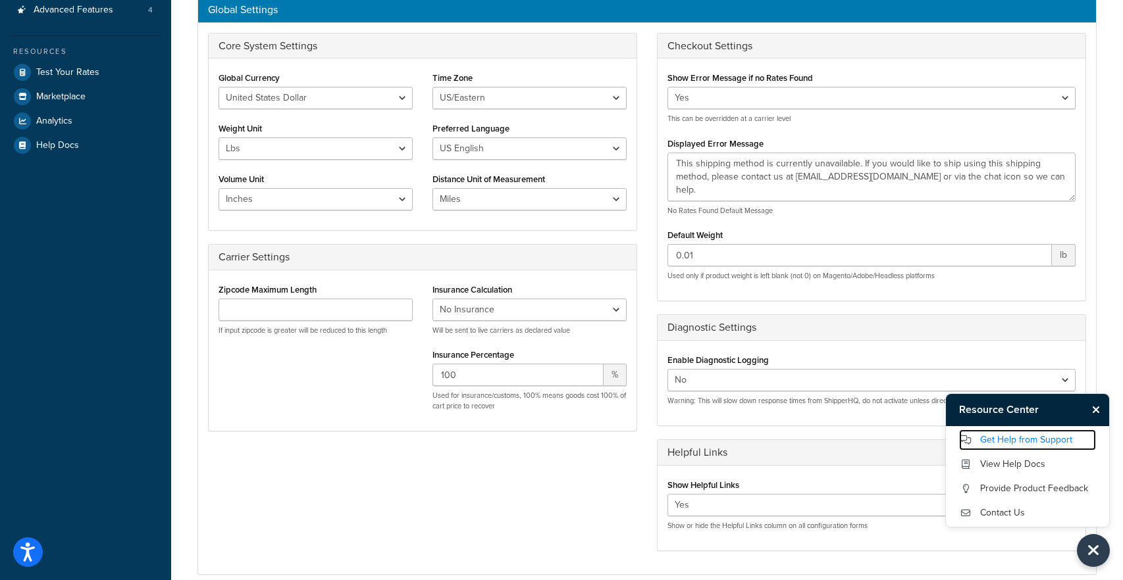
click at [1017, 440] on link "Get Help from Support" at bounding box center [1027, 440] width 137 height 21
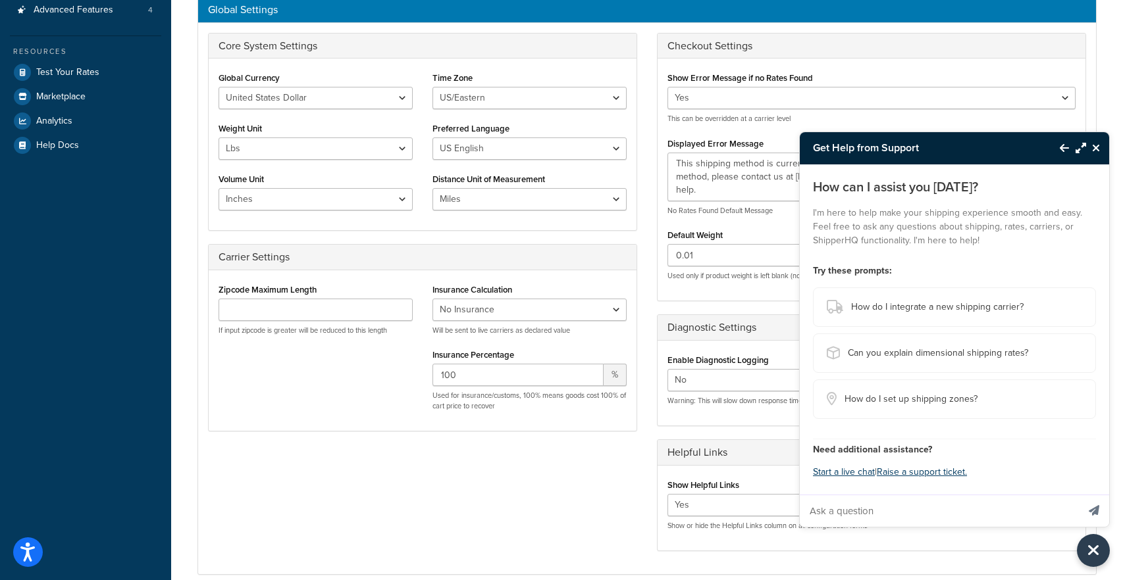
click at [842, 511] on input "Ask a question" at bounding box center [939, 512] width 278 height 32
type input "I think the tool is under quoting, how can I confirm why?"
click at [1079, 495] on button "Send message" at bounding box center [1094, 511] width 30 height 32
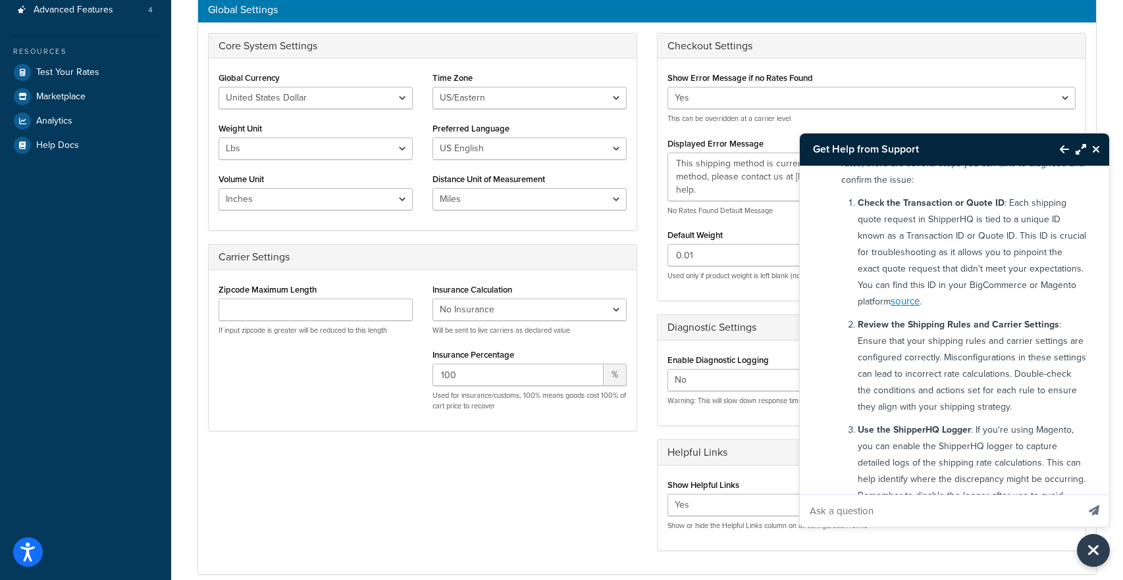
scroll to position [0, 0]
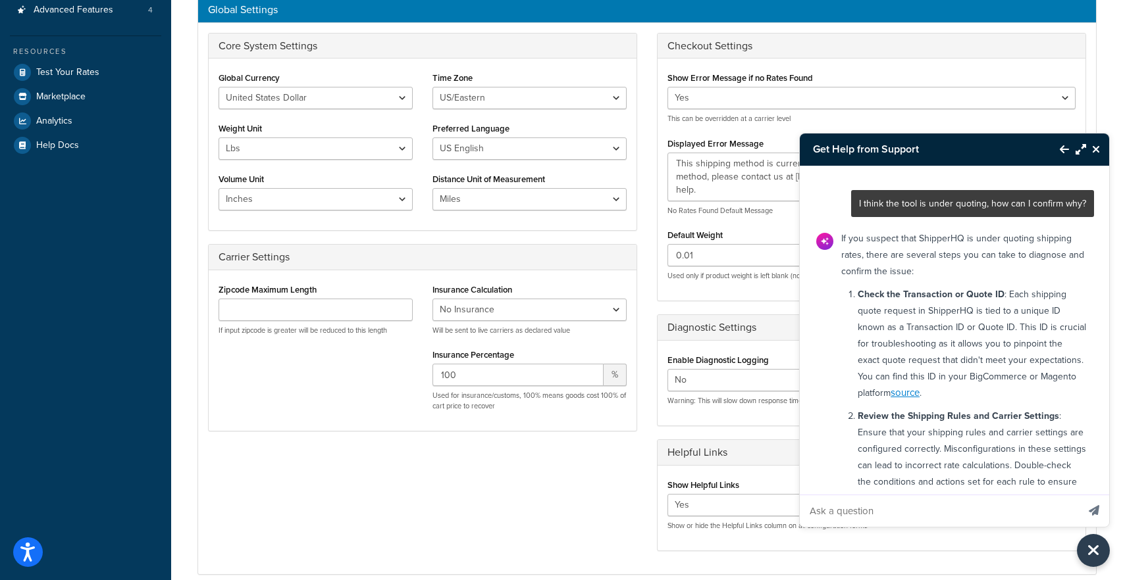
click at [1066, 152] on icon "Back to Resource Center" at bounding box center [1064, 149] width 9 height 11
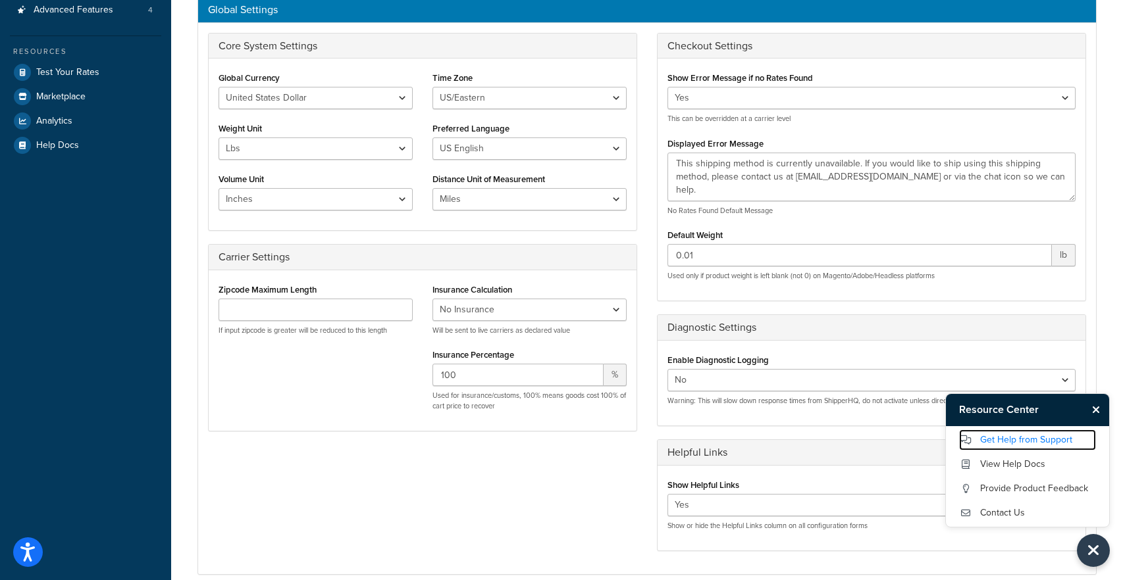
click at [1007, 437] on link "Get Help from Support" at bounding box center [1027, 440] width 137 height 21
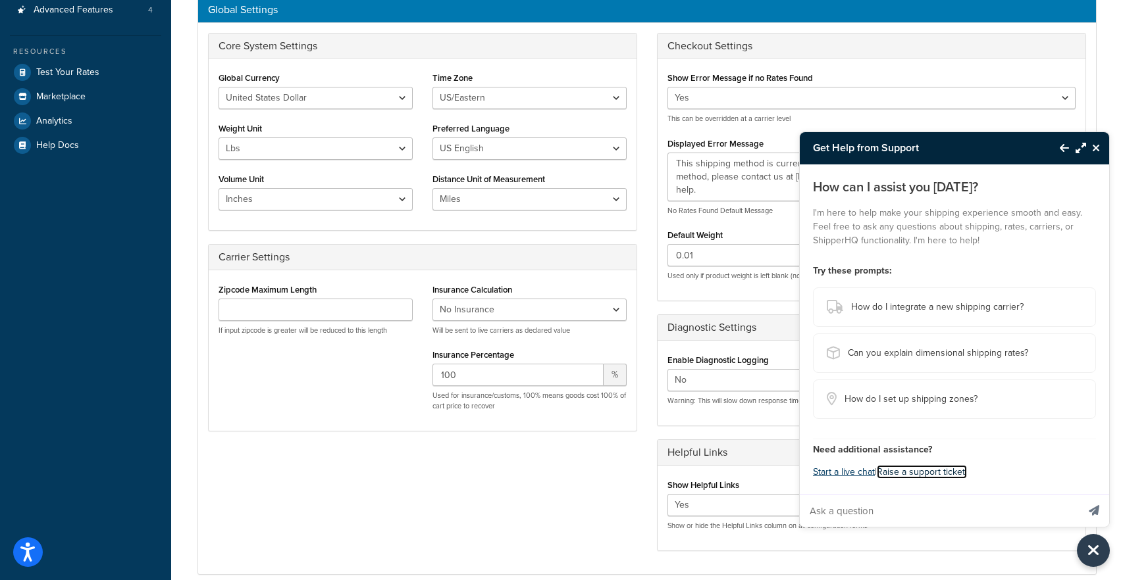
click at [910, 474] on link "Raise a support ticket." at bounding box center [922, 472] width 90 height 14
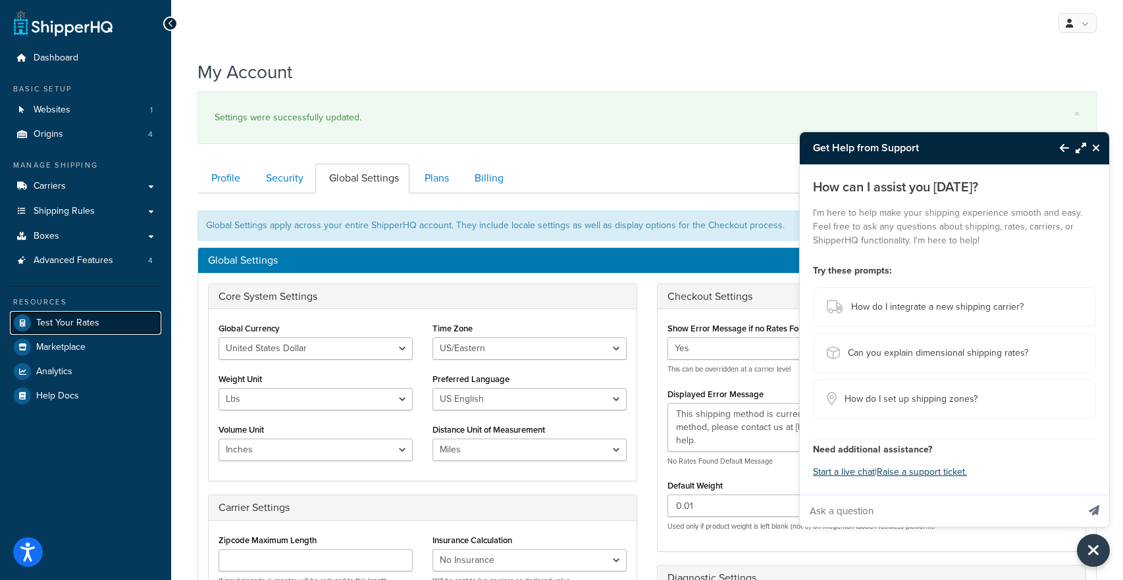
click at [43, 326] on span "Test Your Rates" at bounding box center [67, 323] width 63 height 11
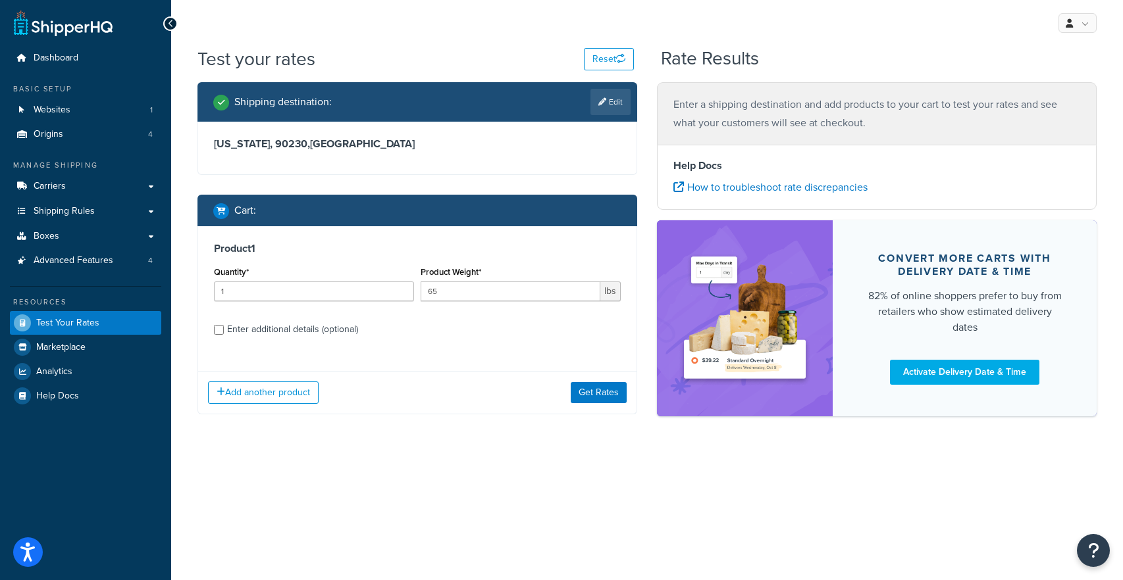
click at [306, 341] on div "Product 1 Quantity* 1 Product Weight* 65 lbs Enter additional details (optional)" at bounding box center [417, 293] width 438 height 135
click at [301, 329] on div "Enter additional details (optional)" at bounding box center [292, 330] width 131 height 18
click at [224, 329] on input "Enter additional details (optional)" at bounding box center [219, 330] width 10 height 10
checkbox input "true"
select select "87651"
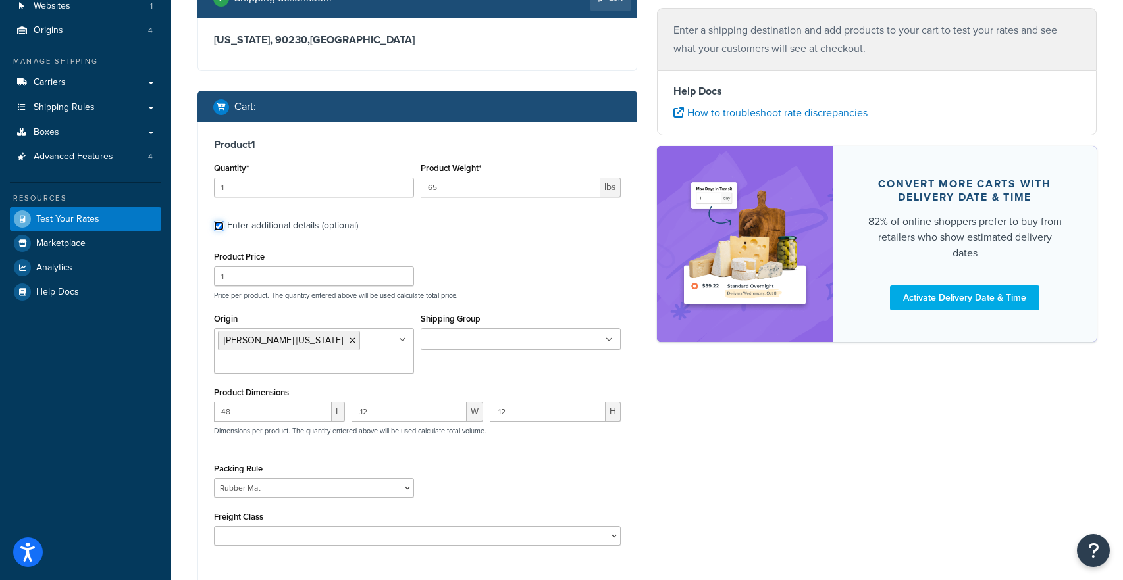
scroll to position [119, 0]
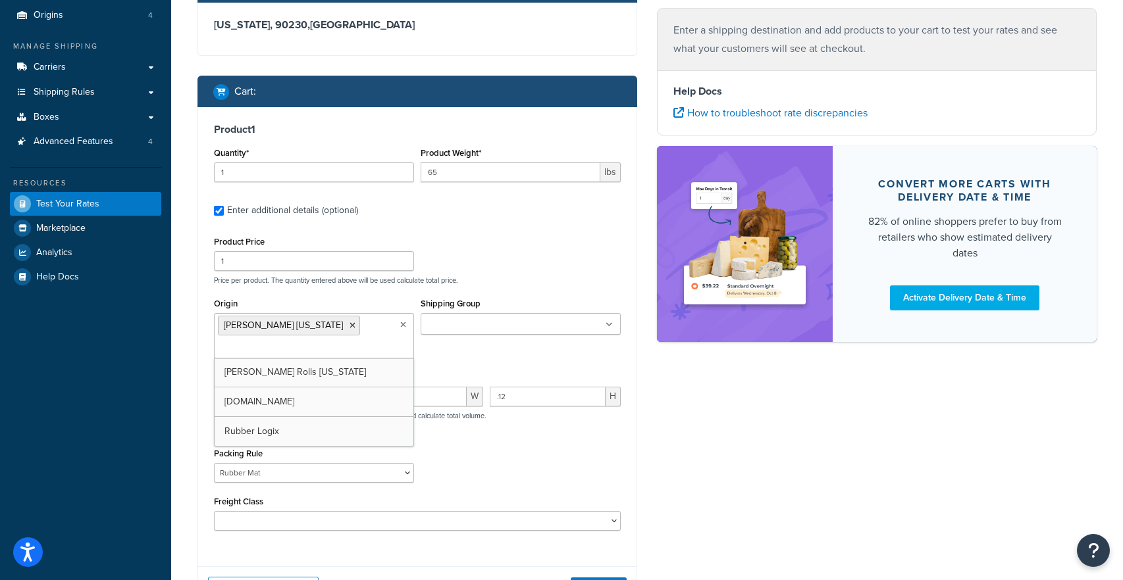
click at [304, 330] on ul "[PERSON_NAME] [US_STATE]" at bounding box center [314, 335] width 200 height 45
click at [349, 328] on icon at bounding box center [352, 326] width 6 height 8
click at [446, 285] on p "Price per product. The quantity entered above will be used calculate total pric…" at bounding box center [417, 280] width 413 height 9
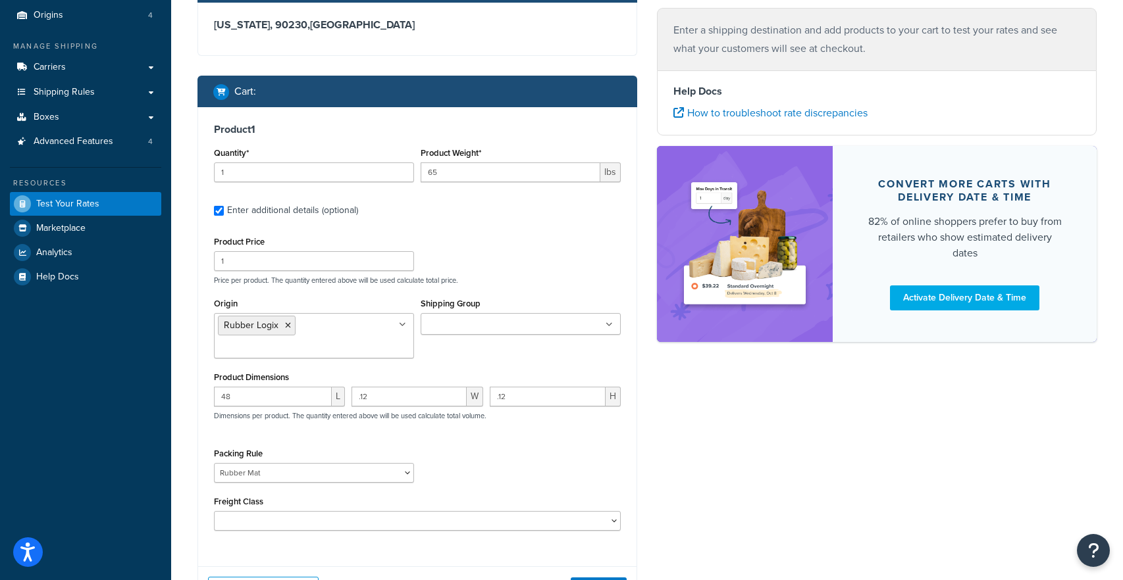
click at [401, 407] on div ".12 W" at bounding box center [417, 402] width 138 height 30
drag, startPoint x: 399, startPoint y: 398, endPoint x: 347, endPoint y: 398, distance: 52.0
click at [349, 398] on div ".12 W" at bounding box center [417, 402] width 138 height 30
type input "12"
drag, startPoint x: 524, startPoint y: 403, endPoint x: 471, endPoint y: 402, distance: 52.7
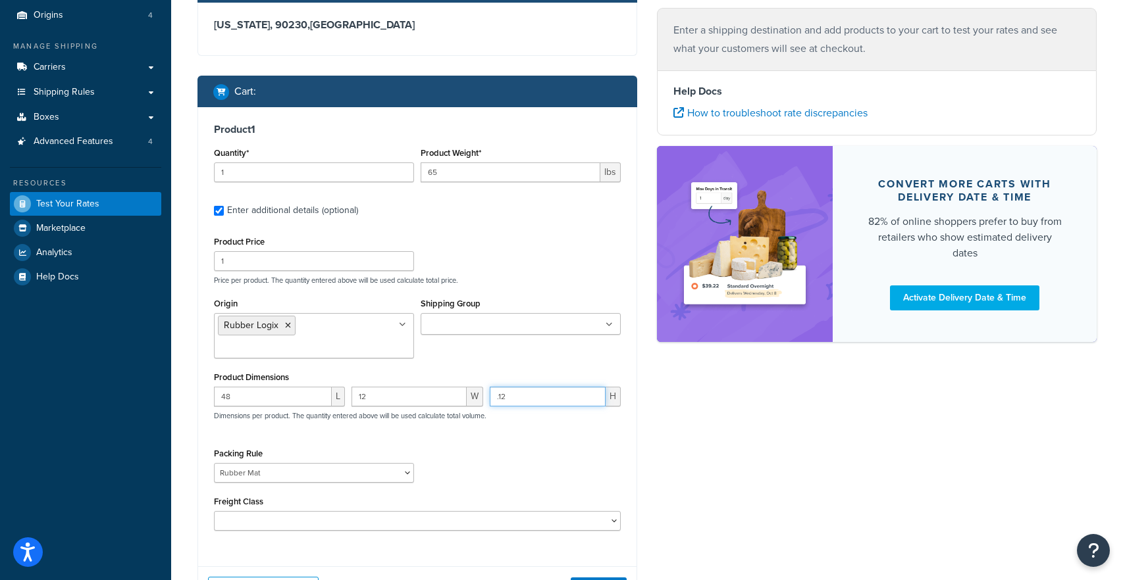
click at [478, 402] on div "48 L 12 W .12 H Dimensions per product. The quantity entered above will be used…" at bounding box center [417, 411] width 413 height 48
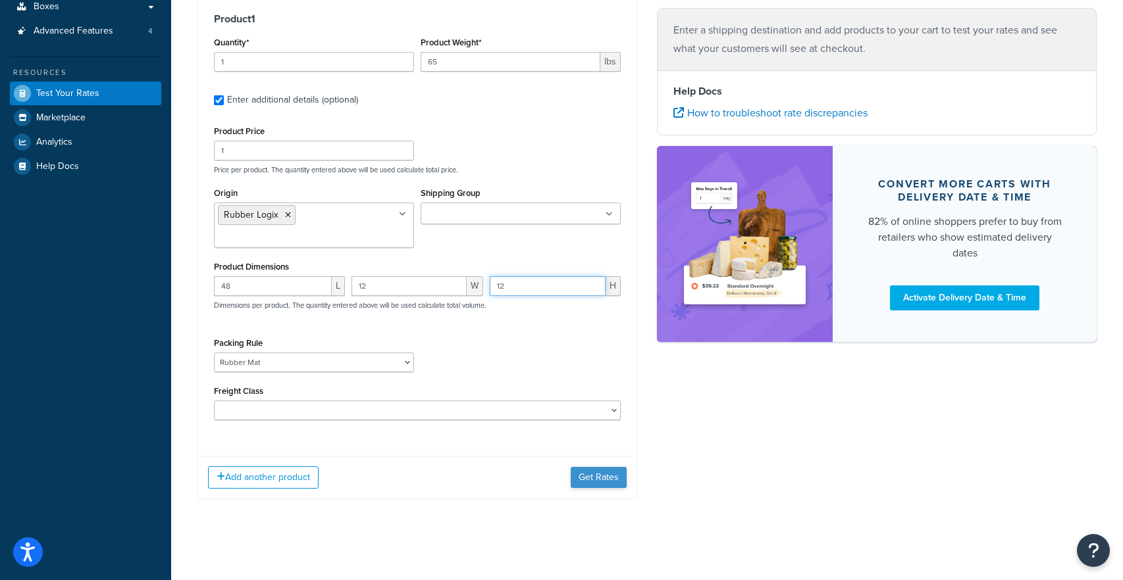
type input "12"
click at [595, 478] on button "Get Rates" at bounding box center [599, 477] width 56 height 21
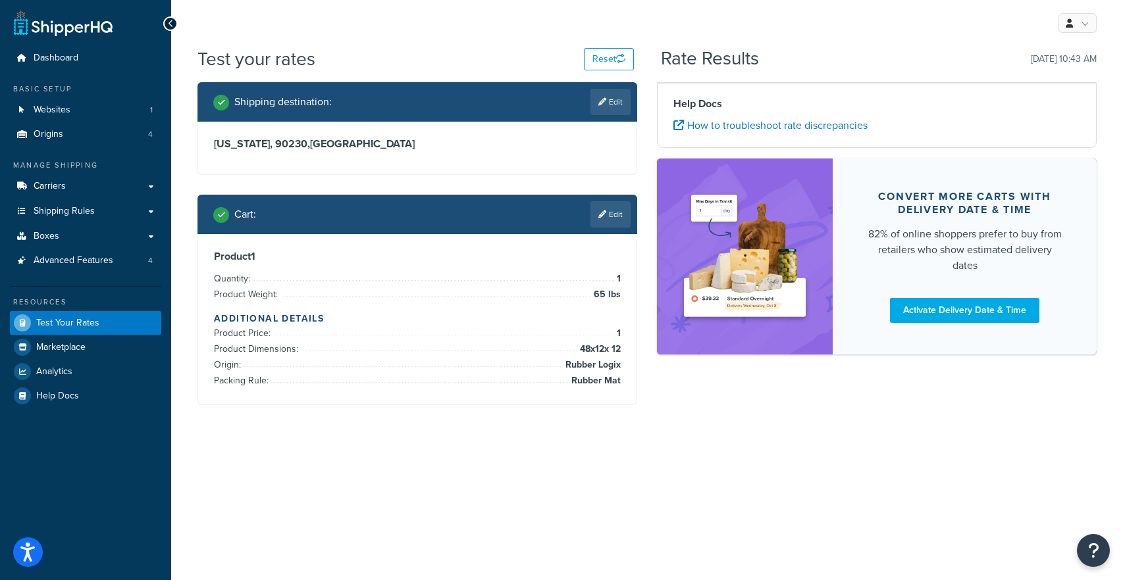
scroll to position [0, 0]
